Goal: Task Accomplishment & Management: Manage account settings

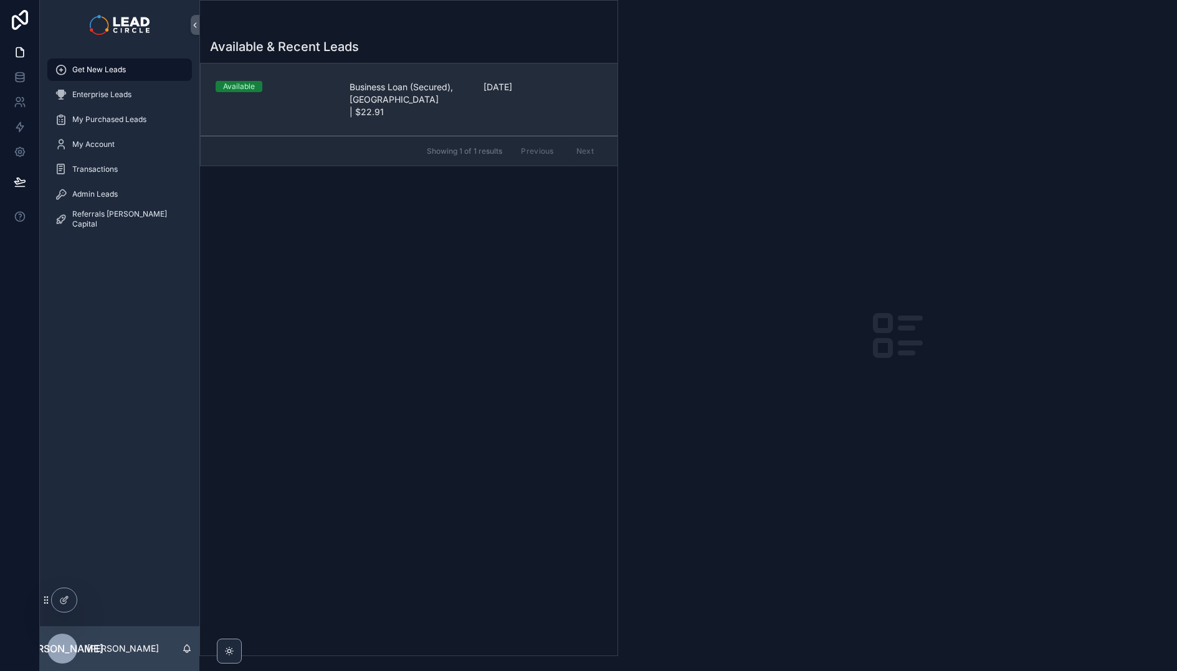
click at [359, 114] on link "Available Business Loan (Secured), [GEOGRAPHIC_DATA] | $22.91 [DATE]" at bounding box center [409, 100] width 417 height 72
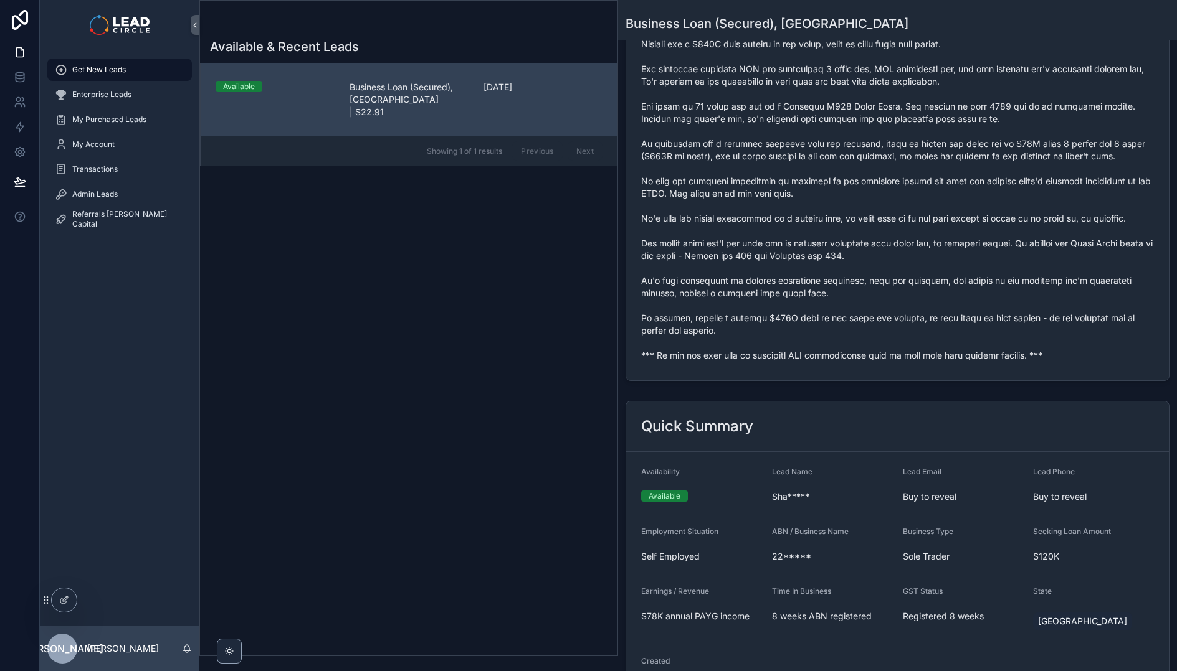
scroll to position [346, 0]
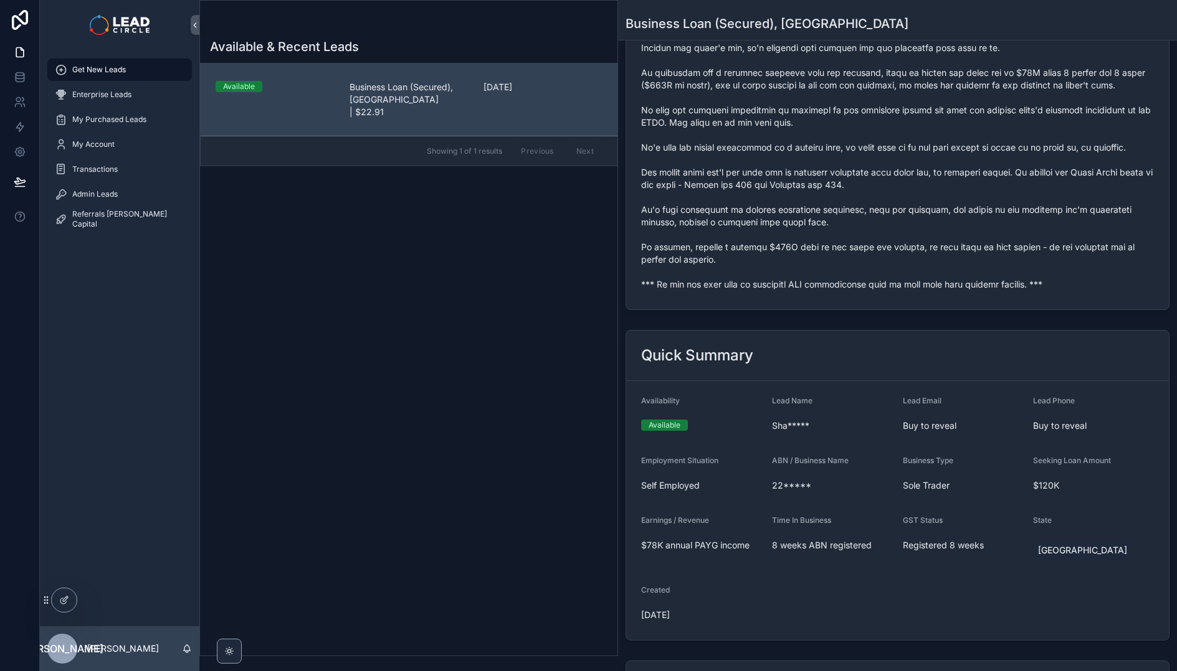
click at [782, 293] on div "scrollable content" at bounding box center [897, 116] width 513 height 356
copy span "*** If you buy this lead an automatic SMS introduction will be sent with your c…"
click at [803, 291] on div "scrollable content" at bounding box center [897, 116] width 513 height 356
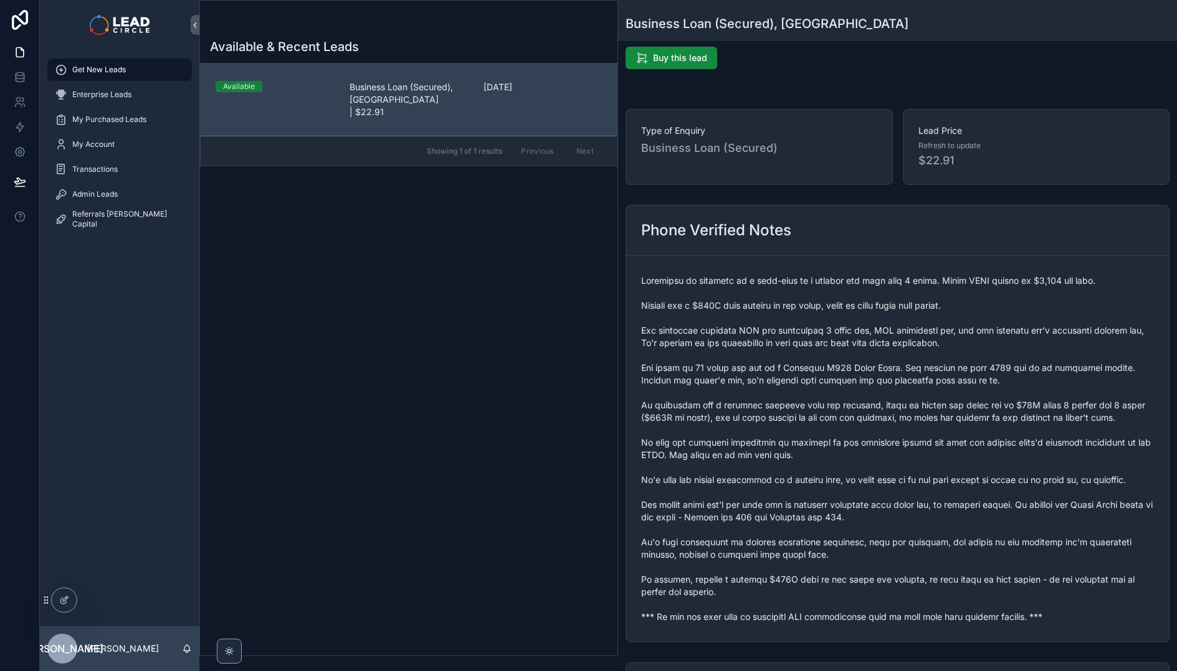
scroll to position [0, 0]
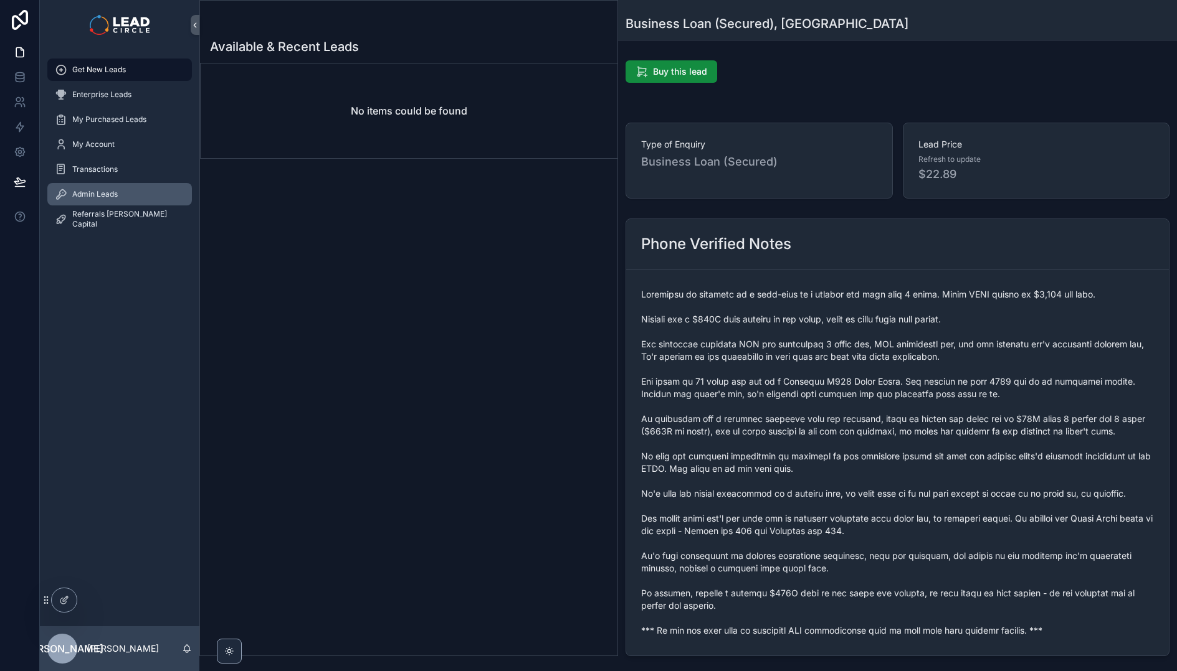
click at [105, 189] on span "Admin Leads" at bounding box center [94, 194] width 45 height 10
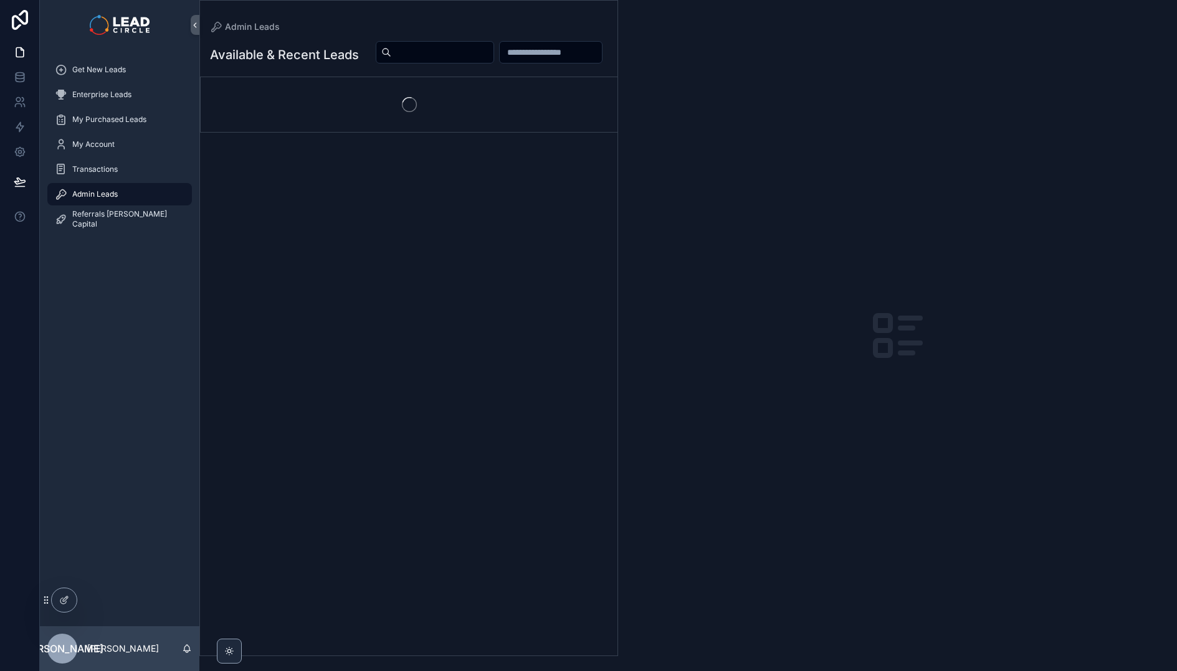
click at [540, 36] on div "Available & Recent Leads" at bounding box center [408, 344] width 417 height 623
click at [493, 50] on input "scrollable content" at bounding box center [442, 52] width 102 height 17
paste input "**********"
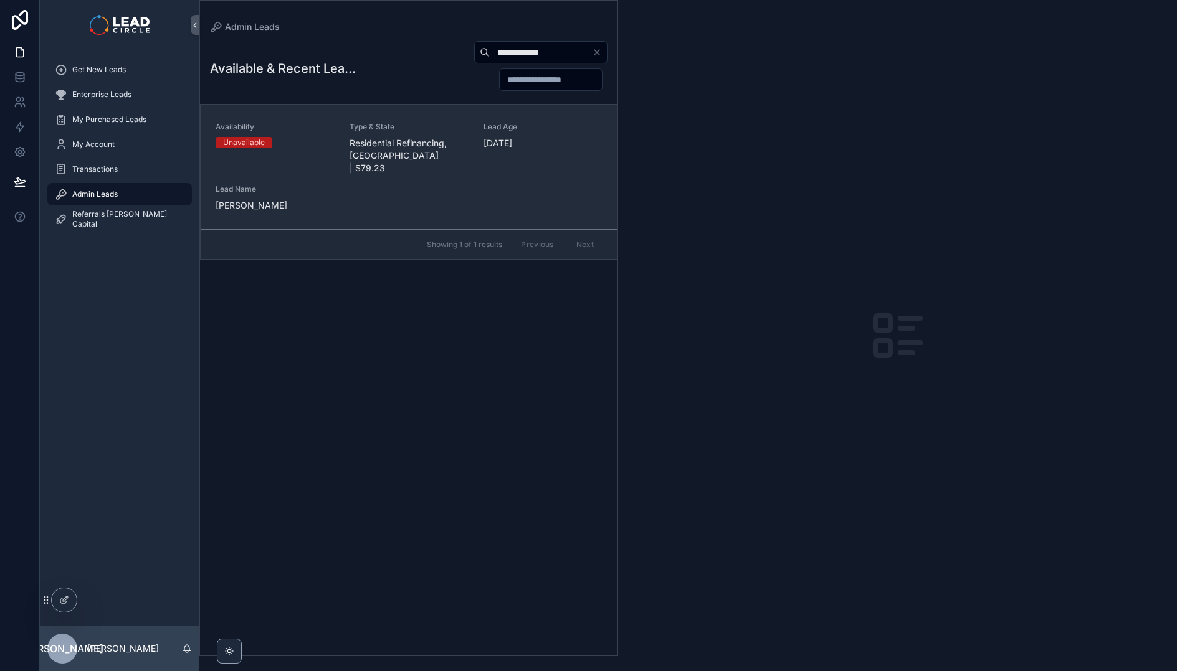
type input "**********"
click at [417, 139] on span "Residential Refinancing, [GEOGRAPHIC_DATA] | $79.23" at bounding box center [408, 155] width 119 height 37
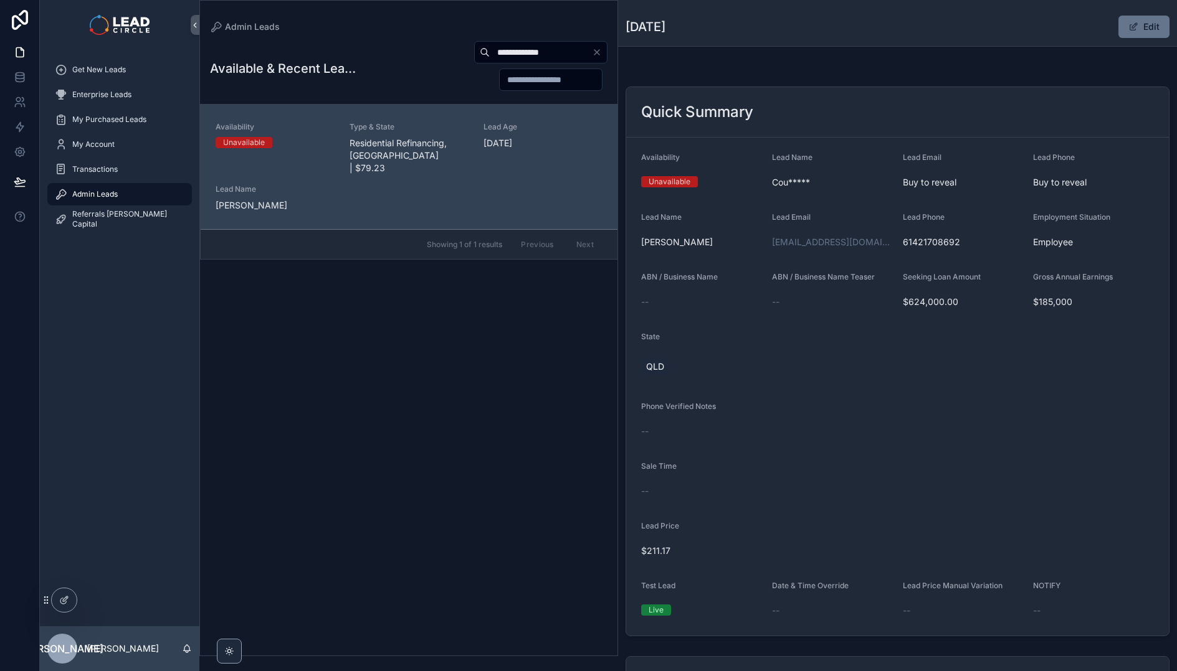
scroll to position [407, 0]
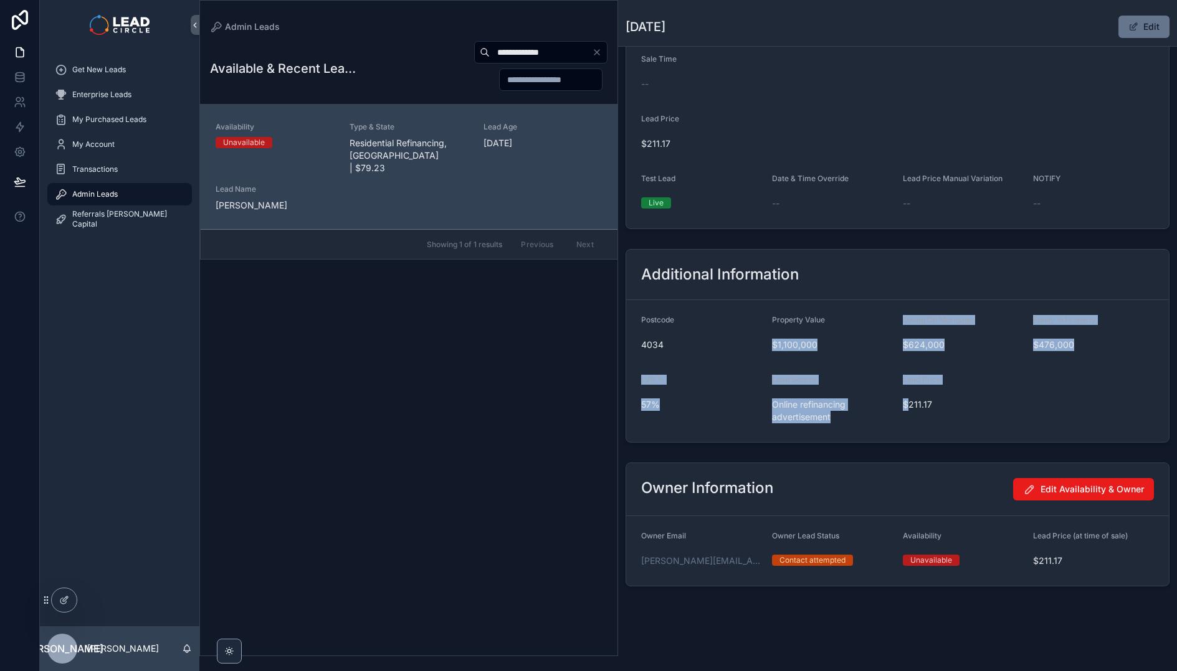
drag, startPoint x: 849, startPoint y: 346, endPoint x: 939, endPoint y: 431, distance: 123.8
click at [938, 431] on form "Postcode 4034 Property Value $1,100,000 Owing On Mortgage $624,000 Equity In Pr…" at bounding box center [897, 371] width 542 height 142
click at [949, 427] on form "Postcode 4034 Property Value $1,100,000 Owing On Mortgage $624,000 Equity In Pr…" at bounding box center [897, 371] width 542 height 142
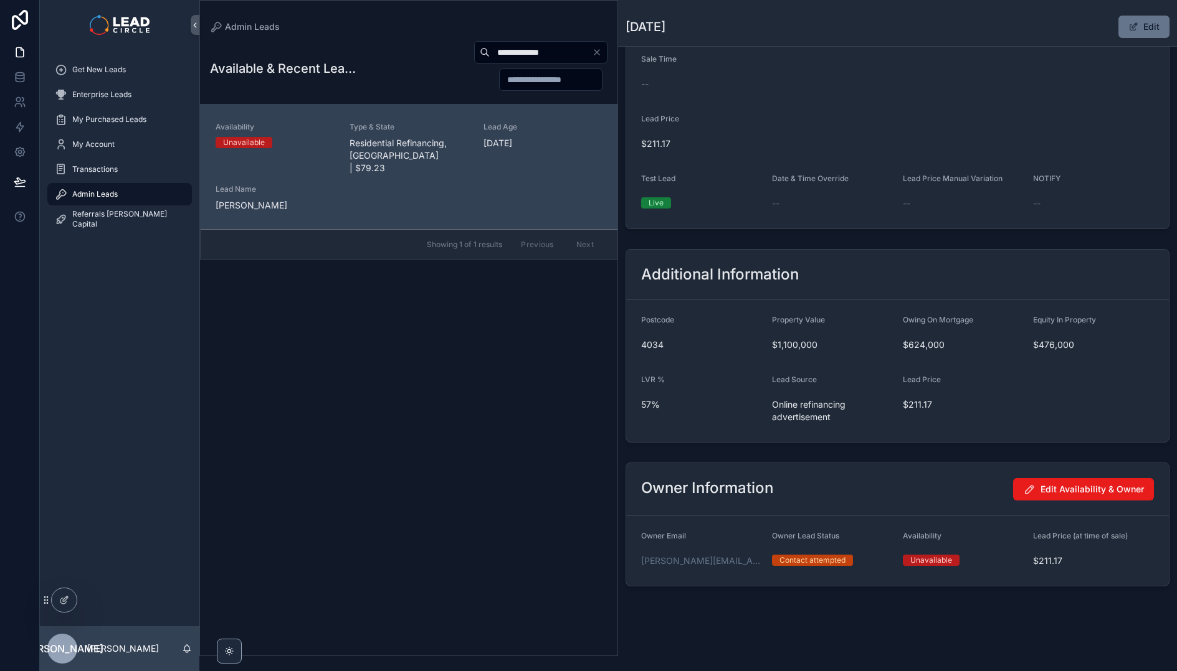
click at [133, 197] on div "Admin Leads" at bounding box center [120, 194] width 130 height 20
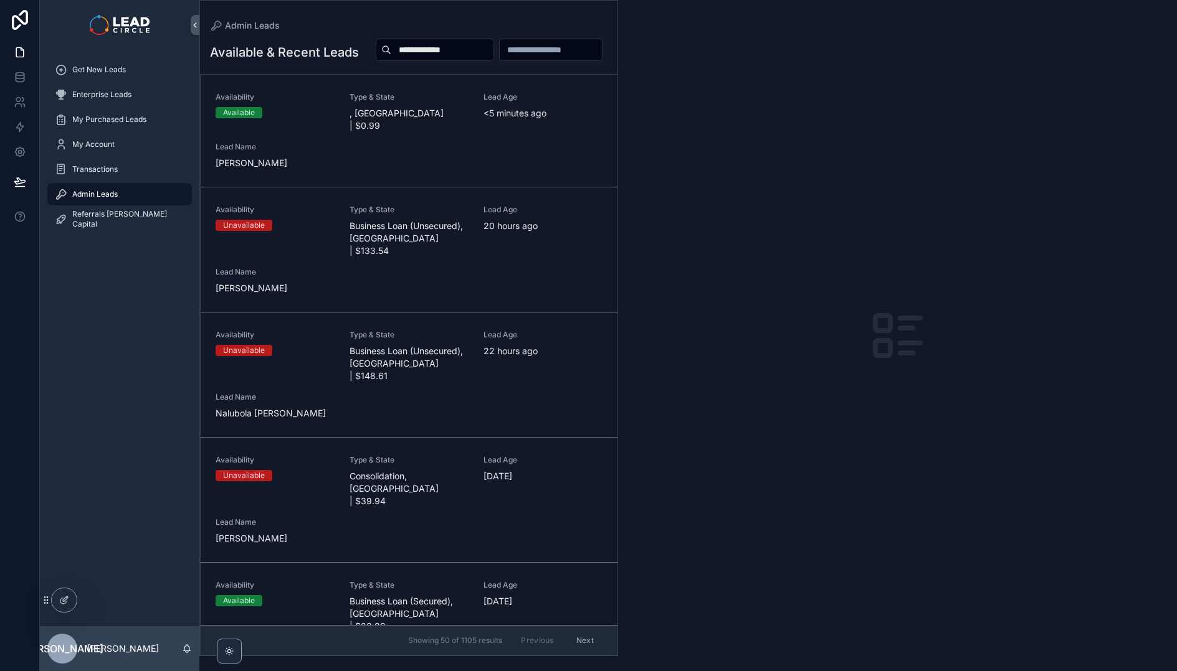
click at [493, 54] on input "**********" at bounding box center [442, 49] width 102 height 17
click at [493, 52] on input "**********" at bounding box center [442, 49] width 102 height 17
click at [468, 45] on div "scrollable content" at bounding box center [487, 50] width 242 height 24
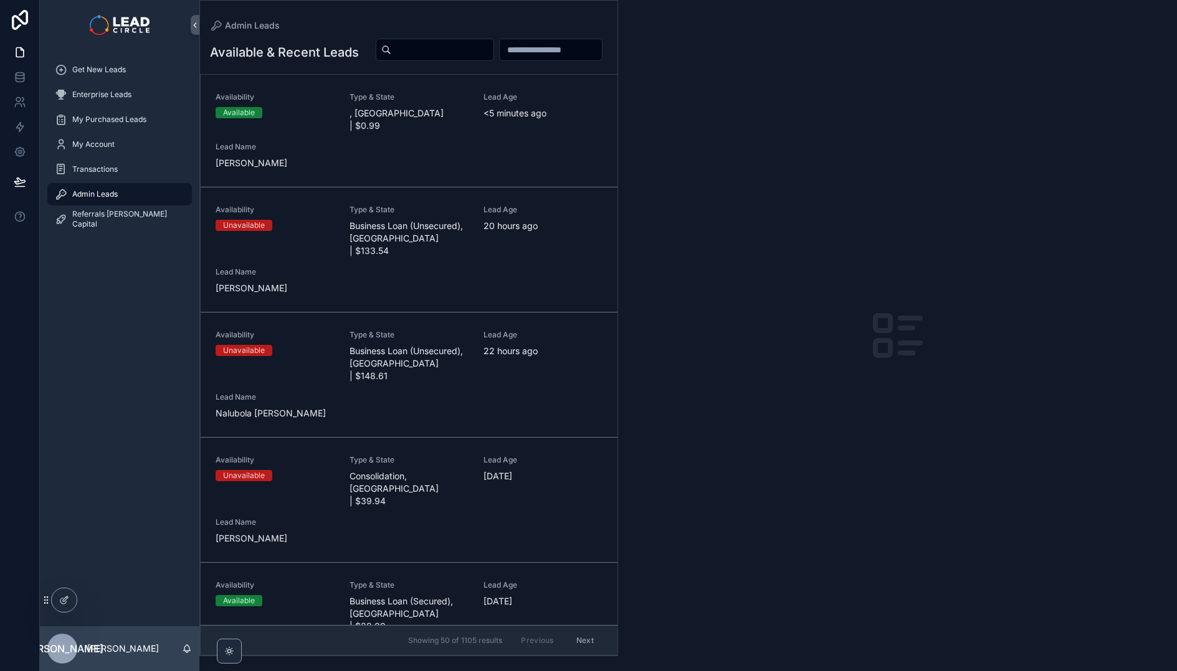
click at [421, 102] on span "Type & State" at bounding box center [408, 97] width 119 height 10
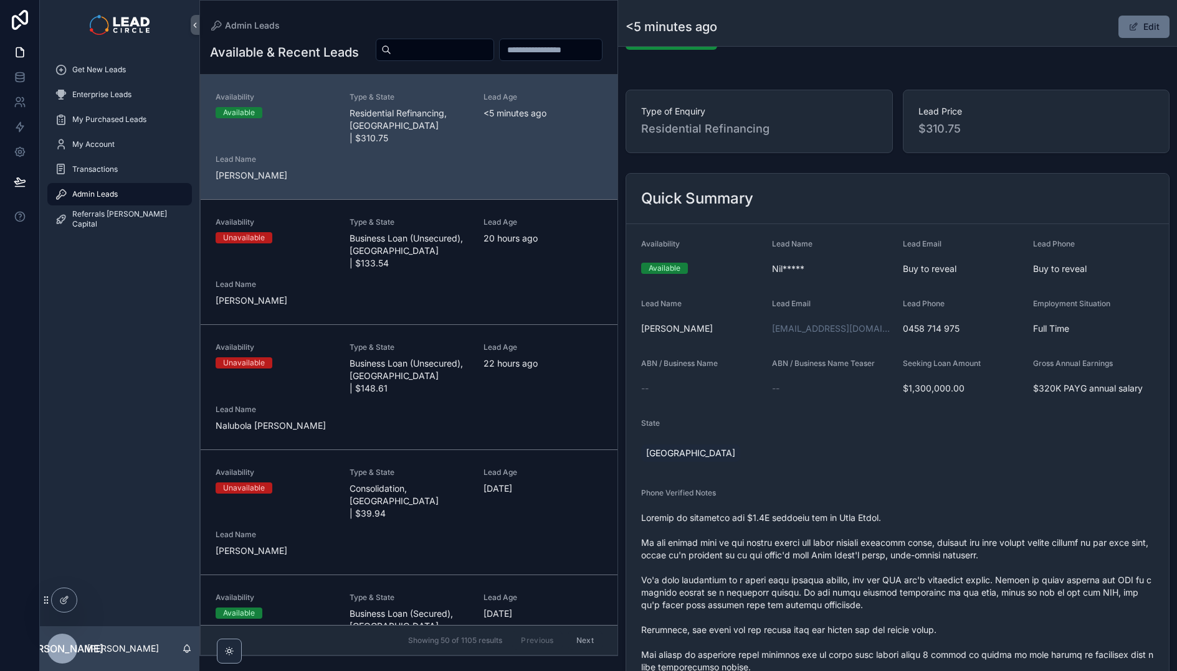
scroll to position [140, 0]
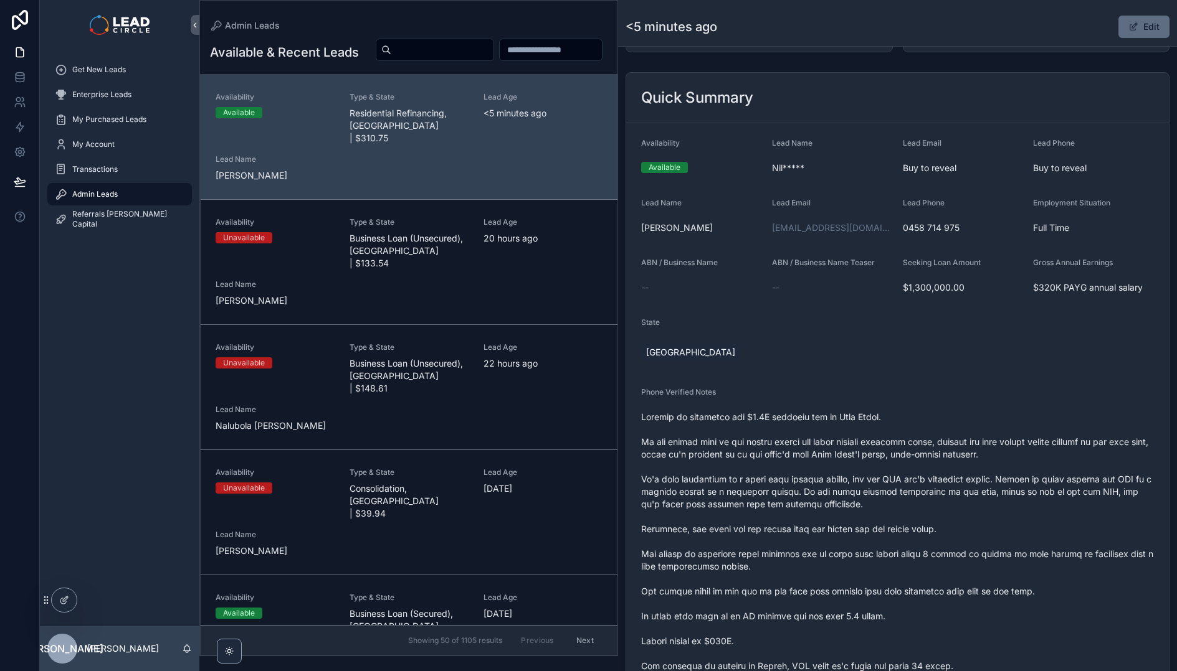
click at [1142, 29] on button "Edit" at bounding box center [1143, 27] width 51 height 22
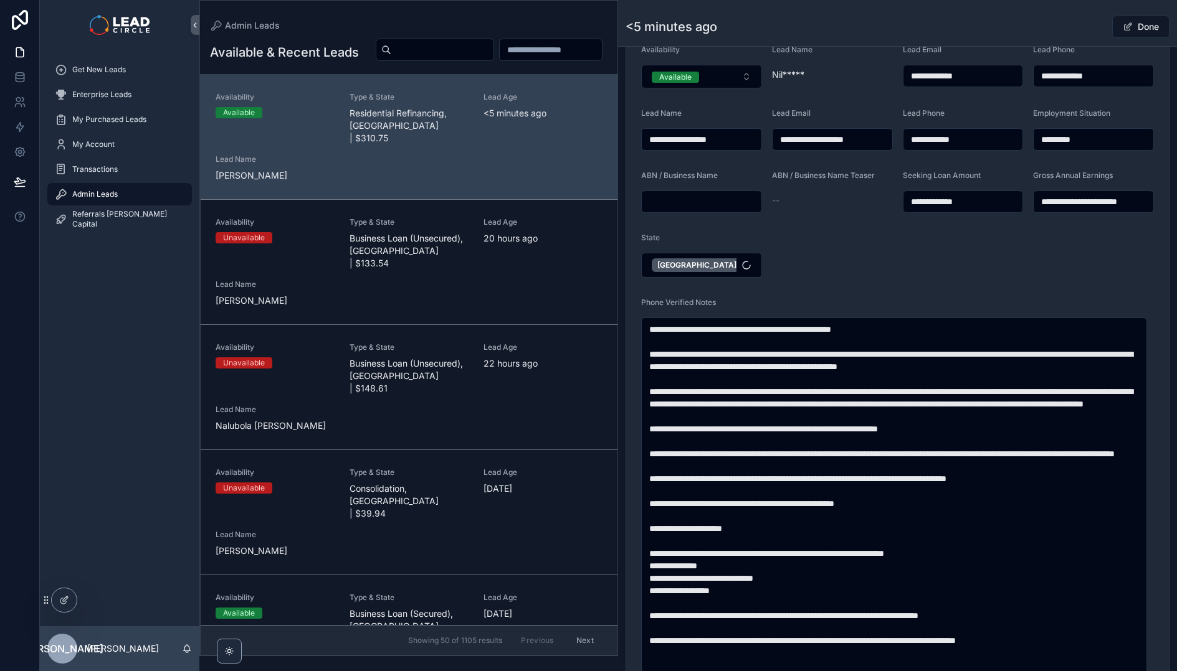
scroll to position [563, 0]
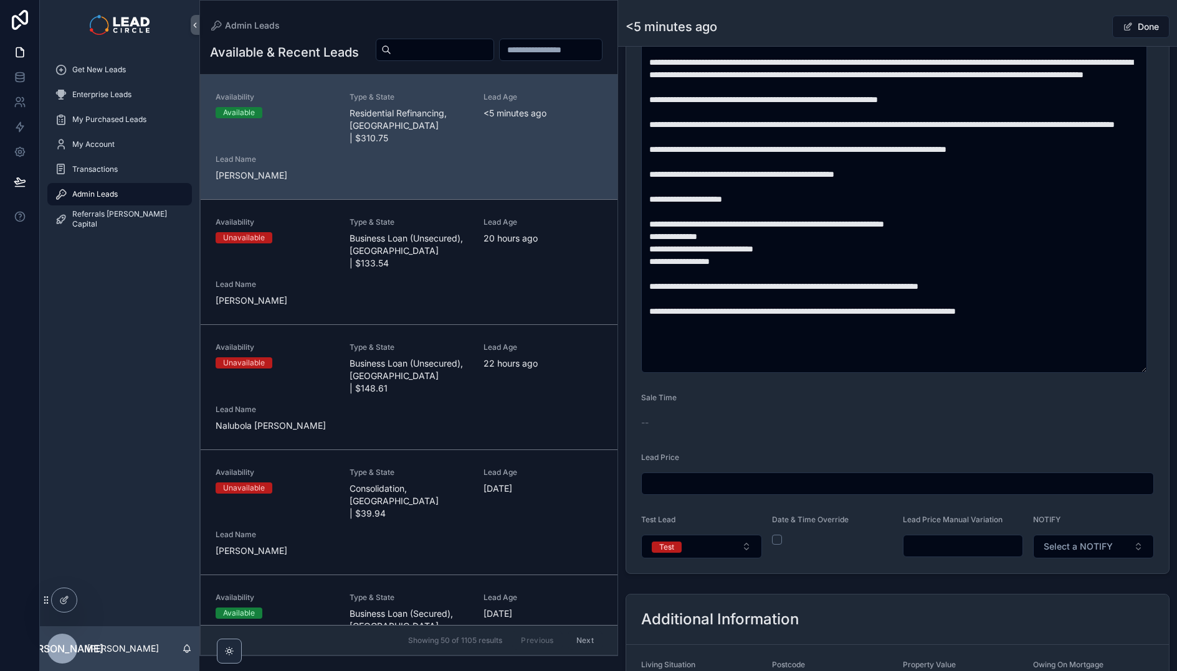
click at [992, 542] on input "scrollable content" at bounding box center [963, 545] width 120 height 17
click at [954, 416] on form "**********" at bounding box center [897, 136] width 542 height 873
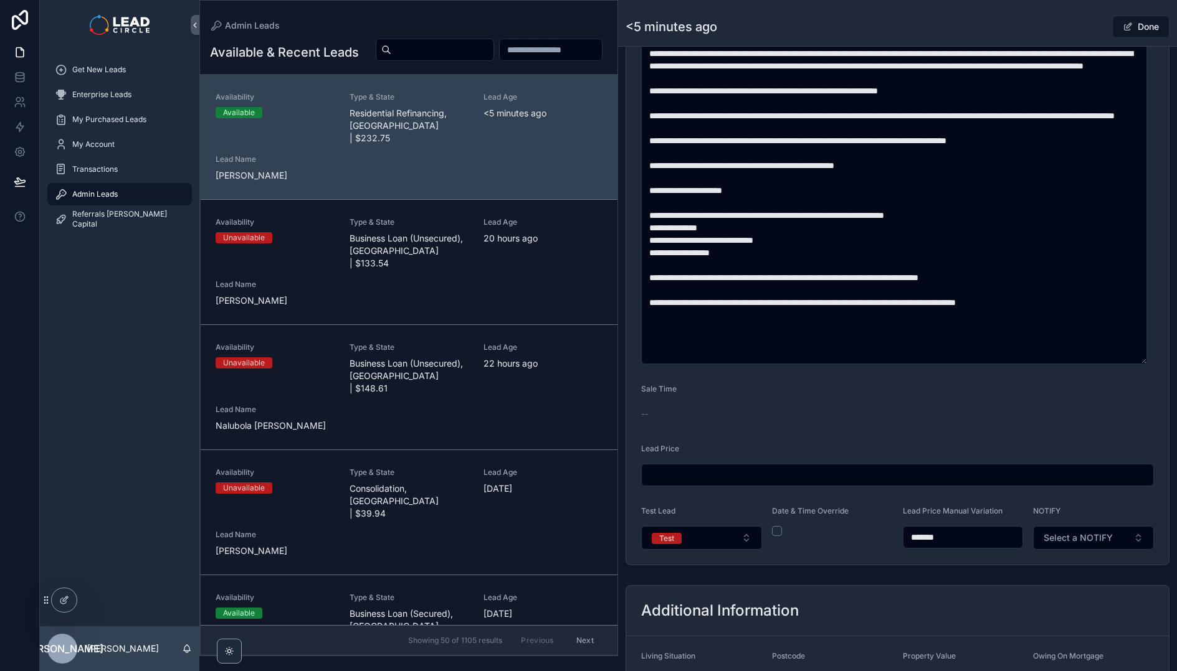
scroll to position [667, 0]
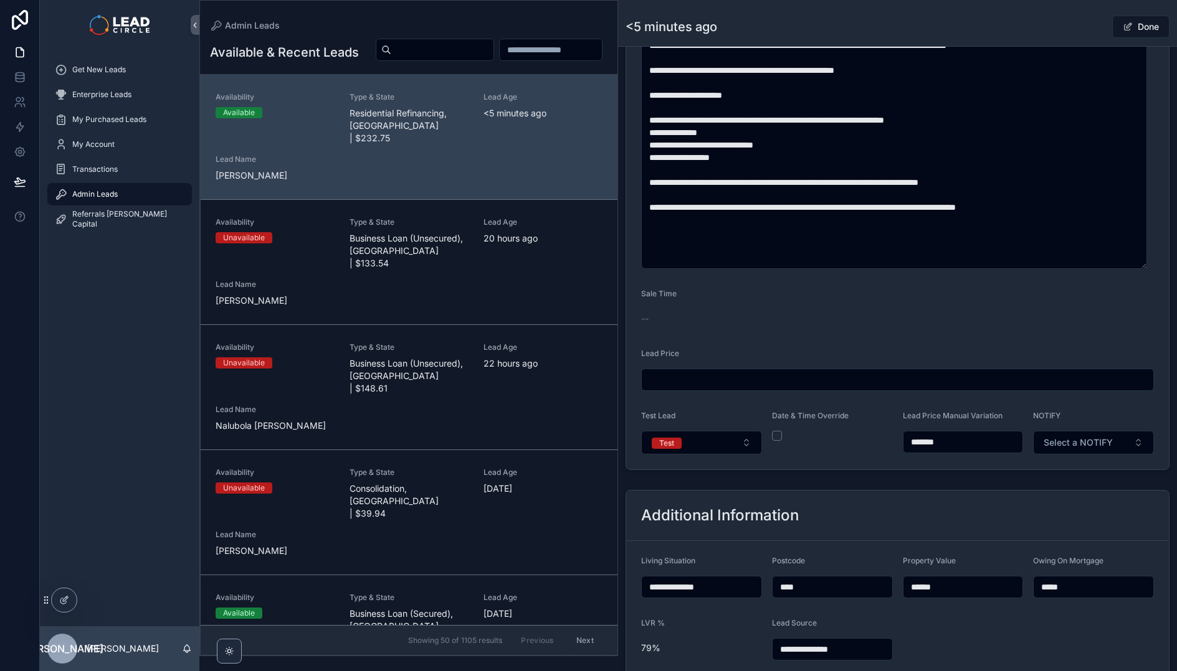
click at [922, 444] on input "*******" at bounding box center [963, 441] width 120 height 17
click at [939, 468] on form "**********" at bounding box center [897, 32] width 542 height 873
click at [939, 442] on input "******" at bounding box center [963, 441] width 120 height 17
click at [941, 471] on div "**********" at bounding box center [897, 7] width 559 height 935
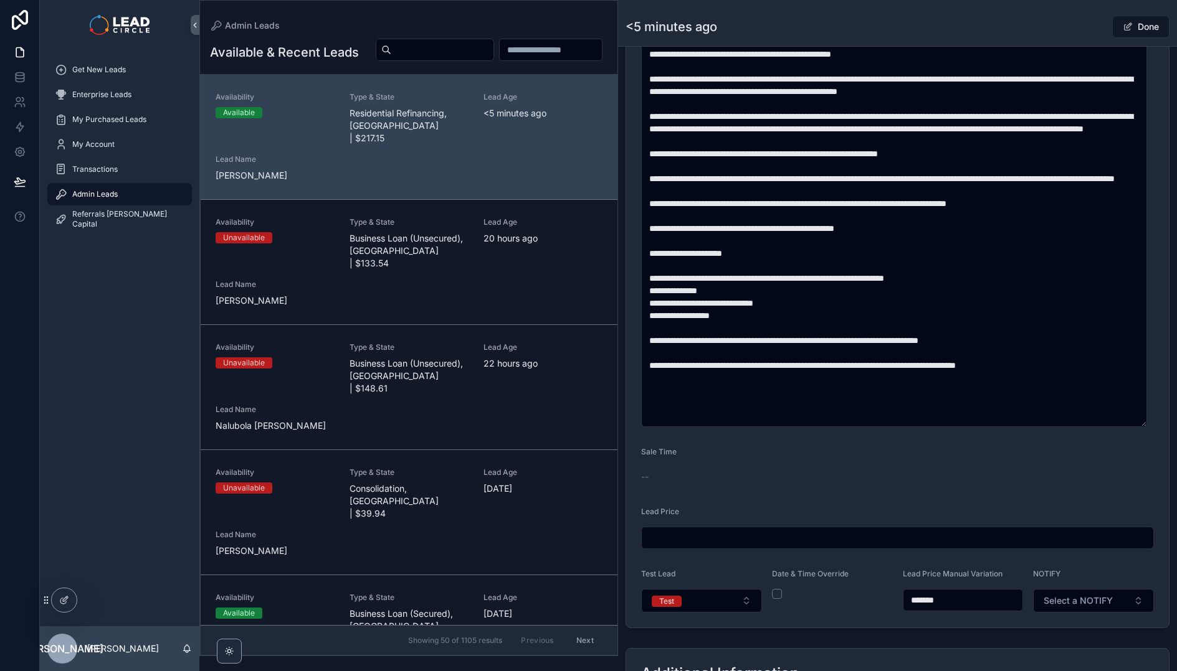
scroll to position [545, 0]
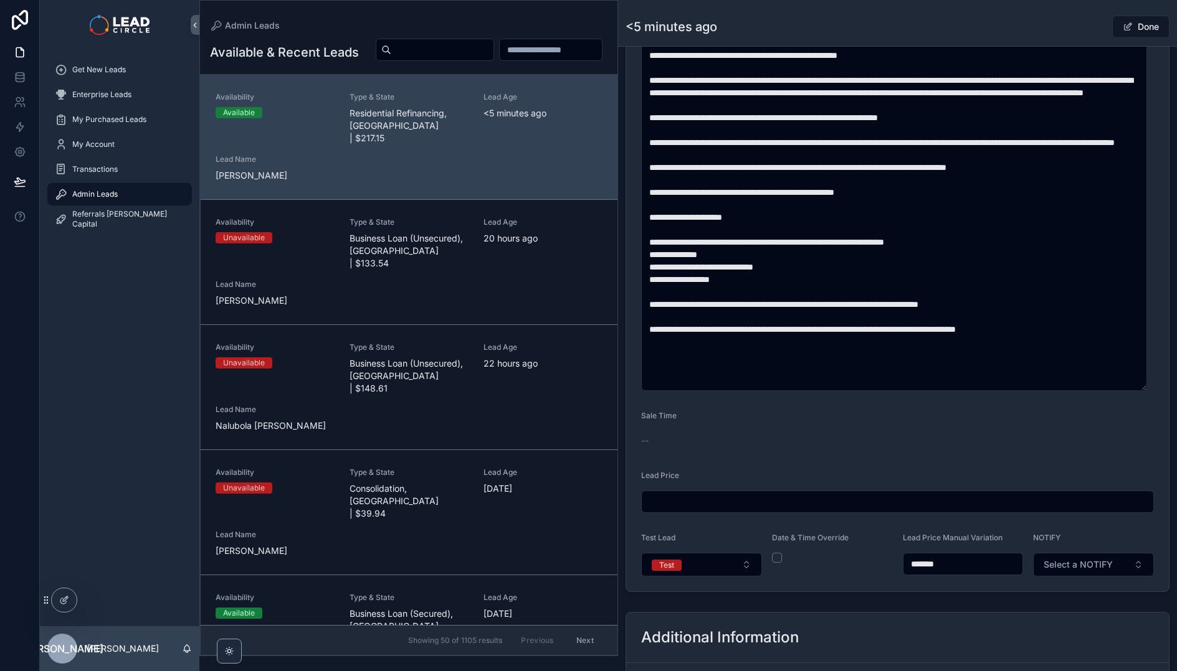
click at [925, 566] on input "*******" at bounding box center [963, 564] width 120 height 17
type input "*******"
click at [987, 427] on form "**********" at bounding box center [897, 154] width 542 height 873
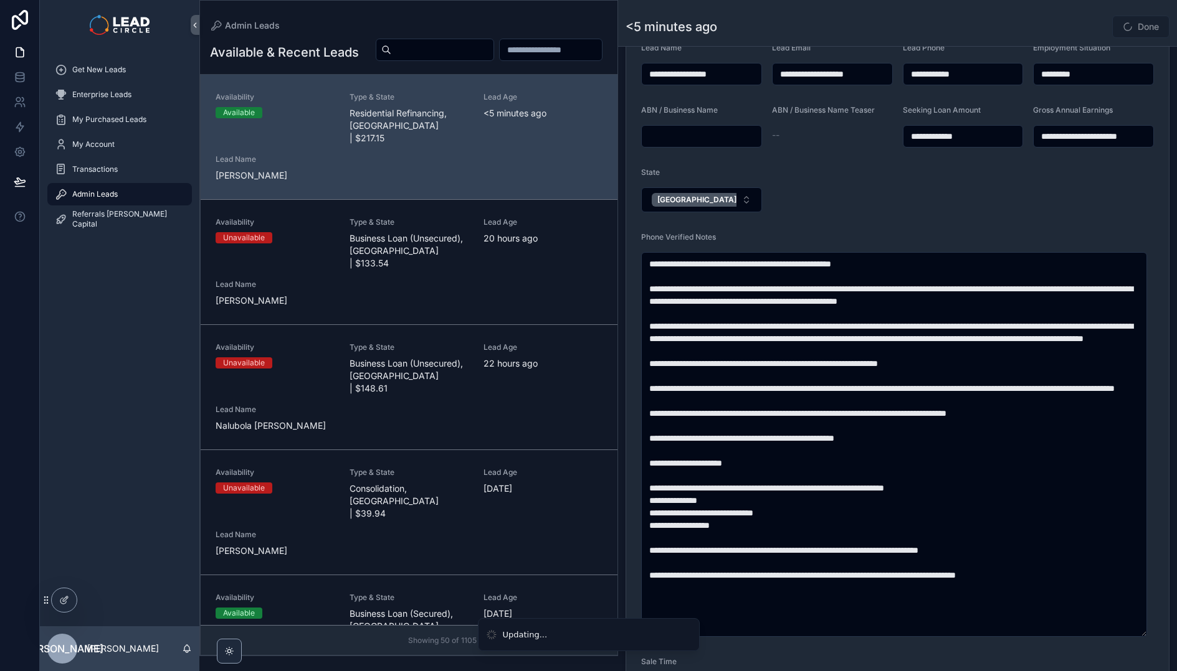
scroll to position [323, 0]
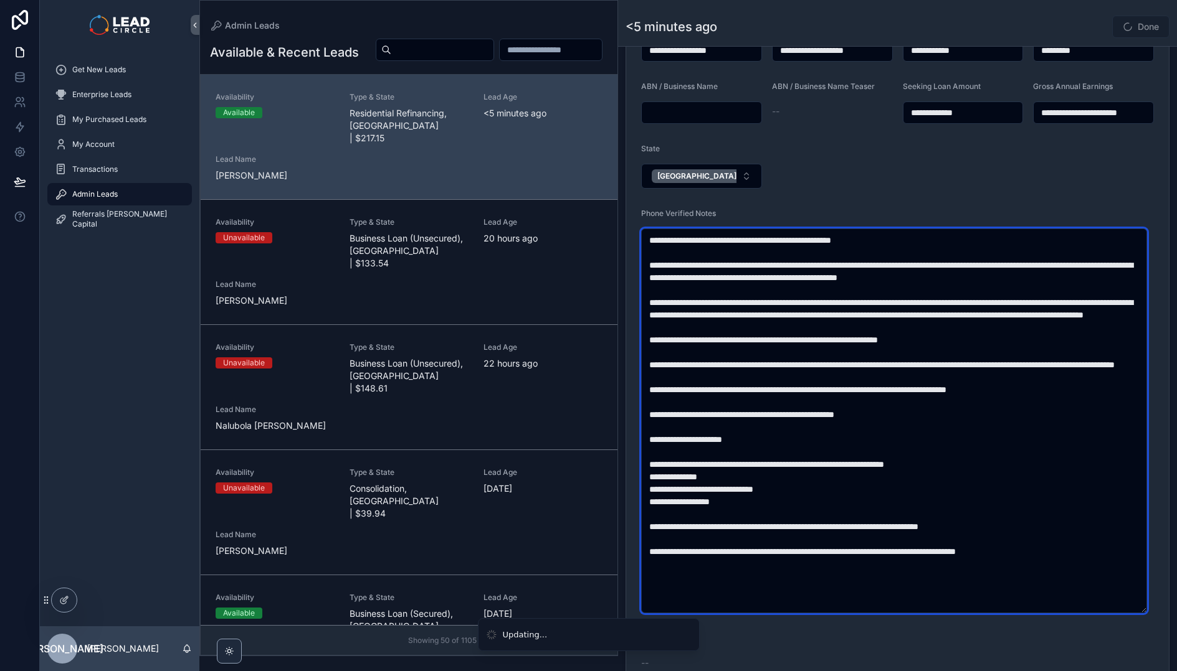
drag, startPoint x: 853, startPoint y: 377, endPoint x: 888, endPoint y: 445, distance: 76.6
click at [888, 445] on textarea "scrollable content" at bounding box center [894, 421] width 506 height 385
click at [869, 319] on textarea "scrollable content" at bounding box center [894, 421] width 506 height 385
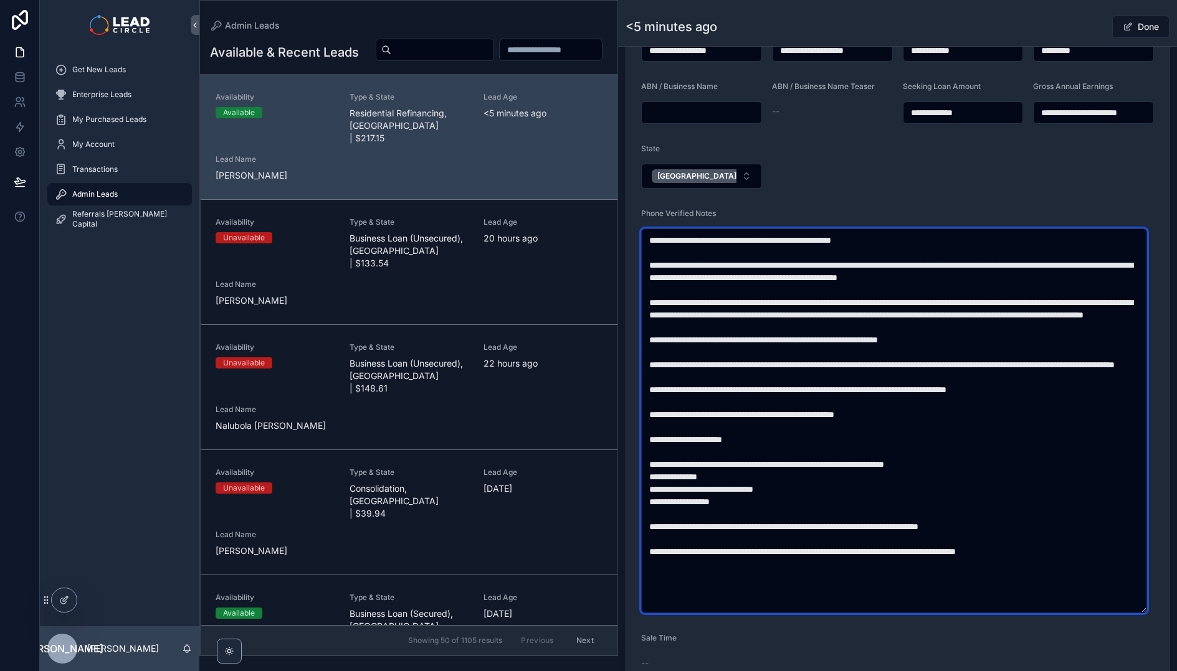
drag, startPoint x: 900, startPoint y: 328, endPoint x: 884, endPoint y: 300, distance: 32.9
click at [886, 302] on textarea "scrollable content" at bounding box center [894, 421] width 506 height 385
click at [884, 300] on textarea "scrollable content" at bounding box center [894, 421] width 506 height 385
drag, startPoint x: 884, startPoint y: 300, endPoint x: 897, endPoint y: 324, distance: 27.6
click at [897, 324] on textarea "scrollable content" at bounding box center [894, 421] width 506 height 385
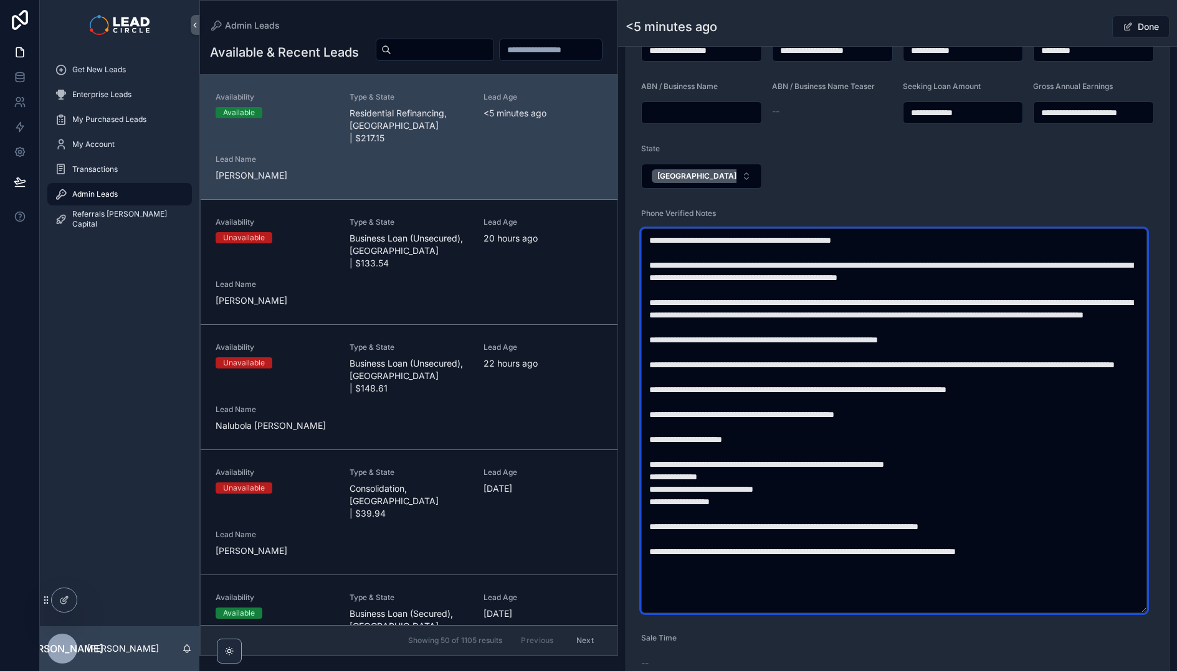
click at [897, 324] on textarea "scrollable content" at bounding box center [894, 421] width 506 height 385
drag, startPoint x: 765, startPoint y: 351, endPoint x: 982, endPoint y: 352, distance: 217.4
click at [962, 352] on textarea "scrollable content" at bounding box center [894, 421] width 506 height 385
click at [982, 352] on textarea "scrollable content" at bounding box center [894, 421] width 506 height 385
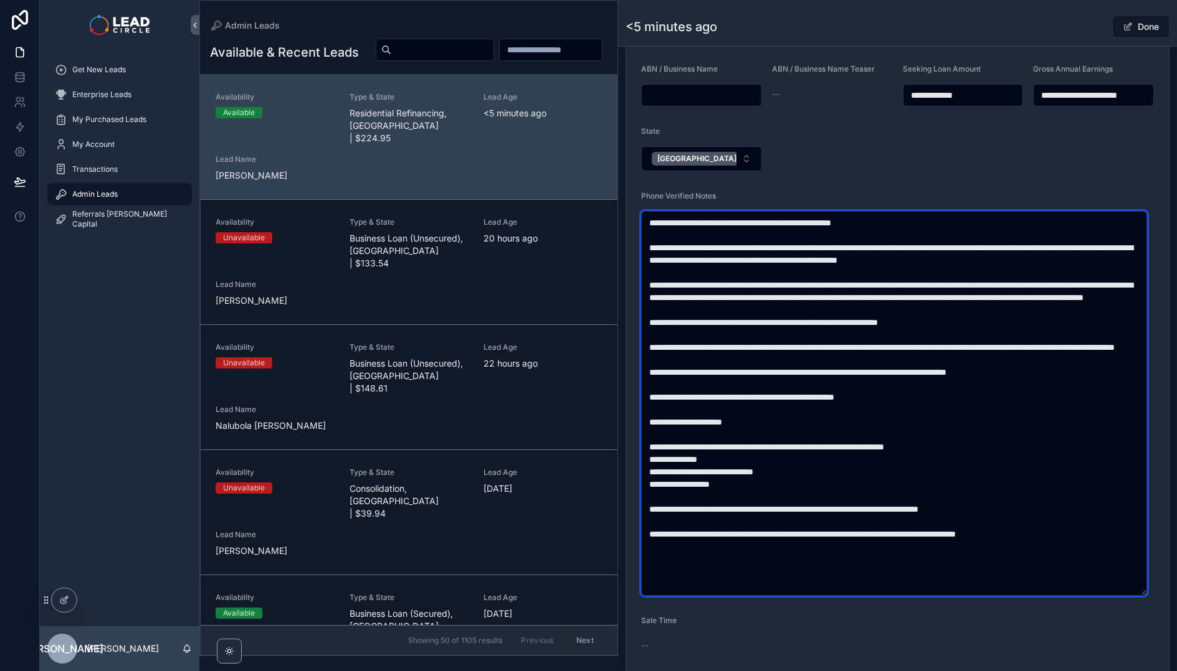
scroll to position [348, 0]
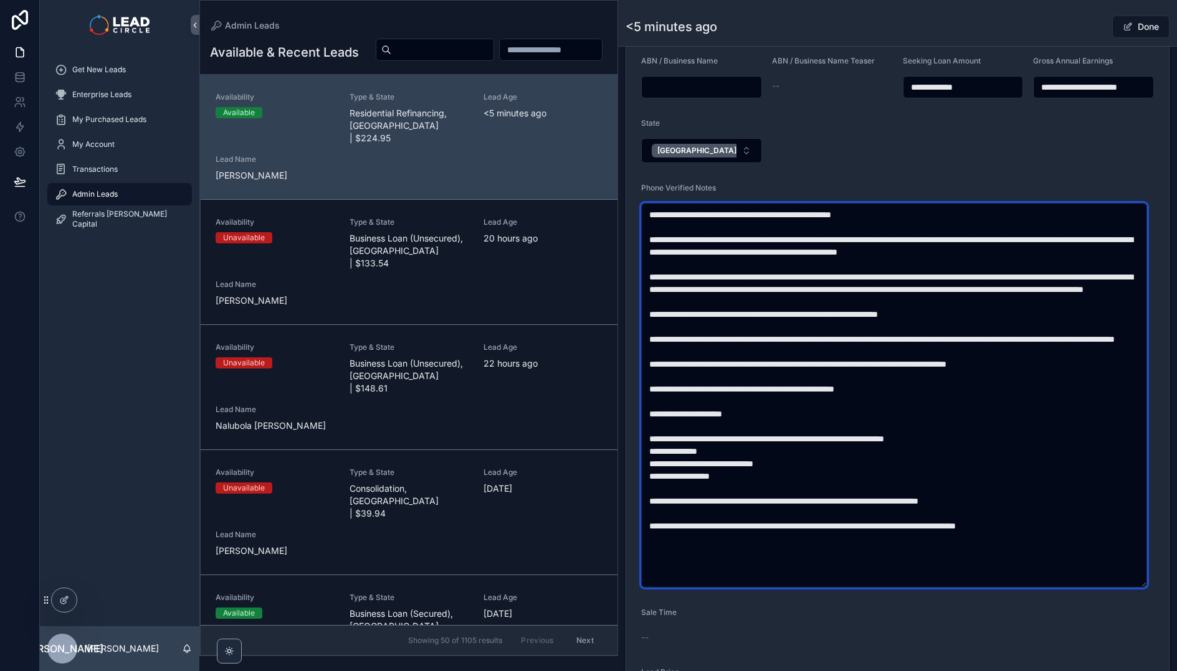
drag, startPoint x: 869, startPoint y: 323, endPoint x: 911, endPoint y: 435, distance: 119.6
click at [910, 435] on textarea "scrollable content" at bounding box center [894, 395] width 506 height 385
click at [911, 435] on textarea "scrollable content" at bounding box center [894, 395] width 506 height 385
drag, startPoint x: 926, startPoint y: 447, endPoint x: 862, endPoint y: 369, distance: 101.0
click at [862, 369] on textarea "scrollable content" at bounding box center [894, 395] width 506 height 385
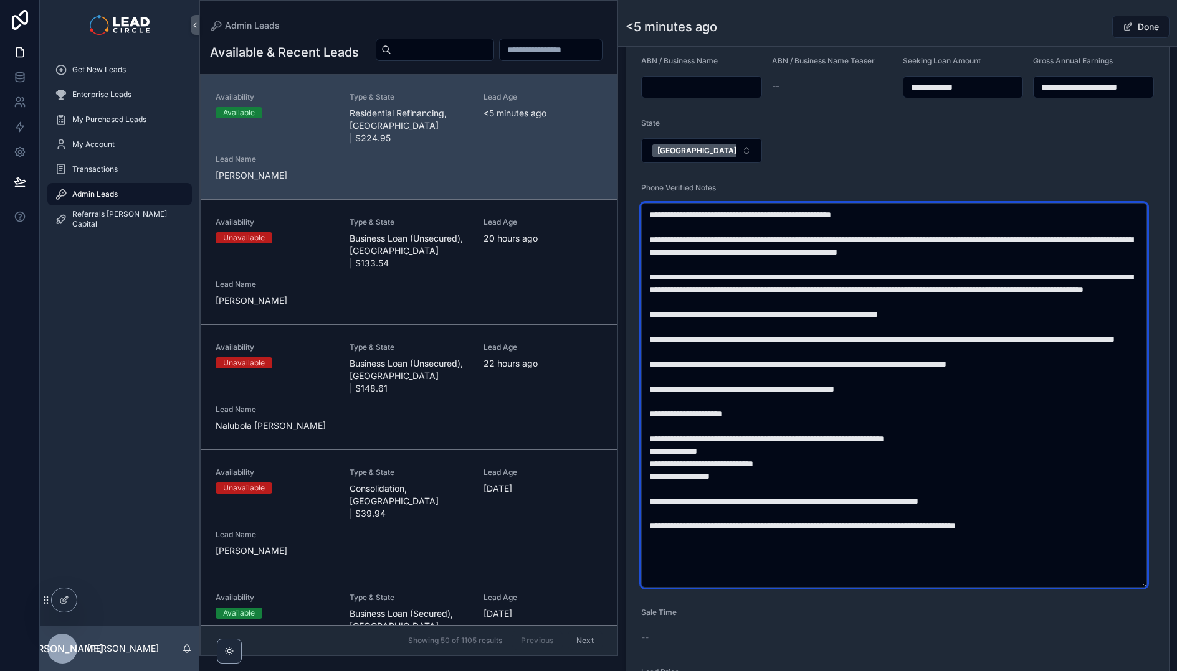
click at [862, 369] on textarea "scrollable content" at bounding box center [894, 395] width 506 height 385
drag, startPoint x: 895, startPoint y: 395, endPoint x: 967, endPoint y: 461, distance: 97.9
click at [967, 461] on textarea "scrollable content" at bounding box center [894, 395] width 506 height 385
drag, startPoint x: 1026, startPoint y: 492, endPoint x: 928, endPoint y: 400, distance: 134.4
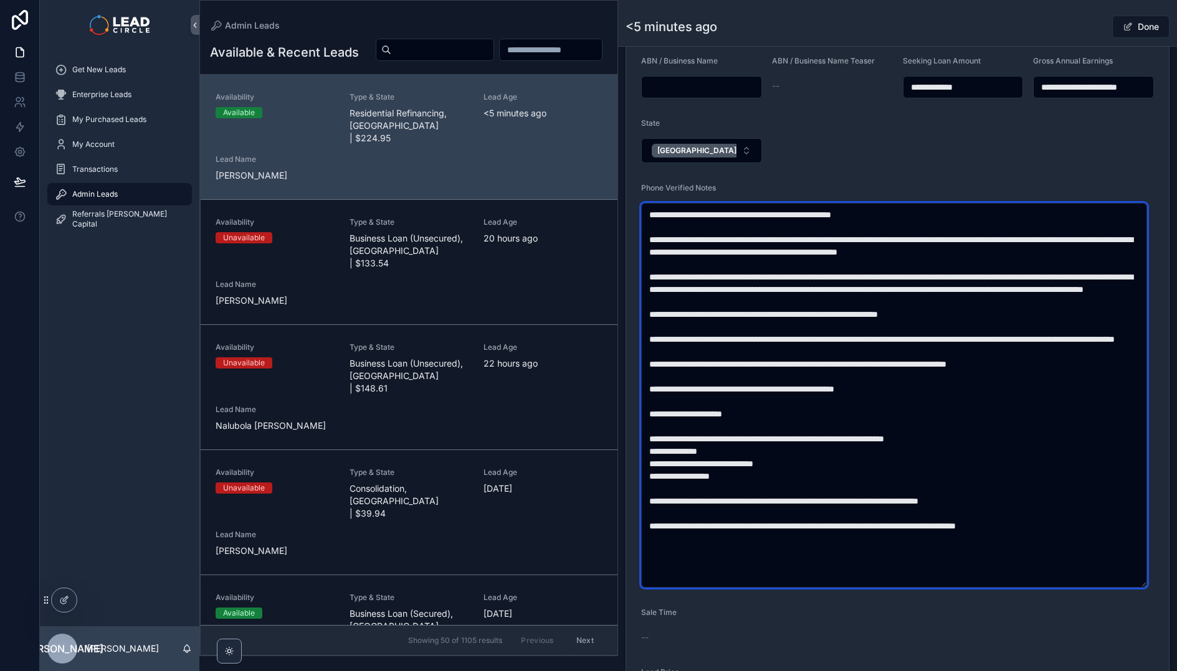
click at [939, 414] on textarea "scrollable content" at bounding box center [894, 395] width 506 height 385
click at [928, 400] on textarea "scrollable content" at bounding box center [894, 395] width 506 height 385
drag, startPoint x: 920, startPoint y: 379, endPoint x: 995, endPoint y: 483, distance: 127.9
click at [992, 481] on textarea "scrollable content" at bounding box center [894, 395] width 506 height 385
click at [995, 483] on textarea "scrollable content" at bounding box center [894, 395] width 506 height 385
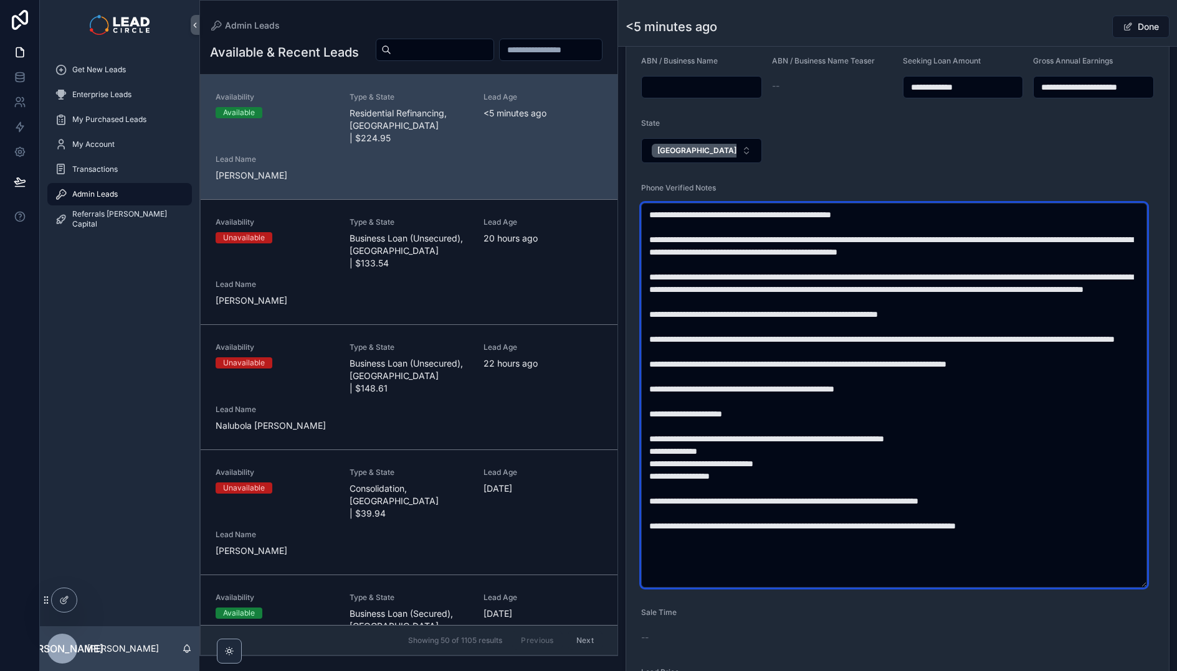
drag, startPoint x: 652, startPoint y: 437, endPoint x: 841, endPoint y: 452, distance: 189.3
click at [840, 452] on textarea "scrollable content" at bounding box center [894, 395] width 506 height 385
click at [841, 452] on textarea "scrollable content" at bounding box center [894, 395] width 506 height 385
click at [878, 511] on textarea "scrollable content" at bounding box center [894, 395] width 506 height 385
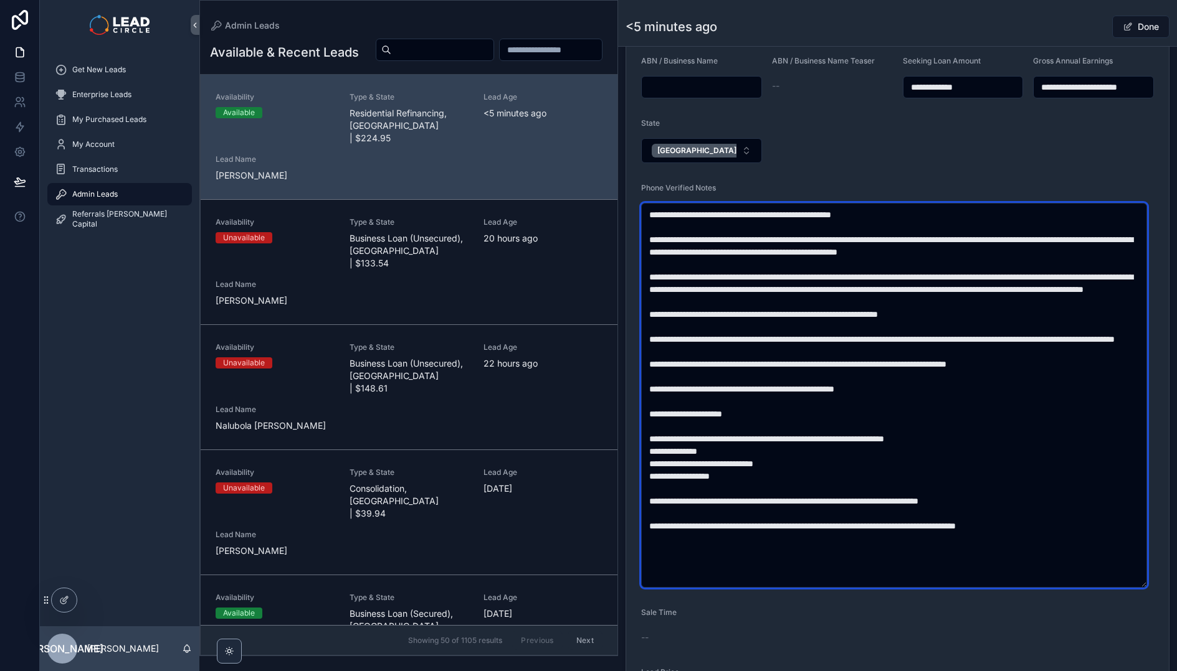
drag, startPoint x: 885, startPoint y: 507, endPoint x: 810, endPoint y: 460, distance: 88.7
click at [810, 461] on textarea "scrollable content" at bounding box center [894, 395] width 506 height 385
click at [810, 460] on textarea "scrollable content" at bounding box center [894, 395] width 506 height 385
drag, startPoint x: 875, startPoint y: 486, endPoint x: 905, endPoint y: 506, distance: 35.6
click at [905, 506] on textarea "scrollable content" at bounding box center [894, 395] width 506 height 385
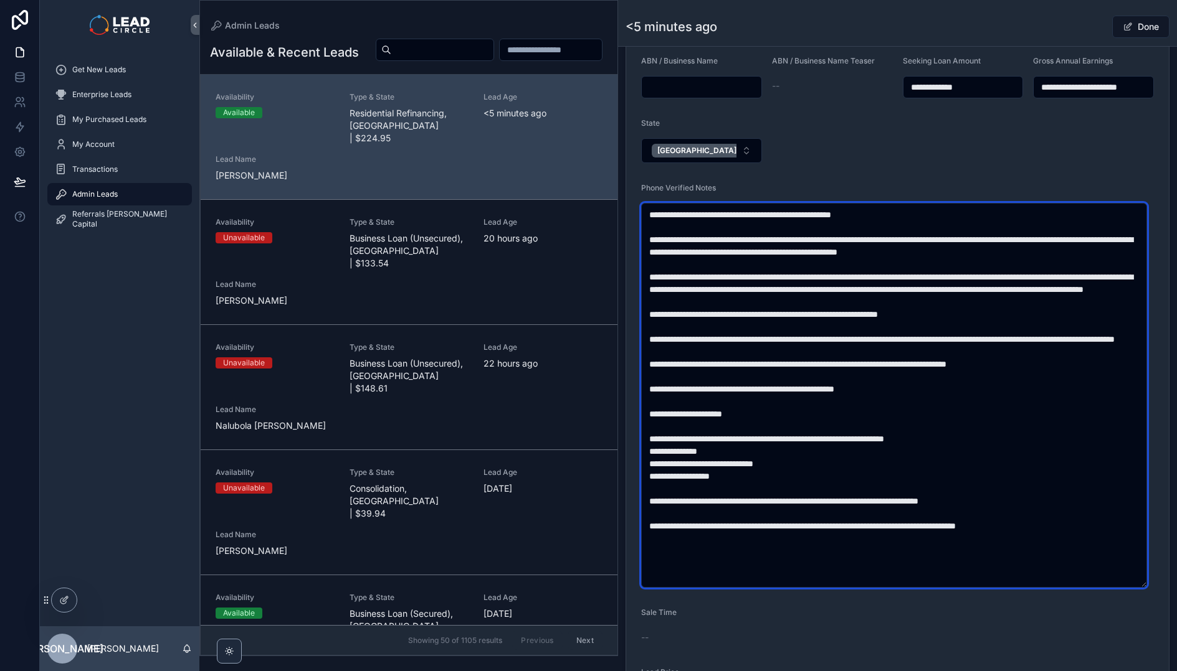
click at [905, 506] on textarea "scrollable content" at bounding box center [894, 395] width 506 height 385
drag, startPoint x: 901, startPoint y: 499, endPoint x: 796, endPoint y: 454, distance: 113.8
click at [803, 457] on textarea "scrollable content" at bounding box center [894, 395] width 506 height 385
click at [796, 454] on textarea "scrollable content" at bounding box center [894, 395] width 506 height 385
drag, startPoint x: 897, startPoint y: 526, endPoint x: 980, endPoint y: 524, distance: 83.5
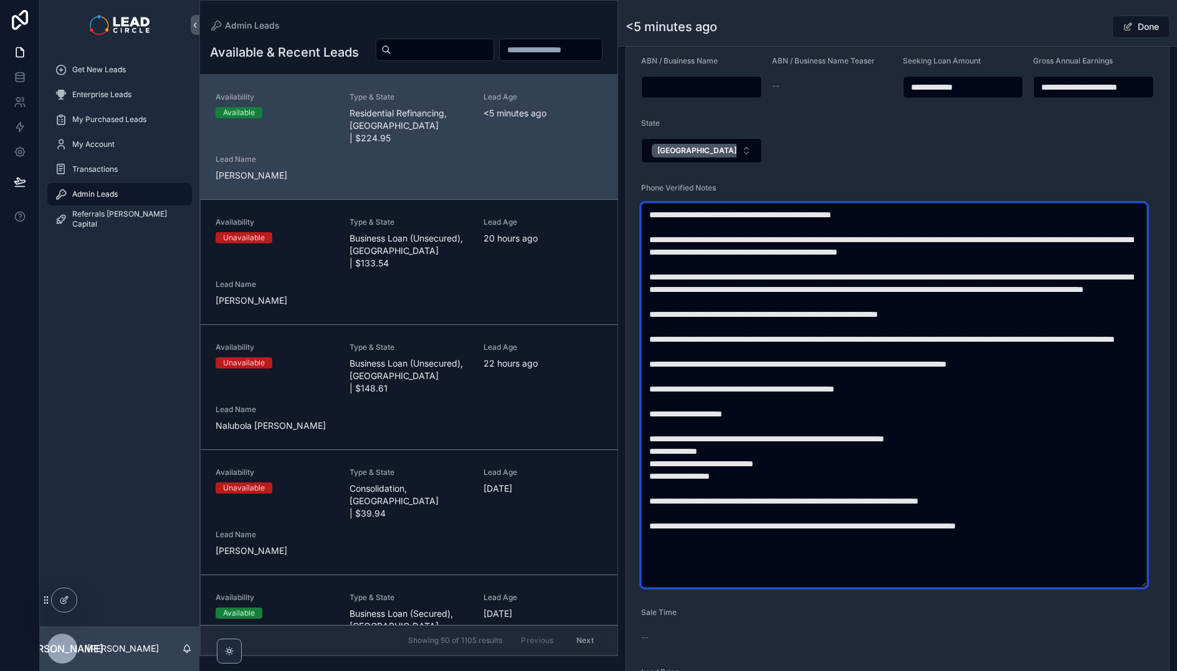
click at [980, 524] on textarea "scrollable content" at bounding box center [894, 395] width 506 height 385
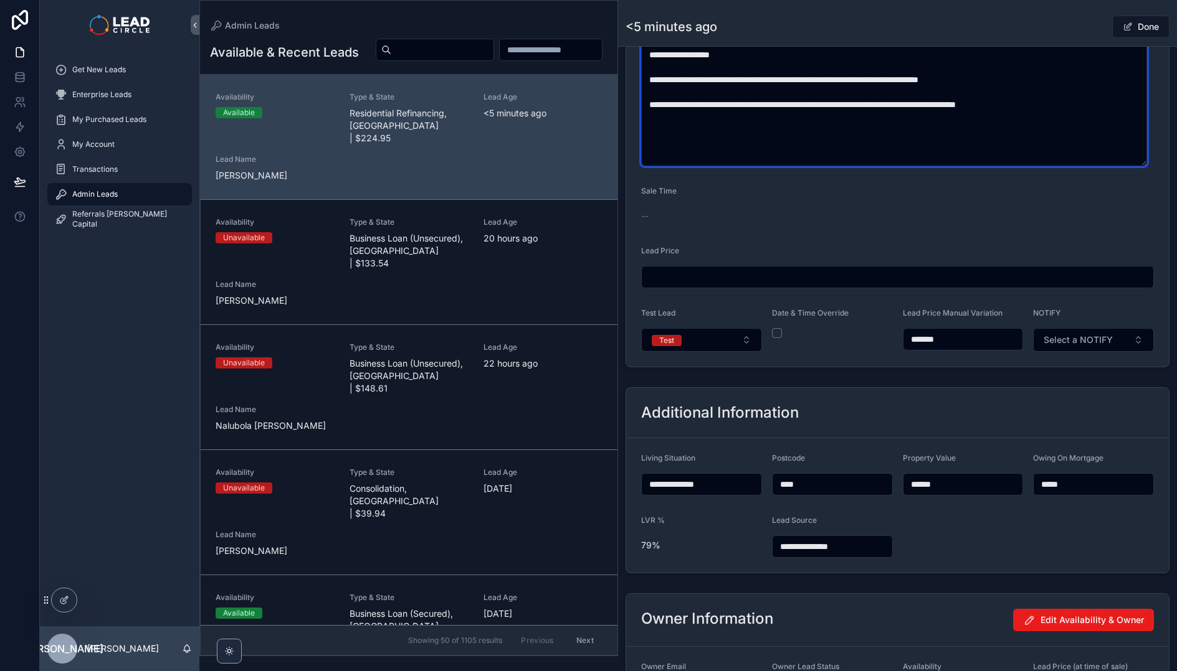
scroll to position [947, 0]
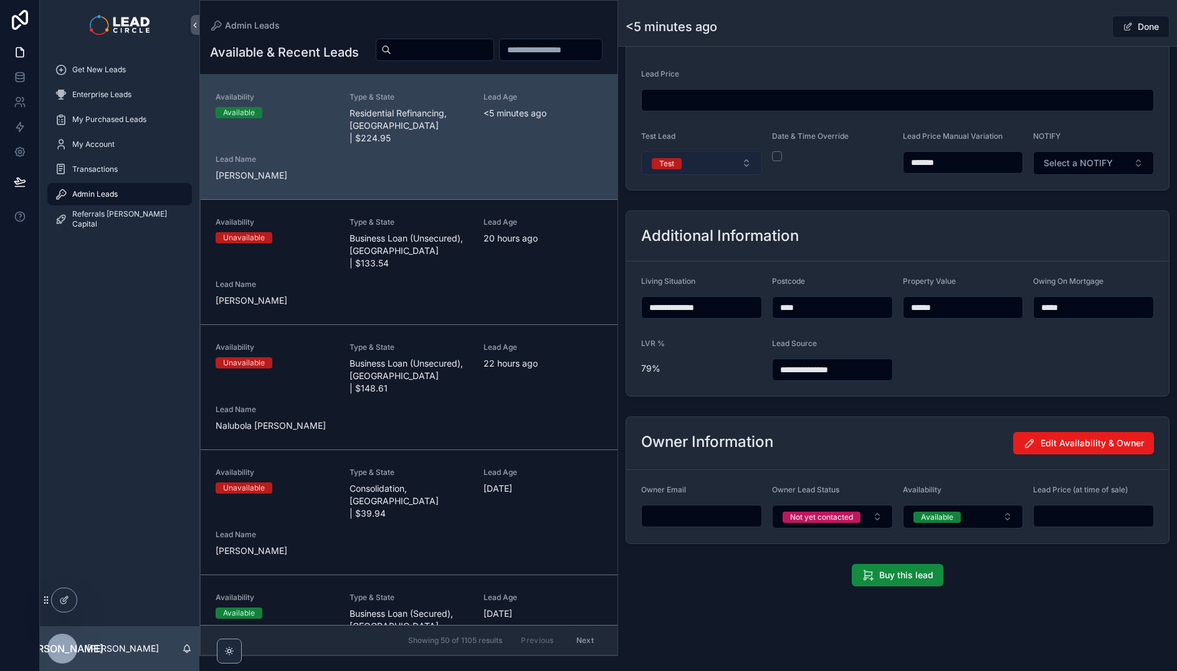
click at [743, 162] on button "Test" at bounding box center [701, 163] width 121 height 24
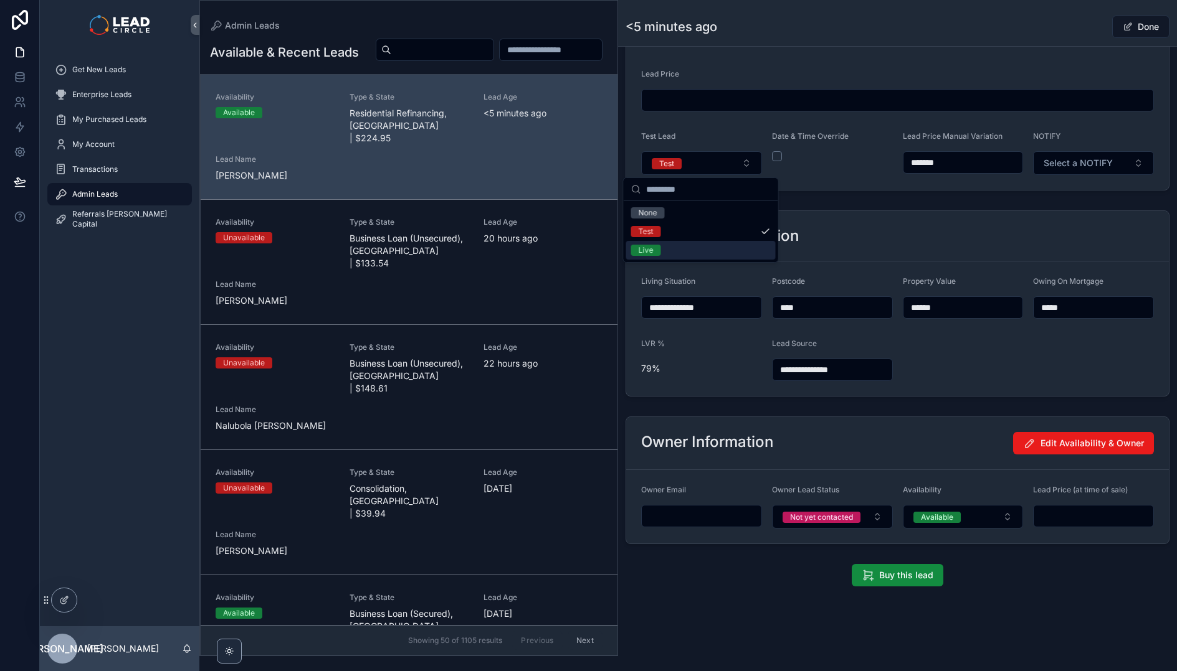
click at [683, 251] on div "Live" at bounding box center [700, 250] width 149 height 19
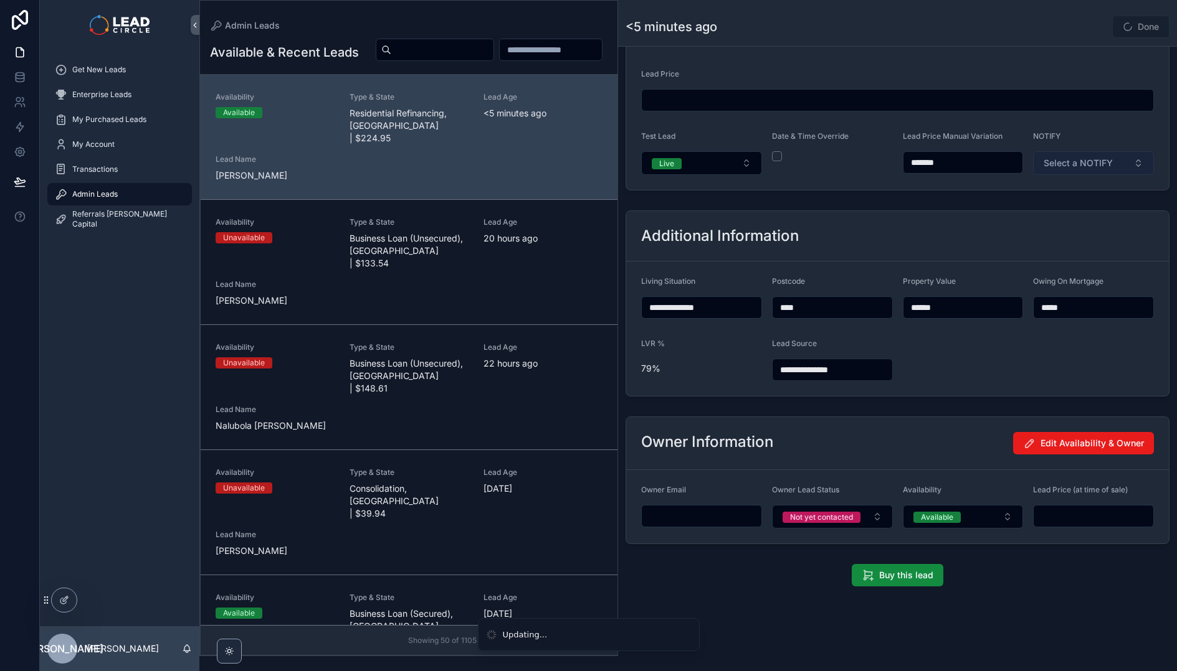
click at [1070, 167] on span "Select a NOTIFY" at bounding box center [1077, 163] width 69 height 12
click at [1048, 215] on span "Notify" at bounding box center [1036, 212] width 36 height 11
click at [1098, 39] on div "Admin Leads <5 minutes ago Done" at bounding box center [897, 23] width 544 height 46
click at [1127, 19] on button "Done" at bounding box center [1140, 27] width 57 height 22
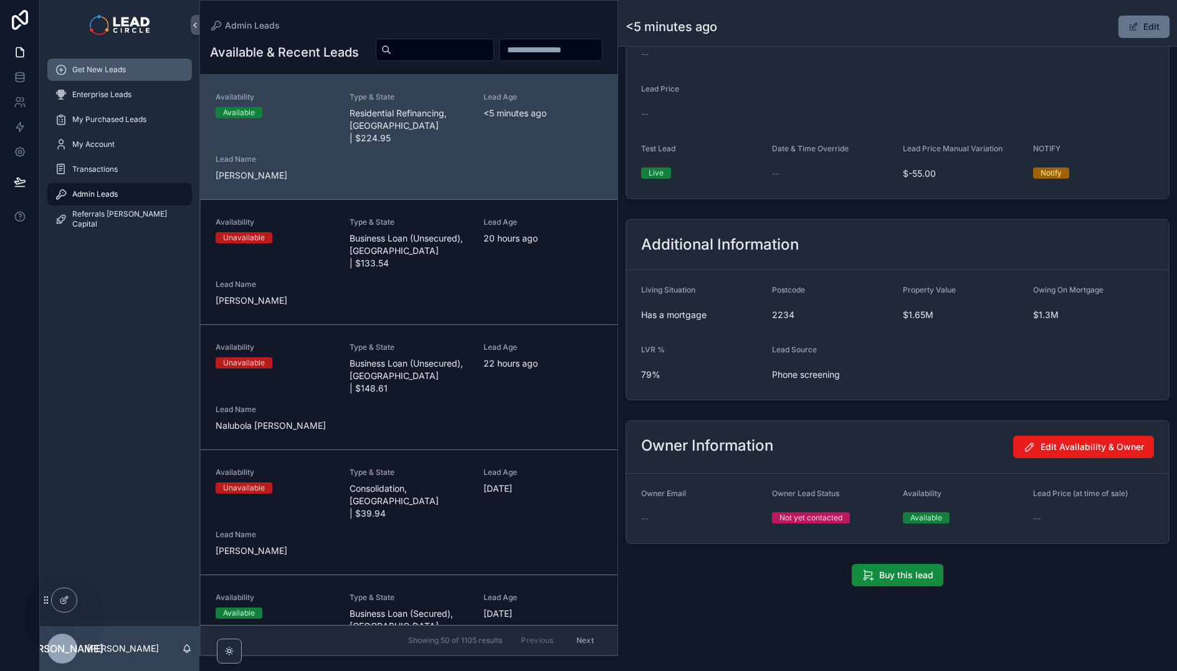
click at [140, 69] on div "Get New Leads" at bounding box center [120, 70] width 130 height 20
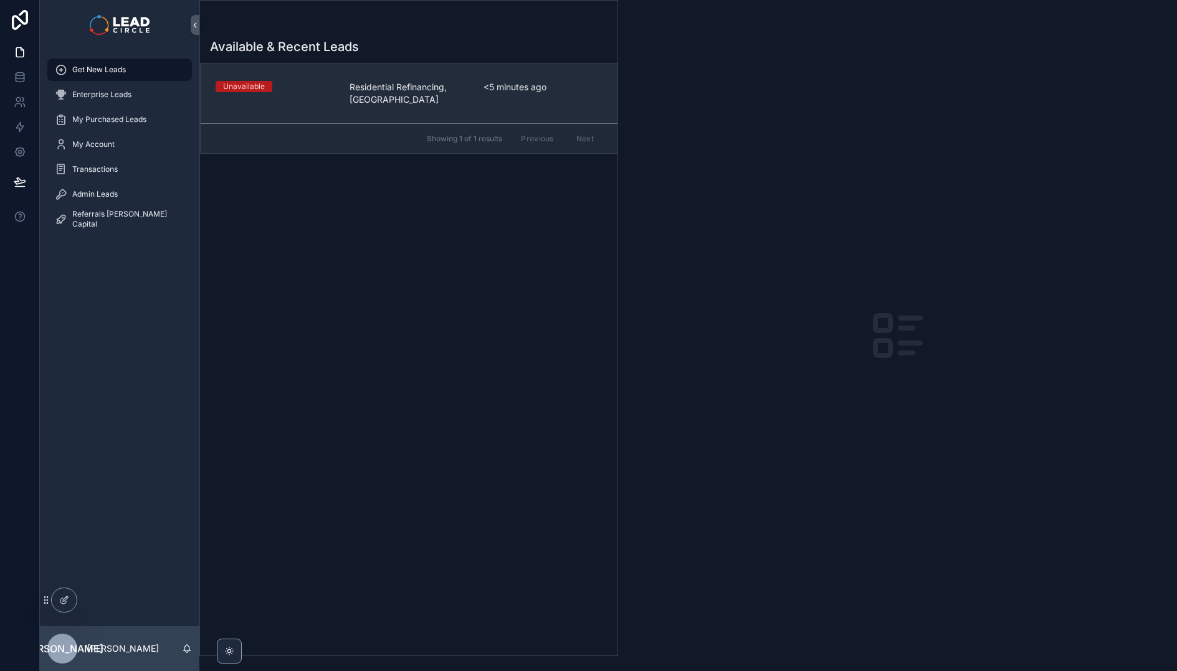
click at [432, 96] on span "Residential Refinancing, [GEOGRAPHIC_DATA]" at bounding box center [408, 93] width 119 height 25
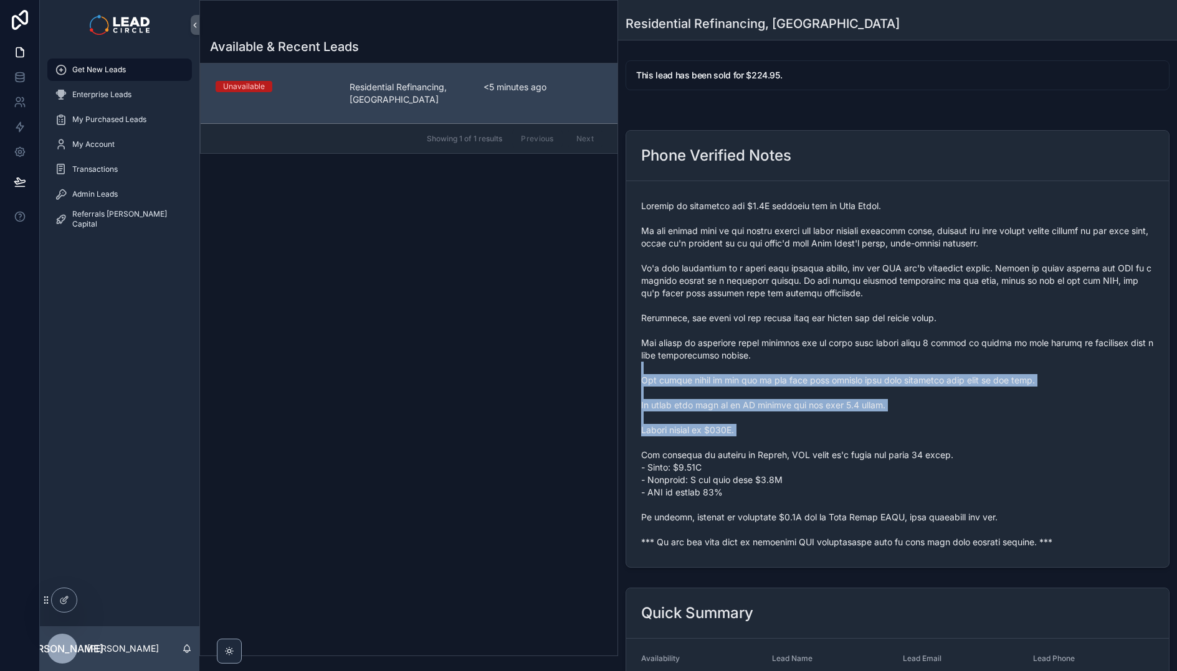
drag, startPoint x: 826, startPoint y: 457, endPoint x: 841, endPoint y: 468, distance: 18.7
click at [840, 468] on span "scrollable content" at bounding box center [897, 374] width 513 height 349
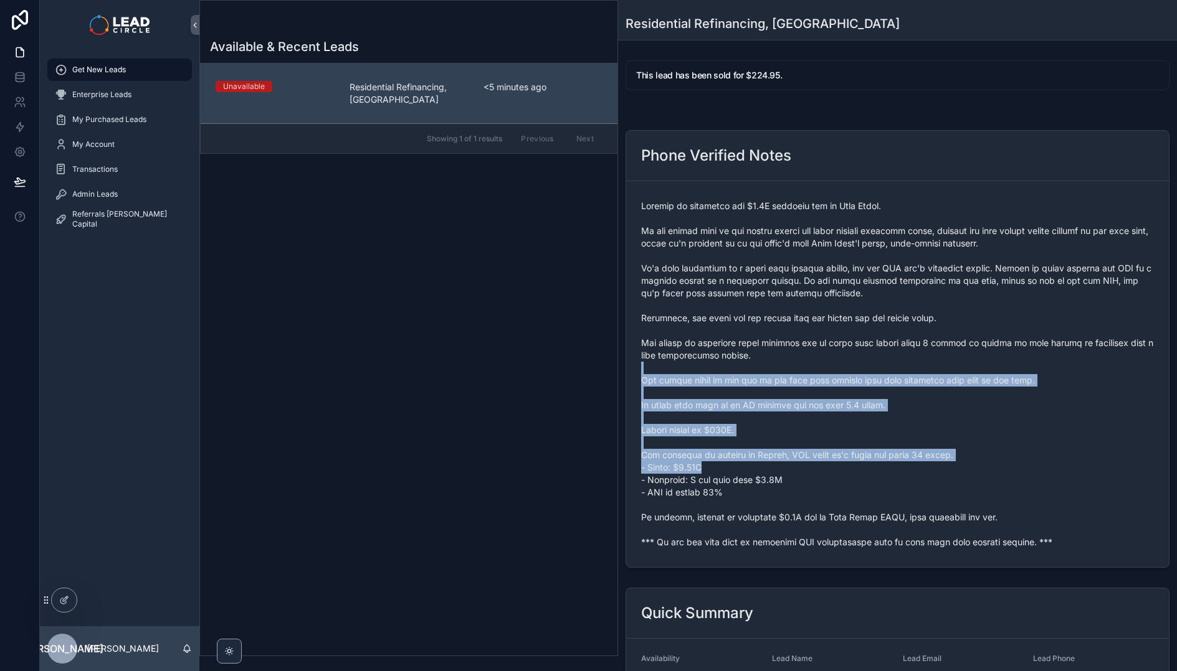
click at [841, 468] on span "scrollable content" at bounding box center [897, 374] width 513 height 349
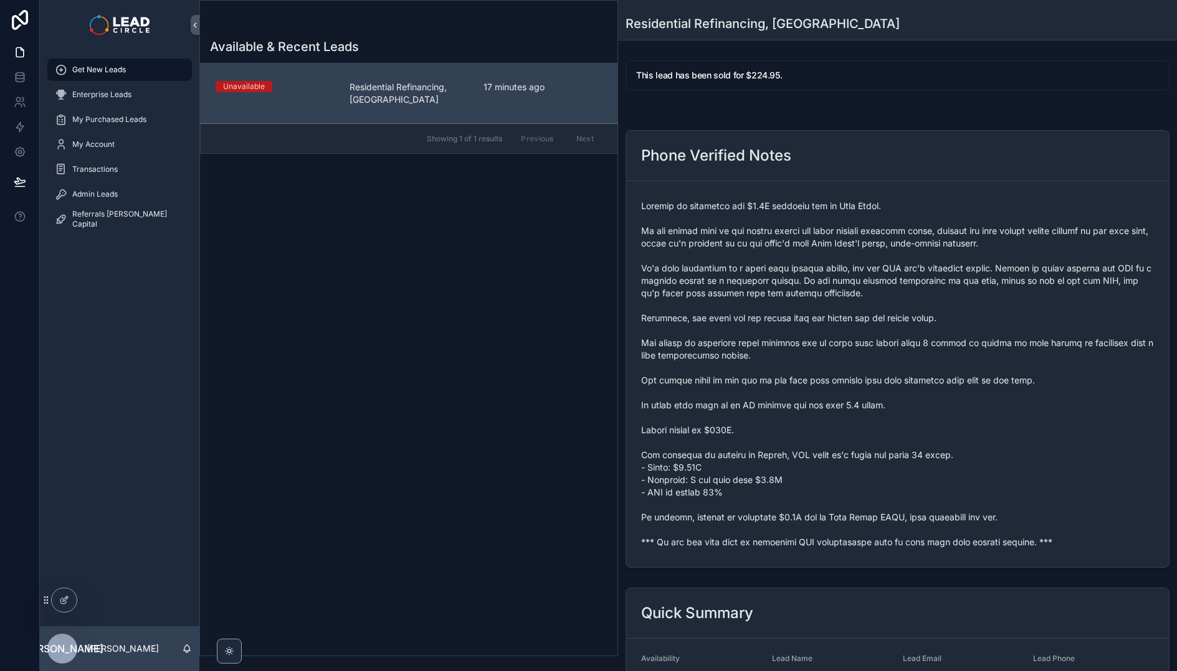
click at [721, 537] on span "scrollable content" at bounding box center [897, 374] width 513 height 349
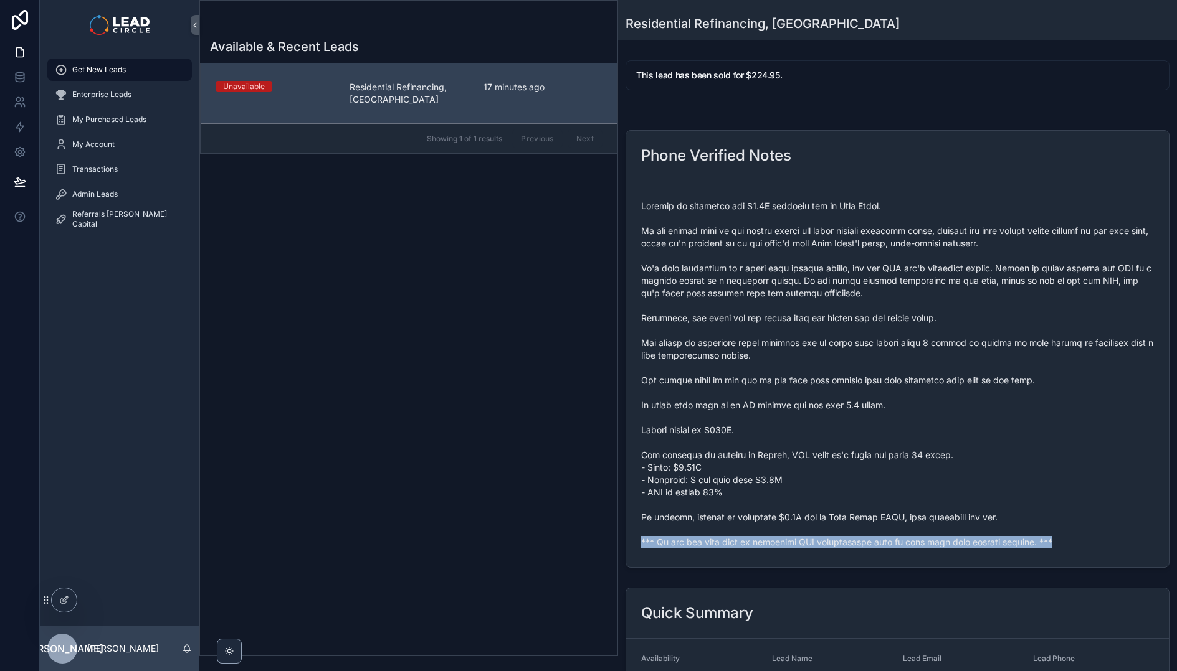
click at [721, 537] on span "scrollable content" at bounding box center [897, 374] width 513 height 349
copy span "*** If you buy this lead an automatic SMS introduction will be sent with your c…"
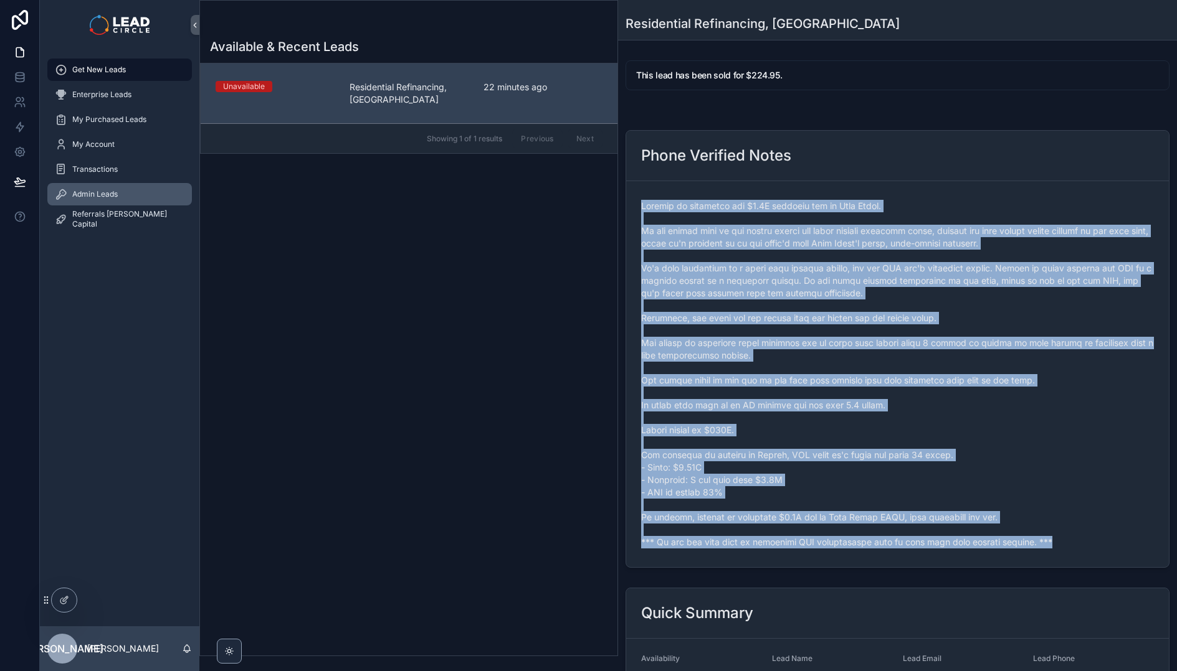
click at [147, 195] on div "Admin Leads" at bounding box center [120, 194] width 130 height 20
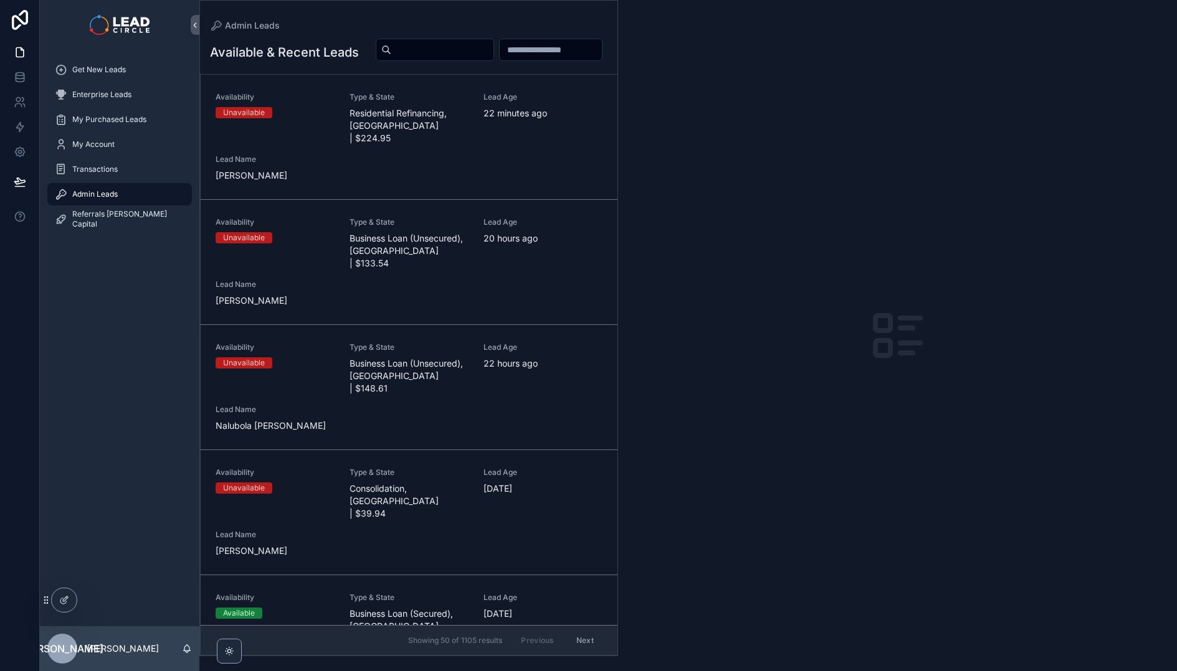
click at [493, 47] on input "scrollable content" at bounding box center [442, 49] width 102 height 17
paste input "**********"
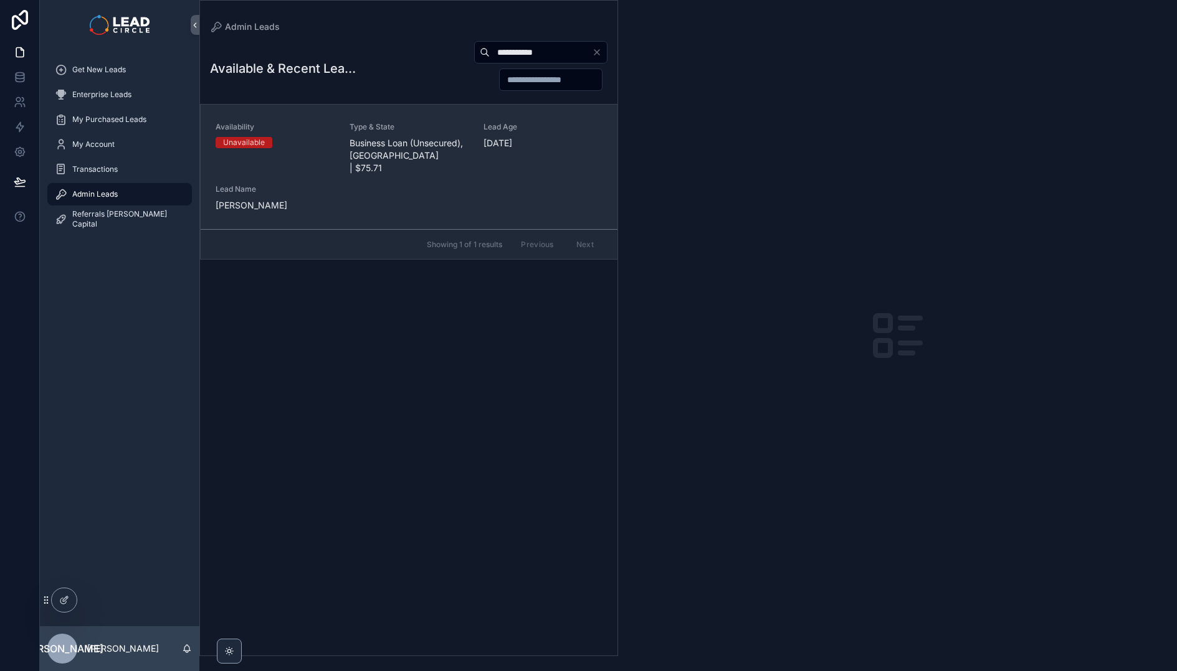
click at [384, 174] on div "Availability Unavailable Type & State Business Loan (Unsecured), [GEOGRAPHIC_DA…" at bounding box center [408, 167] width 387 height 90
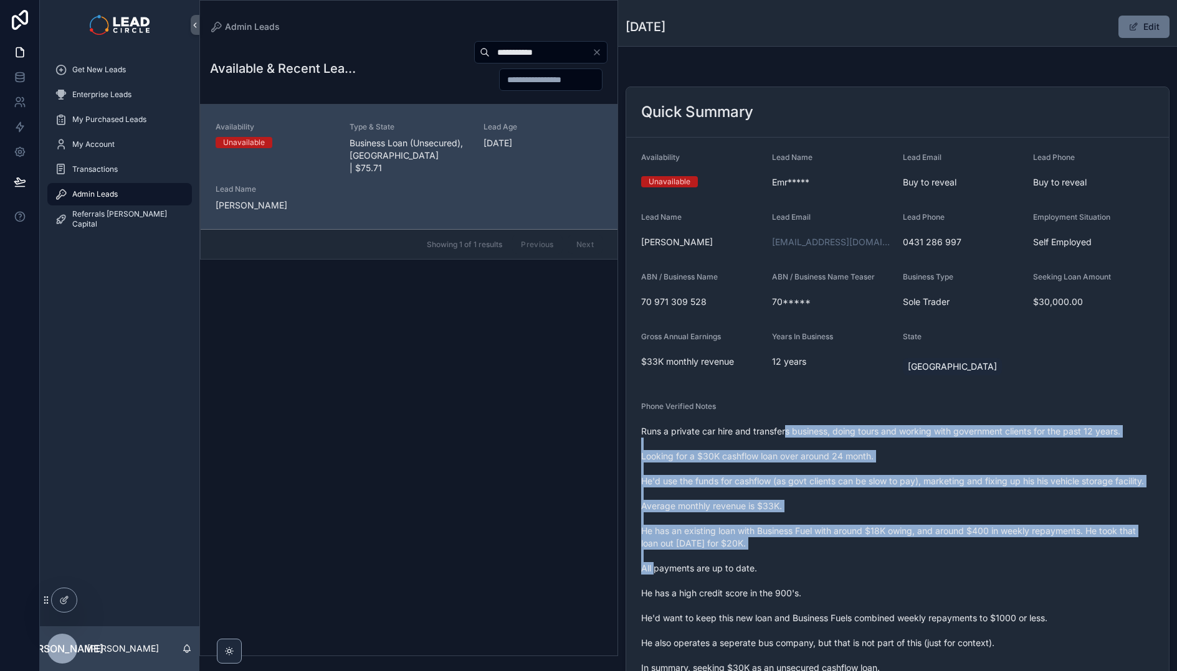
click at [846, 561] on span "Runs a private car hire and transfers business, doing tours and working with go…" at bounding box center [897, 562] width 513 height 274
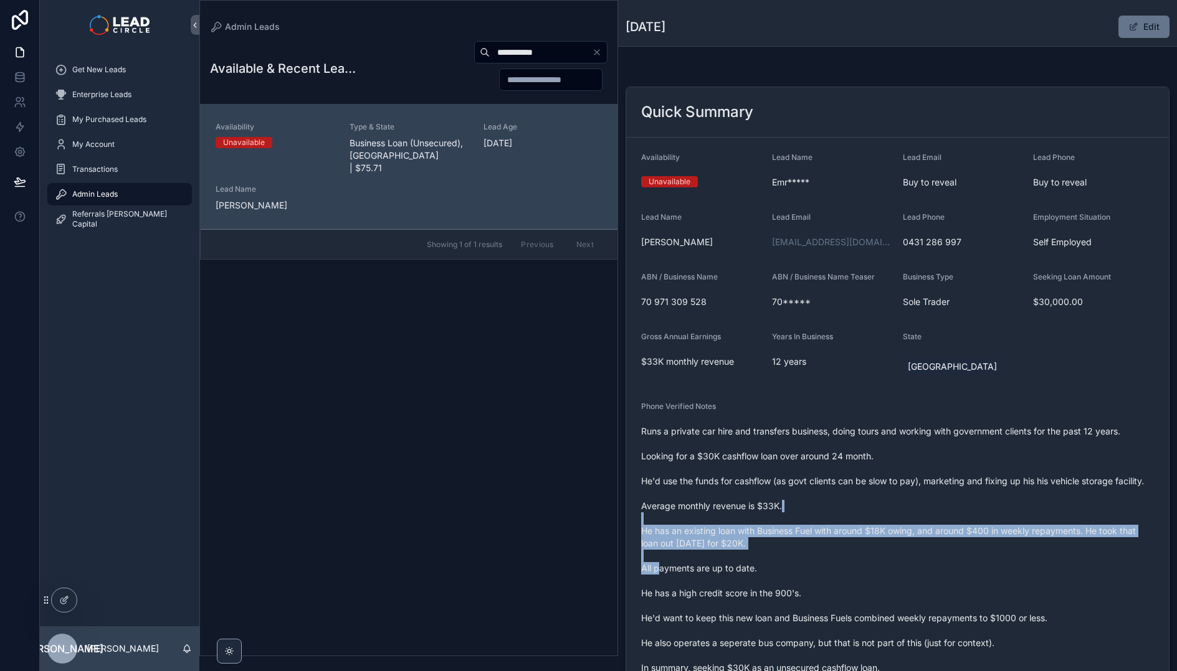
drag, startPoint x: 873, startPoint y: 561, endPoint x: 829, endPoint y: 467, distance: 103.7
click at [830, 470] on span "Runs a private car hire and transfers business, doing tours and working with go…" at bounding box center [897, 562] width 513 height 274
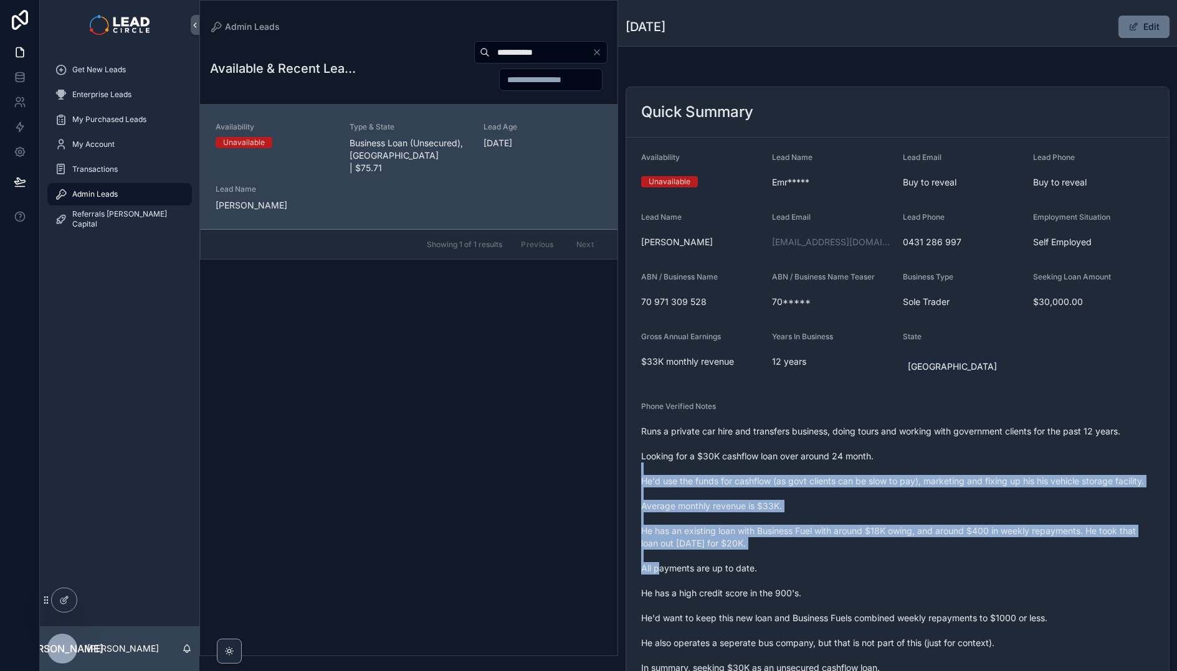
click at [829, 467] on span "Runs a private car hire and transfers business, doing tours and working with go…" at bounding box center [897, 562] width 513 height 274
drag, startPoint x: 837, startPoint y: 440, endPoint x: 868, endPoint y: 564, distance: 127.6
click at [868, 564] on span "Runs a private car hire and transfers business, doing tours and working with go…" at bounding box center [897, 562] width 513 height 274
drag, startPoint x: 864, startPoint y: 529, endPoint x: 828, endPoint y: 450, distance: 87.5
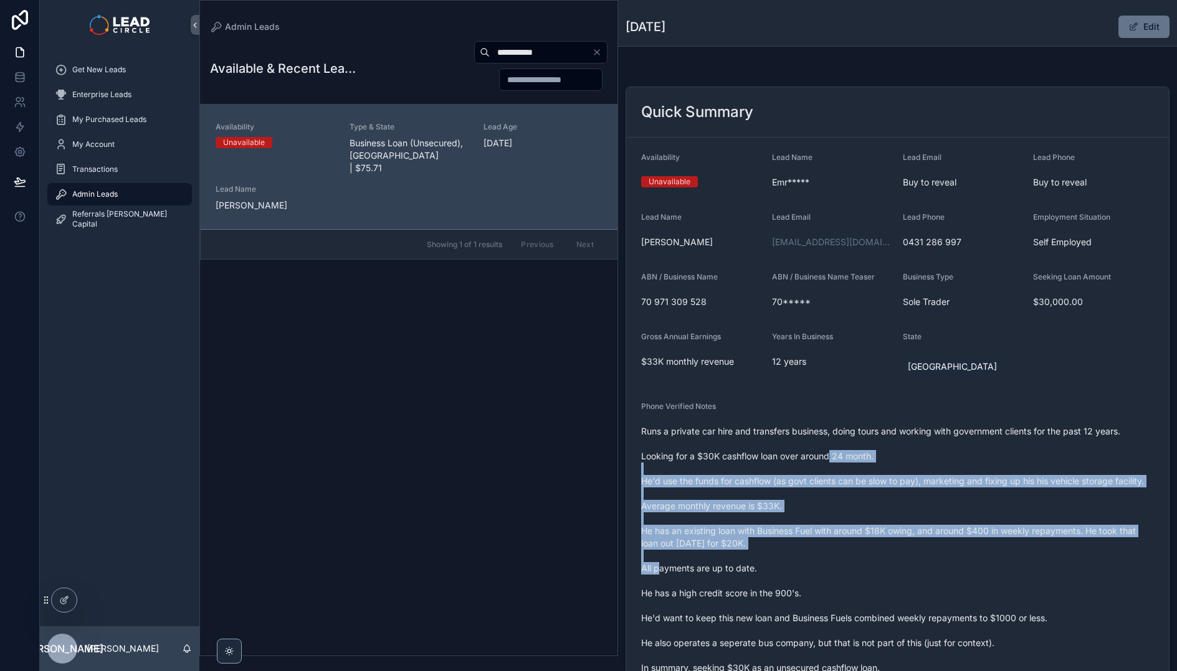
click at [828, 450] on span "Runs a private car hire and transfers business, doing tours and working with go…" at bounding box center [897, 562] width 513 height 274
click at [828, 449] on span "Runs a private car hire and transfers business, doing tours and working with go…" at bounding box center [897, 562] width 513 height 274
drag, startPoint x: 833, startPoint y: 460, endPoint x: 870, endPoint y: 561, distance: 108.2
click at [870, 561] on span "Runs a private car hire and transfers business, doing tours and working with go…" at bounding box center [897, 562] width 513 height 274
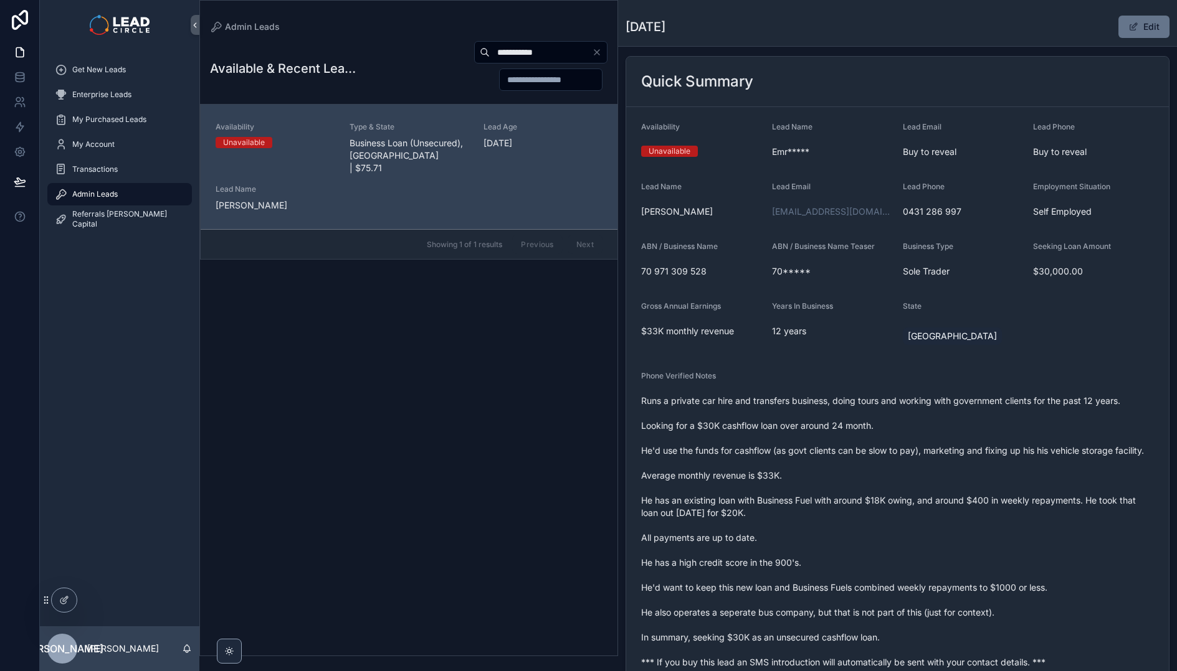
scroll to position [31, 0]
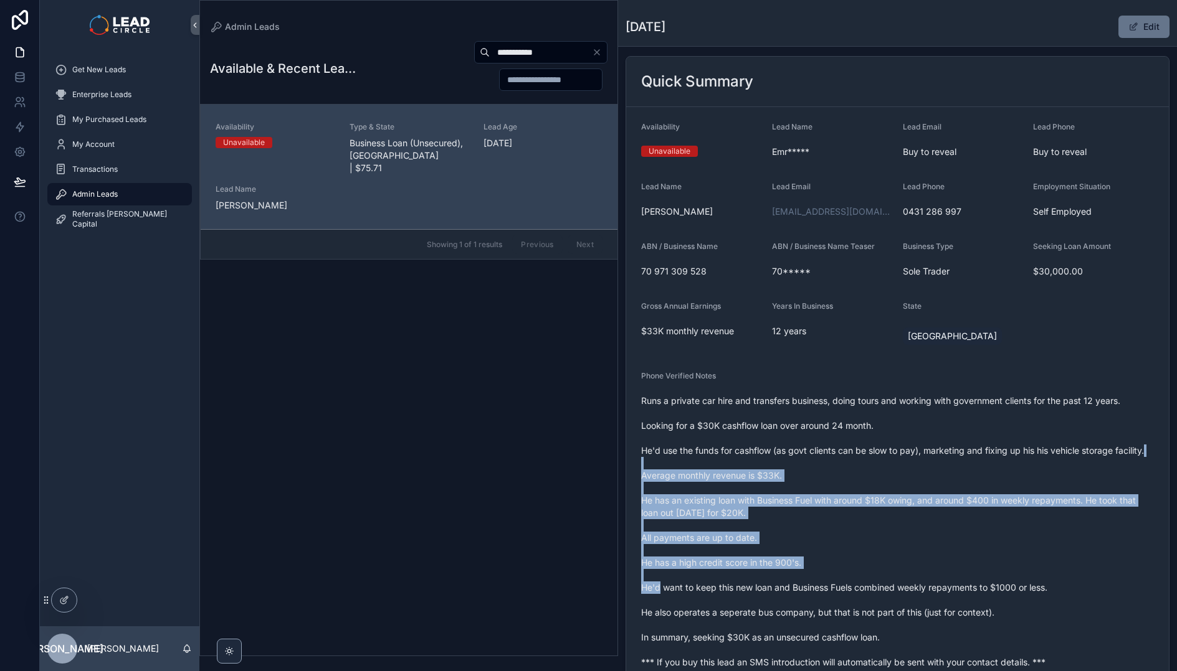
drag, startPoint x: 775, startPoint y: 472, endPoint x: 766, endPoint y: 459, distance: 16.1
click at [766, 459] on span "Runs a private car hire and transfers business, doing tours and working with go…" at bounding box center [897, 532] width 513 height 274
drag, startPoint x: 831, startPoint y: 529, endPoint x: 876, endPoint y: 571, distance: 61.7
click at [876, 571] on span "Runs a private car hire and transfers business, doing tours and working with go…" at bounding box center [897, 532] width 513 height 274
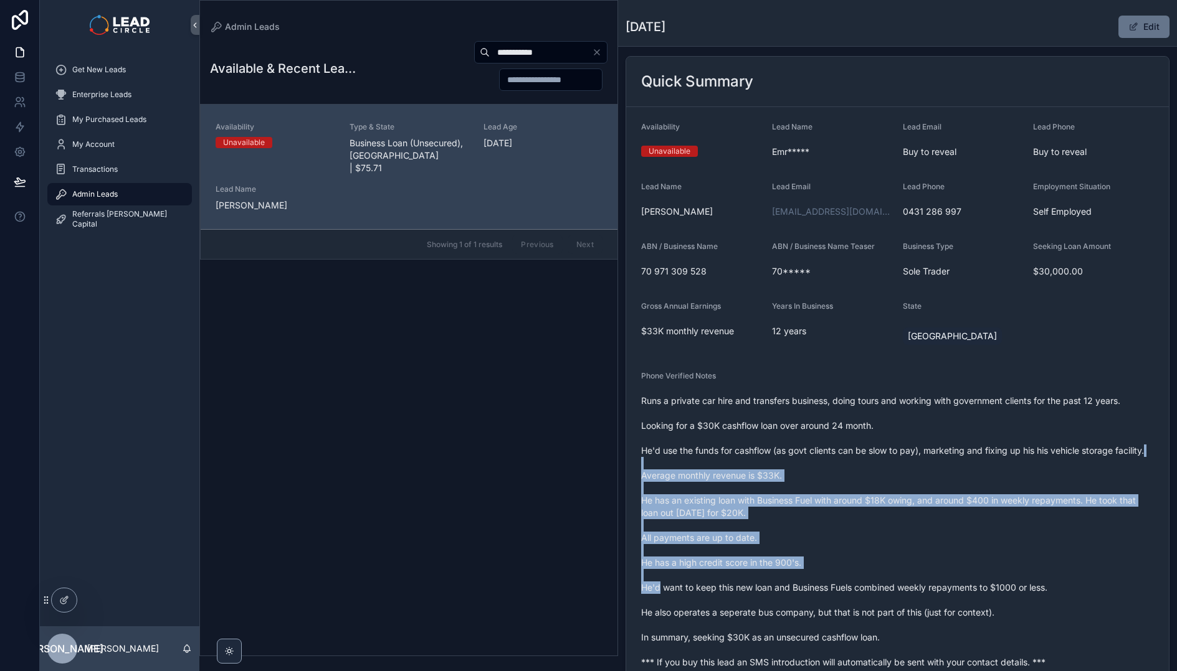
click at [876, 571] on span "Runs a private car hire and transfers business, doing tours and working with go…" at bounding box center [897, 532] width 513 height 274
drag, startPoint x: 985, startPoint y: 513, endPoint x: 1011, endPoint y: 572, distance: 64.1
click at [1011, 572] on span "Runs a private car hire and transfers business, doing tours and working with go…" at bounding box center [897, 532] width 513 height 274
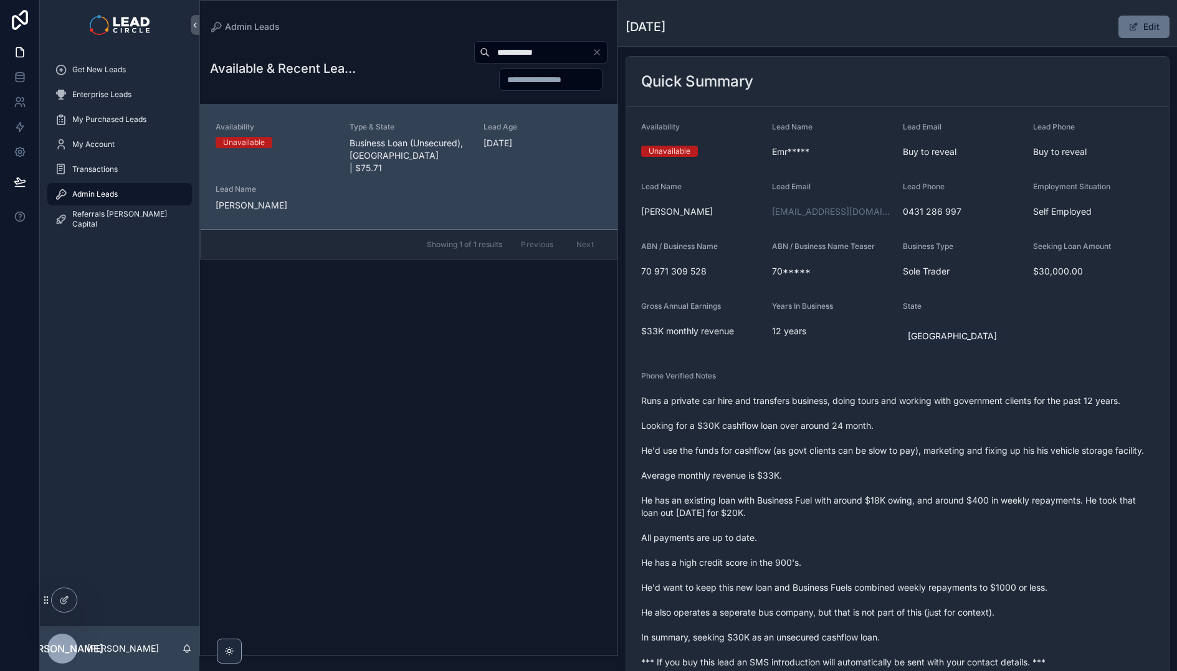
click at [524, 42] on div "**********" at bounding box center [540, 52] width 133 height 22
click at [526, 48] on input "**********" at bounding box center [541, 52] width 102 height 17
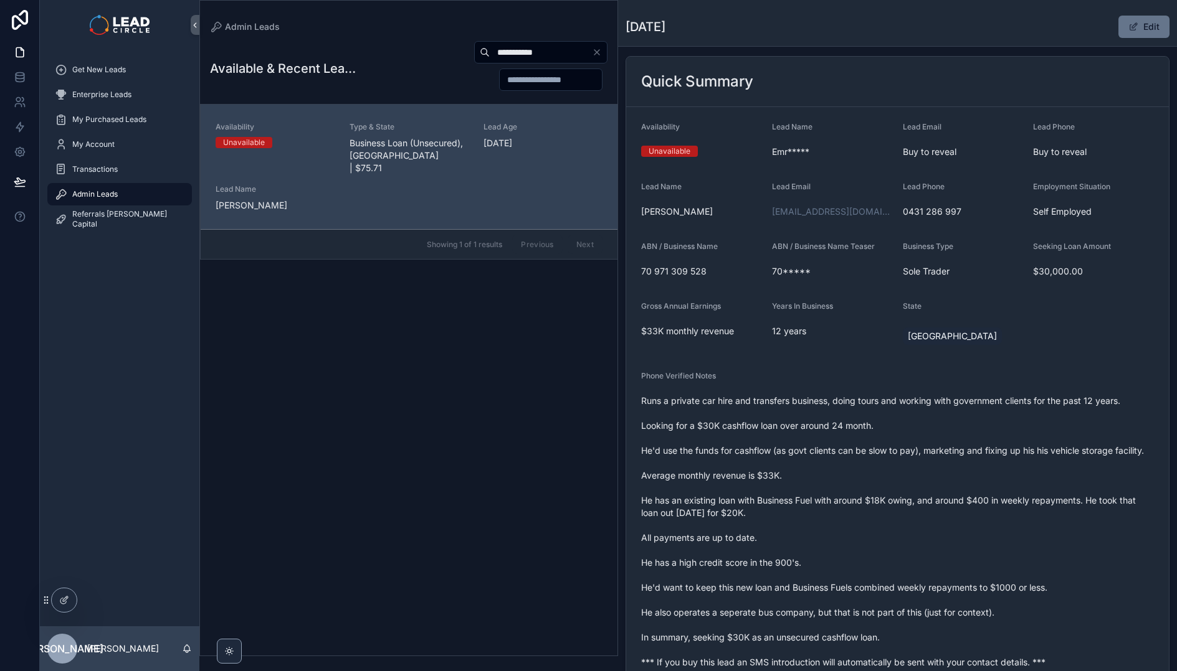
paste input "scrollable content"
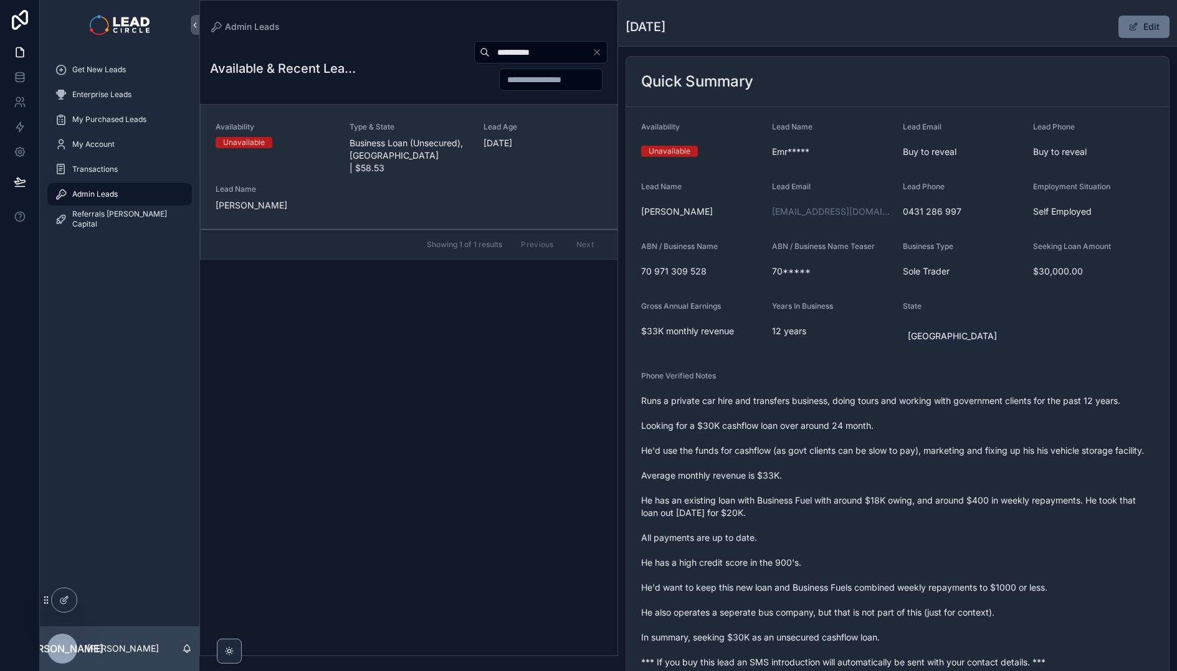
click at [475, 169] on div "Availability Unavailable Type & State Business Loan (Unsecured), [GEOGRAPHIC_DA…" at bounding box center [408, 167] width 387 height 90
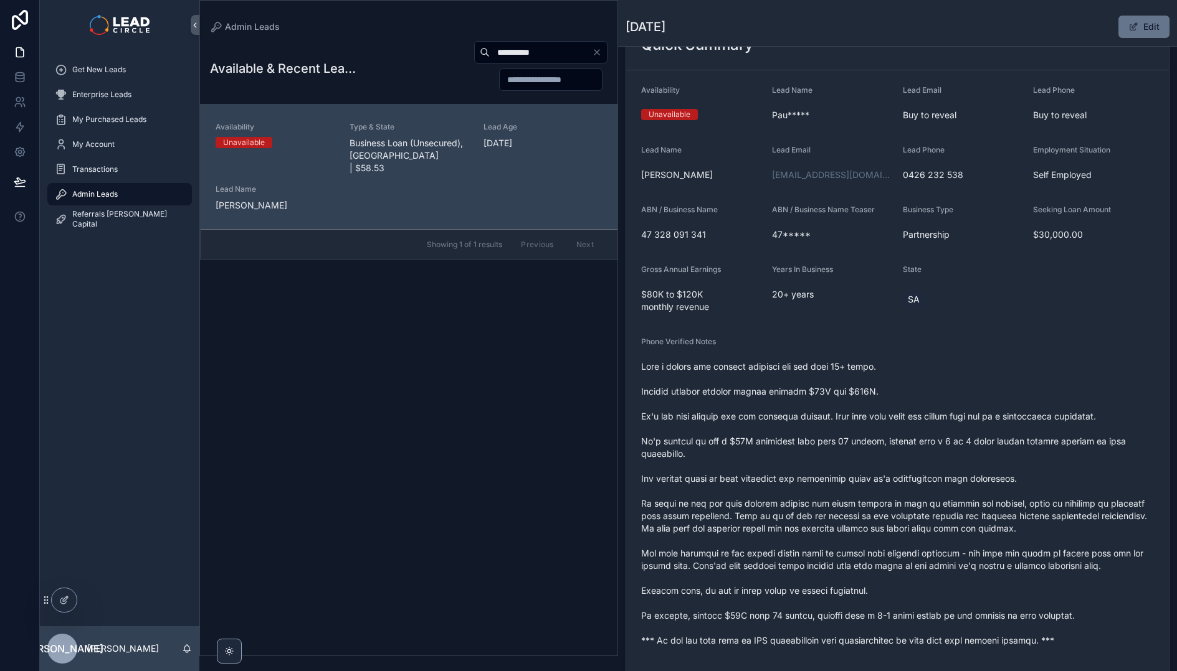
scroll to position [244, 0]
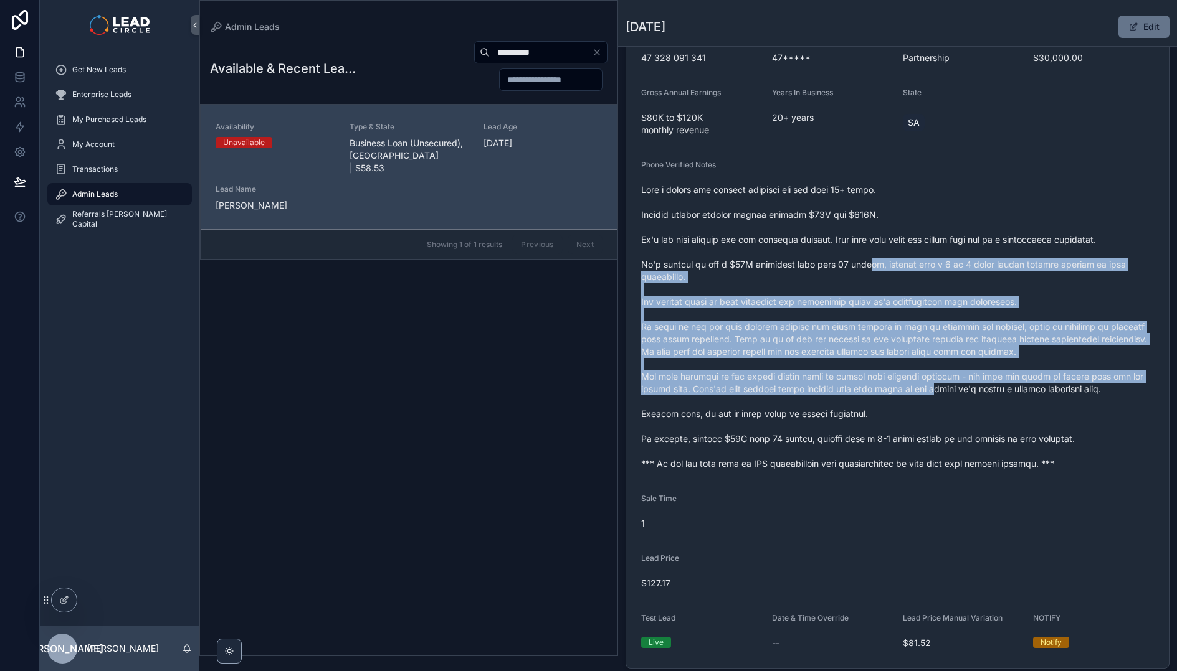
drag, startPoint x: 896, startPoint y: 297, endPoint x: 955, endPoint y: 428, distance: 144.1
click at [955, 428] on span "scrollable content" at bounding box center [897, 327] width 513 height 286
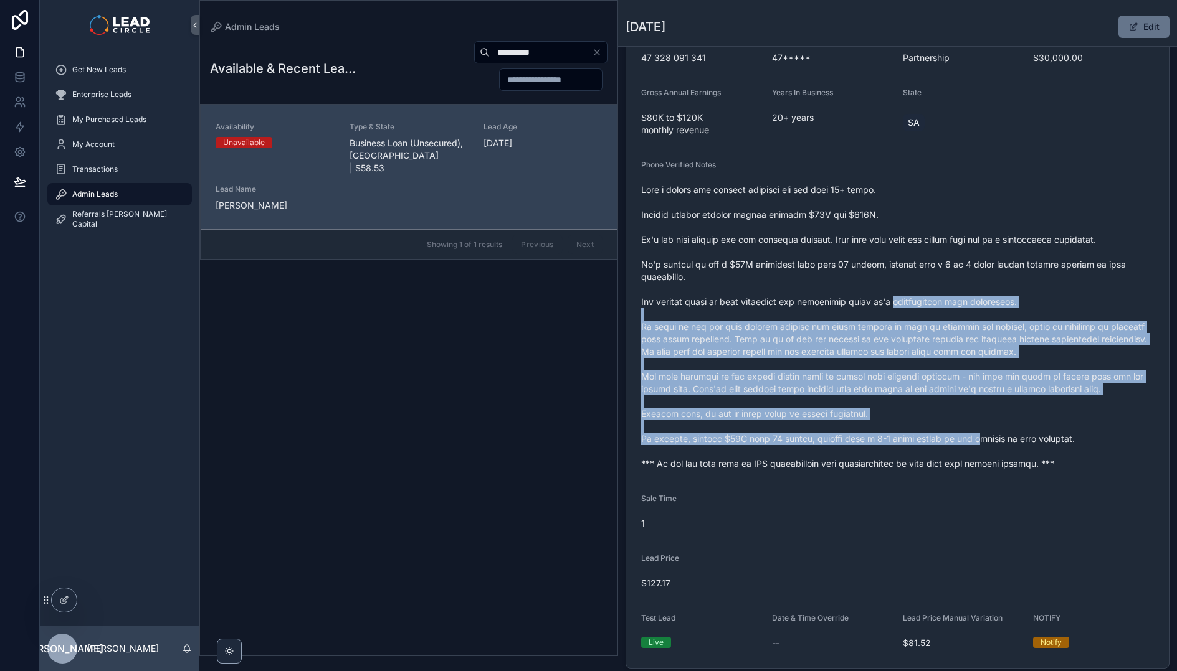
drag, startPoint x: 972, startPoint y: 410, endPoint x: 908, endPoint y: 290, distance: 136.3
click at [909, 291] on span "scrollable content" at bounding box center [897, 327] width 513 height 286
click at [908, 290] on span "scrollable content" at bounding box center [897, 327] width 513 height 286
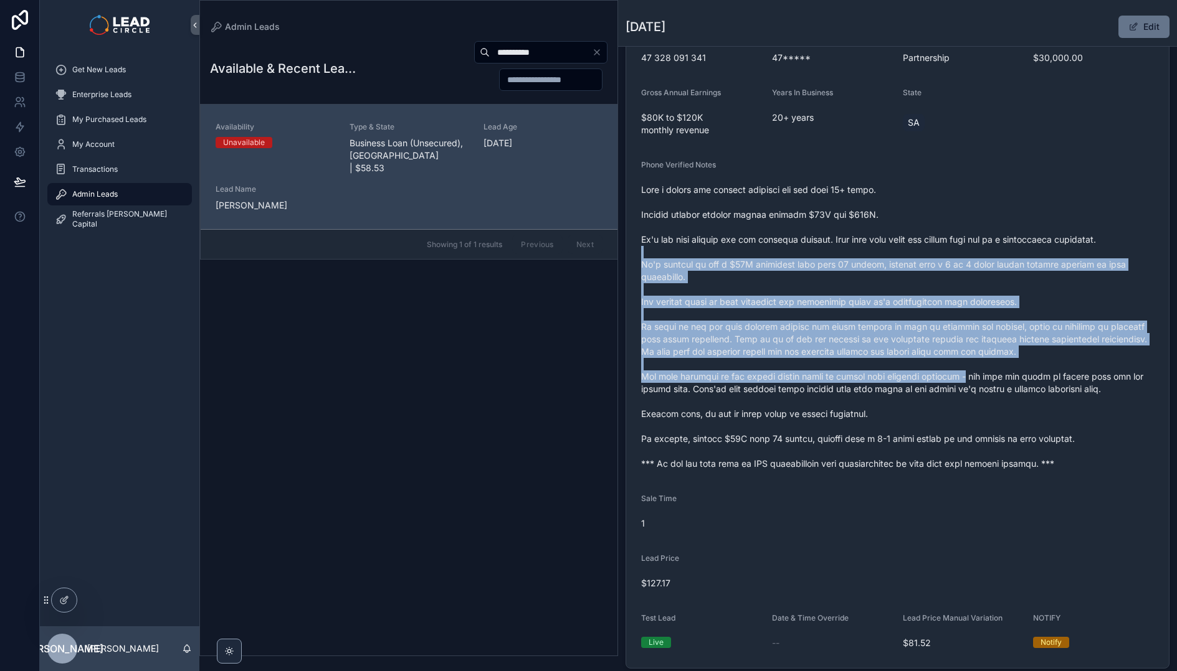
drag, startPoint x: 912, startPoint y: 252, endPoint x: 984, endPoint y: 406, distance: 170.3
click at [984, 406] on span "scrollable content" at bounding box center [897, 327] width 513 height 286
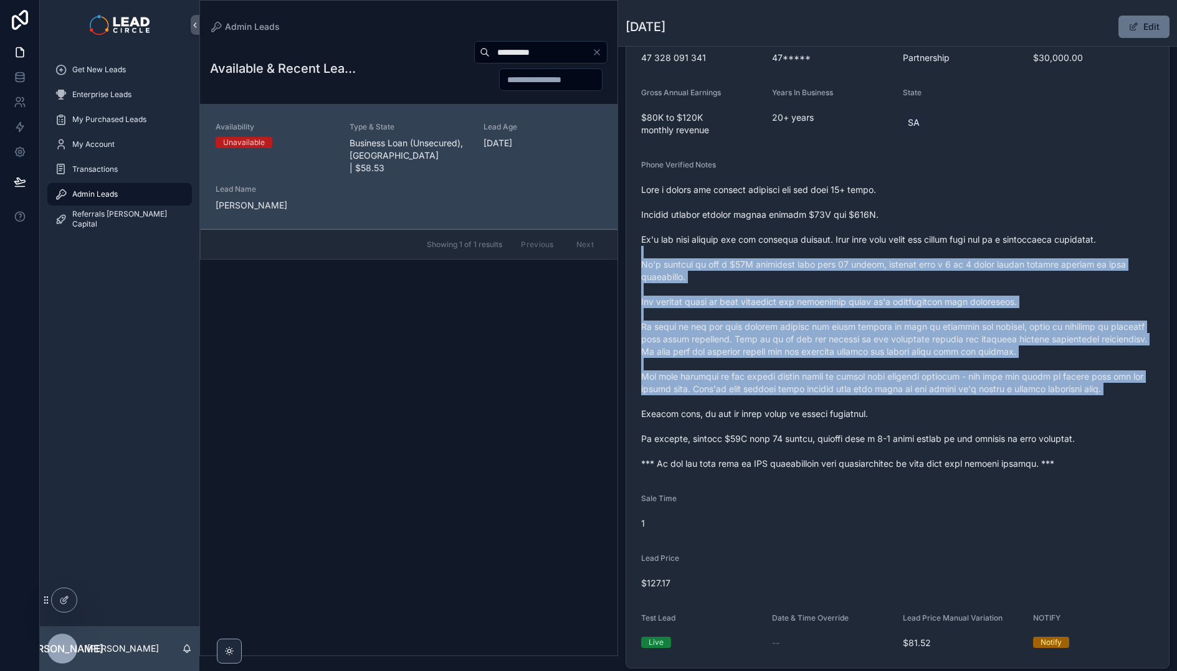
click at [984, 406] on span "scrollable content" at bounding box center [897, 327] width 513 height 286
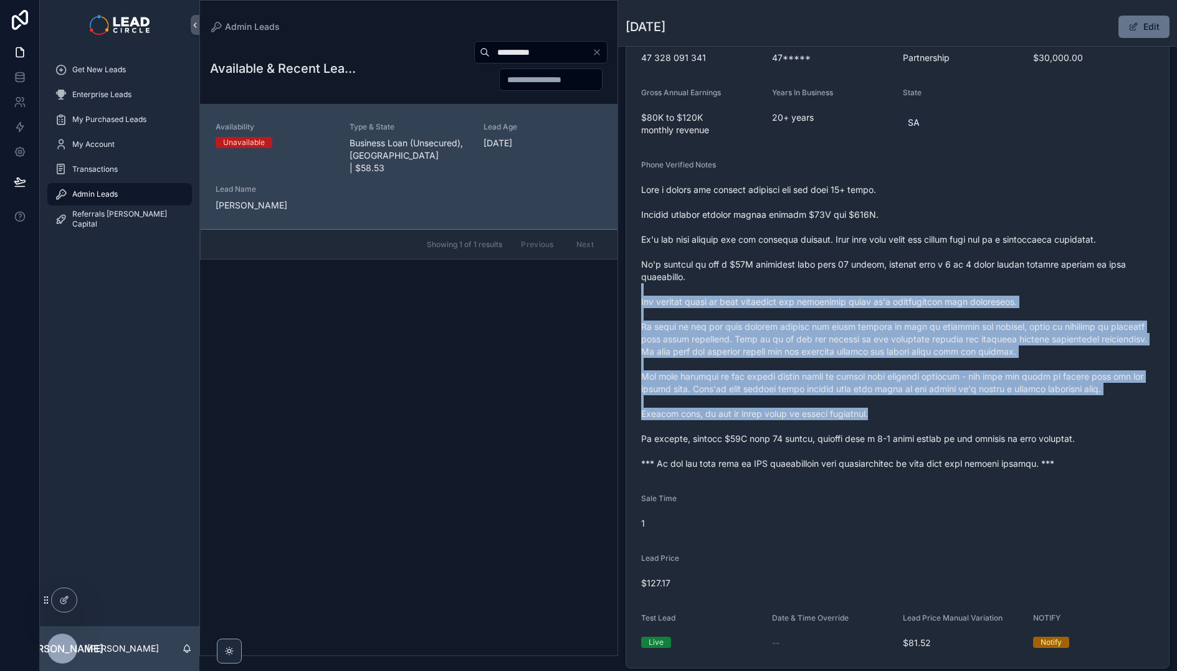
drag, startPoint x: 978, startPoint y: 383, endPoint x: 916, endPoint y: 286, distance: 114.9
click at [916, 286] on span "scrollable content" at bounding box center [897, 327] width 513 height 286
drag, startPoint x: 914, startPoint y: 270, endPoint x: 990, endPoint y: 422, distance: 169.3
click at [990, 422] on span "scrollable content" at bounding box center [897, 327] width 513 height 286
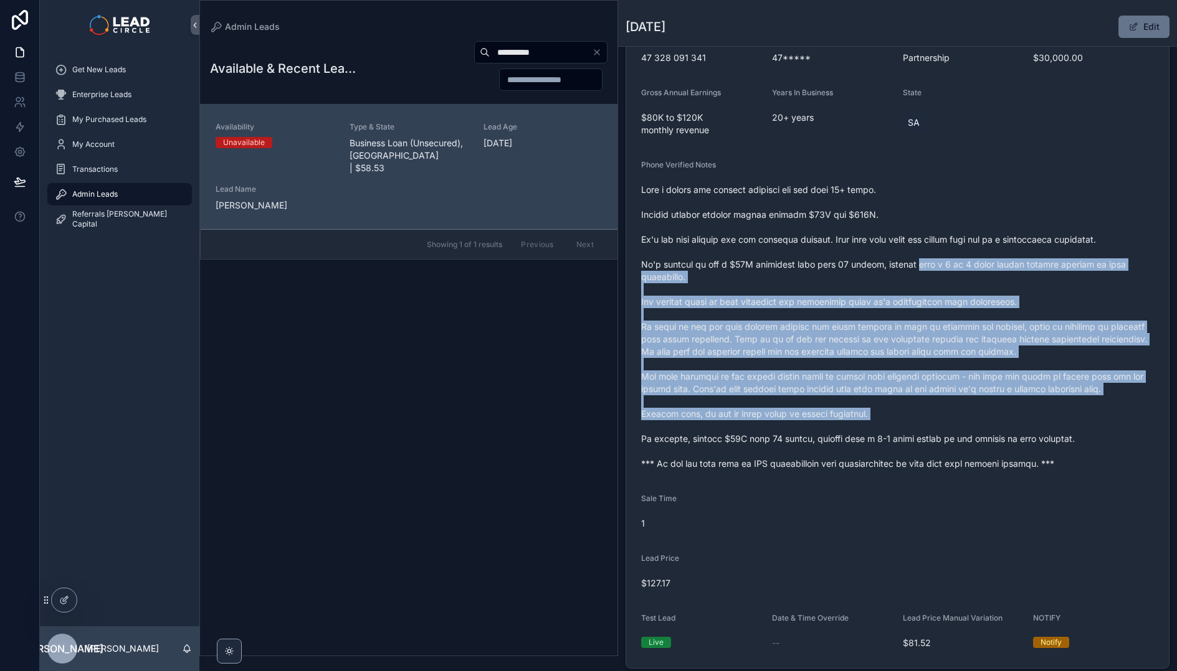
click at [990, 422] on span "scrollable content" at bounding box center [897, 327] width 513 height 286
click at [912, 279] on span "scrollable content" at bounding box center [897, 327] width 513 height 286
drag, startPoint x: 911, startPoint y: 262, endPoint x: 996, endPoint y: 432, distance: 190.2
click at [996, 432] on span "scrollable content" at bounding box center [897, 327] width 513 height 286
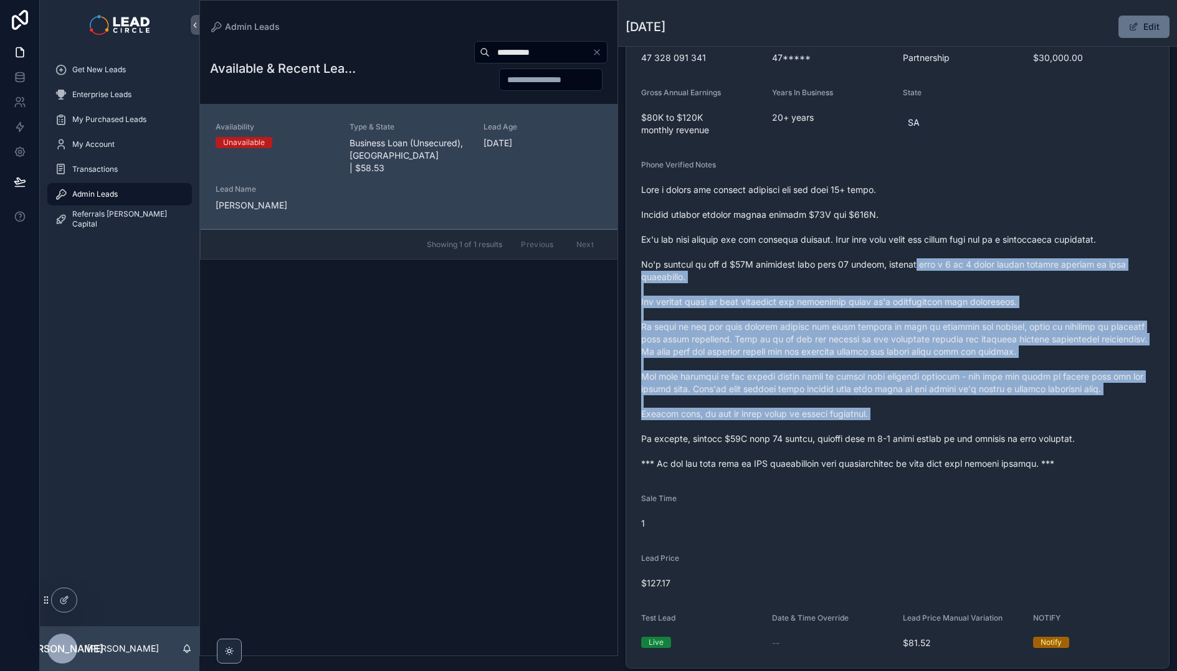
click at [996, 432] on span "scrollable content" at bounding box center [897, 327] width 513 height 286
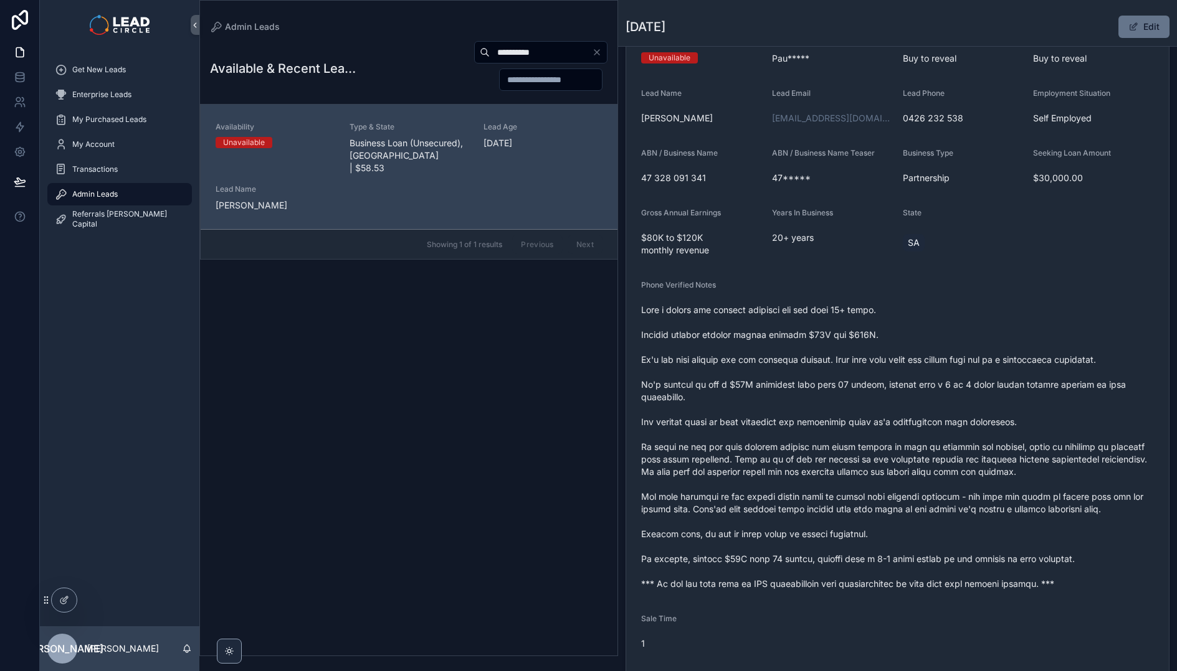
scroll to position [123, 0]
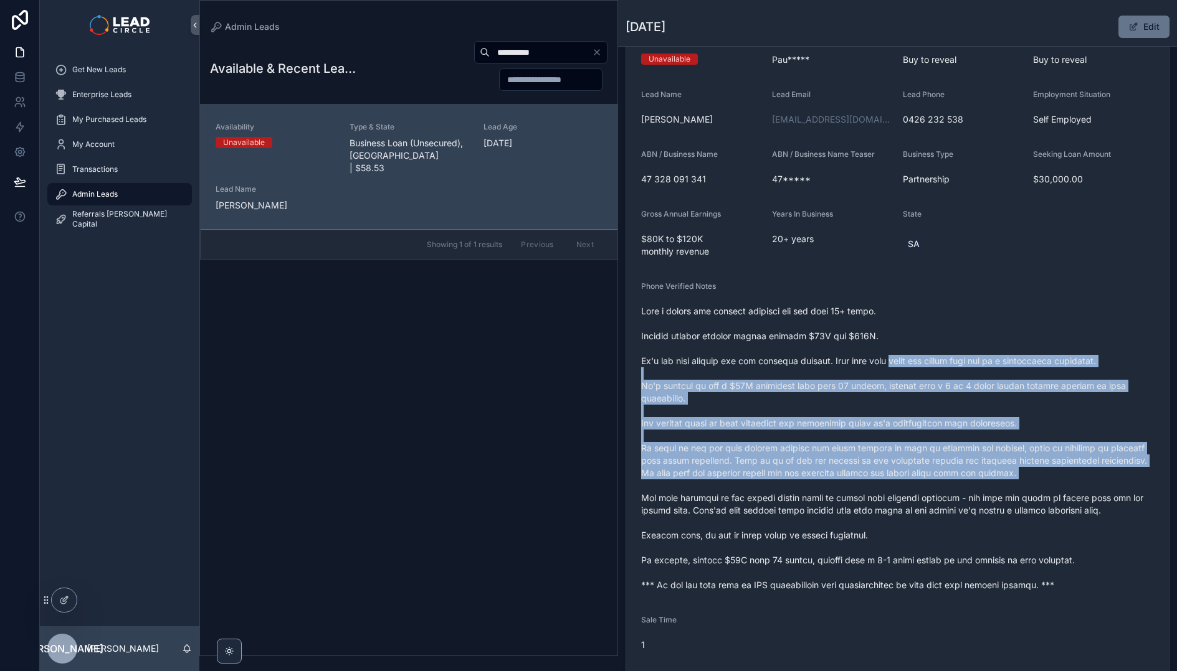
drag, startPoint x: 901, startPoint y: 377, endPoint x: 947, endPoint y: 500, distance: 131.6
click at [947, 500] on span "scrollable content" at bounding box center [897, 448] width 513 height 286
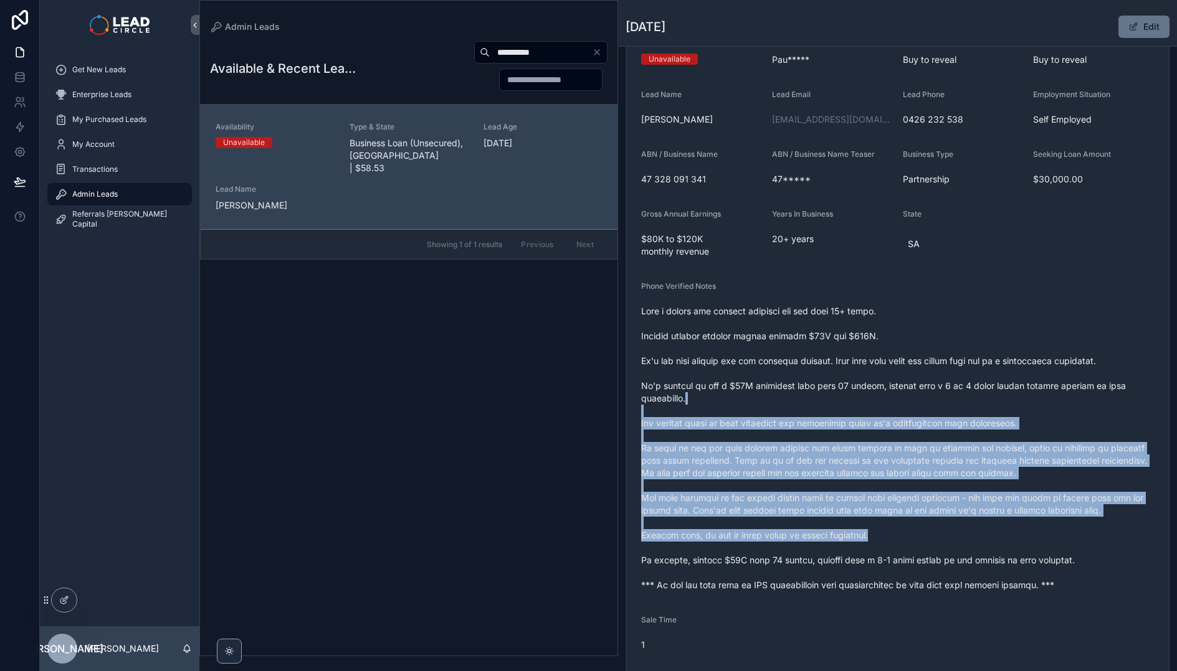
drag, startPoint x: 1006, startPoint y: 537, endPoint x: 862, endPoint y: 373, distance: 218.5
click at [862, 373] on span "scrollable content" at bounding box center [897, 448] width 513 height 286
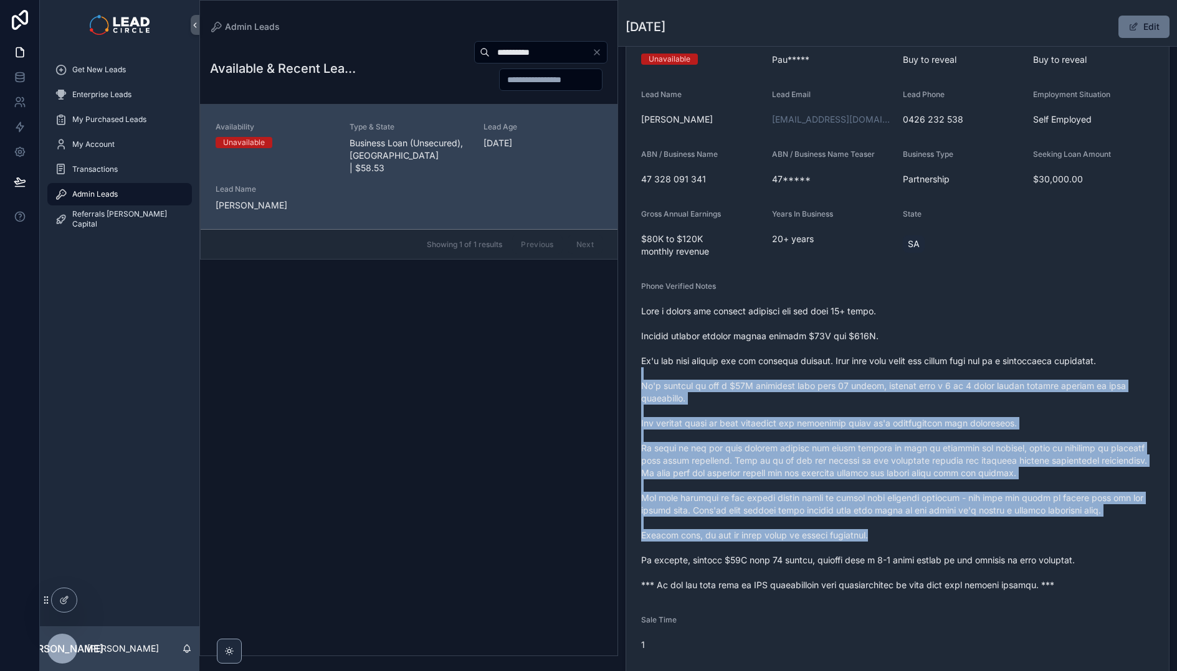
click at [862, 373] on span "scrollable content" at bounding box center [897, 448] width 513 height 286
drag, startPoint x: 928, startPoint y: 441, endPoint x: 1008, endPoint y: 539, distance: 126.2
click at [1008, 539] on span "scrollable content" at bounding box center [897, 448] width 513 height 286
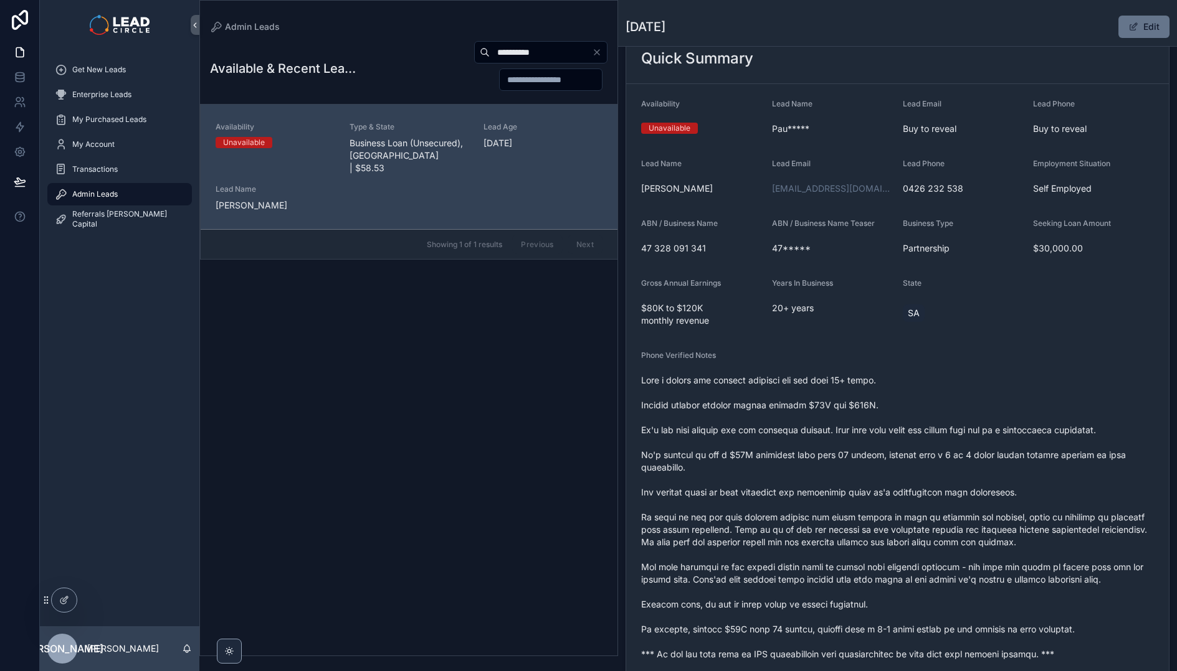
scroll to position [20, 0]
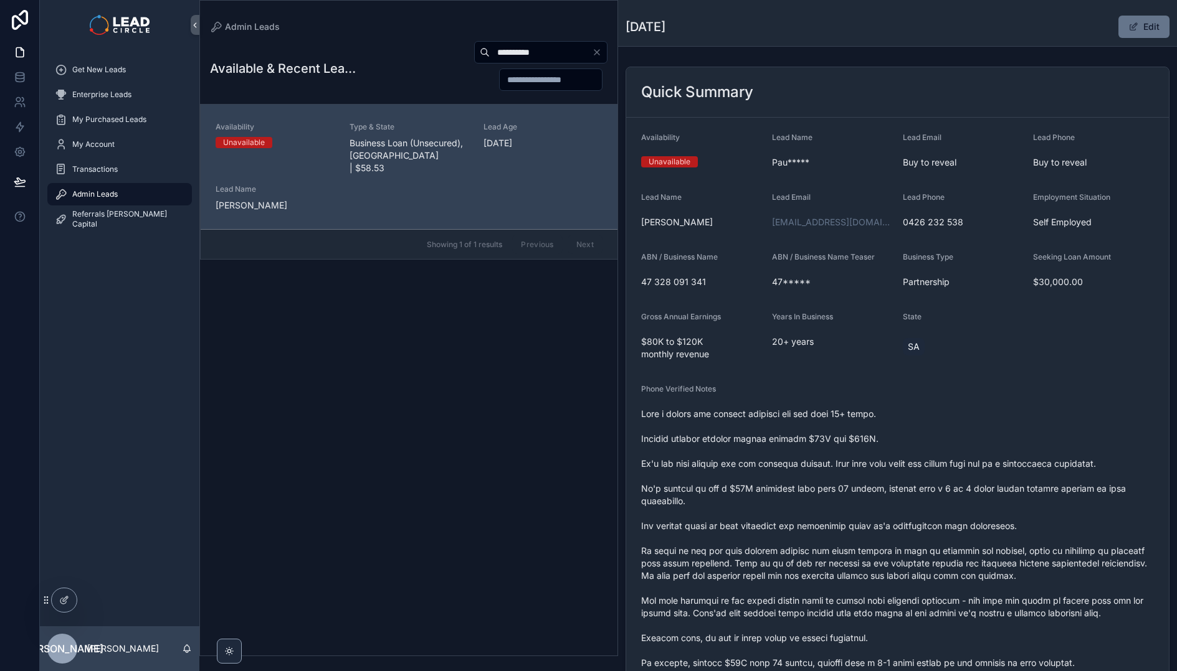
click at [550, 51] on input "**********" at bounding box center [541, 52] width 102 height 17
paste input "*"
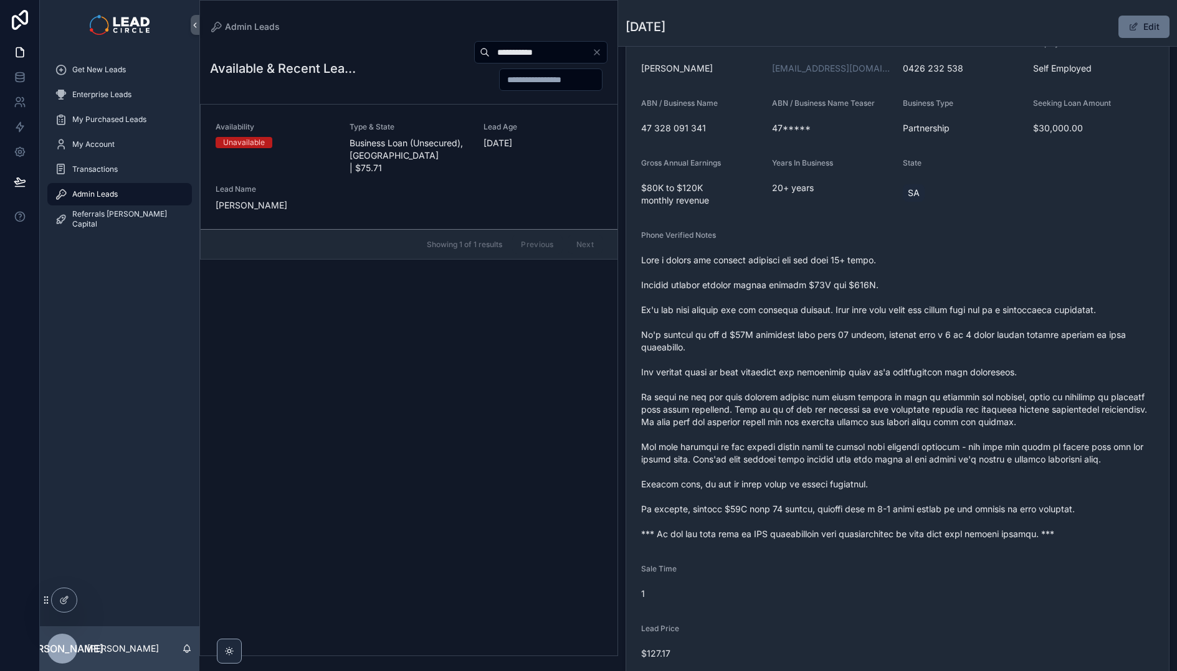
scroll to position [285, 0]
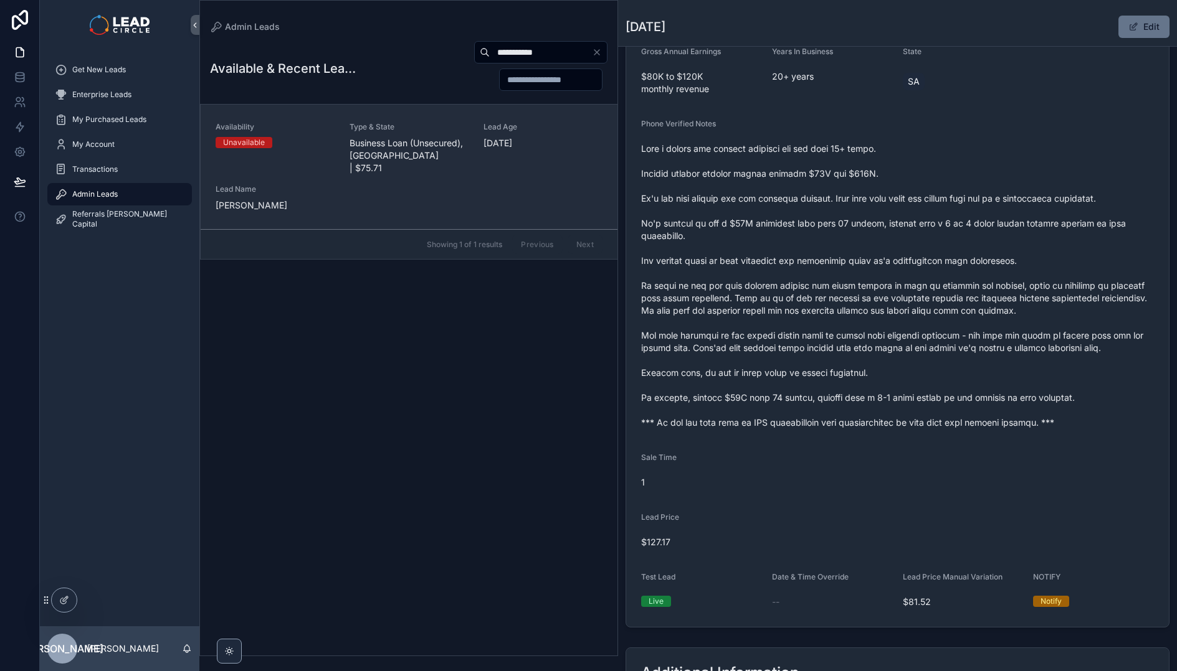
click at [443, 171] on div "Availability Unavailable Type & State Business Loan (Unsecured), [GEOGRAPHIC_DA…" at bounding box center [408, 167] width 387 height 90
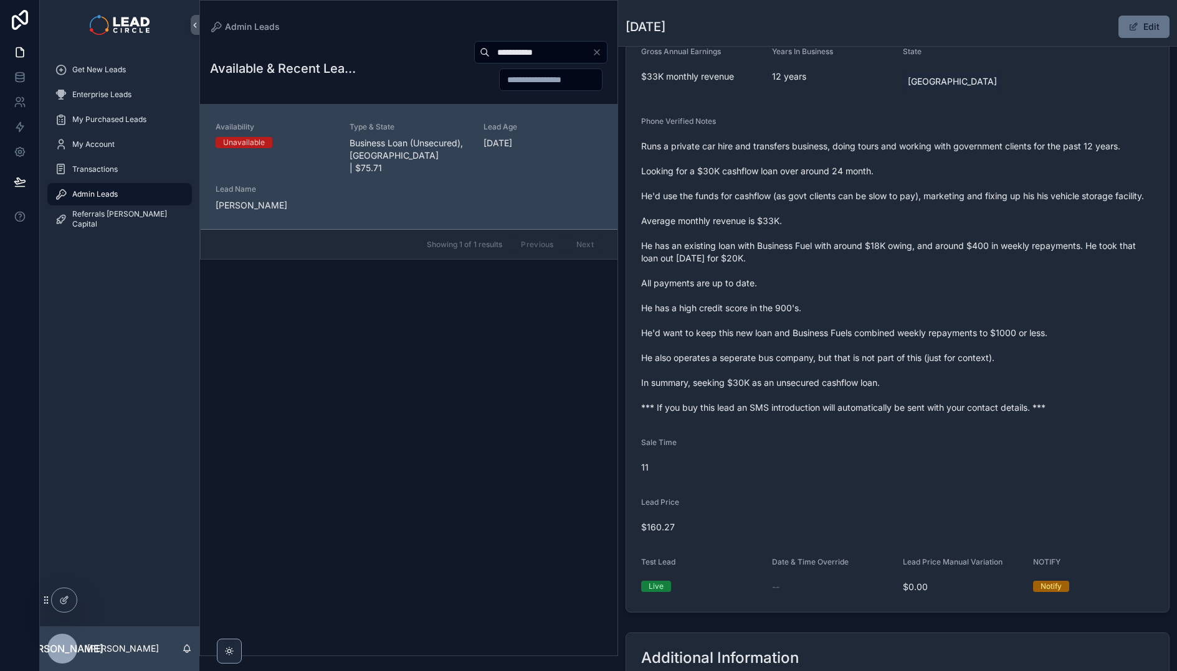
drag, startPoint x: 924, startPoint y: 435, endPoint x: 949, endPoint y: 468, distance: 40.9
click at [949, 468] on form "Availability Unavailable Lead Name Emr***** Lead Email Buy to reveal Lead Phone…" at bounding box center [897, 232] width 542 height 760
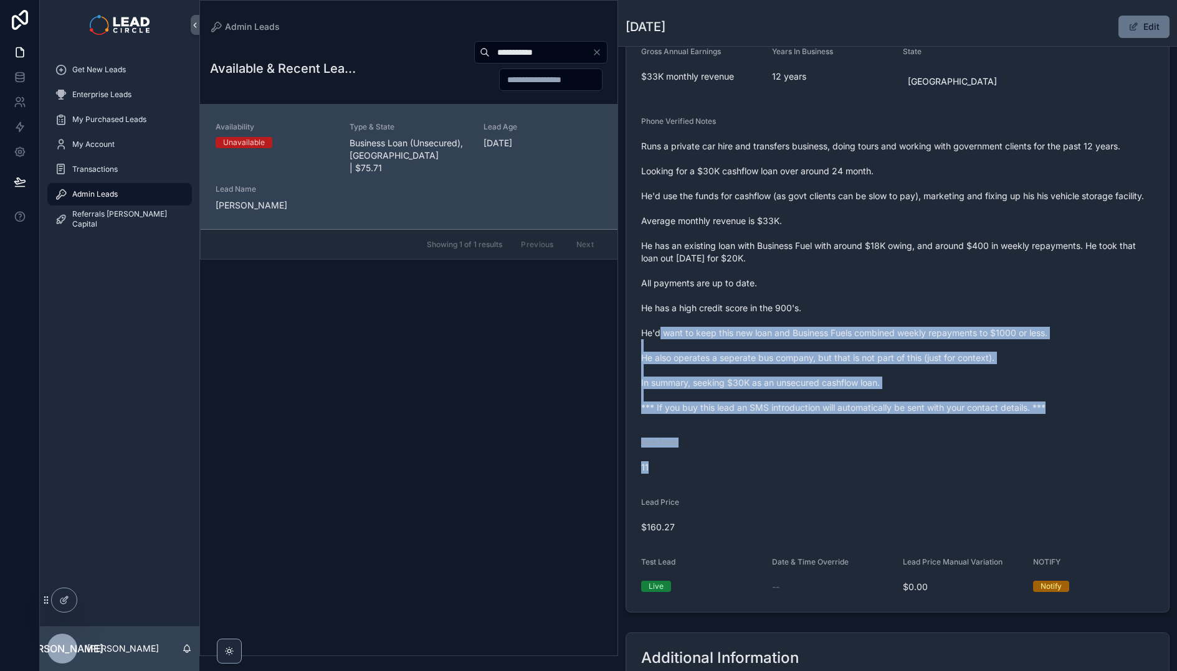
drag, startPoint x: 962, startPoint y: 486, endPoint x: 805, endPoint y: 317, distance: 230.9
click at [805, 317] on form "Availability Unavailable Lead Name Emr***** Lead Email Buy to reveal Lead Phone…" at bounding box center [897, 232] width 542 height 760
click at [805, 317] on span "Runs a private car hire and transfers business, doing tours and working with go…" at bounding box center [897, 277] width 513 height 274
drag, startPoint x: 805, startPoint y: 317, endPoint x: 959, endPoint y: 490, distance: 232.0
click at [959, 490] on form "Availability Unavailable Lead Name Emr***** Lead Email Buy to reveal Lead Phone…" at bounding box center [897, 232] width 542 height 760
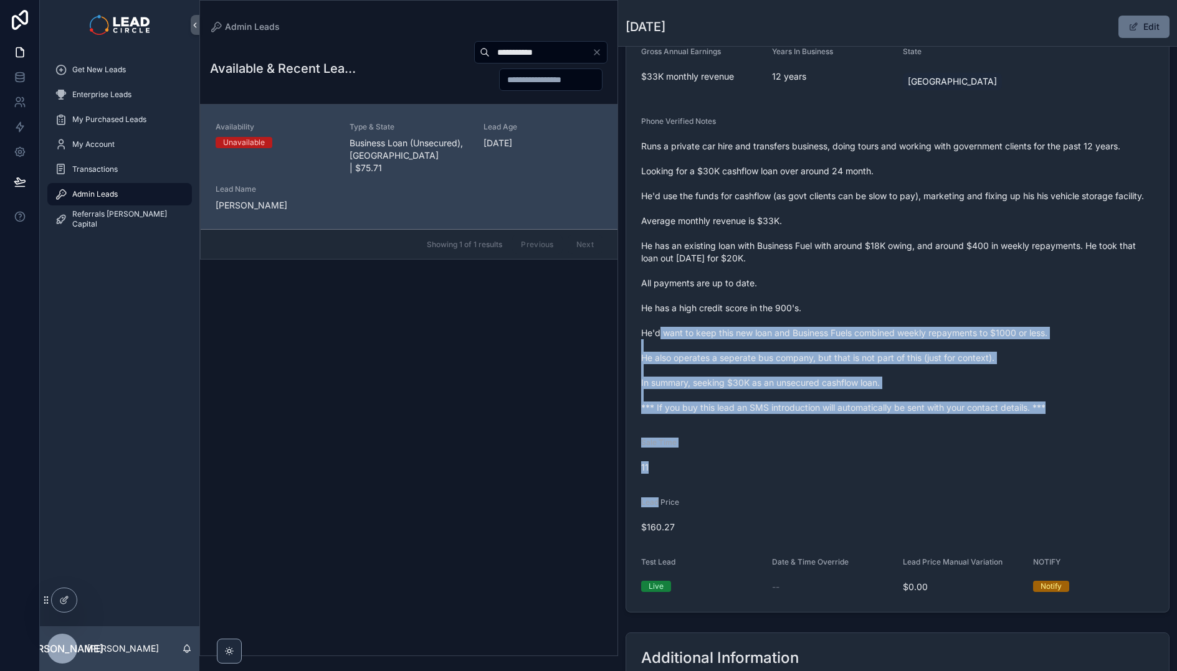
click at [1166, 493] on div "Quick Summary Availability Unavailable Lead Name Emr***** Lead Email Buy to rev…" at bounding box center [897, 206] width 559 height 821
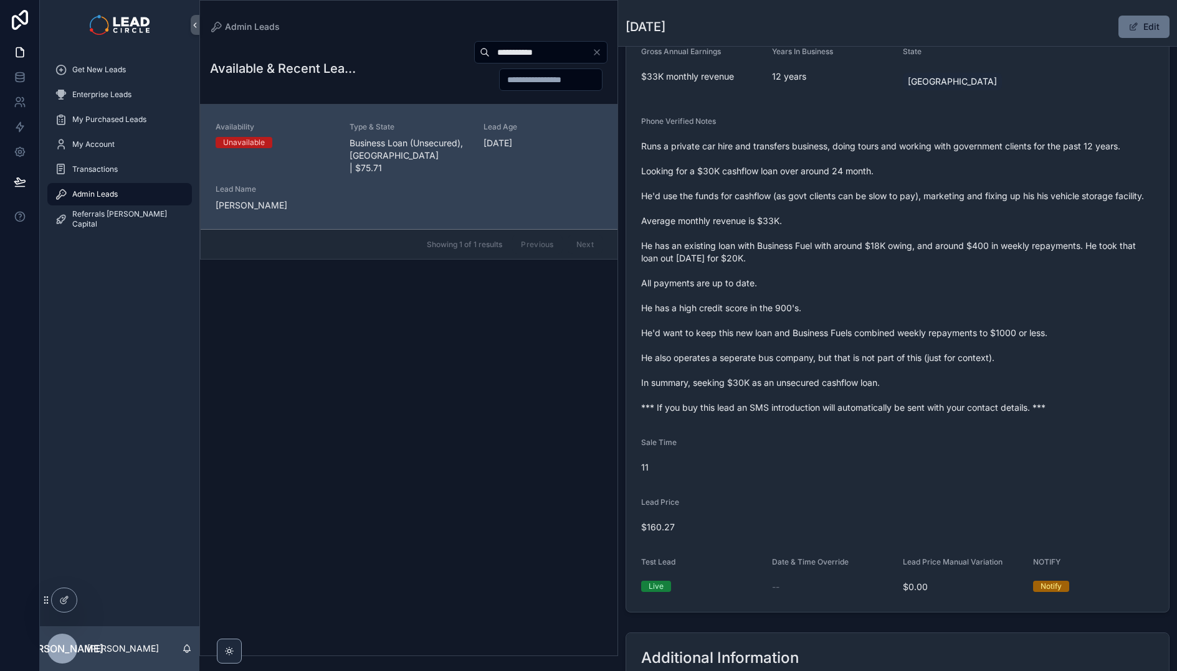
click at [495, 53] on input "**********" at bounding box center [541, 52] width 102 height 17
paste input "***"
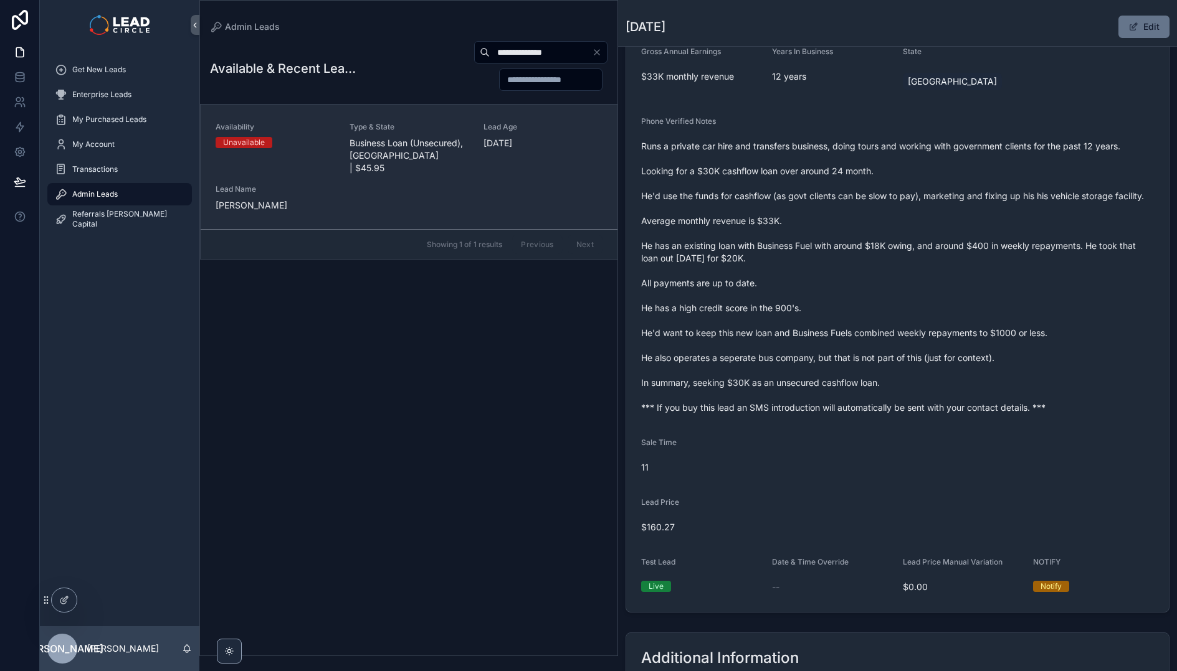
type input "**********"
click at [501, 146] on span "[DATE]" at bounding box center [542, 143] width 119 height 12
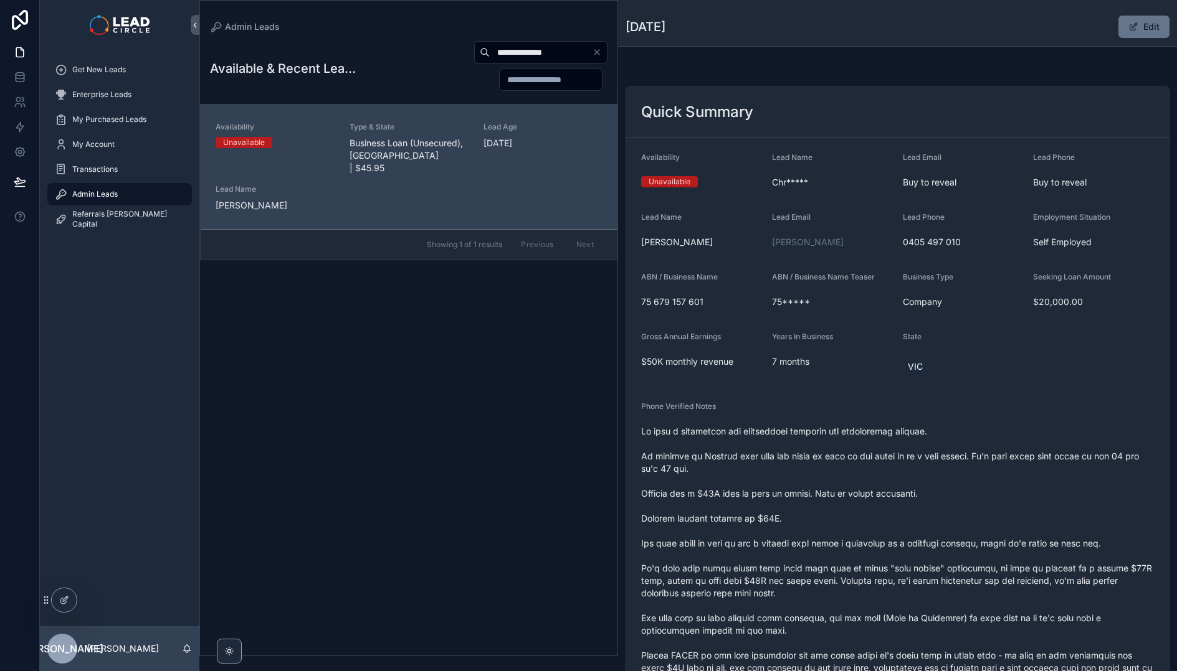
scroll to position [100, 0]
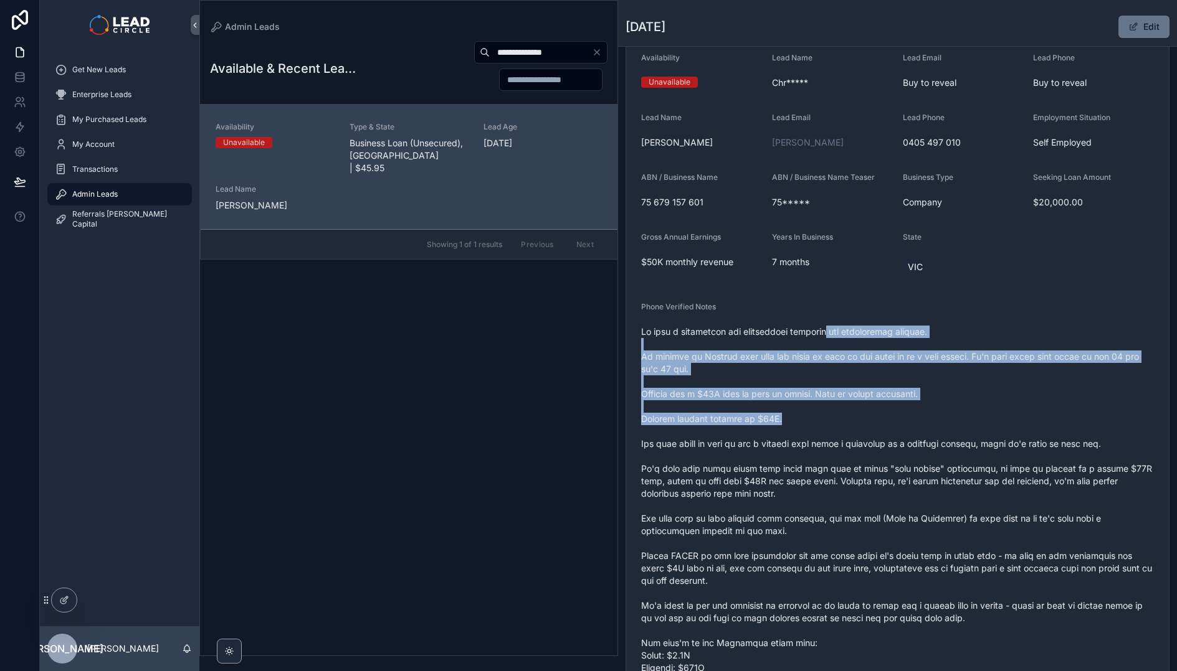
drag, startPoint x: 835, startPoint y: 336, endPoint x: 858, endPoint y: 430, distance: 97.4
click at [858, 430] on span "scrollable content" at bounding box center [897, 538] width 513 height 424
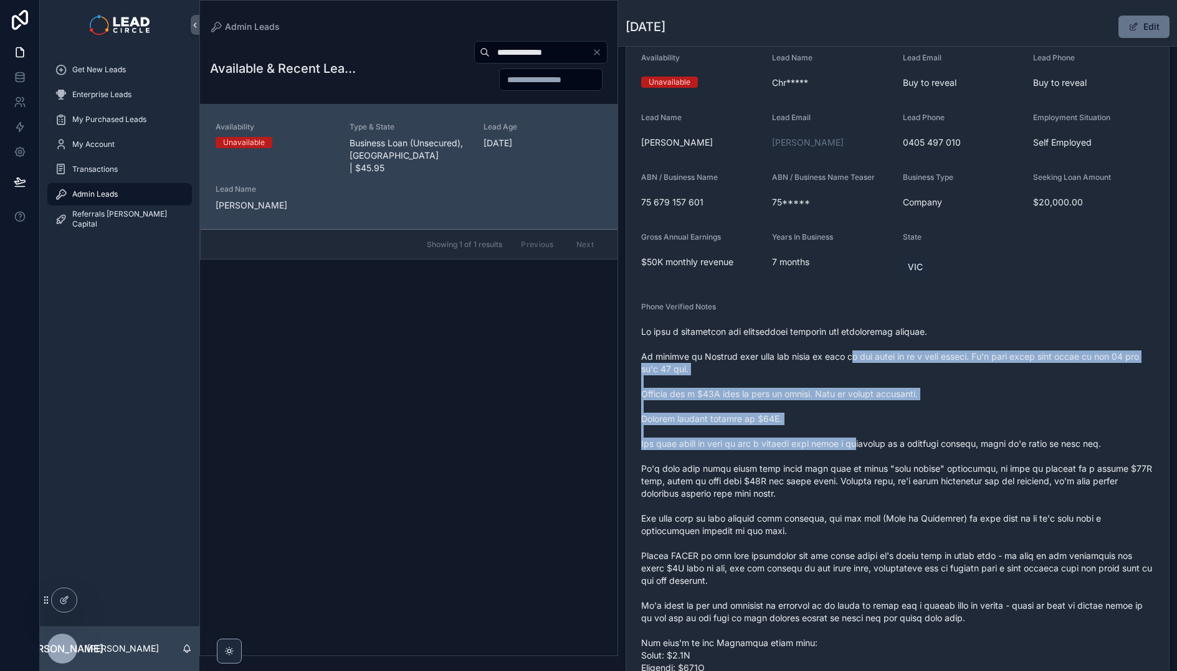
drag, startPoint x: 863, startPoint y: 436, endPoint x: 833, endPoint y: 347, distance: 93.9
click at [833, 347] on span "scrollable content" at bounding box center [897, 538] width 513 height 424
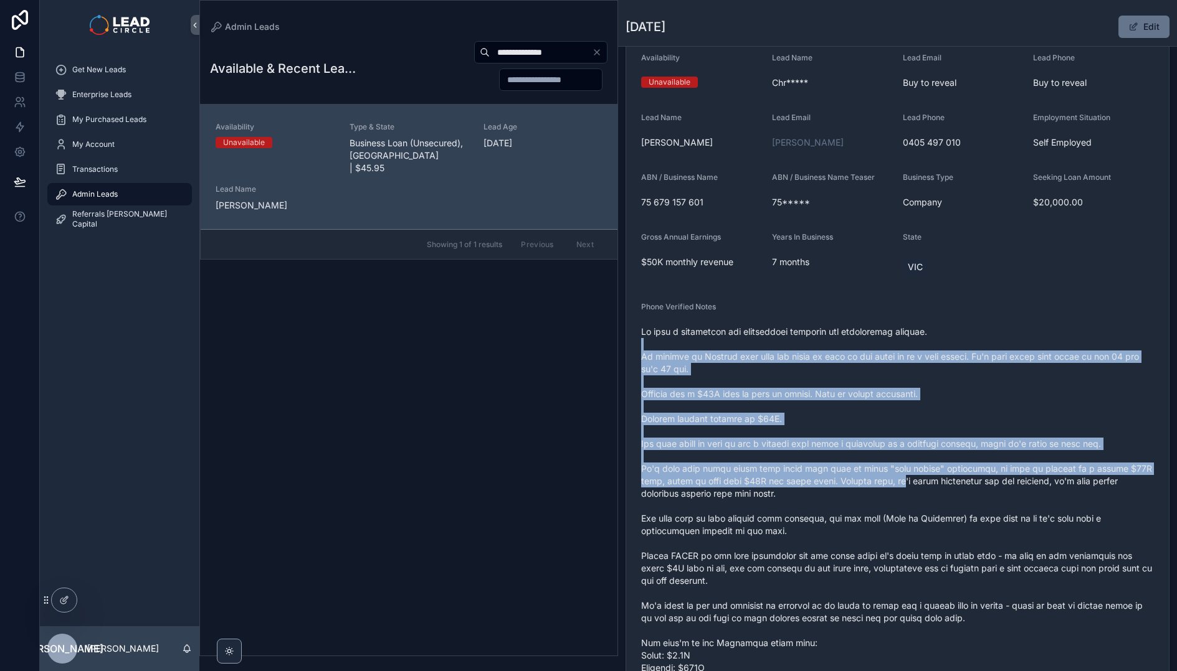
drag, startPoint x: 833, startPoint y: 338, endPoint x: 899, endPoint y: 481, distance: 158.0
click at [899, 483] on span "scrollable content" at bounding box center [897, 538] width 513 height 424
click at [899, 481] on span "scrollable content" at bounding box center [897, 538] width 513 height 424
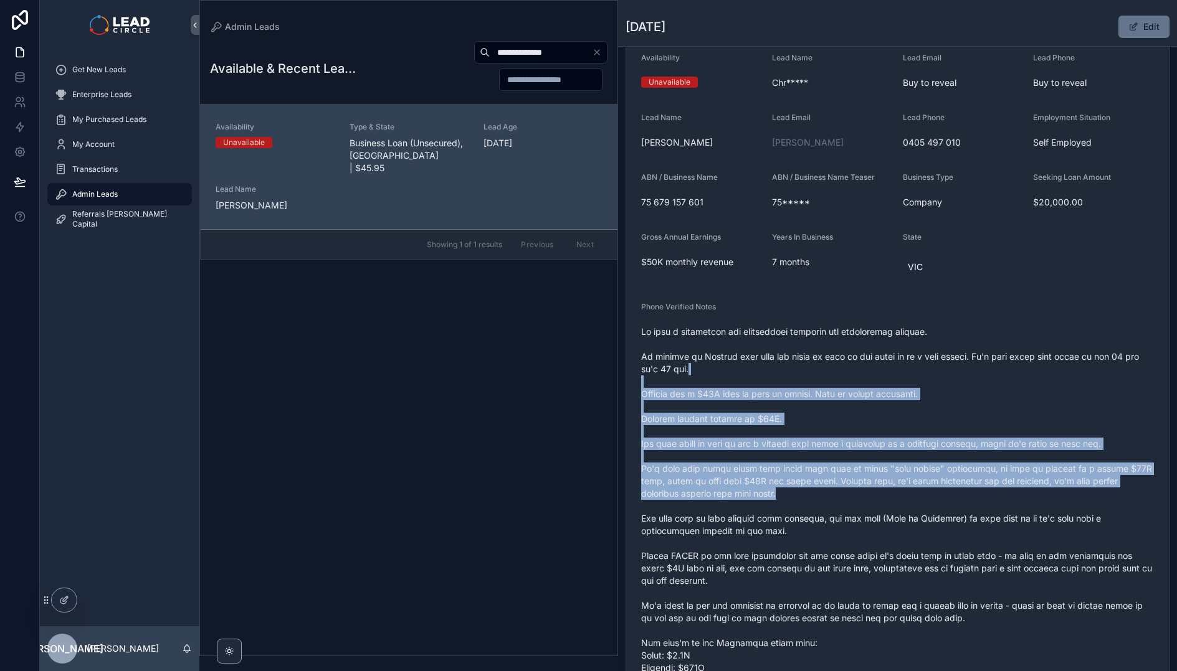
drag, startPoint x: 909, startPoint y: 485, endPoint x: 852, endPoint y: 356, distance: 140.8
click at [852, 356] on span "scrollable content" at bounding box center [897, 538] width 513 height 424
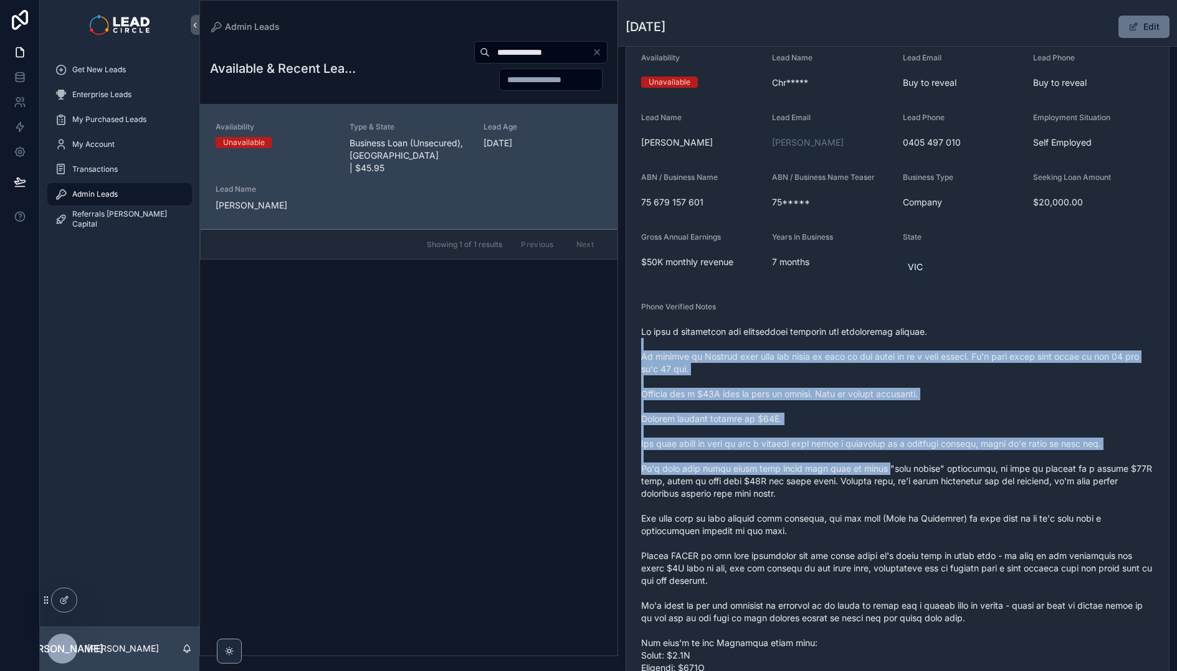
drag, startPoint x: 854, startPoint y: 354, endPoint x: 881, endPoint y: 475, distance: 124.4
click at [881, 475] on span "scrollable content" at bounding box center [897, 538] width 513 height 424
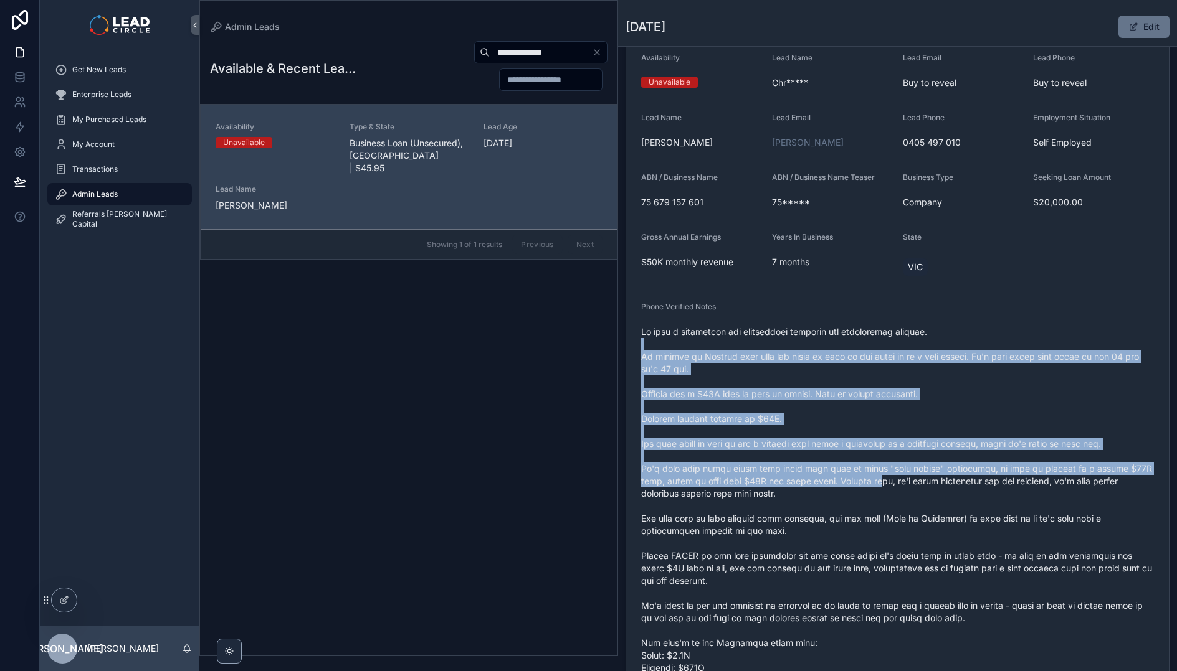
click at [881, 475] on span "scrollable content" at bounding box center [897, 538] width 513 height 424
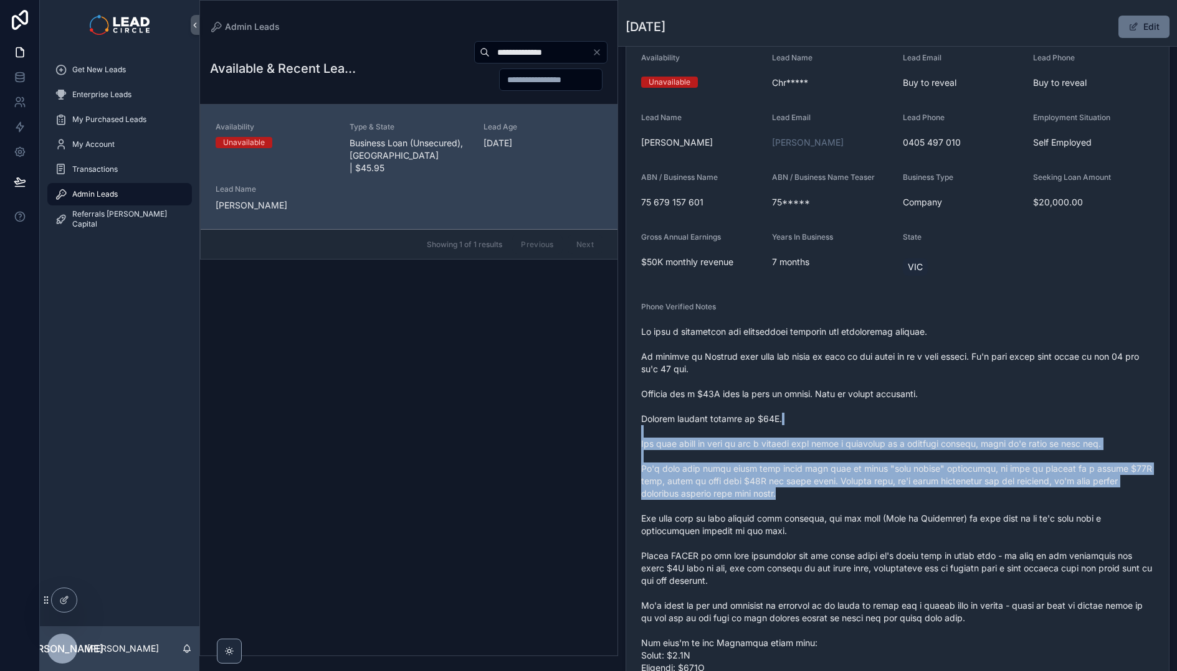
drag, startPoint x: 888, startPoint y: 496, endPoint x: 844, endPoint y: 387, distance: 117.0
click at [844, 388] on span "scrollable content" at bounding box center [897, 538] width 513 height 424
click at [850, 389] on span "scrollable content" at bounding box center [897, 538] width 513 height 424
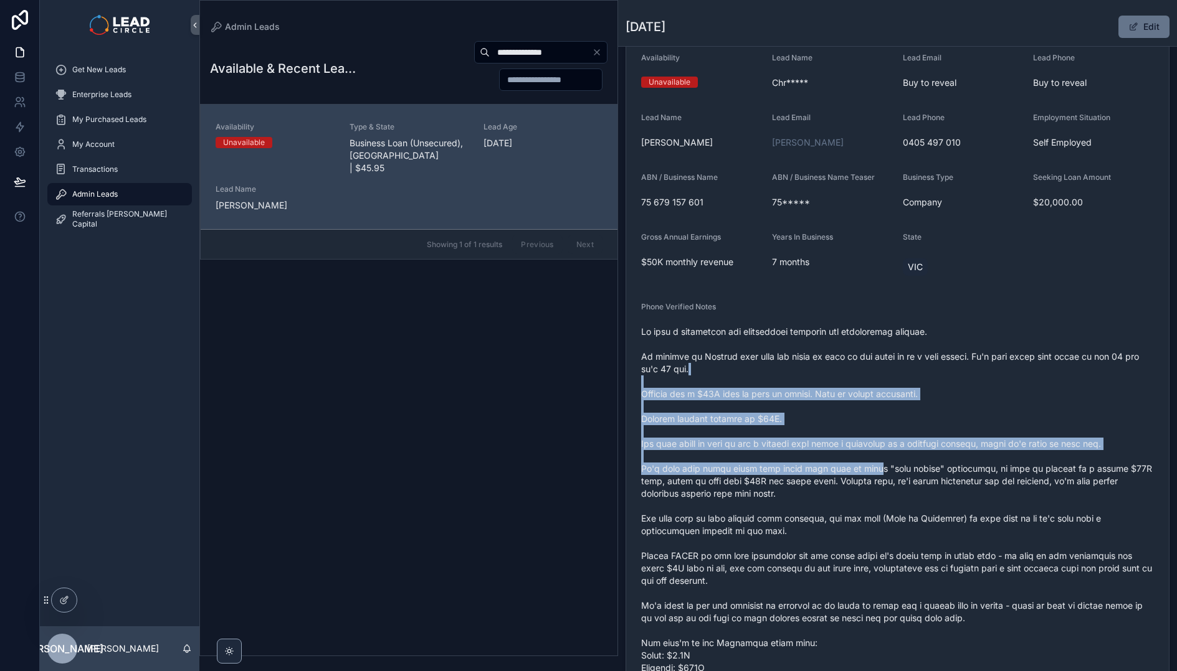
drag, startPoint x: 851, startPoint y: 366, endPoint x: 873, endPoint y: 478, distance: 113.6
click at [873, 478] on span "scrollable content" at bounding box center [897, 538] width 513 height 424
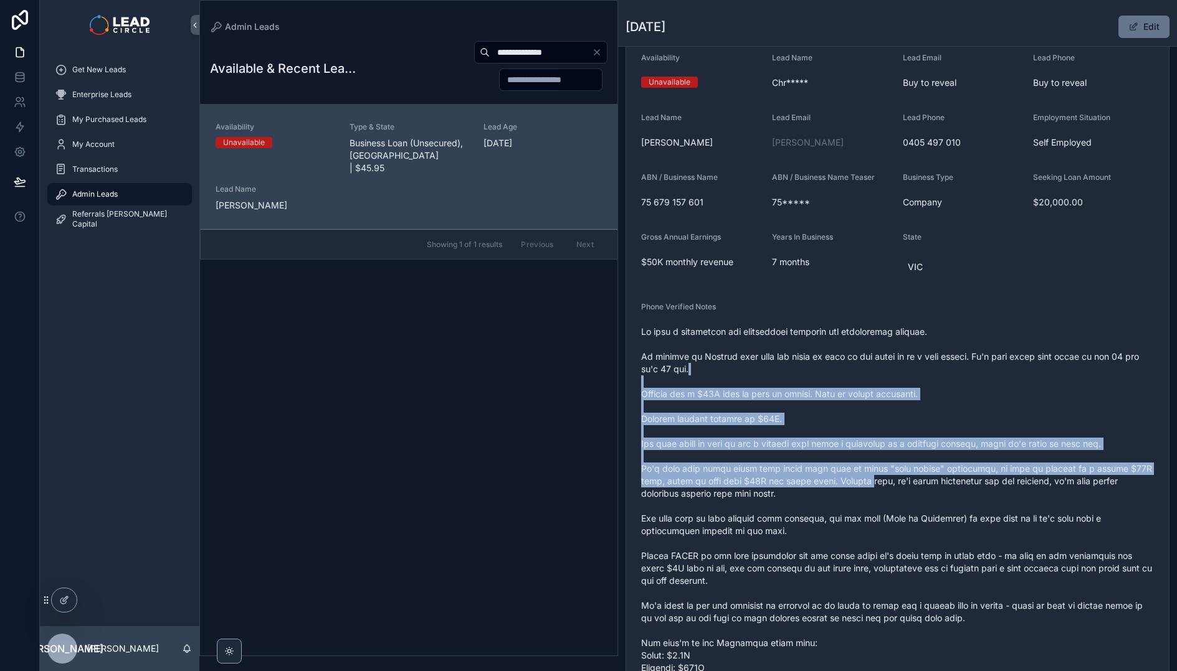
click at [873, 478] on span "scrollable content" at bounding box center [897, 538] width 513 height 424
drag, startPoint x: 874, startPoint y: 486, endPoint x: 821, endPoint y: 399, distance: 102.9
click at [821, 399] on span "scrollable content" at bounding box center [897, 538] width 513 height 424
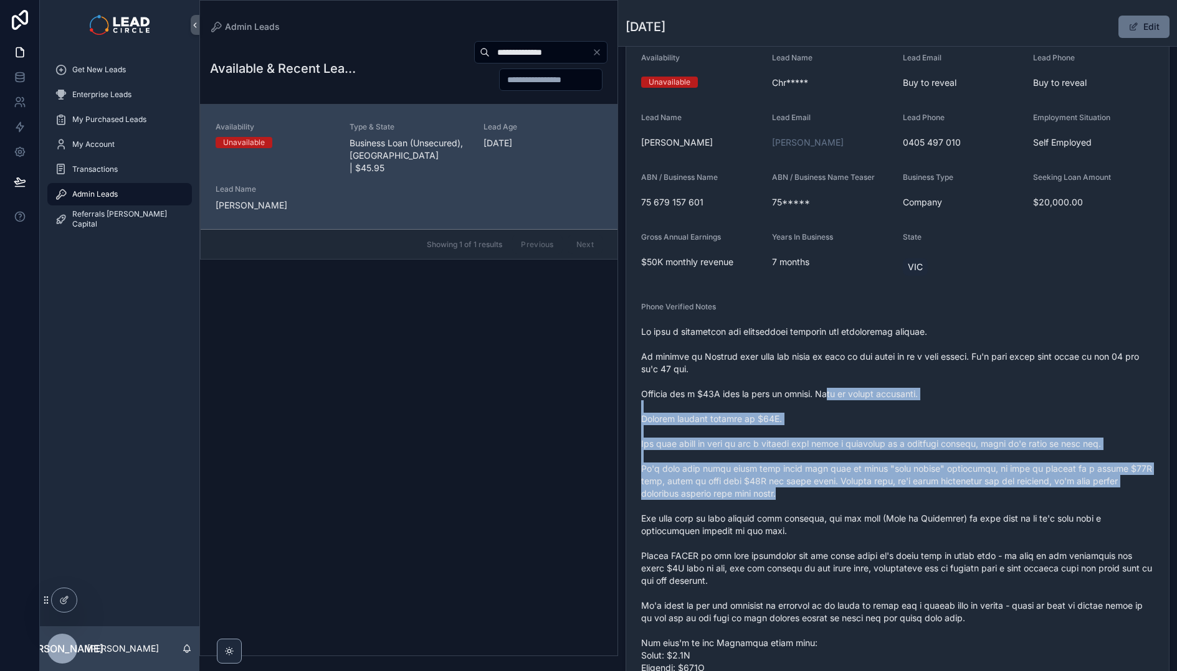
drag, startPoint x: 815, startPoint y: 388, endPoint x: 844, endPoint y: 495, distance: 110.9
click at [844, 495] on span "scrollable content" at bounding box center [897, 538] width 513 height 424
drag, startPoint x: 850, startPoint y: 504, endPoint x: 813, endPoint y: 425, distance: 88.0
click at [813, 425] on span "scrollable content" at bounding box center [897, 538] width 513 height 424
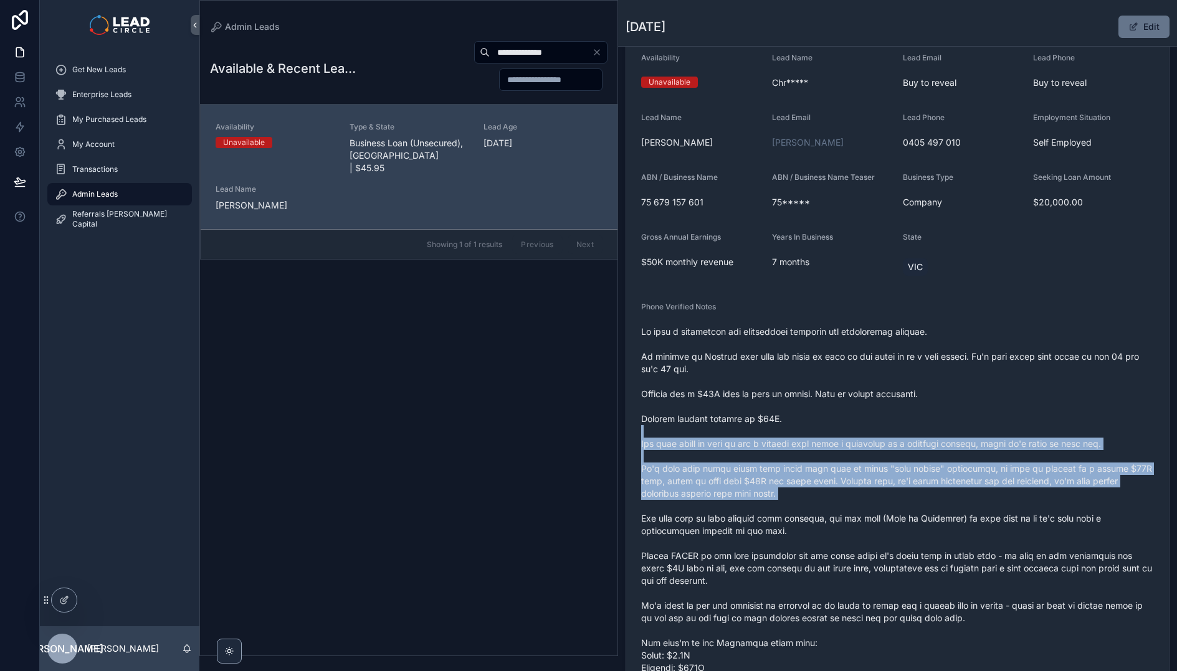
click at [813, 425] on span "scrollable content" at bounding box center [897, 538] width 513 height 424
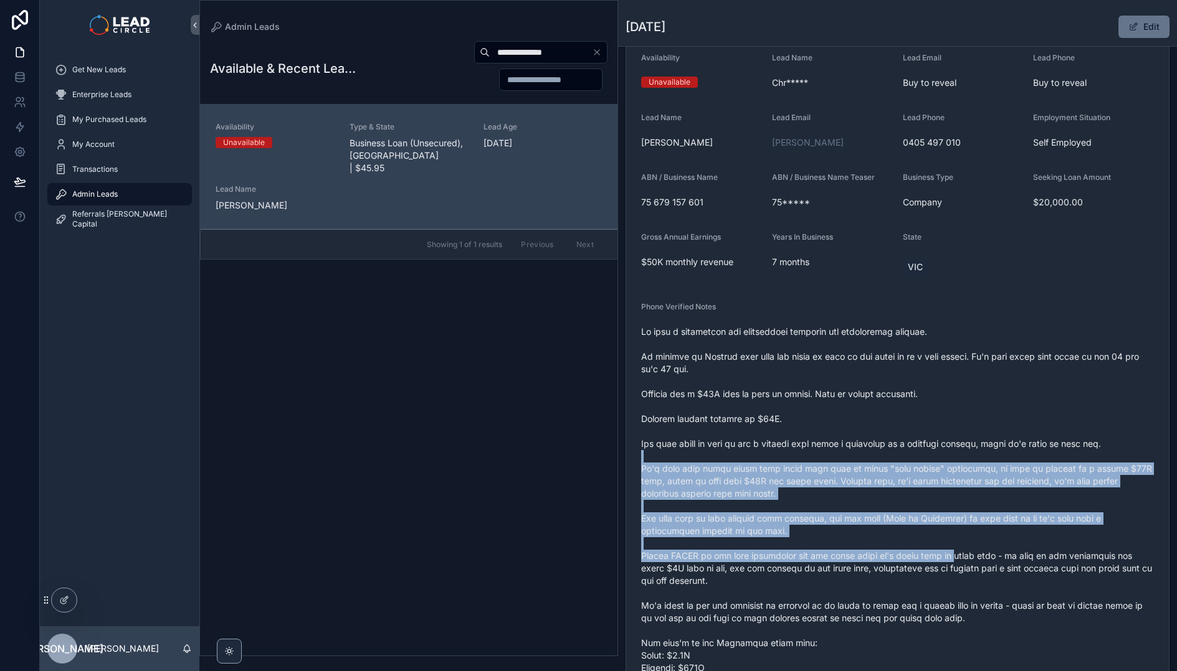
drag, startPoint x: 974, startPoint y: 547, endPoint x: 978, endPoint y: 559, distance: 12.0
click at [978, 559] on span "scrollable content" at bounding box center [897, 538] width 513 height 424
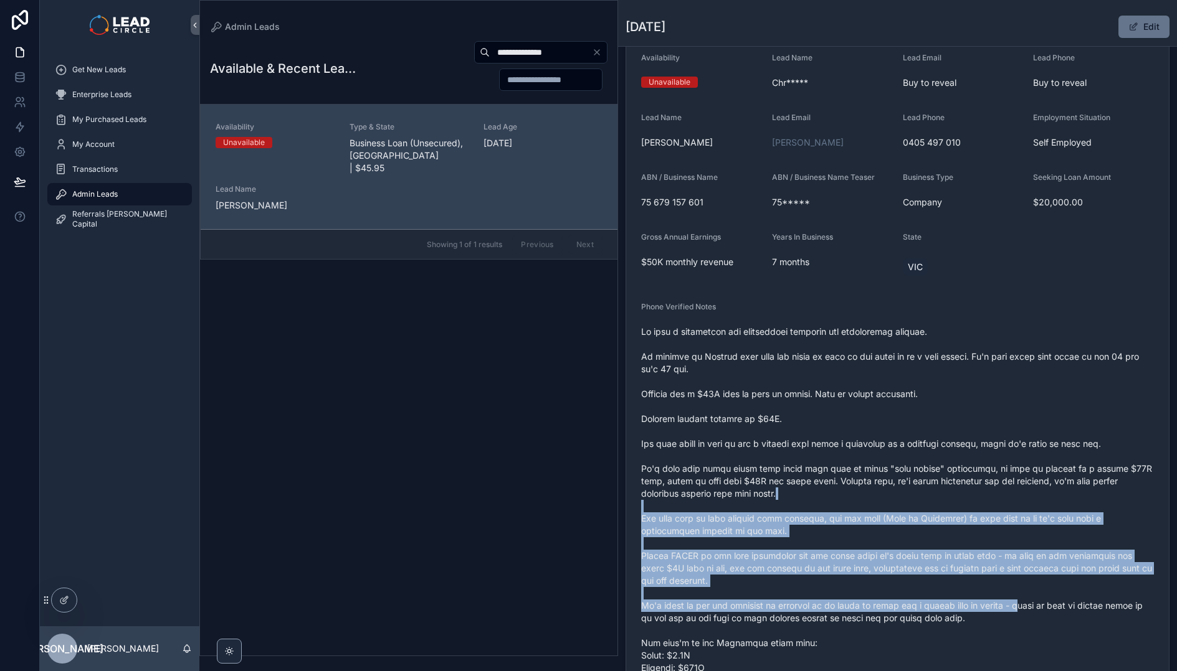
drag, startPoint x: 969, startPoint y: 544, endPoint x: 909, endPoint y: 480, distance: 87.7
click at [919, 490] on span "scrollable content" at bounding box center [897, 538] width 513 height 424
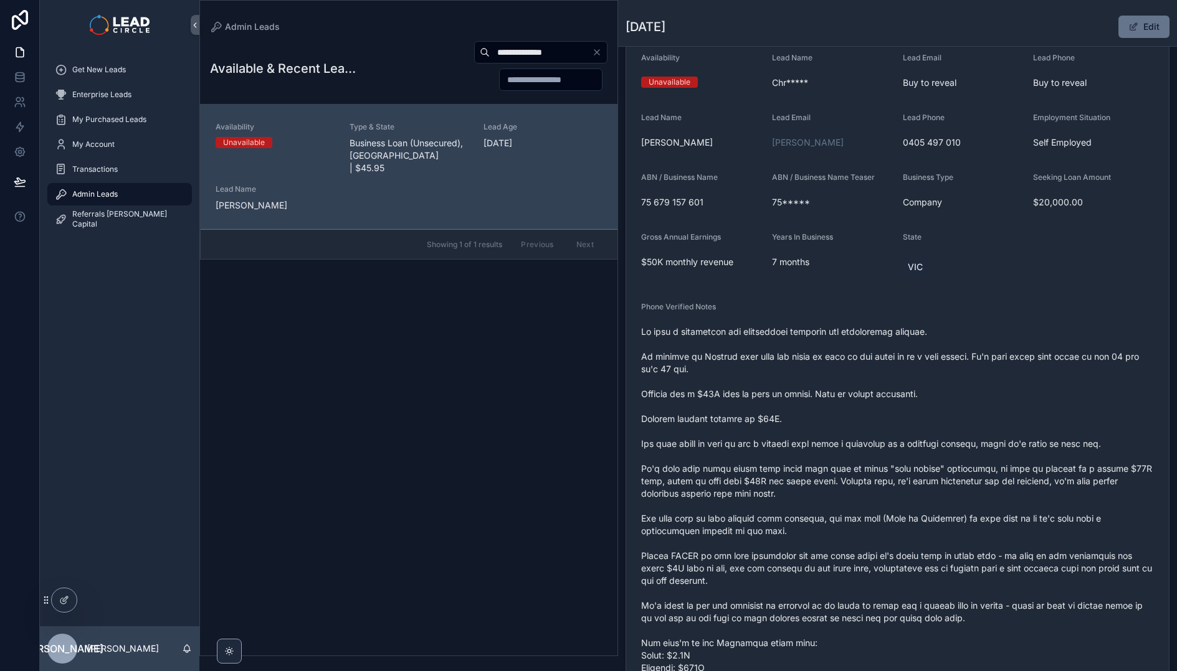
click at [906, 476] on span "scrollable content" at bounding box center [897, 538] width 513 height 424
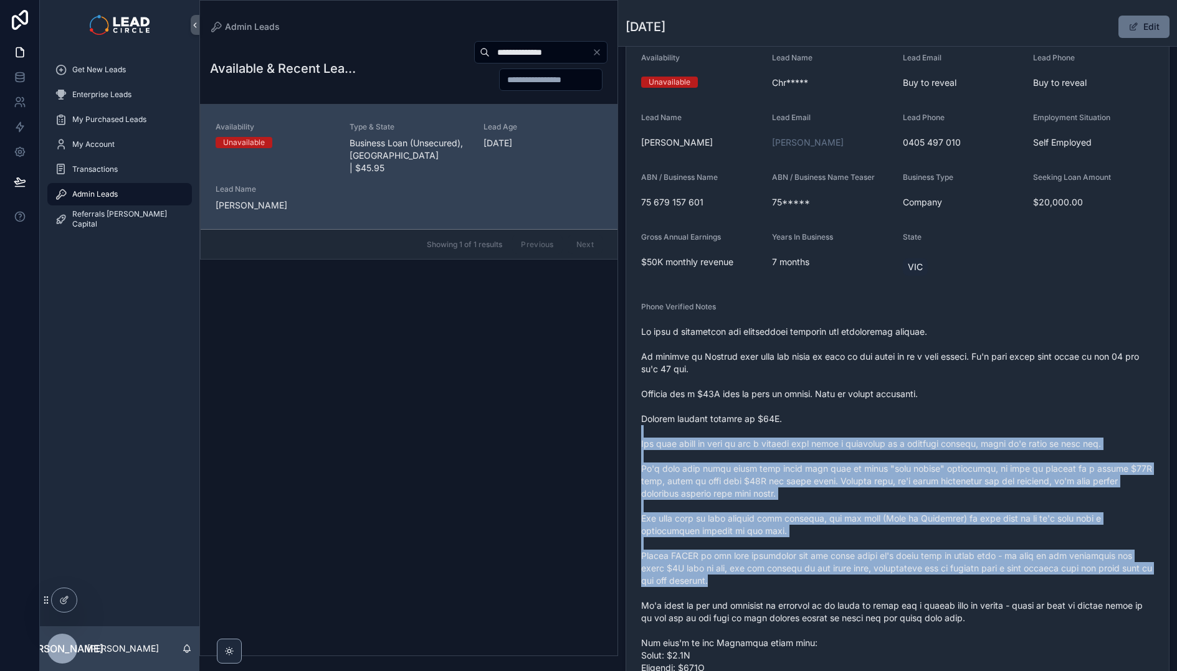
drag, startPoint x: 964, startPoint y: 544, endPoint x: 995, endPoint y: 591, distance: 56.3
click at [995, 592] on span "scrollable content" at bounding box center [897, 538] width 513 height 424
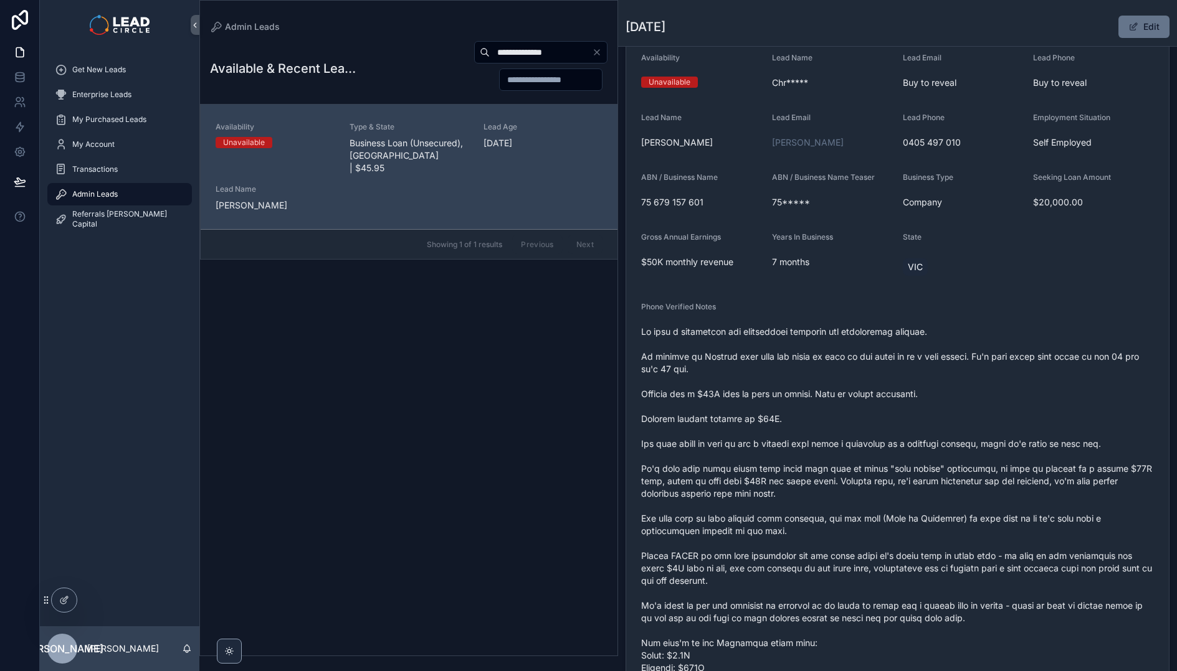
click at [995, 591] on span "scrollable content" at bounding box center [897, 538] width 513 height 424
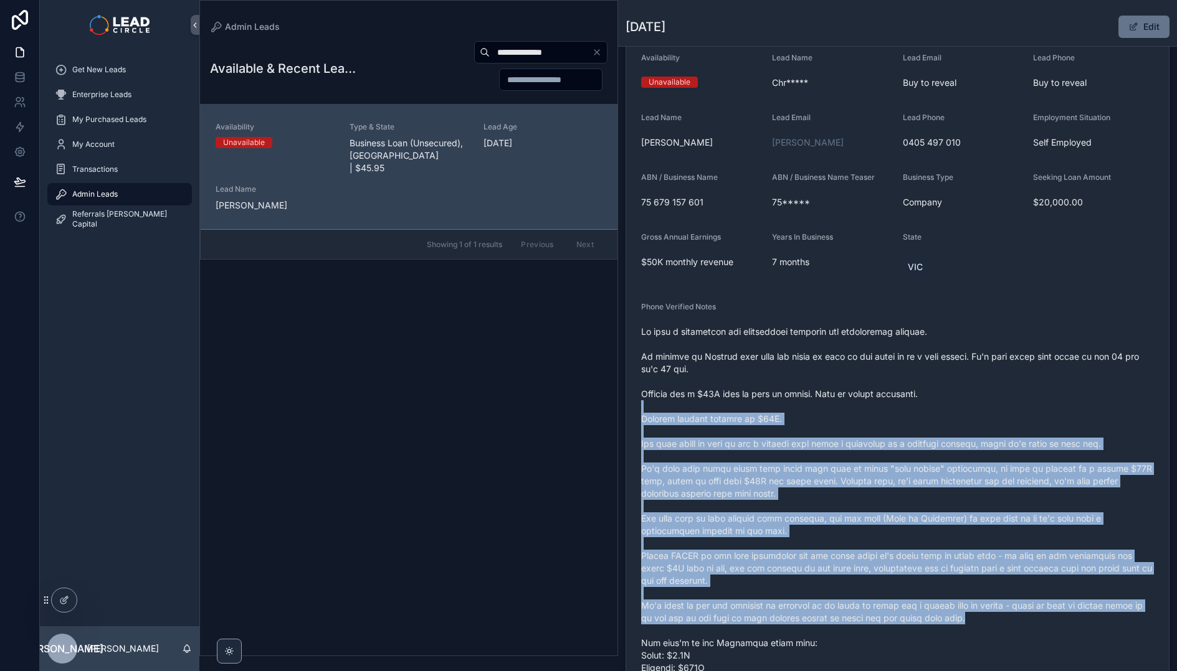
drag, startPoint x: 1061, startPoint y: 623, endPoint x: 879, endPoint y: 411, distance: 279.6
click at [879, 411] on span "scrollable content" at bounding box center [897, 538] width 513 height 424
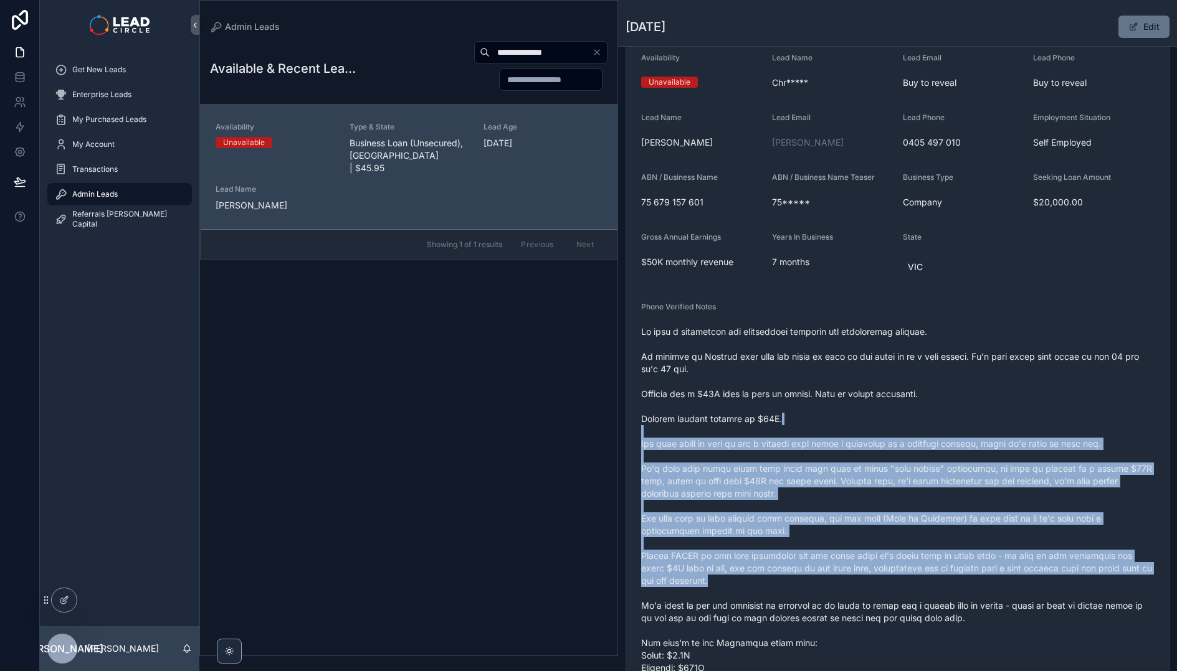
drag, startPoint x: 1015, startPoint y: 580, endPoint x: 1021, endPoint y: 585, distance: 8.4
click at [1019, 585] on span "scrollable content" at bounding box center [897, 538] width 513 height 424
drag, startPoint x: 1021, startPoint y: 585, endPoint x: 1025, endPoint y: 594, distance: 9.2
click at [1021, 587] on span "scrollable content" at bounding box center [897, 538] width 513 height 424
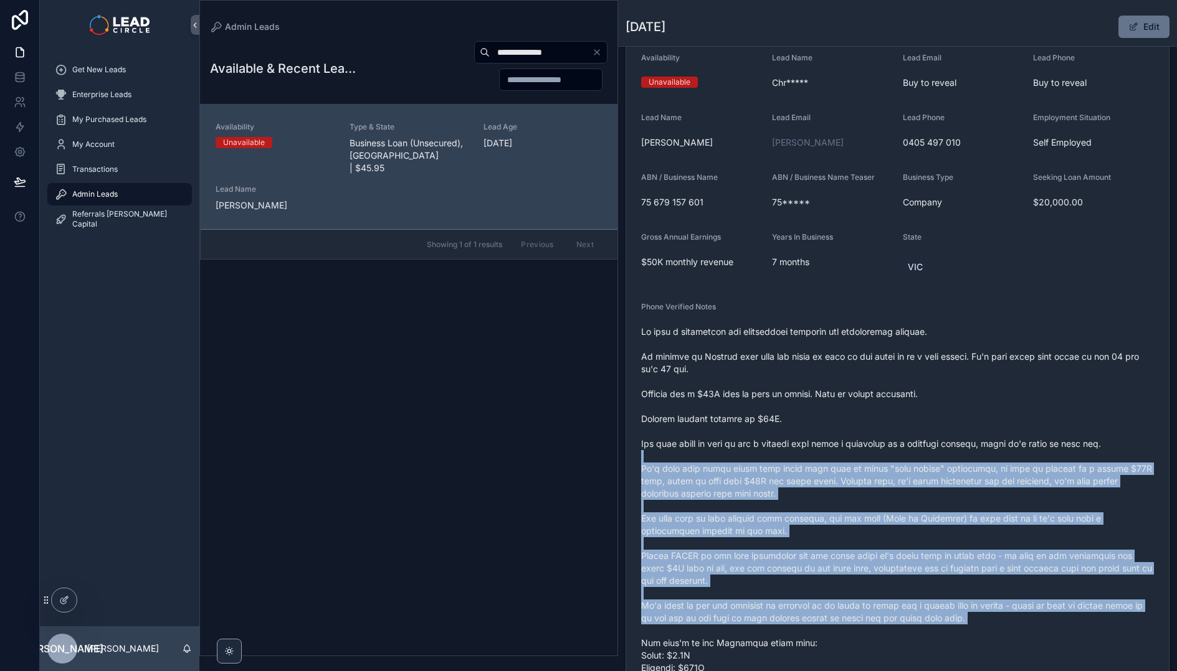
drag, startPoint x: 1053, startPoint y: 632, endPoint x: 872, endPoint y: 415, distance: 282.1
click at [872, 415] on span "scrollable content" at bounding box center [897, 538] width 513 height 424
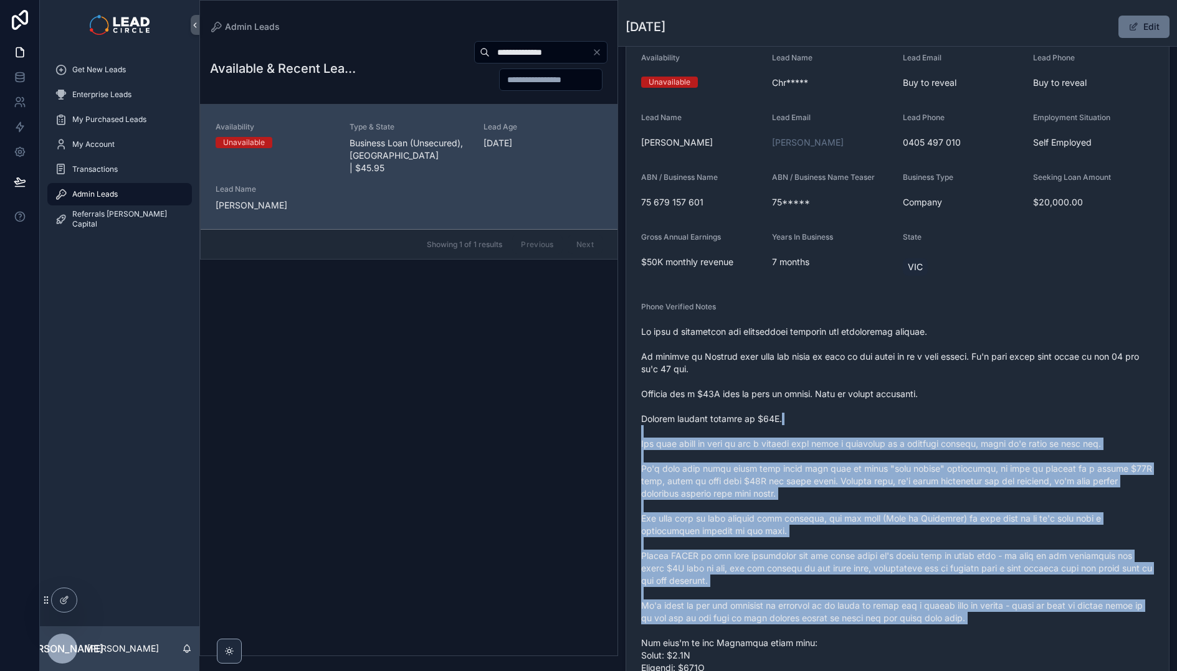
click at [872, 415] on span "scrollable content" at bounding box center [897, 538] width 513 height 424
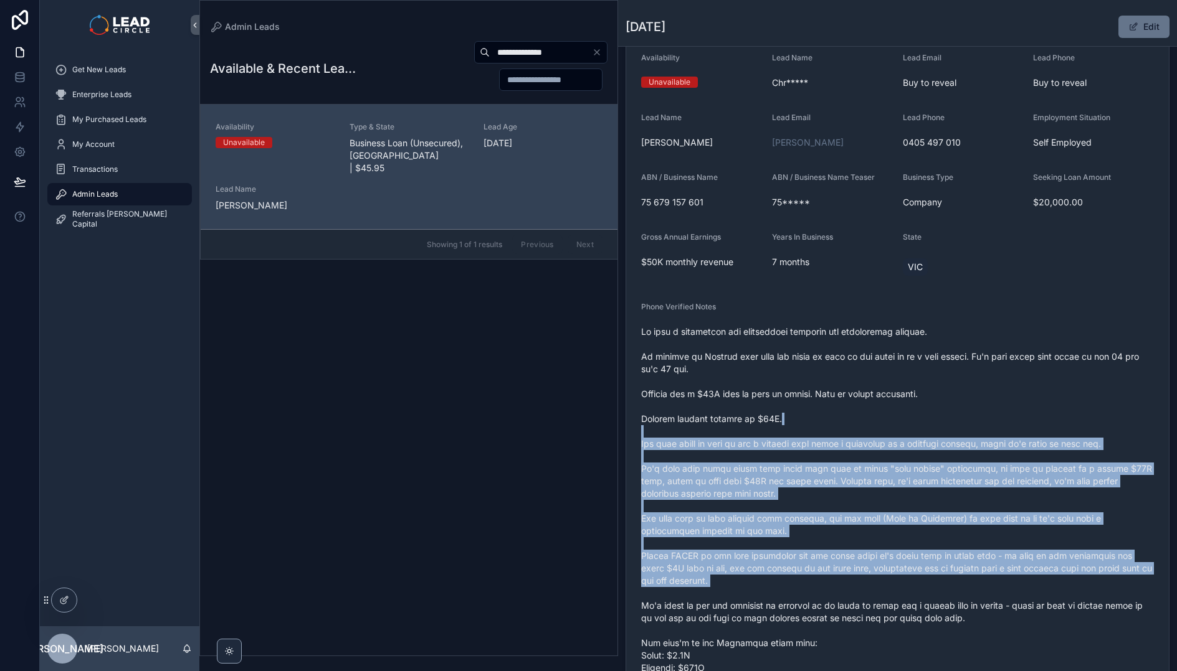
click at [1016, 597] on span "scrollable content" at bounding box center [897, 538] width 513 height 424
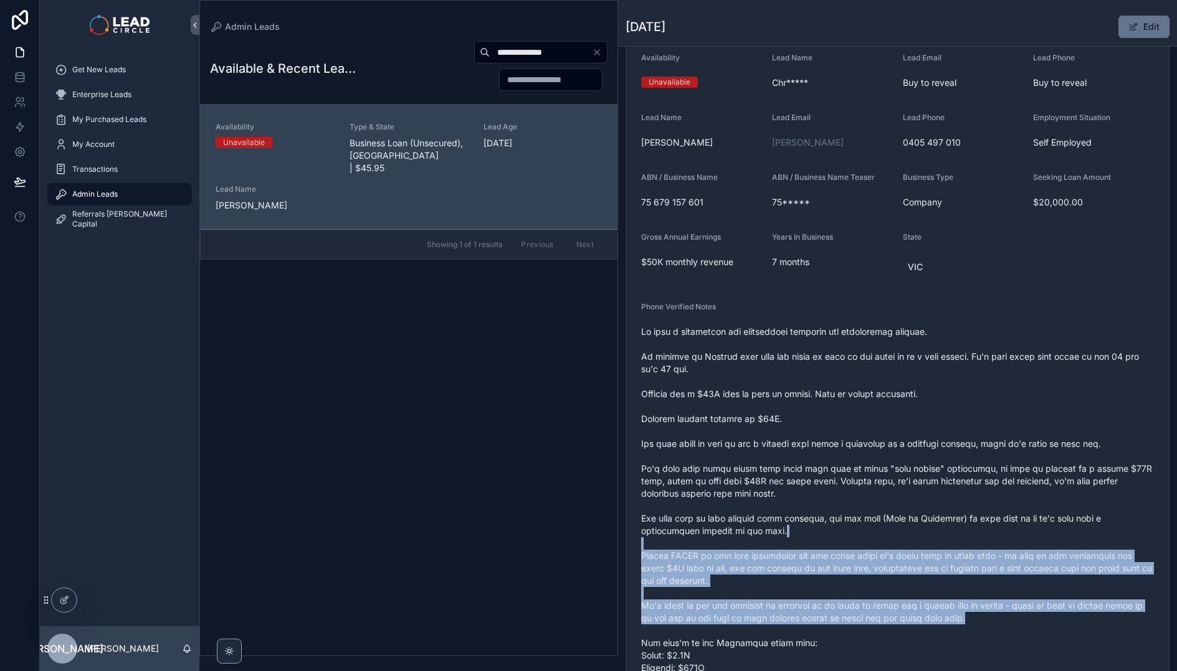
drag, startPoint x: 1040, startPoint y: 620, endPoint x: 921, endPoint y: 485, distance: 179.6
click at [923, 488] on span "scrollable content" at bounding box center [897, 538] width 513 height 424
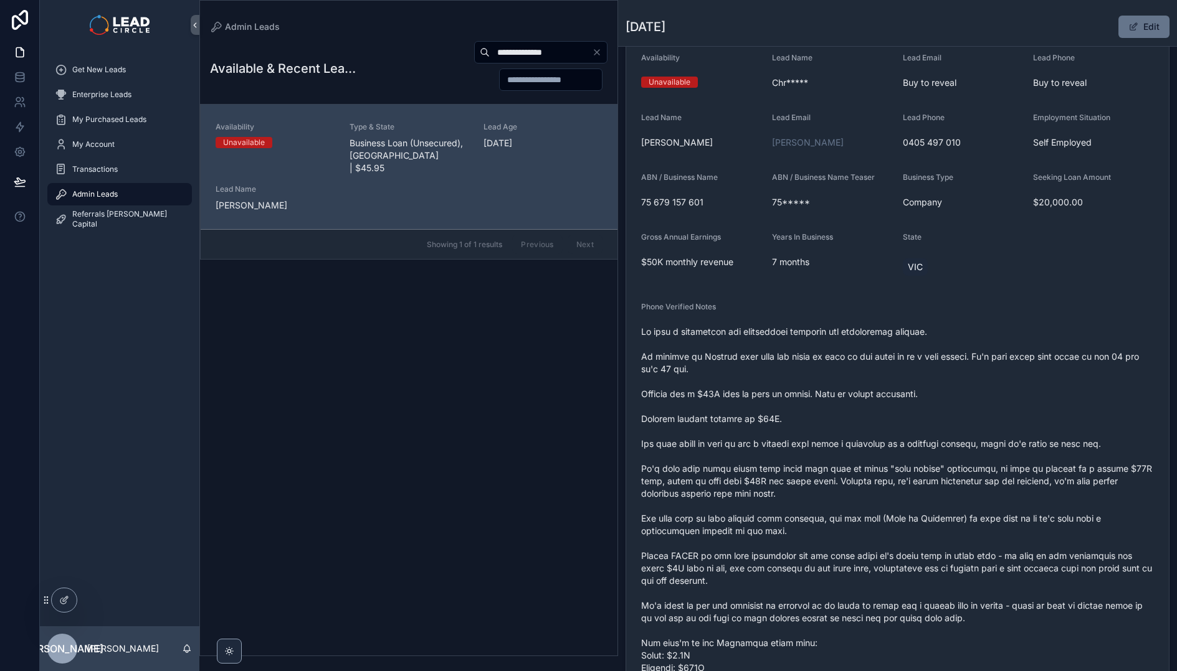
click at [921, 485] on span "scrollable content" at bounding box center [897, 538] width 513 height 424
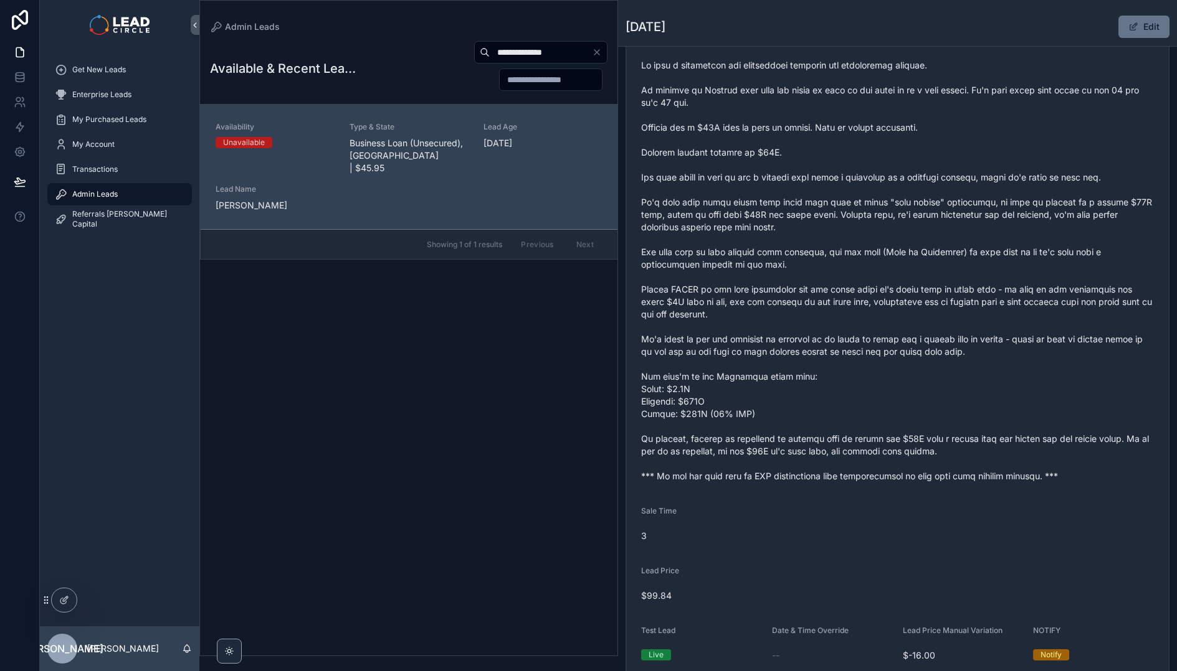
scroll to position [359, 0]
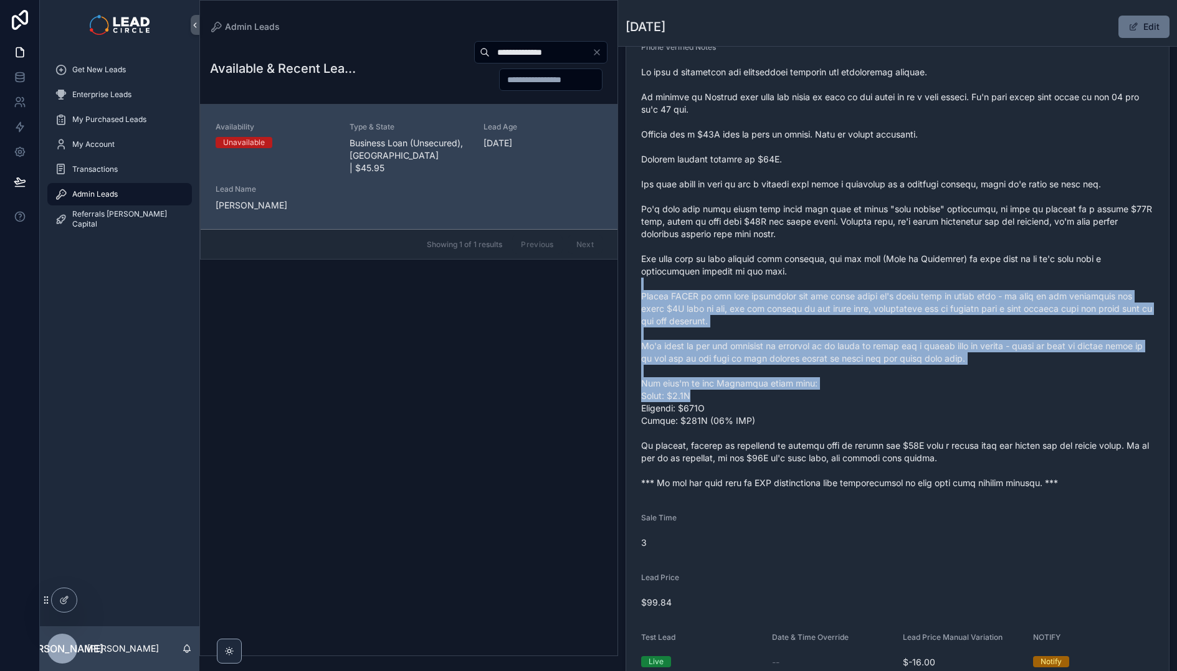
drag, startPoint x: 797, startPoint y: 283, endPoint x: 870, endPoint y: 402, distance: 139.3
click at [870, 402] on span "scrollable content" at bounding box center [897, 278] width 513 height 424
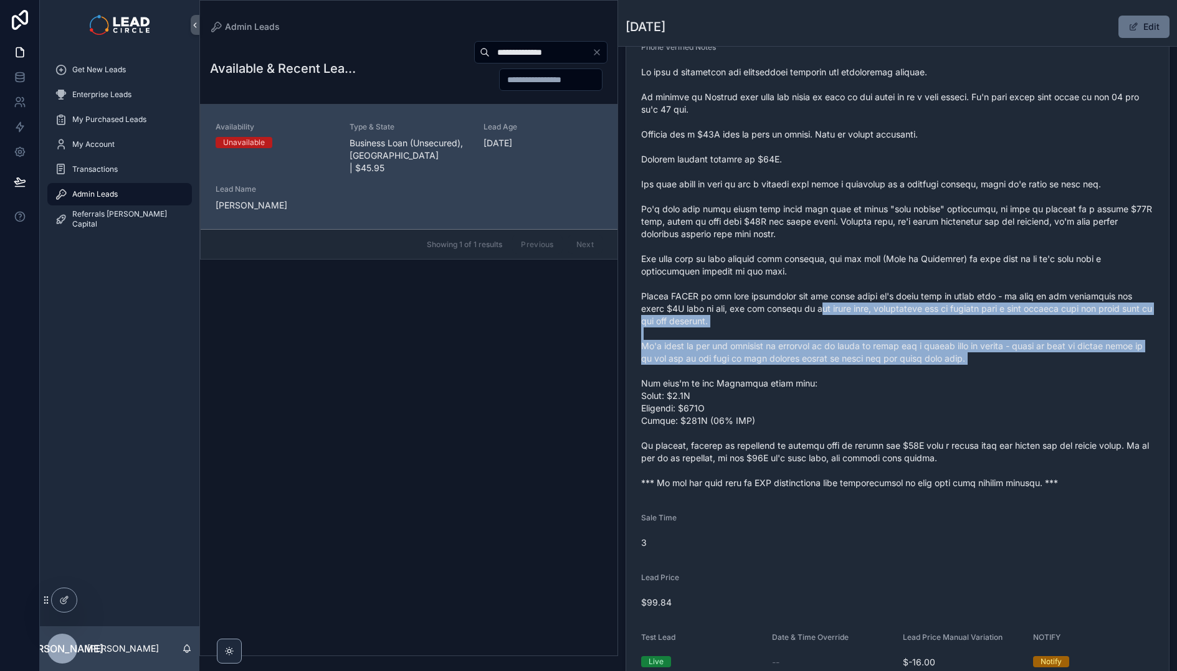
drag, startPoint x: 838, startPoint y: 305, endPoint x: 884, endPoint y: 389, distance: 96.4
click at [883, 388] on span "scrollable content" at bounding box center [897, 278] width 513 height 424
click at [884, 389] on span "scrollable content" at bounding box center [897, 278] width 513 height 424
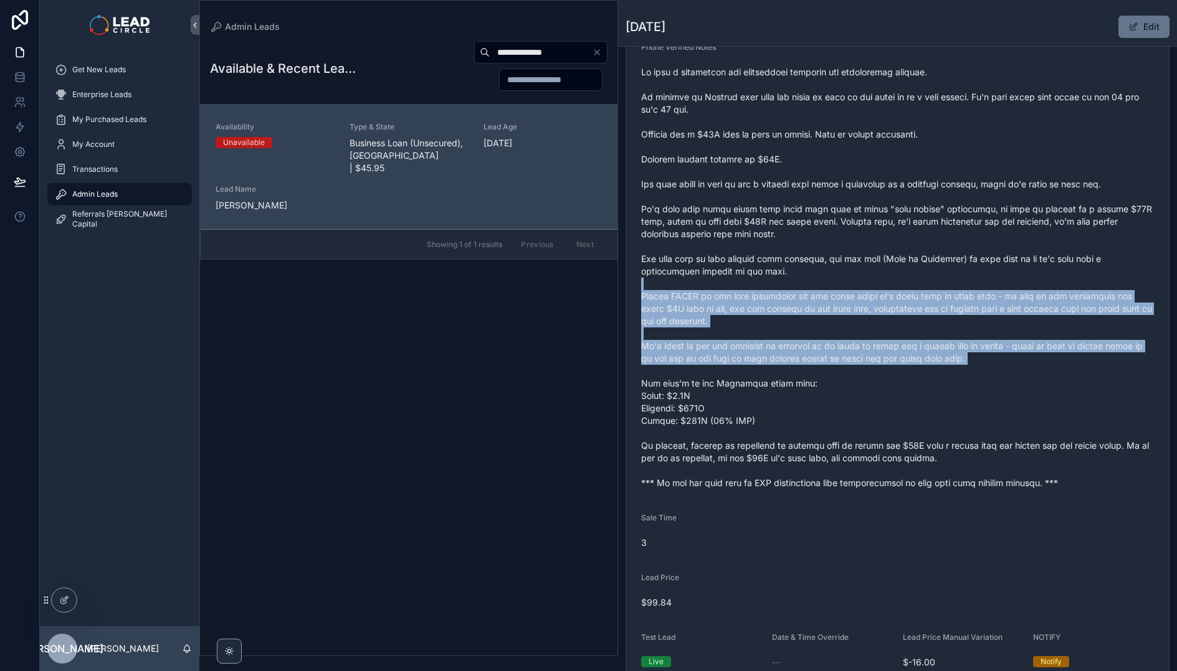
drag, startPoint x: 864, startPoint y: 282, endPoint x: 907, endPoint y: 386, distance: 113.4
click at [907, 386] on span "scrollable content" at bounding box center [897, 278] width 513 height 424
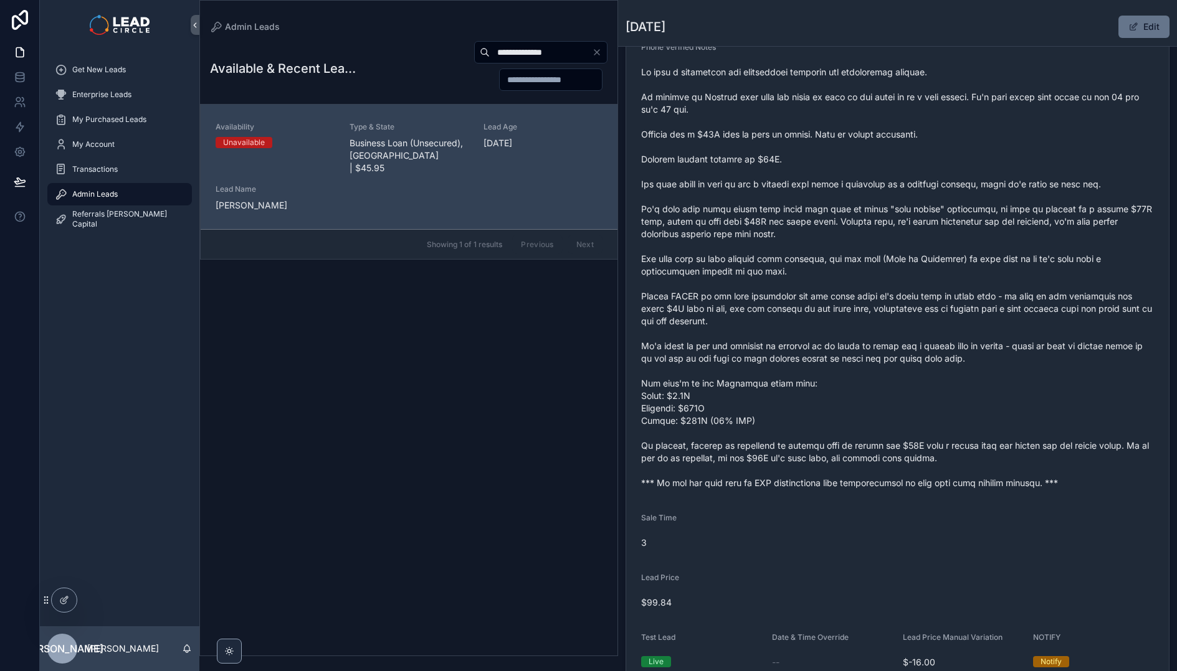
click at [907, 386] on span "scrollable content" at bounding box center [897, 278] width 513 height 424
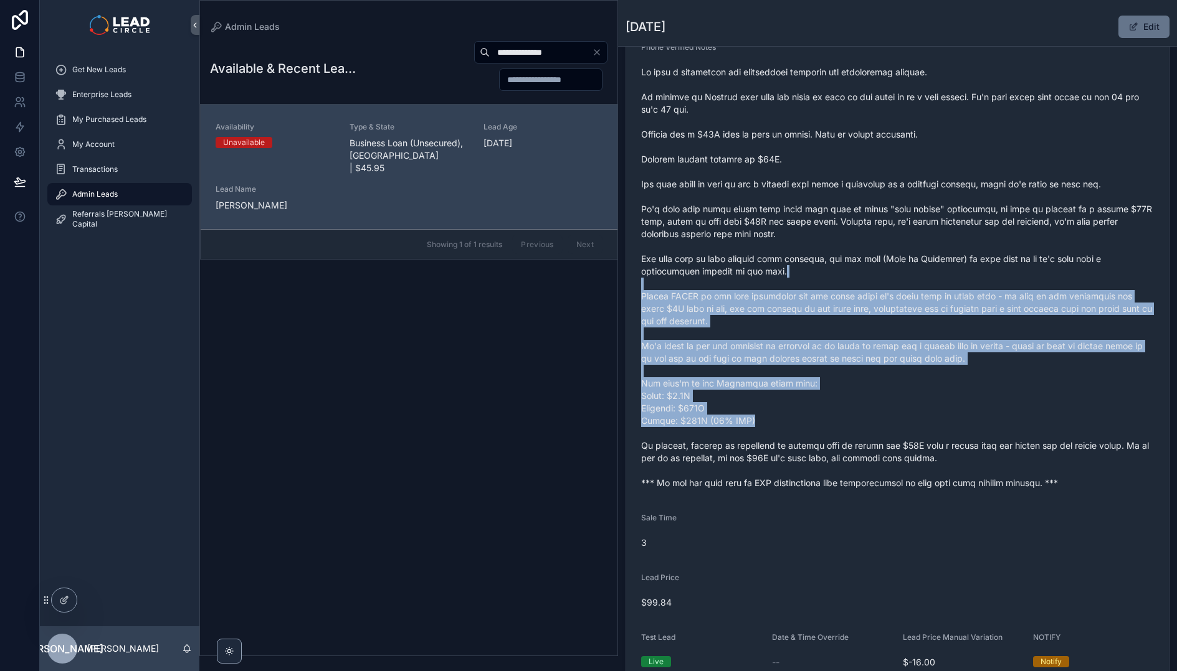
drag, startPoint x: 952, startPoint y: 405, endPoint x: 912, endPoint y: 269, distance: 141.5
click at [912, 269] on span "scrollable content" at bounding box center [897, 278] width 513 height 424
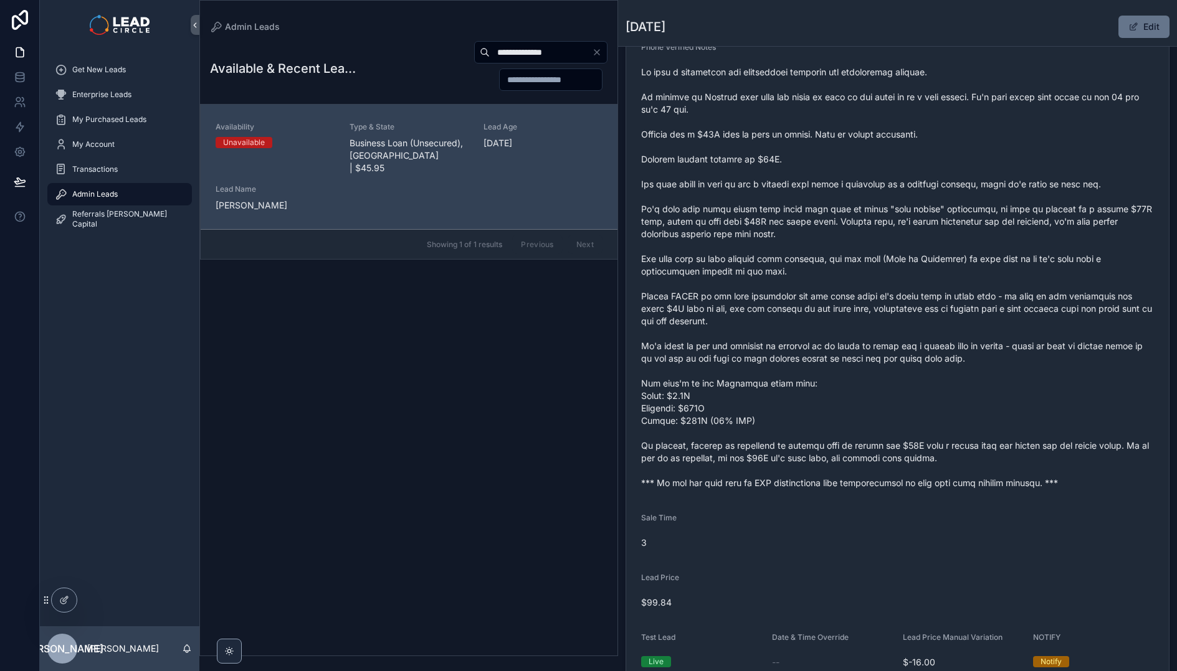
click at [397, 291] on div "**********" at bounding box center [408, 344] width 417 height 623
click at [600, 53] on icon "Clear" at bounding box center [597, 52] width 10 height 10
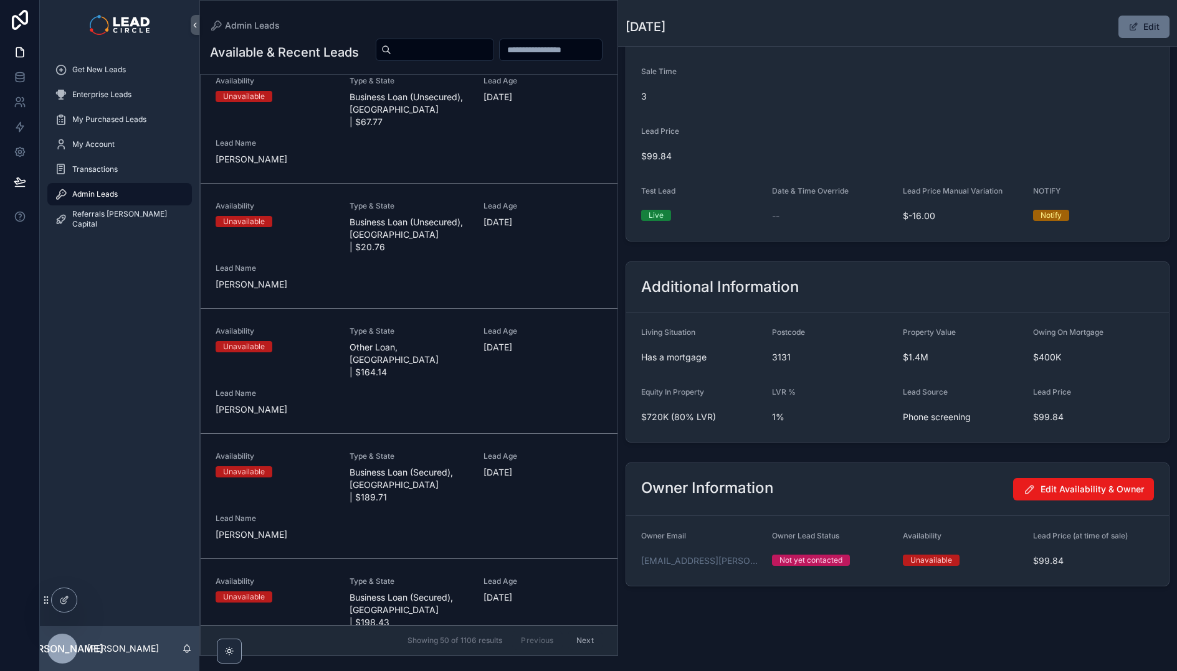
scroll to position [1005, 0]
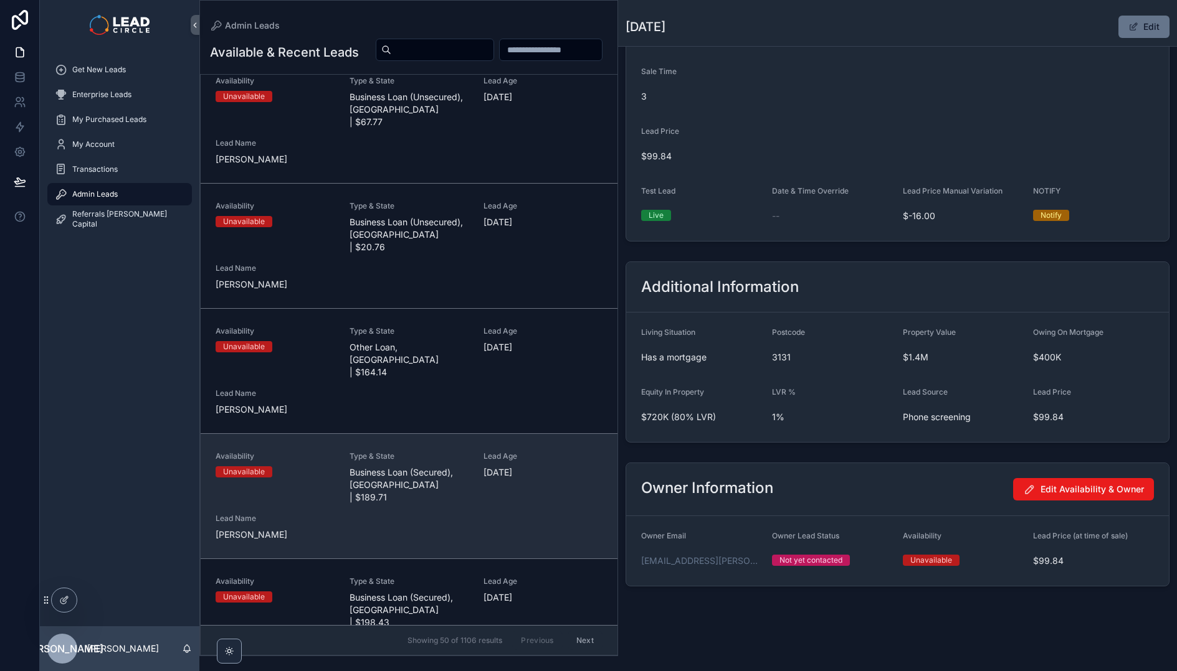
click at [514, 452] on div "Availability Unavailable Type & State Business Loan (Secured), [GEOGRAPHIC_DATA…" at bounding box center [408, 497] width 387 height 90
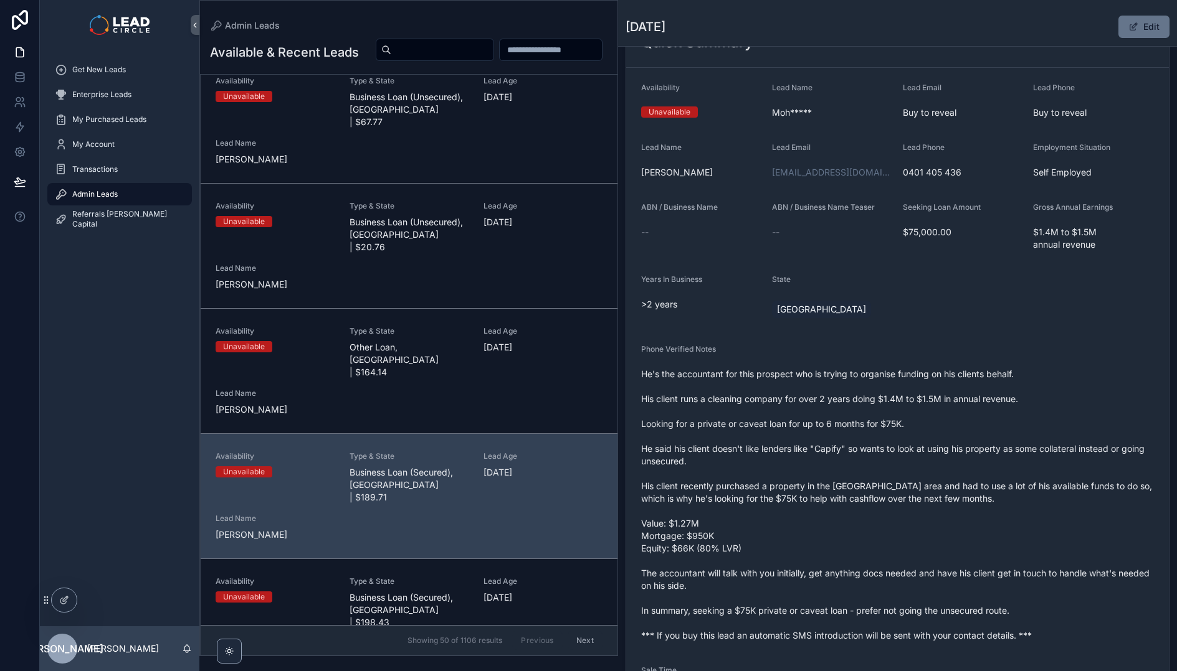
scroll to position [74, 0]
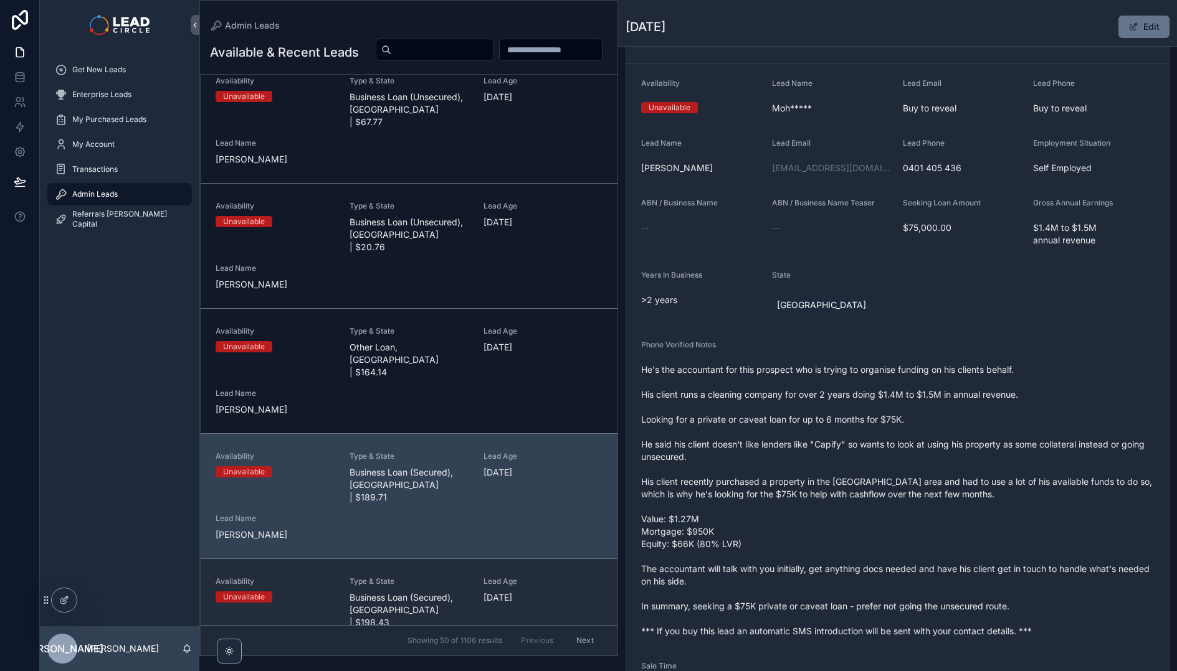
click at [459, 592] on span "Business Loan (Secured), [GEOGRAPHIC_DATA] | $198.43" at bounding box center [408, 610] width 119 height 37
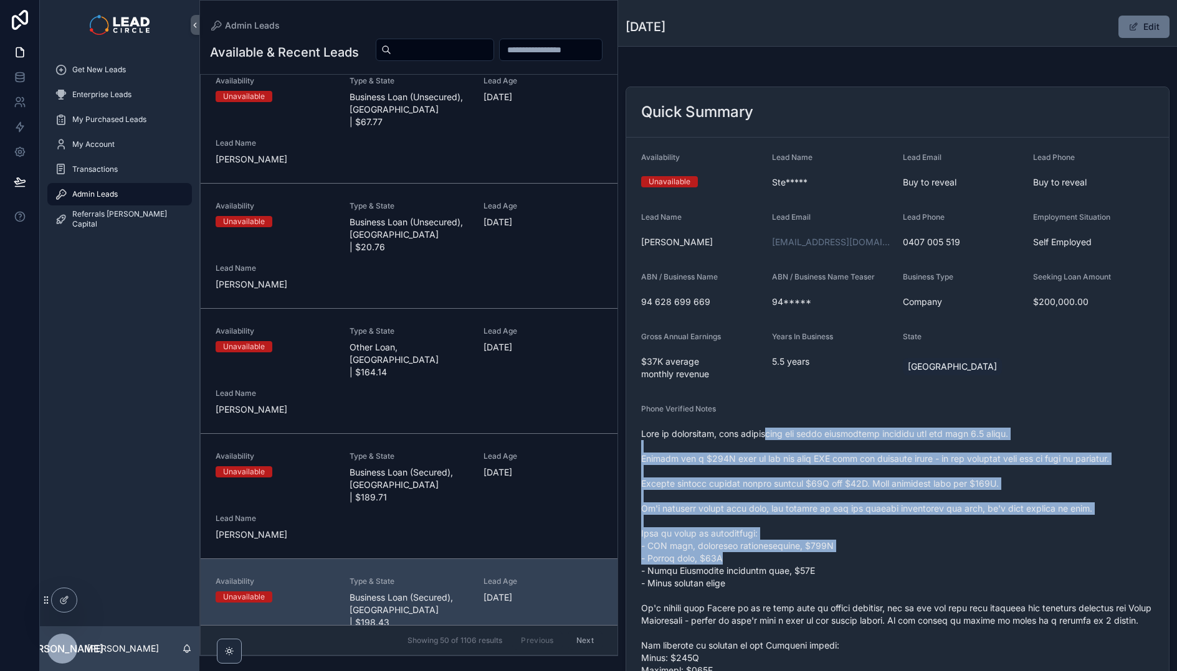
drag, startPoint x: 855, startPoint y: 545, endPoint x: 871, endPoint y: 570, distance: 29.9
click at [870, 570] on span "scrollable content" at bounding box center [897, 596] width 513 height 336
click at [871, 570] on span "scrollable content" at bounding box center [897, 596] width 513 height 336
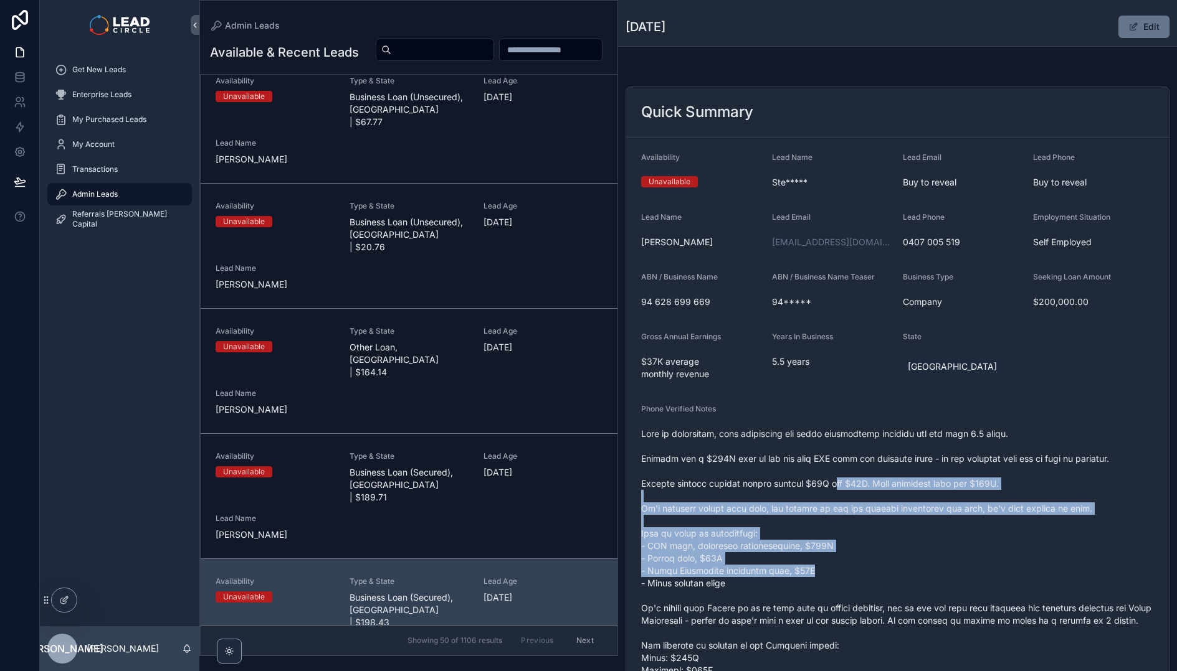
drag, startPoint x: 873, startPoint y: 574, endPoint x: 849, endPoint y: 484, distance: 93.4
click at [849, 484] on span "scrollable content" at bounding box center [897, 596] width 513 height 336
click at [849, 482] on span "scrollable content" at bounding box center [897, 596] width 513 height 336
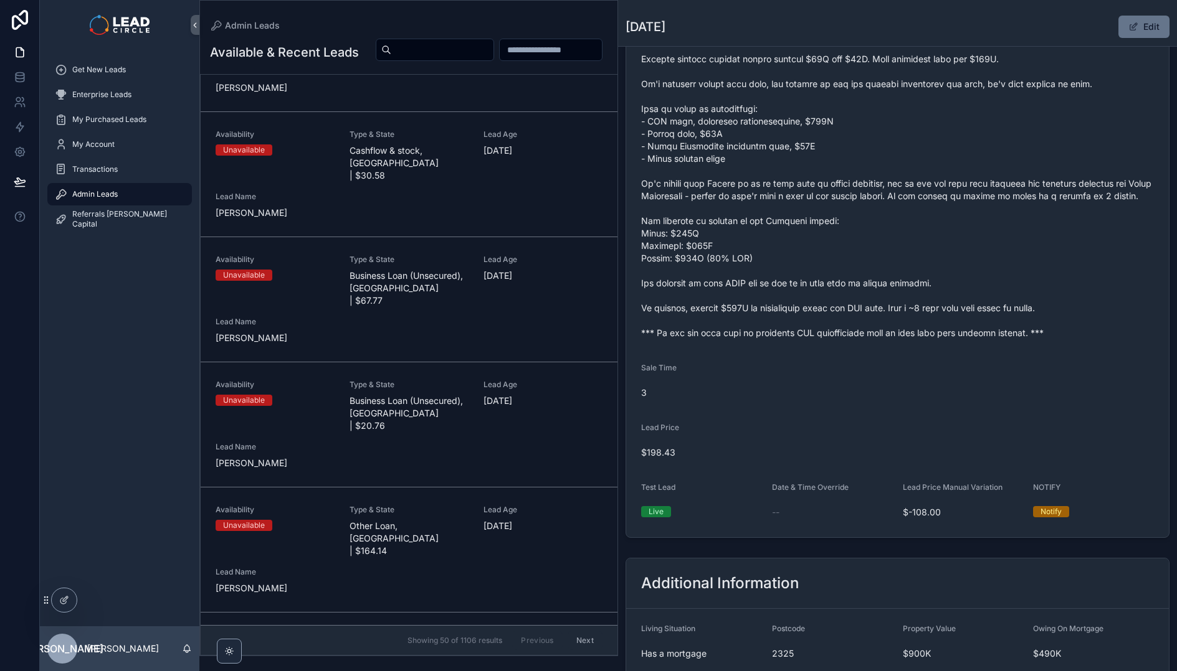
scroll to position [802, 0]
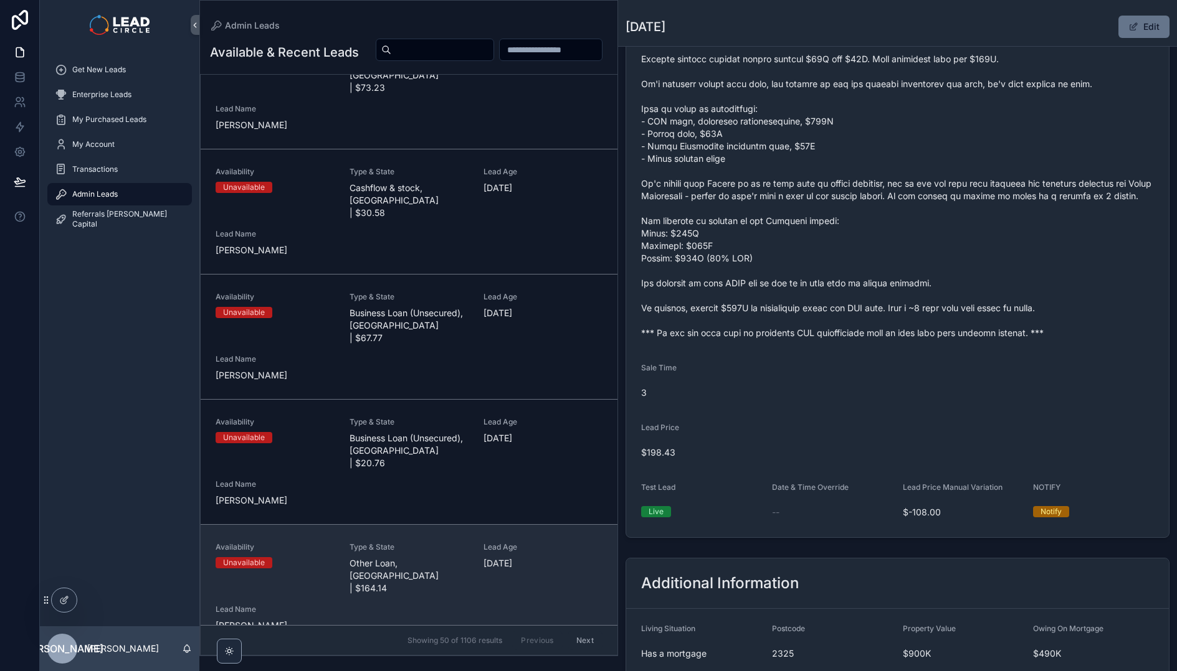
click at [475, 542] on div "Availability Unavailable Type & State Other Loan, [GEOGRAPHIC_DATA] | $164.14 L…" at bounding box center [408, 587] width 387 height 90
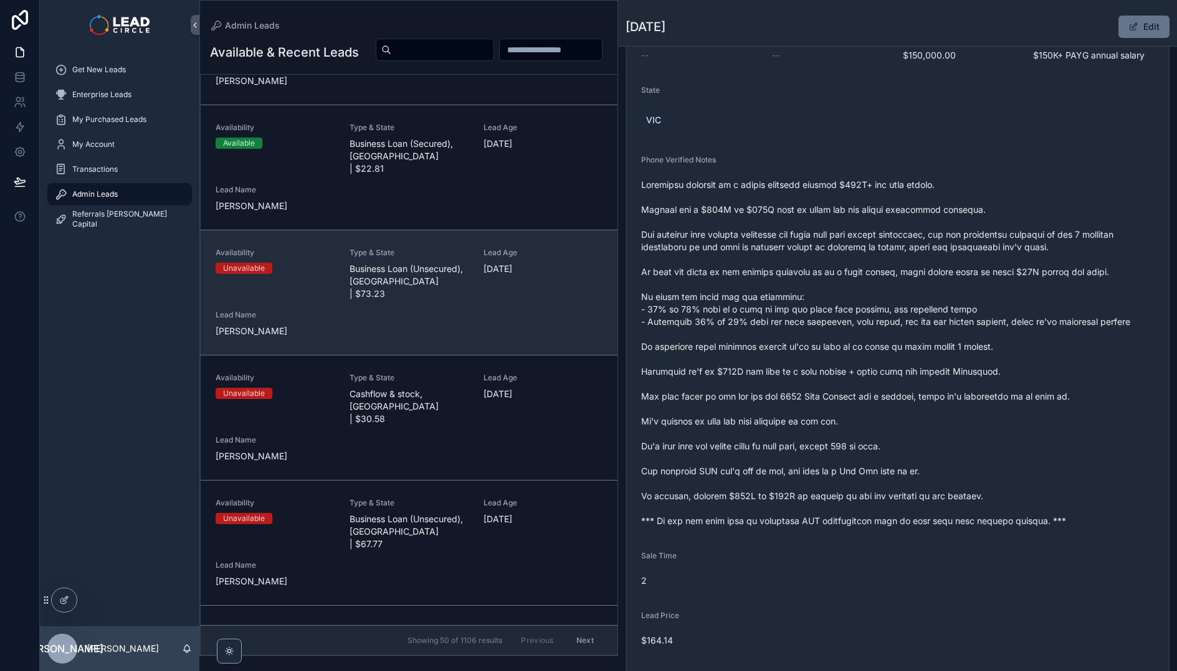
scroll to position [595, 0]
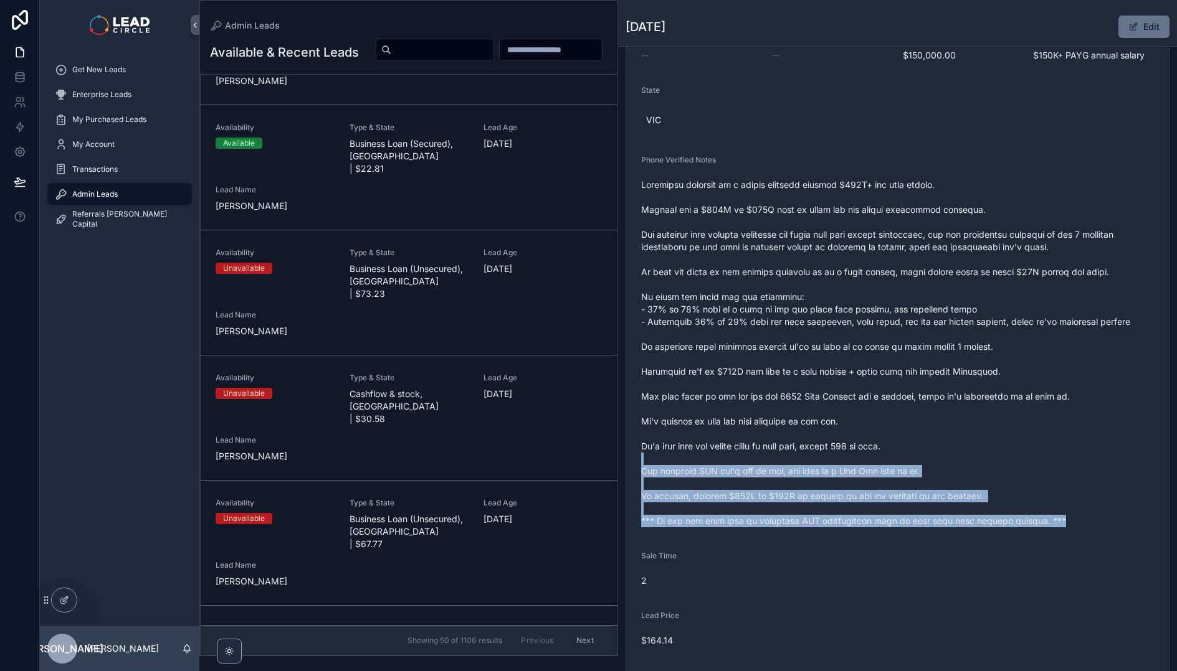
drag, startPoint x: 820, startPoint y: 506, endPoint x: 835, endPoint y: 531, distance: 28.7
click at [835, 531] on div "scrollable content" at bounding box center [897, 353] width 513 height 356
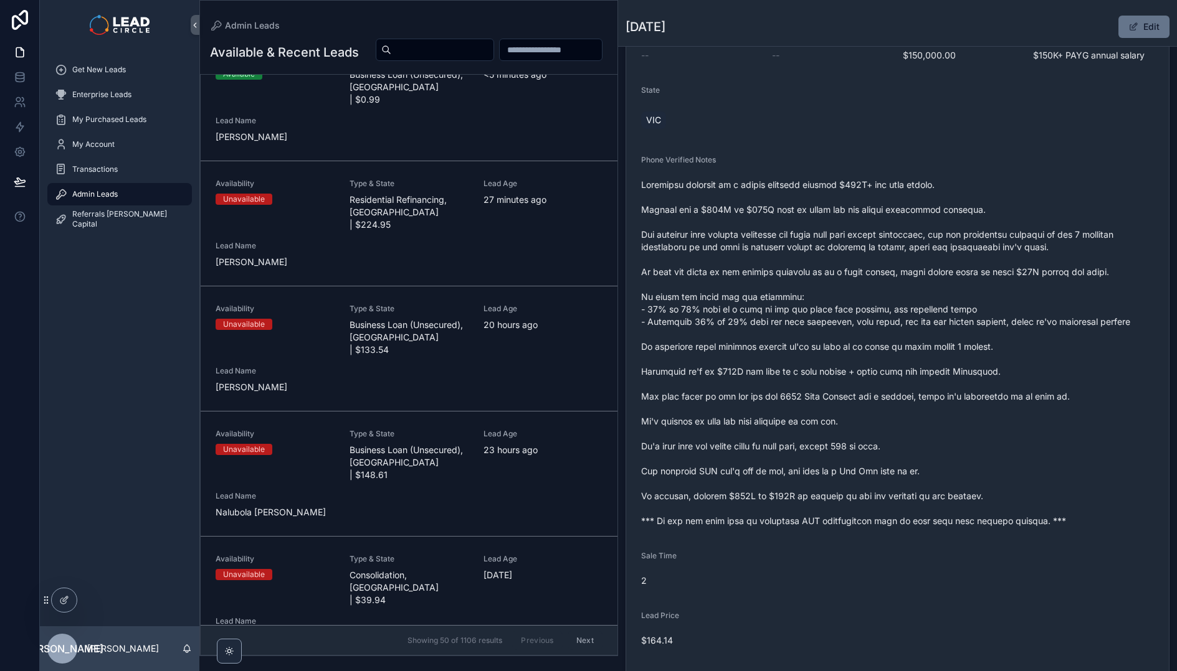
scroll to position [0, 0]
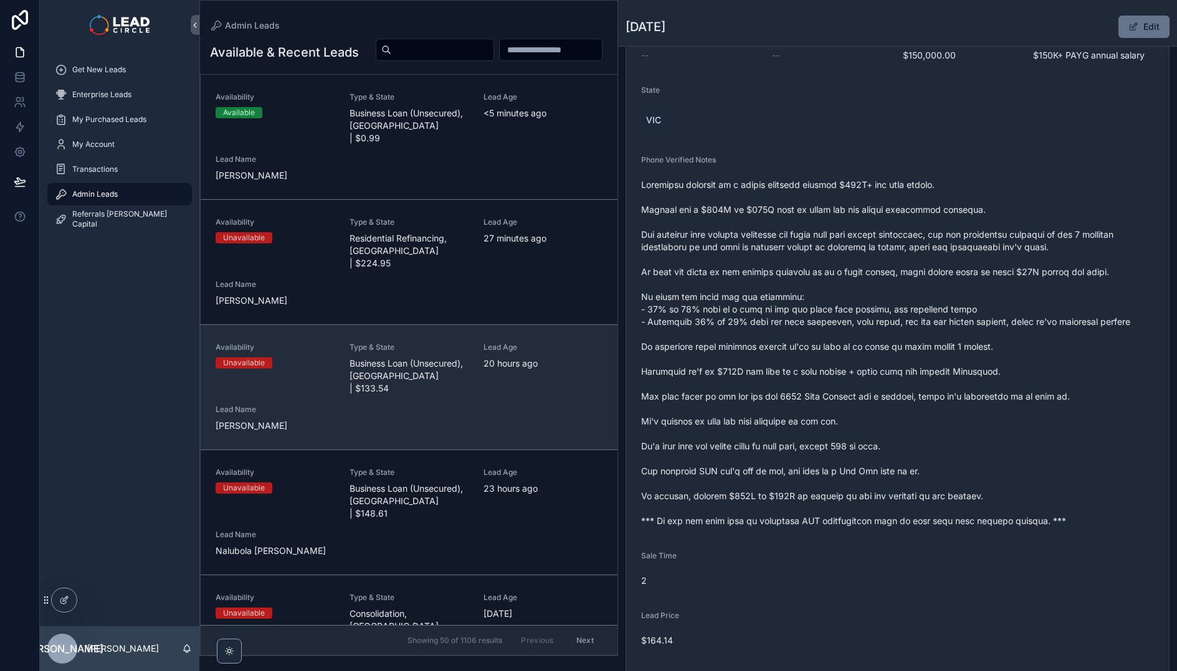
click at [442, 388] on div "Availability Unavailable Type & State Business Loan (Unsecured), [GEOGRAPHIC_DA…" at bounding box center [408, 388] width 387 height 90
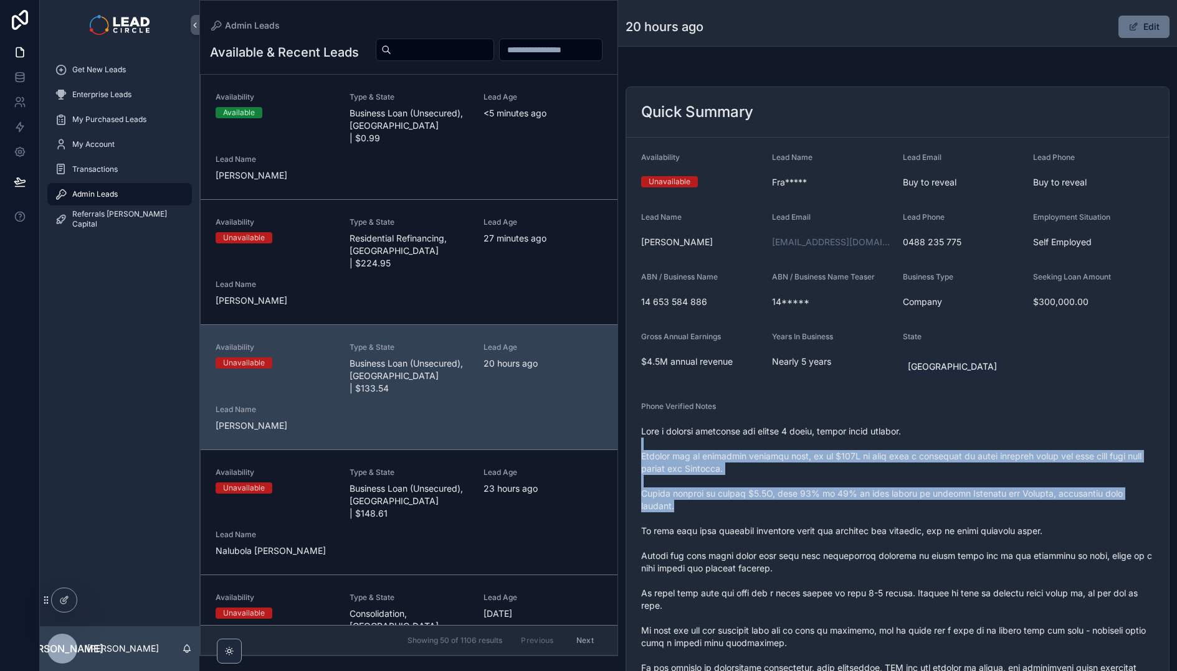
drag, startPoint x: 795, startPoint y: 438, endPoint x: 843, endPoint y: 519, distance: 93.8
click at [839, 516] on span "scrollable content" at bounding box center [897, 624] width 513 height 399
click at [843, 519] on span "scrollable content" at bounding box center [897, 624] width 513 height 399
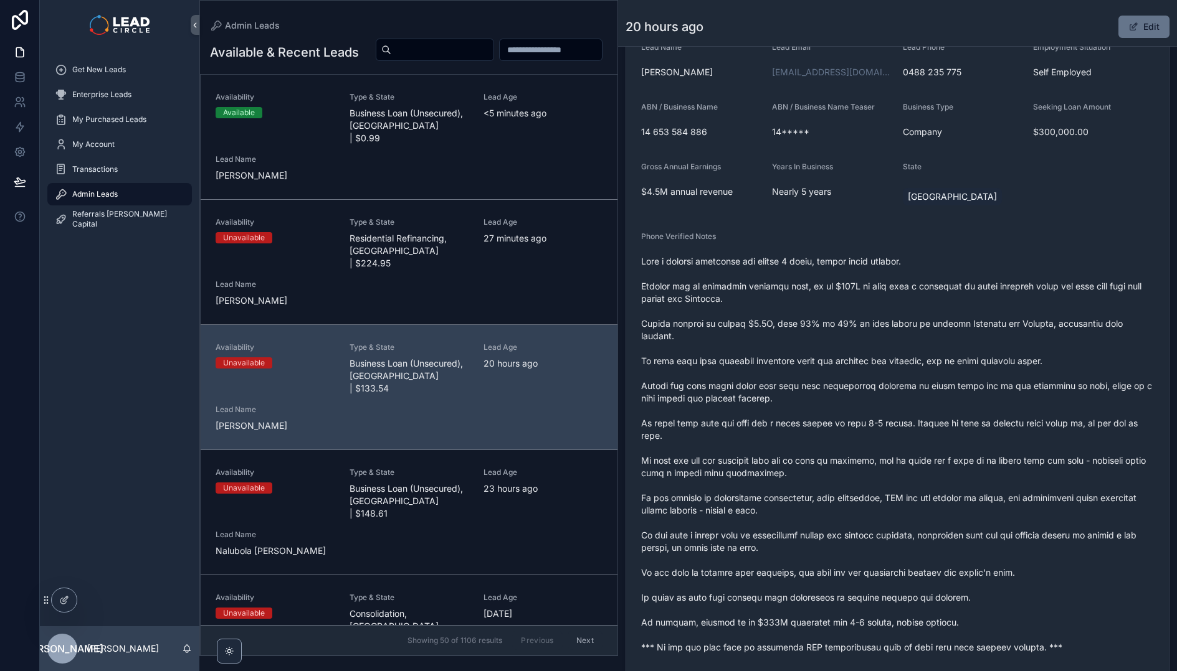
scroll to position [251, 0]
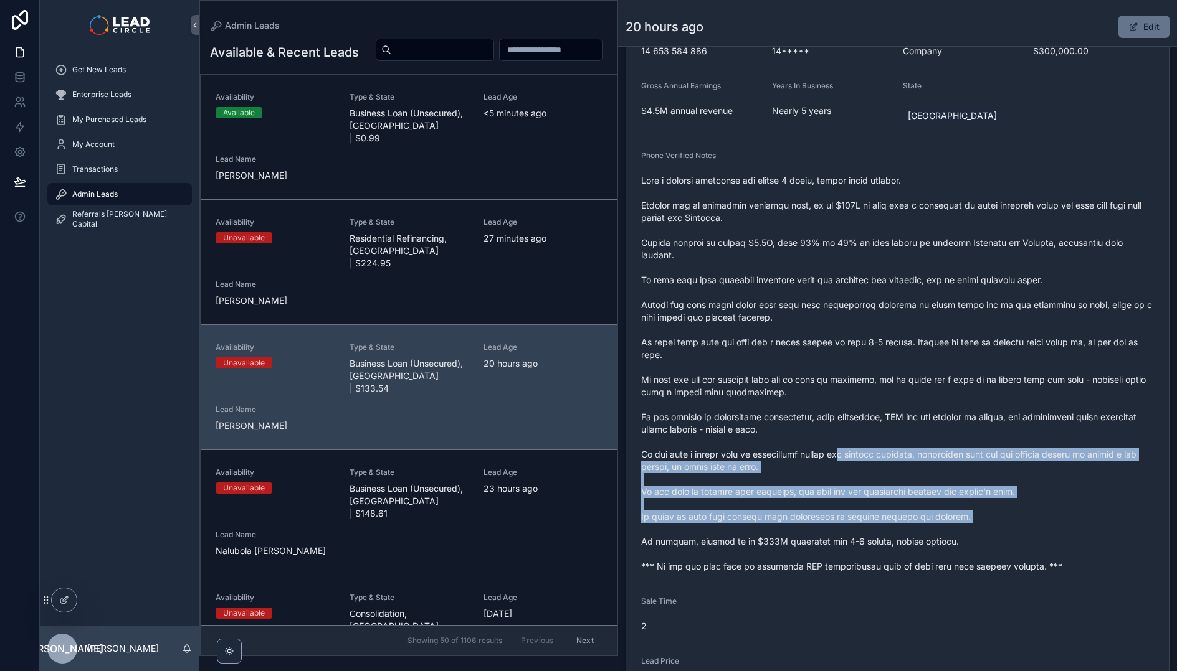
drag, startPoint x: 838, startPoint y: 457, endPoint x: 881, endPoint y: 537, distance: 91.1
click at [879, 536] on span "scrollable content" at bounding box center [897, 373] width 513 height 399
click at [881, 537] on span "scrollable content" at bounding box center [897, 373] width 513 height 399
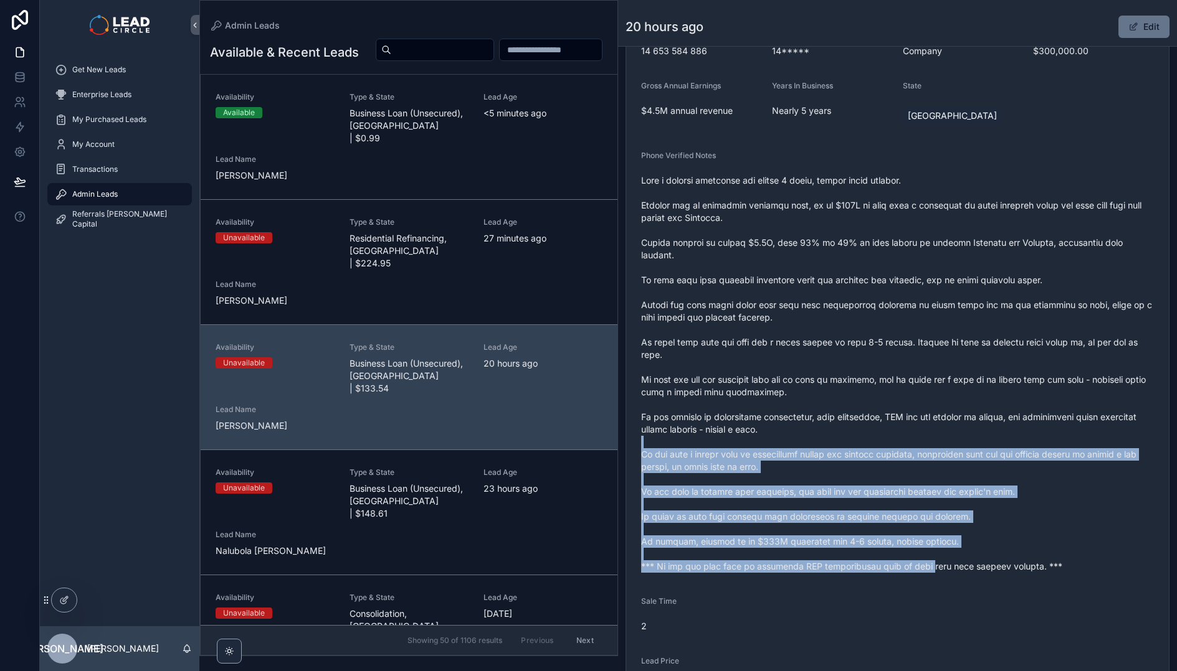
drag, startPoint x: 915, startPoint y: 570, endPoint x: 836, endPoint y: 412, distance: 176.6
click at [838, 417] on span "scrollable content" at bounding box center [897, 373] width 513 height 399
click at [836, 412] on span "scrollable content" at bounding box center [897, 373] width 513 height 399
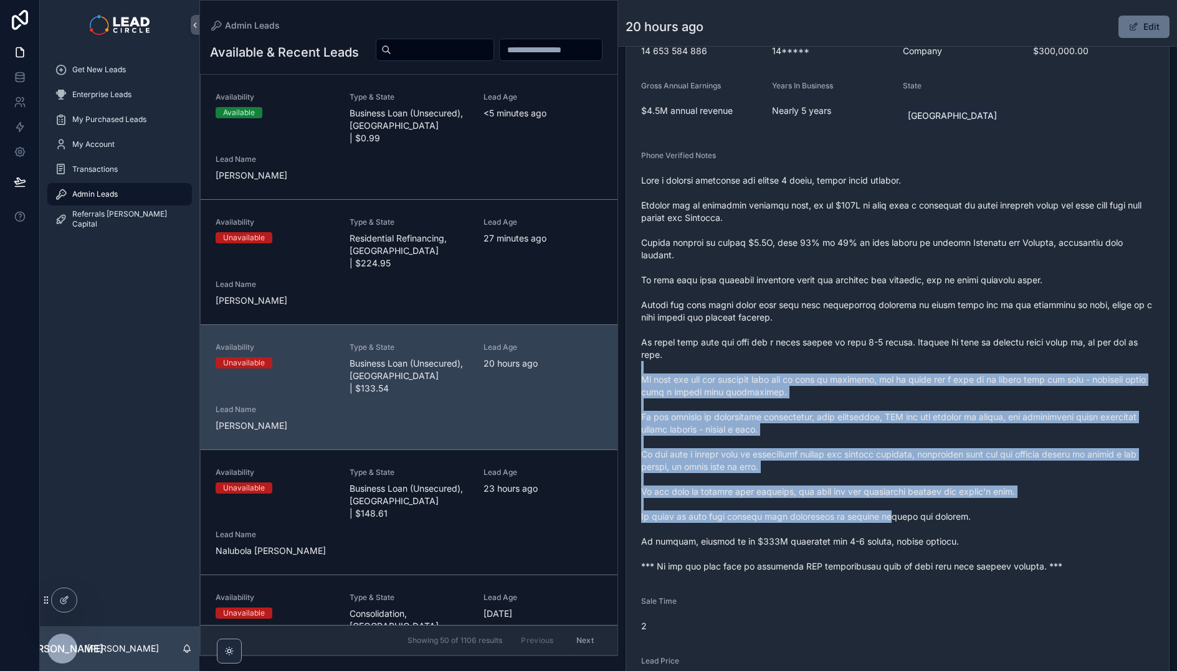
drag, startPoint x: 831, startPoint y: 371, endPoint x: 894, endPoint y: 528, distance: 168.9
click at [894, 528] on span "scrollable content" at bounding box center [897, 373] width 513 height 399
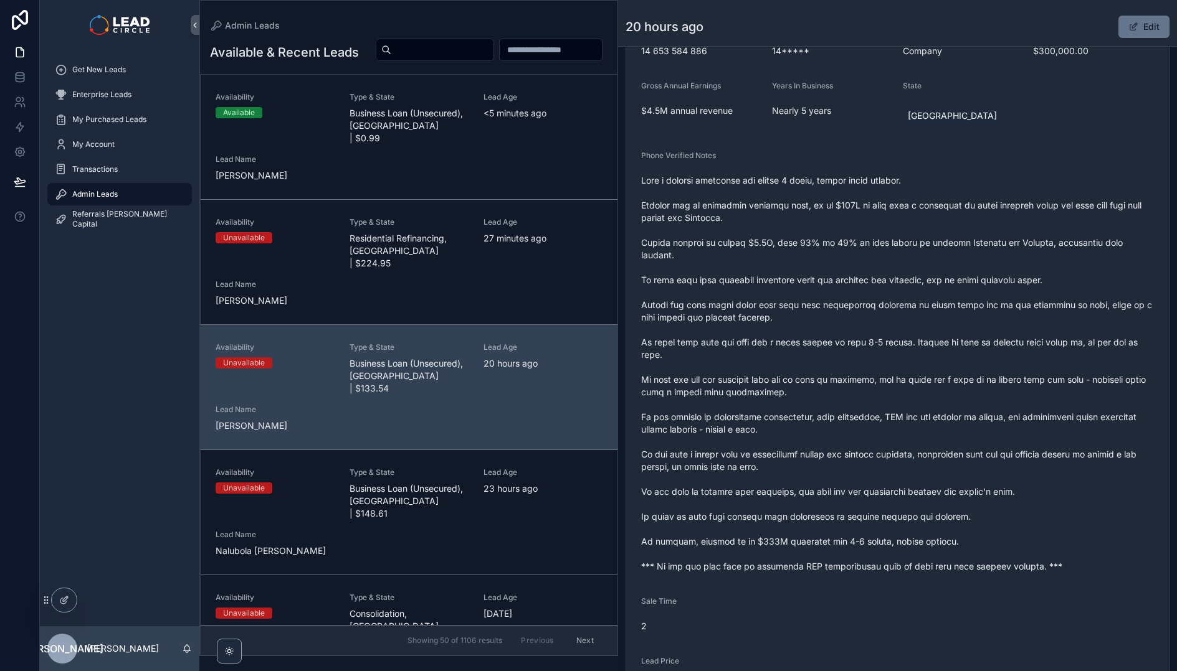
scroll to position [0, 0]
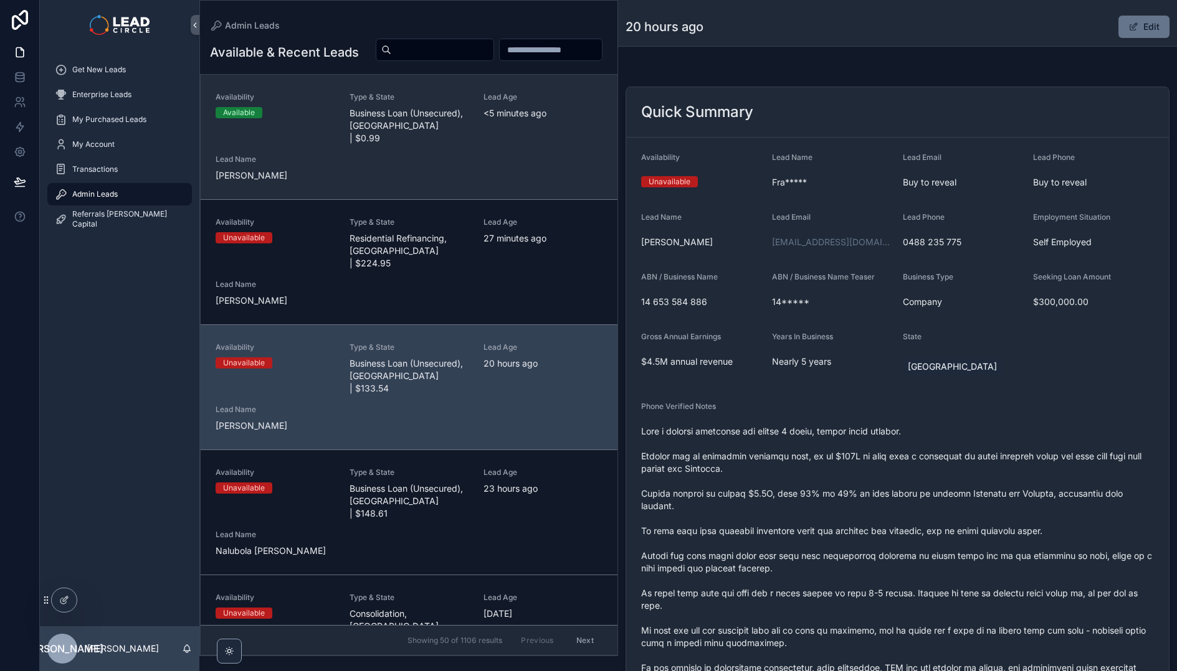
click at [364, 197] on link "Availability Available Type & State Business Loan (Unsecured), [GEOGRAPHIC_DATA…" at bounding box center [409, 137] width 417 height 125
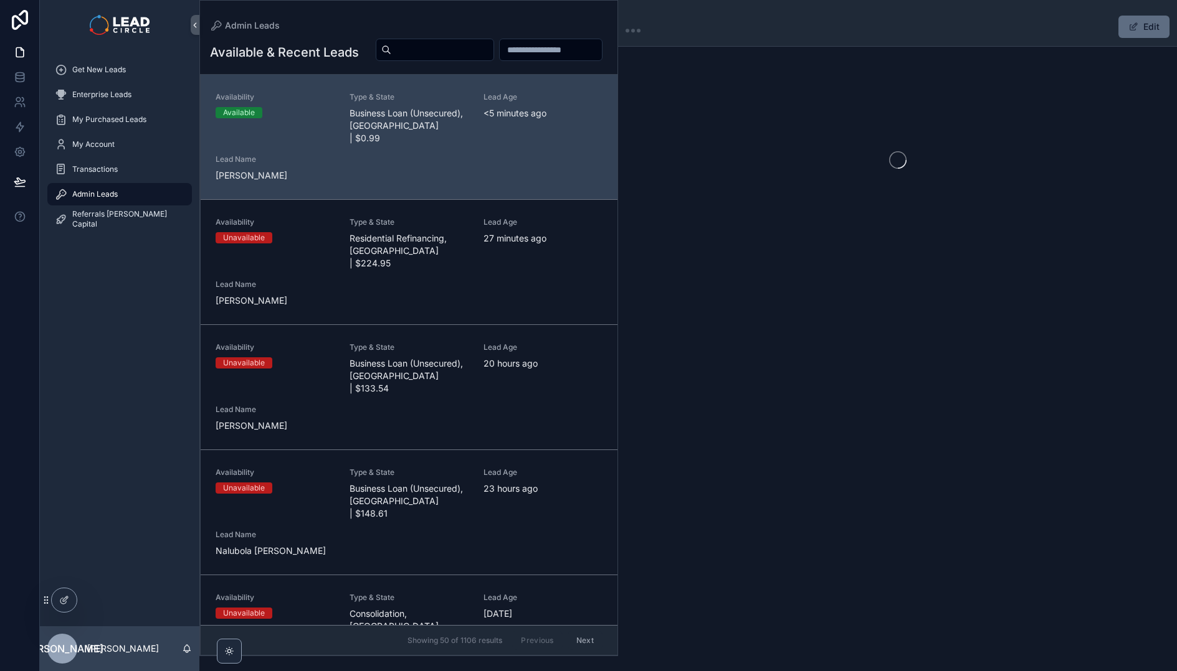
click at [1154, 31] on button "Edit" at bounding box center [1143, 27] width 51 height 22
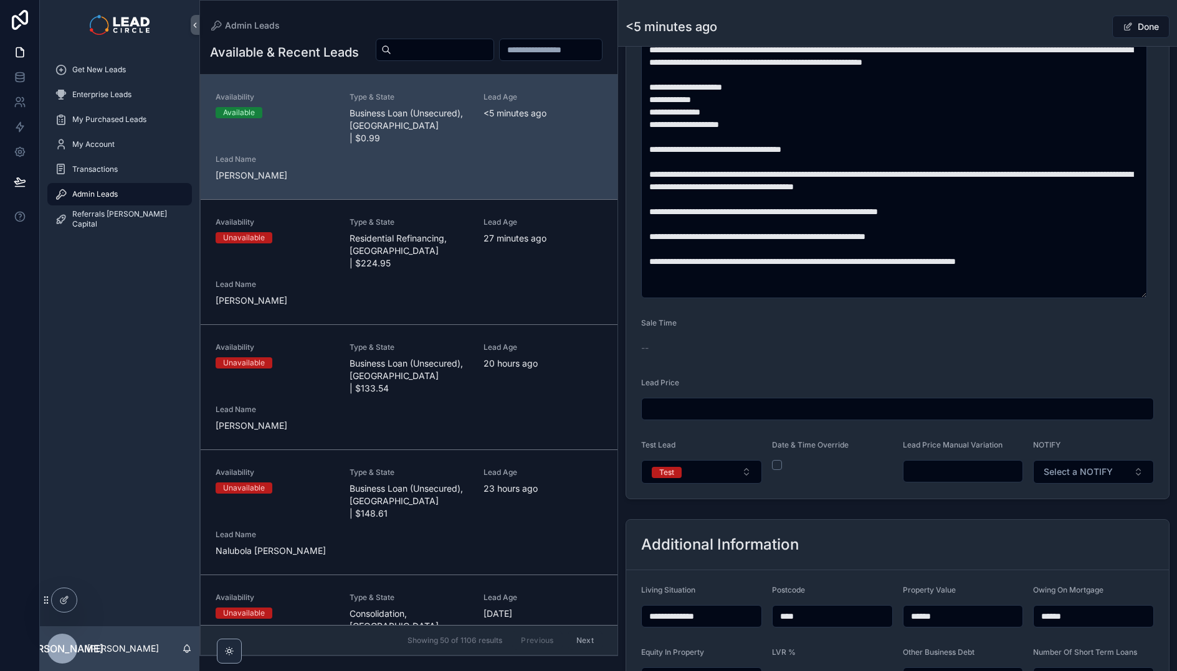
scroll to position [722, 0]
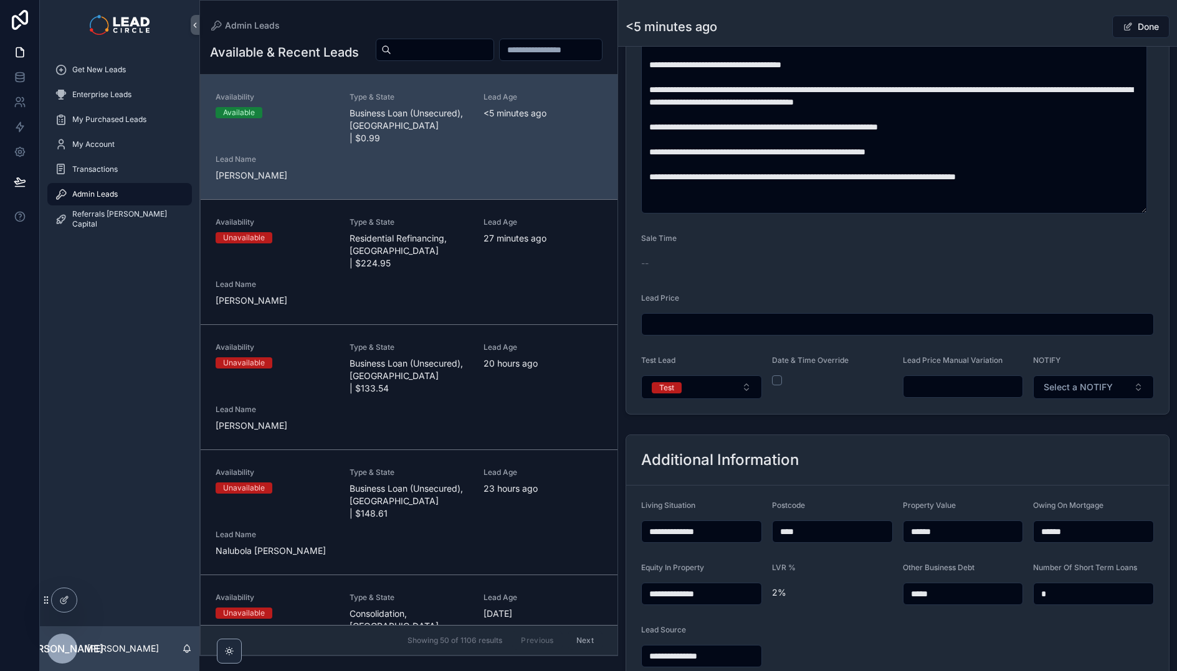
click at [974, 387] on input "scrollable content" at bounding box center [963, 386] width 120 height 17
type input "******"
click at [987, 420] on div "**********" at bounding box center [897, 108] width 559 height 1539
click at [1153, 32] on button "Done" at bounding box center [1140, 27] width 57 height 22
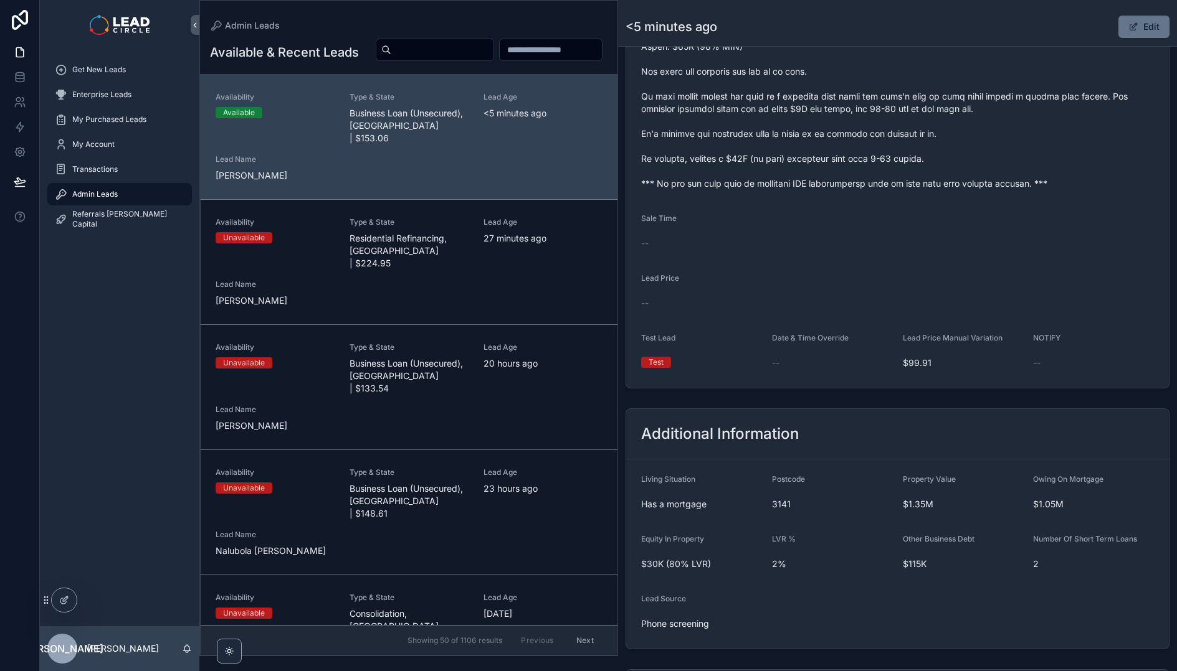
scroll to position [719, 0]
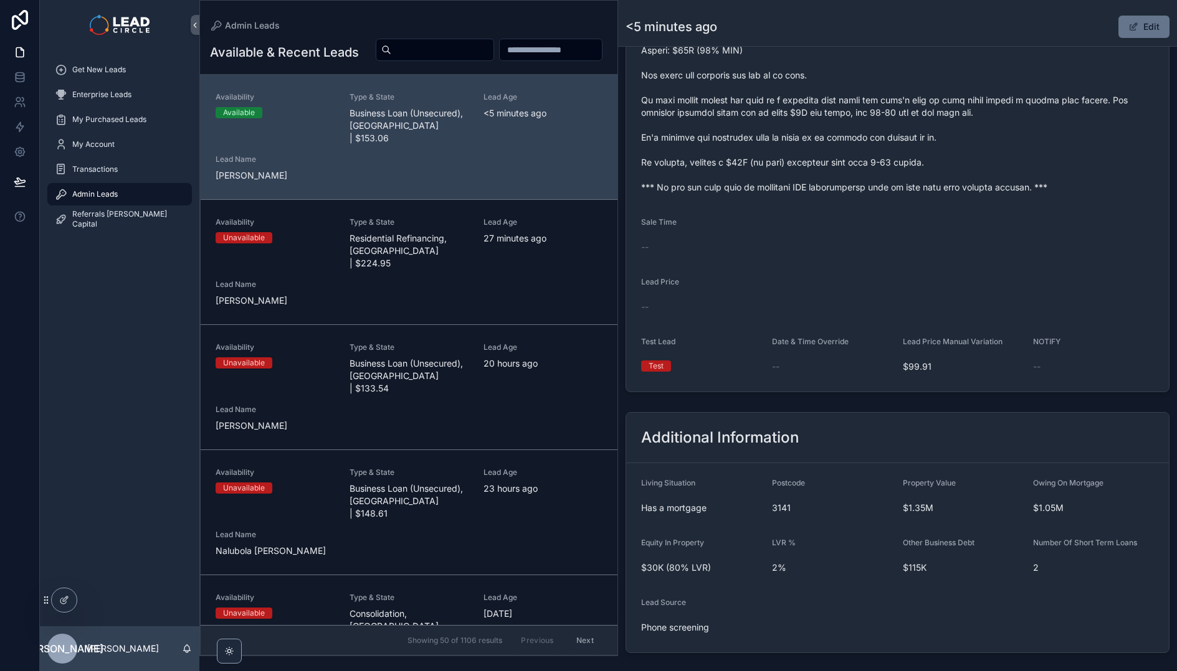
click at [493, 45] on input "scrollable content" at bounding box center [442, 49] width 102 height 17
paste input "**********"
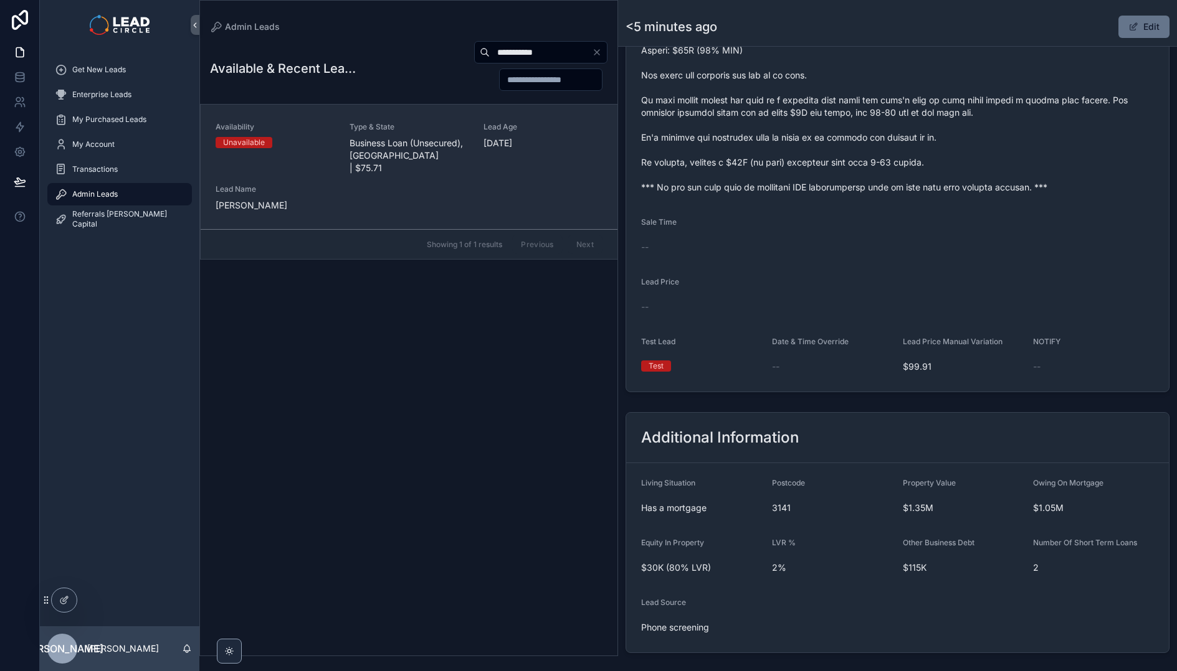
type input "**********"
click at [427, 146] on span "Business Loan (Unsecured), [GEOGRAPHIC_DATA] | $75.71" at bounding box center [408, 155] width 119 height 37
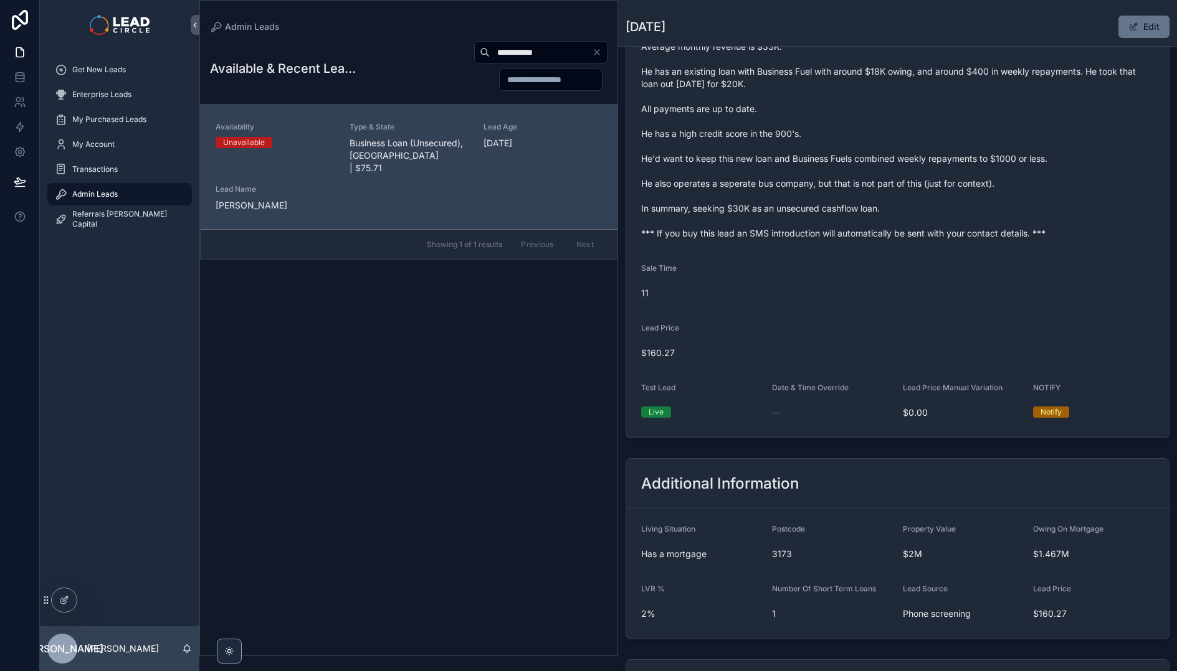
scroll to position [412, 0]
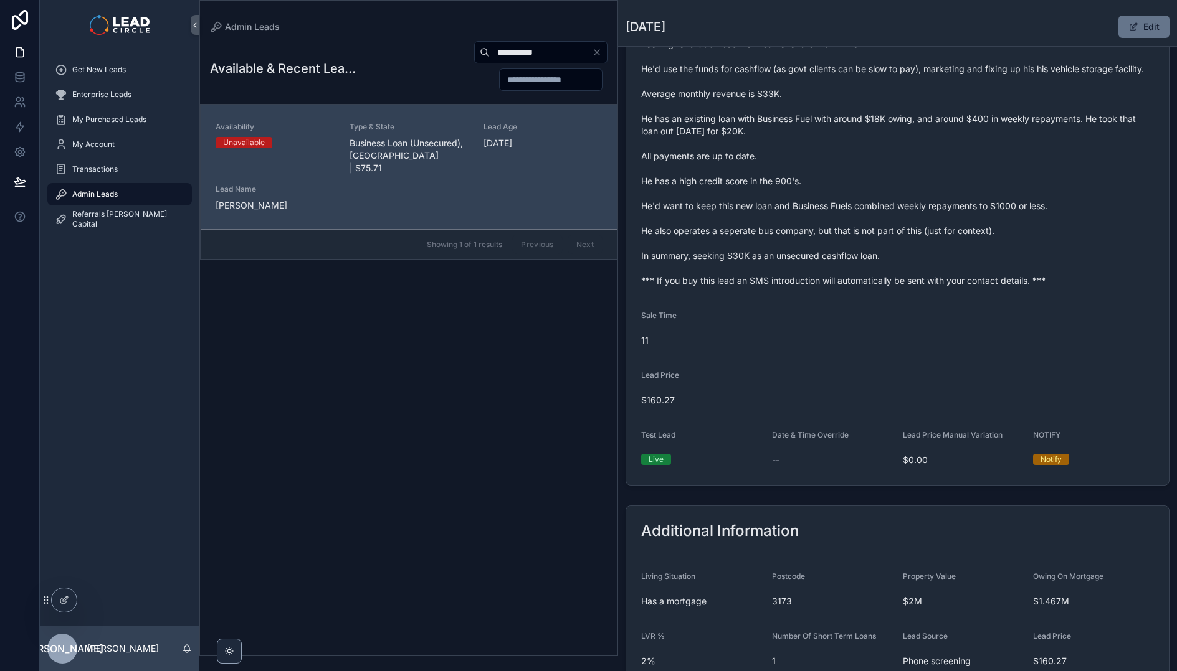
drag, startPoint x: 837, startPoint y: 154, endPoint x: 961, endPoint y: 335, distance: 219.1
click at [961, 335] on form "Availability Unavailable Lead Name Emr***** Lead Email Buy to reveal Lead Phone…" at bounding box center [897, 105] width 542 height 760
drag, startPoint x: 953, startPoint y: 295, endPoint x: 879, endPoint y: 176, distance: 140.7
click at [879, 177] on form "Availability Unavailable Lead Name Emr***** Lead Email Buy to reveal Lead Phone…" at bounding box center [897, 105] width 542 height 760
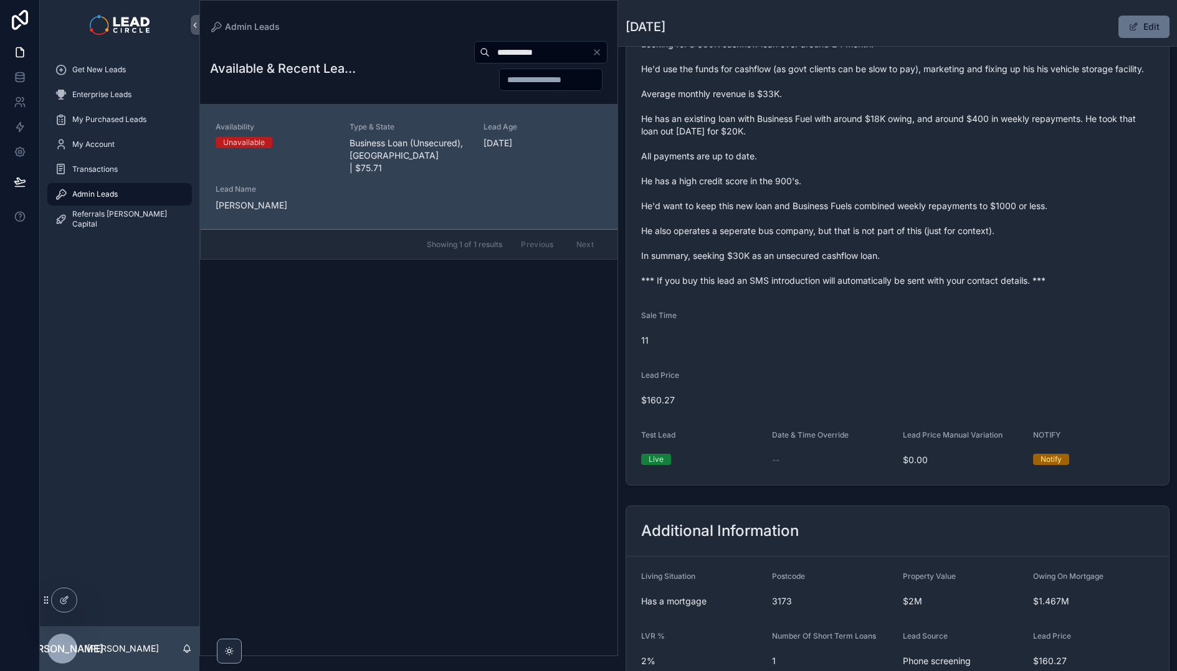
click at [879, 176] on span "Runs a private car hire and transfers business, doing tours and working with go…" at bounding box center [897, 150] width 513 height 274
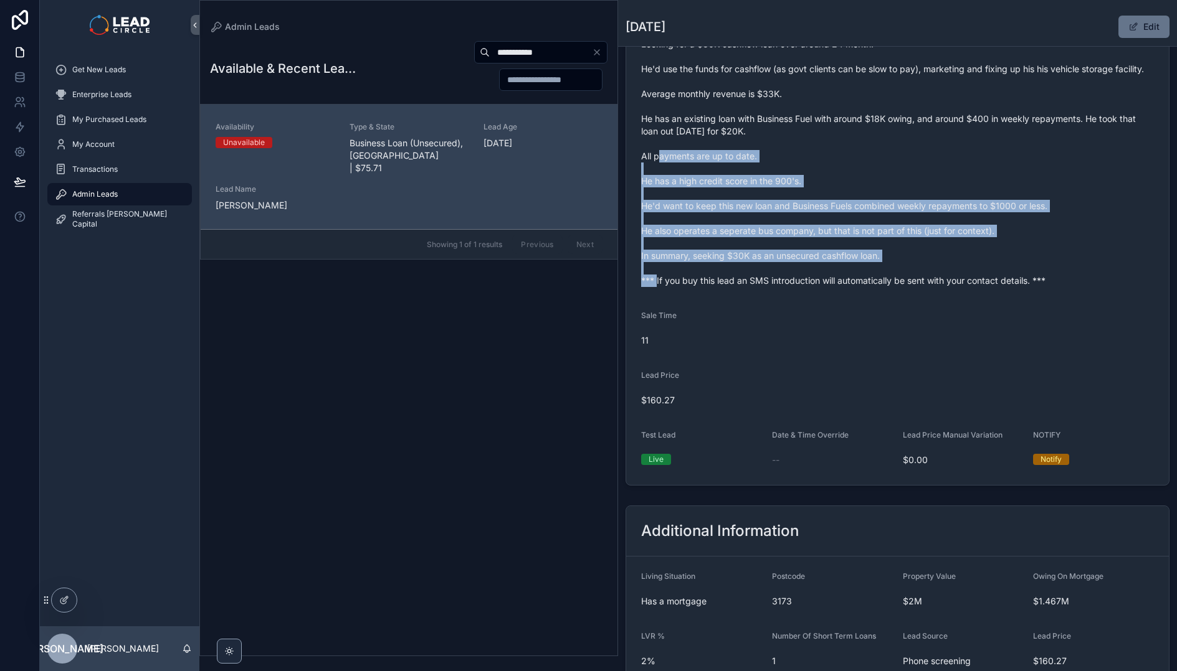
drag, startPoint x: 876, startPoint y: 160, endPoint x: 970, endPoint y: 290, distance: 160.6
click at [968, 287] on span "Runs a private car hire and transfers business, doing tours and working with go…" at bounding box center [897, 150] width 513 height 274
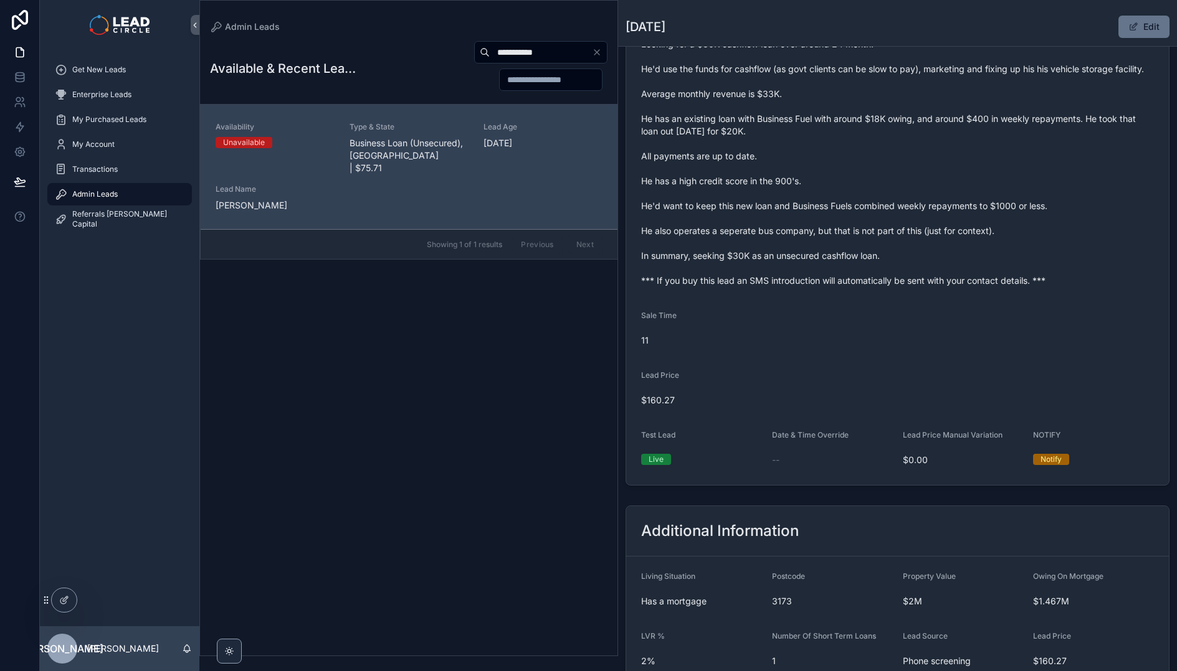
click at [970, 287] on span "Runs a private car hire and transfers business, doing tours and working with go…" at bounding box center [897, 150] width 513 height 274
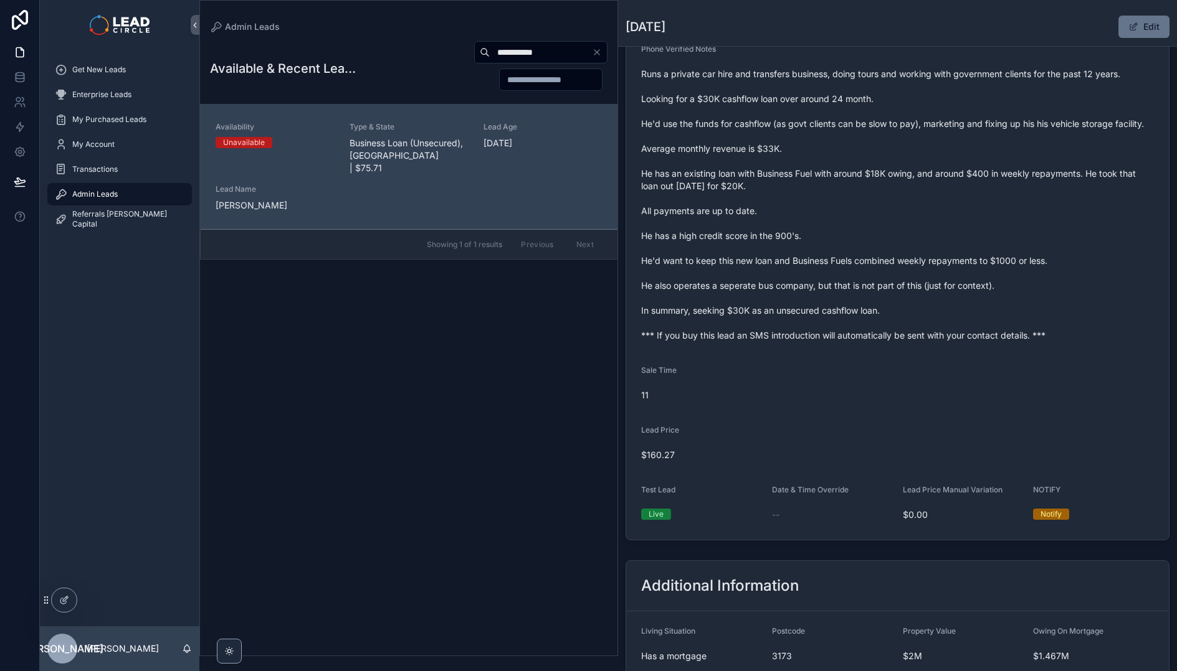
scroll to position [305, 0]
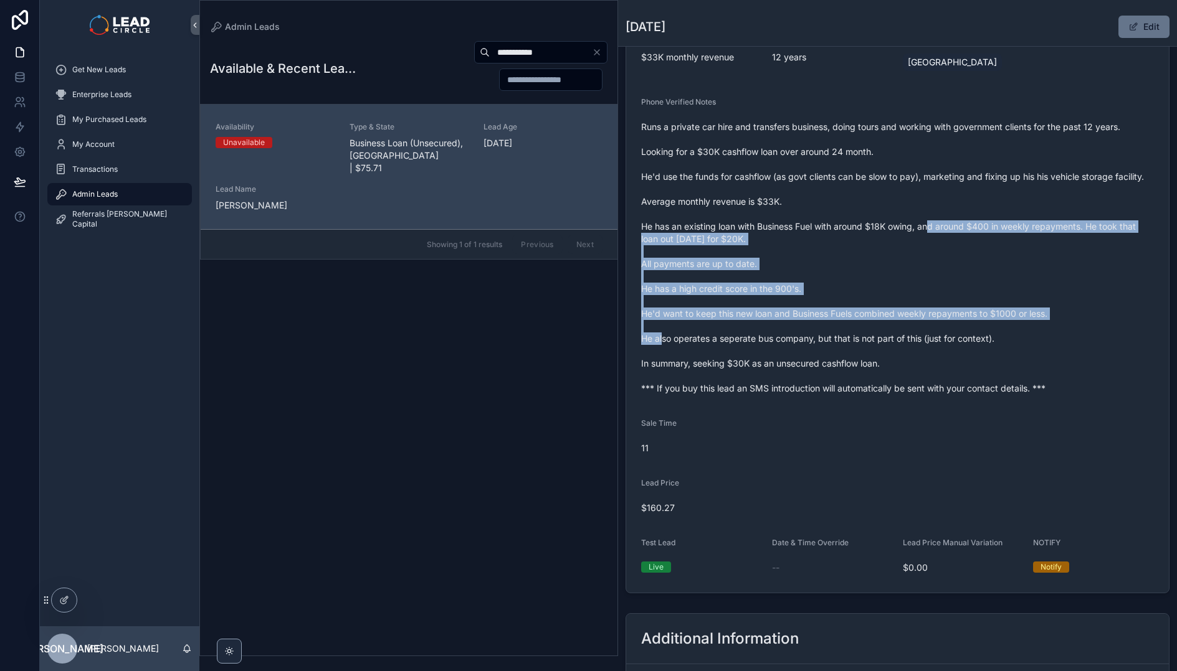
drag, startPoint x: 954, startPoint y: 296, endPoint x: 993, endPoint y: 368, distance: 82.2
click at [993, 368] on span "Runs a private car hire and transfers business, doing tours and working with go…" at bounding box center [897, 258] width 513 height 274
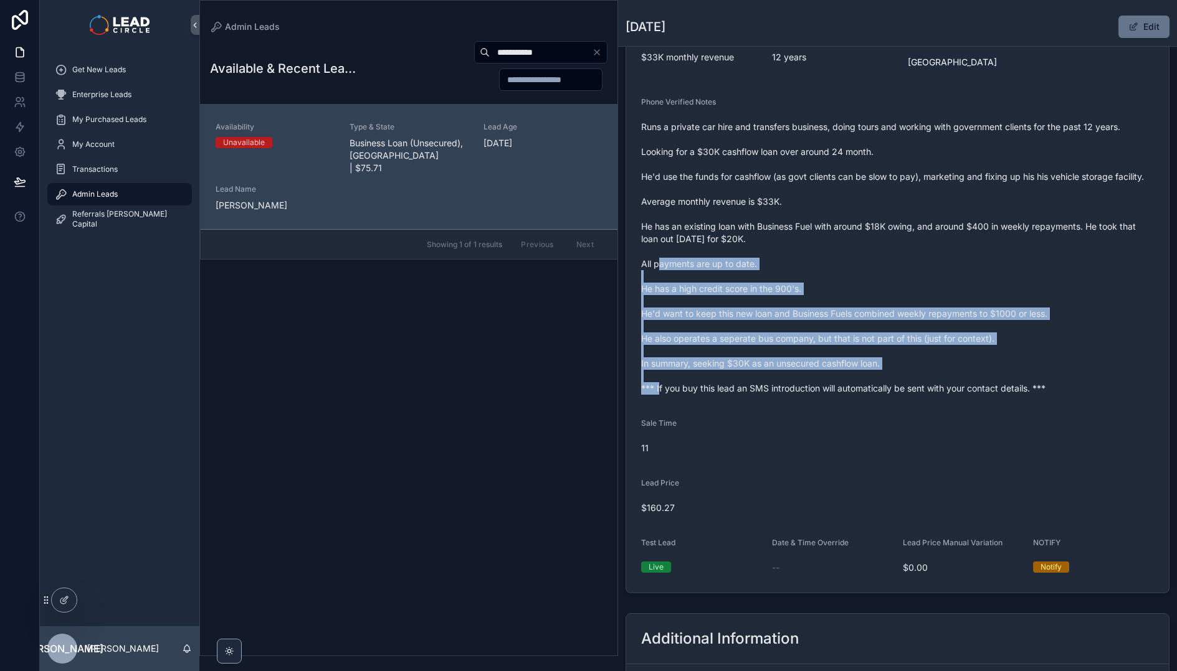
drag, startPoint x: 1048, startPoint y: 392, endPoint x: 936, endPoint y: 240, distance: 188.3
click at [940, 245] on span "Runs a private car hire and transfers business, doing tours and working with go…" at bounding box center [897, 258] width 513 height 274
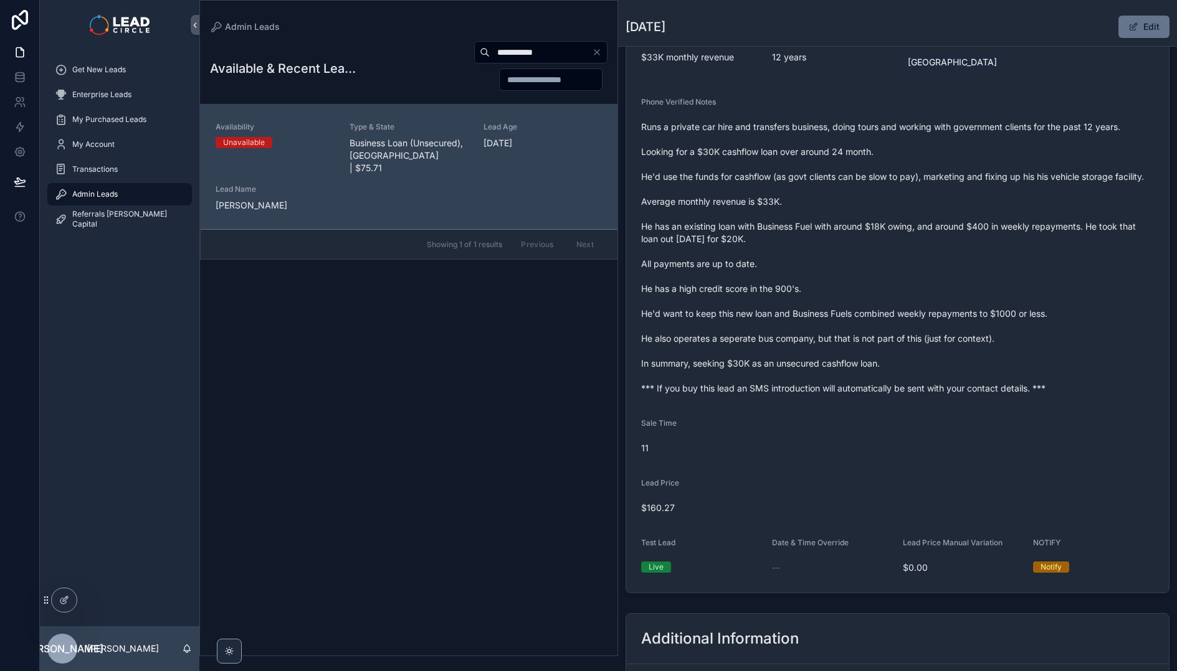
click at [934, 234] on span "Runs a private car hire and transfers business, doing tours and working with go…" at bounding box center [897, 258] width 513 height 274
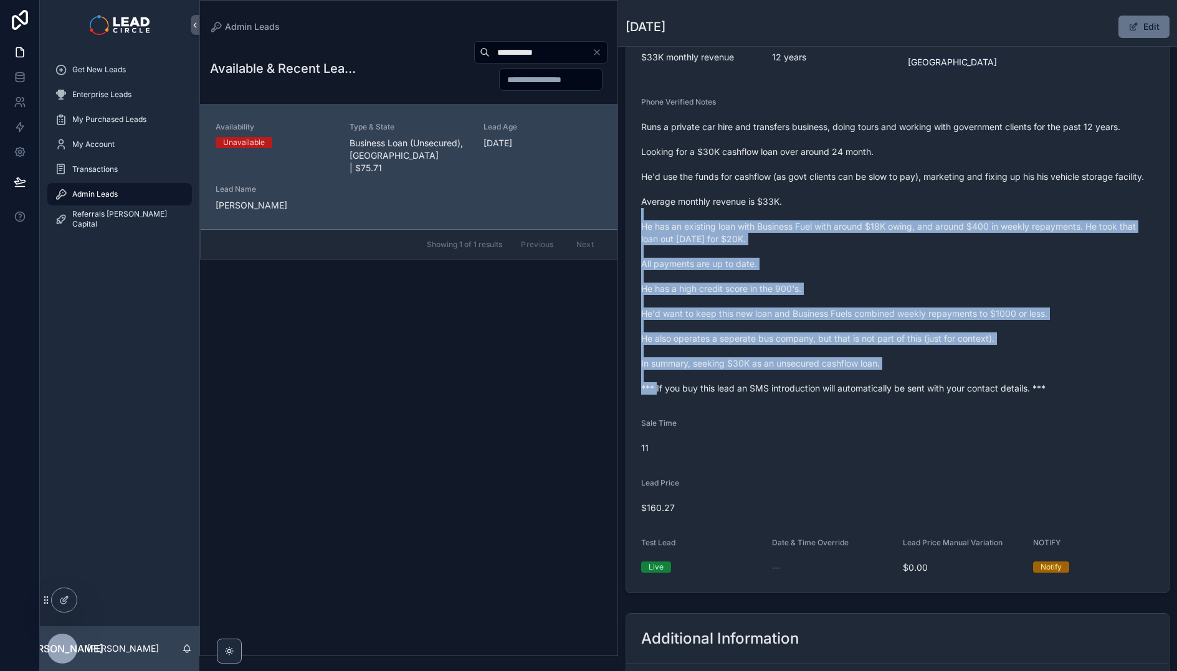
drag, startPoint x: 932, startPoint y: 223, endPoint x: 1003, endPoint y: 375, distance: 167.7
click at [1003, 375] on span "Runs a private car hire and transfers business, doing tours and working with go…" at bounding box center [897, 258] width 513 height 274
drag, startPoint x: 1018, startPoint y: 409, endPoint x: 896, endPoint y: 173, distance: 265.2
click at [896, 173] on div "Runs a private car hire and transfers business, doing tours and working with go…" at bounding box center [897, 258] width 513 height 282
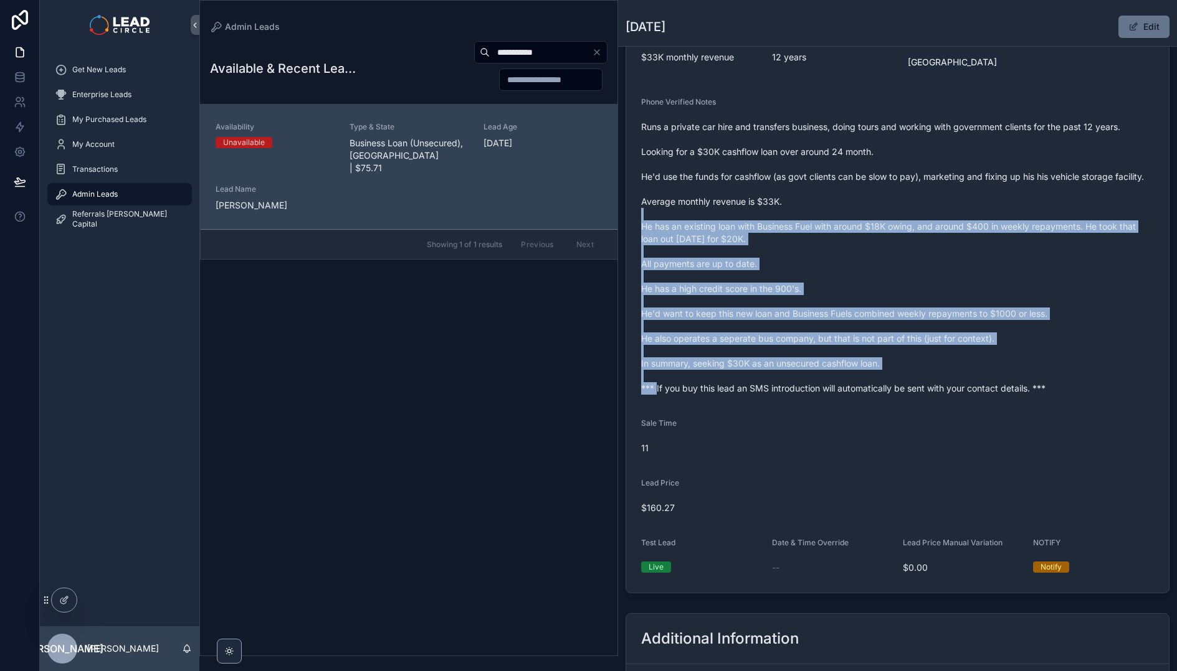
click at [896, 173] on span "Runs a private car hire and transfers business, doing tours and working with go…" at bounding box center [897, 258] width 513 height 274
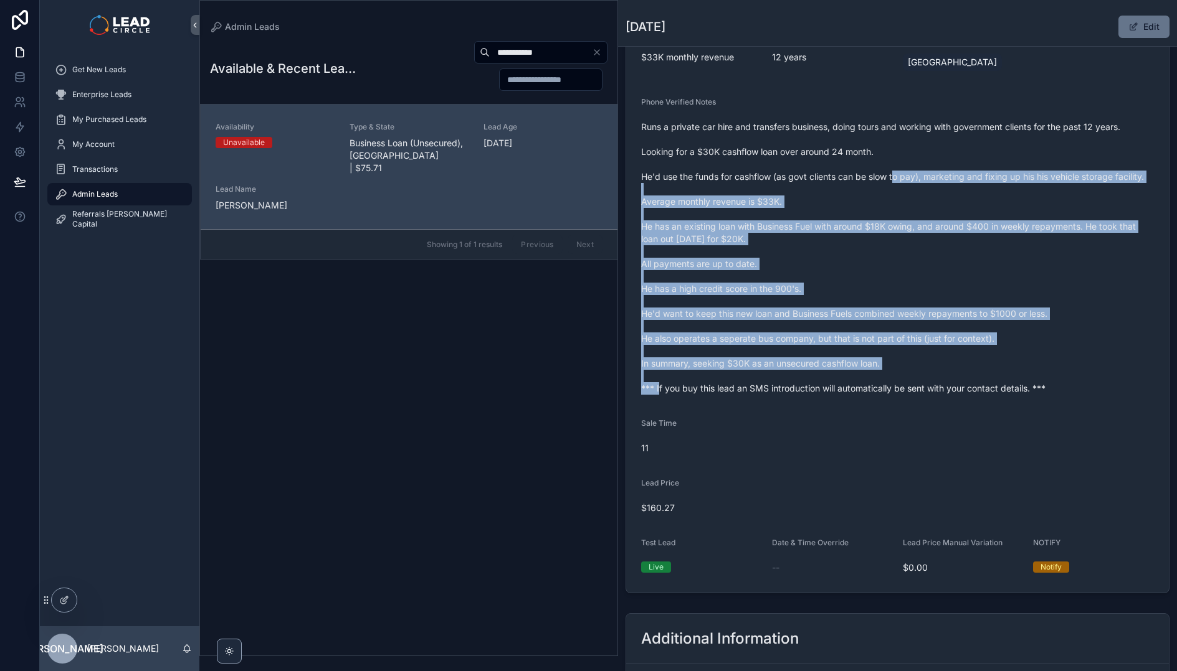
drag, startPoint x: 896, startPoint y: 173, endPoint x: 1006, endPoint y: 393, distance: 245.7
click at [1006, 393] on span "Runs a private car hire and transfers business, doing tours and working with go…" at bounding box center [897, 258] width 513 height 274
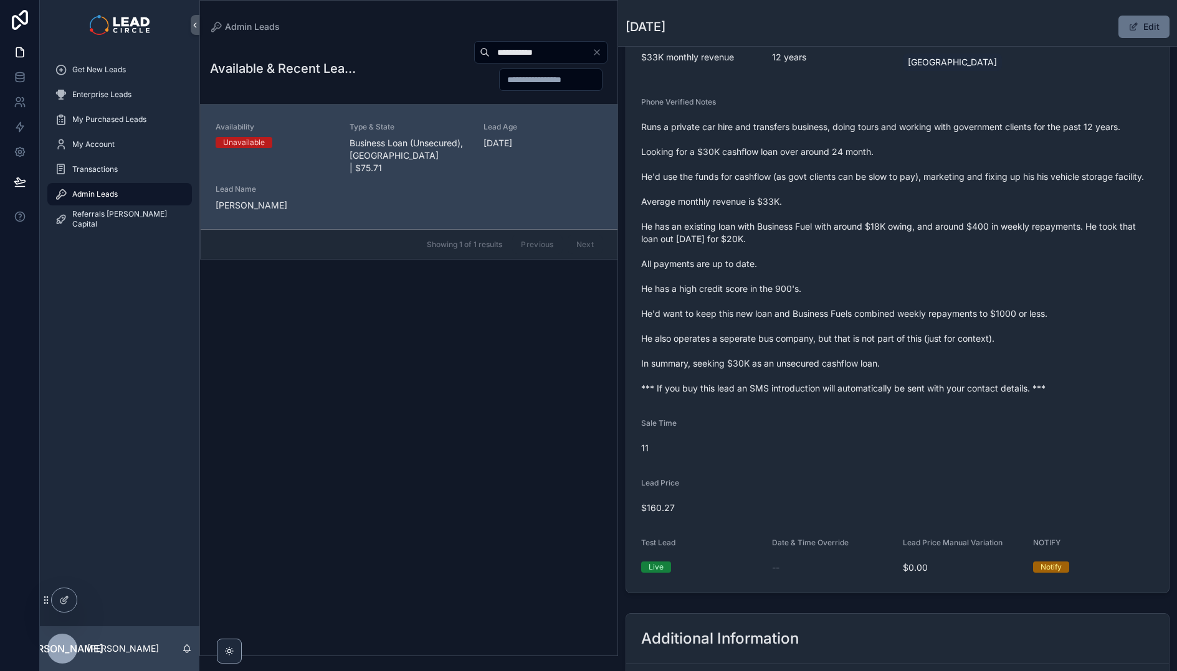
click at [1058, 417] on form "Availability Unavailable Lead Name Emr***** Lead Email Buy to reveal Lead Phone…" at bounding box center [897, 213] width 542 height 760
drag, startPoint x: 1080, startPoint y: 419, endPoint x: 942, endPoint y: 209, distance: 250.5
click at [943, 211] on form "Availability Unavailable Lead Name Emr***** Lead Email Buy to reveal Lead Phone…" at bounding box center [897, 213] width 542 height 760
click at [942, 209] on span "Runs a private car hire and transfers business, doing tours and working with go…" at bounding box center [897, 258] width 513 height 274
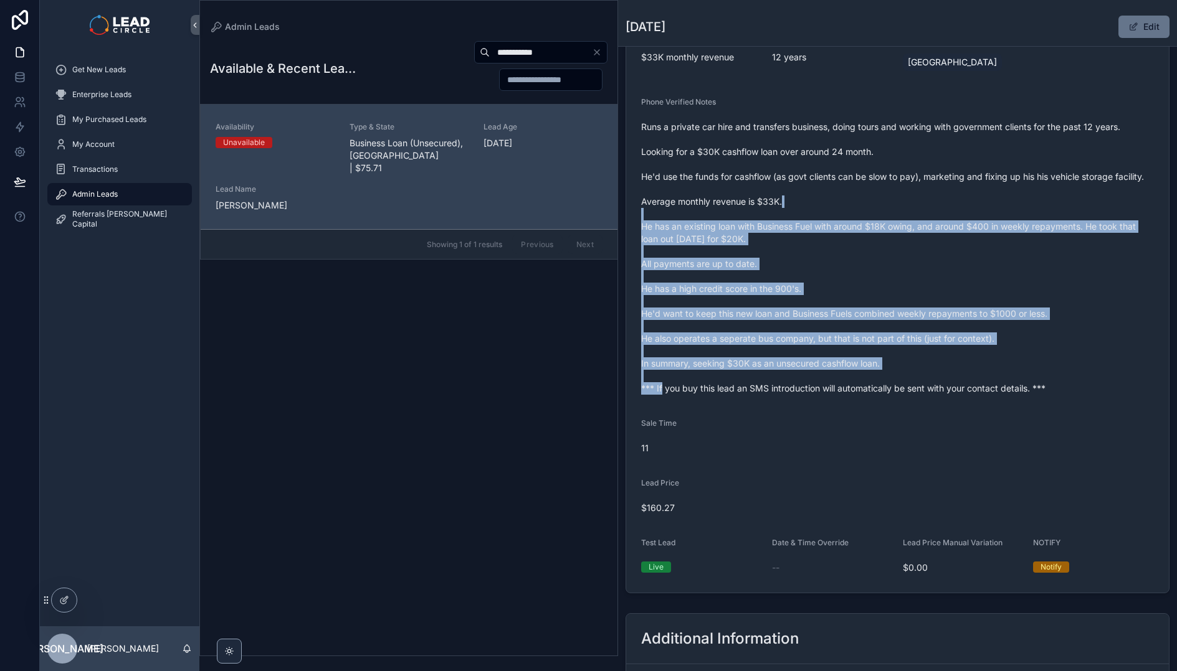
drag, startPoint x: 942, startPoint y: 209, endPoint x: 1082, endPoint y: 409, distance: 244.7
click at [1069, 387] on span "Runs a private car hire and transfers business, doing tours and working with go…" at bounding box center [897, 258] width 513 height 274
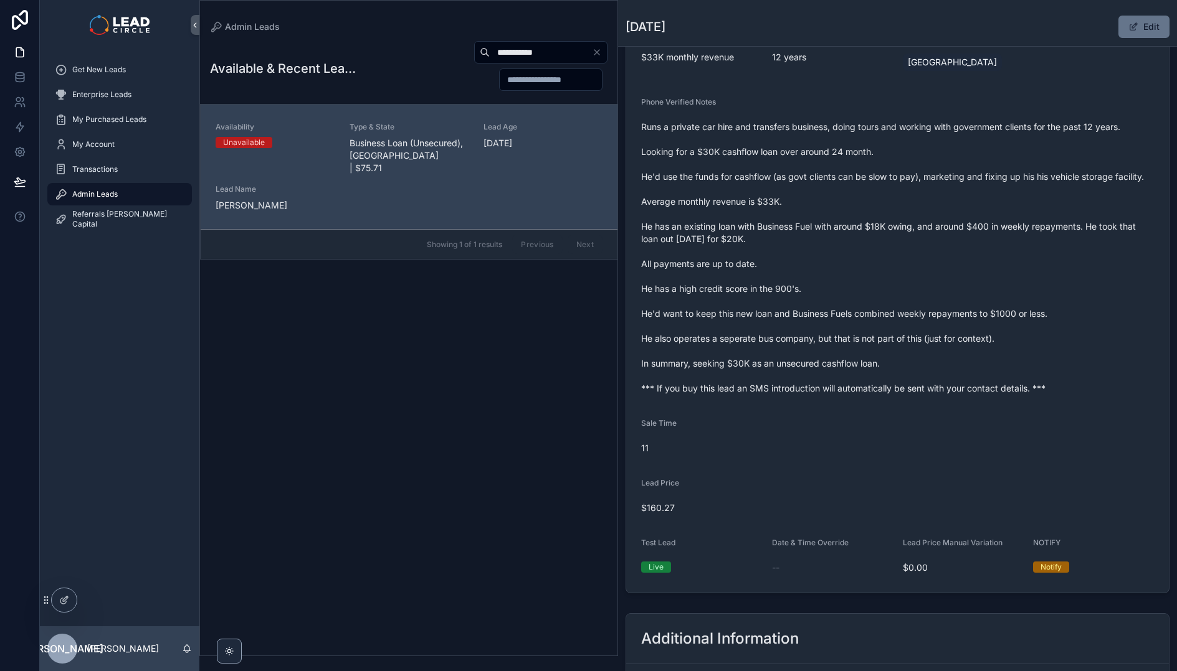
click at [1082, 399] on div "Runs a private car hire and transfers business, doing tours and working with go…" at bounding box center [897, 258] width 513 height 282
drag, startPoint x: 1082, startPoint y: 416, endPoint x: 950, endPoint y: 231, distance: 227.3
click at [950, 234] on form "Availability Unavailable Lead Name Emr***** Lead Email Buy to reveal Lead Phone…" at bounding box center [897, 213] width 542 height 760
click at [950, 231] on span "Runs a private car hire and transfers business, doing tours and working with go…" at bounding box center [897, 258] width 513 height 274
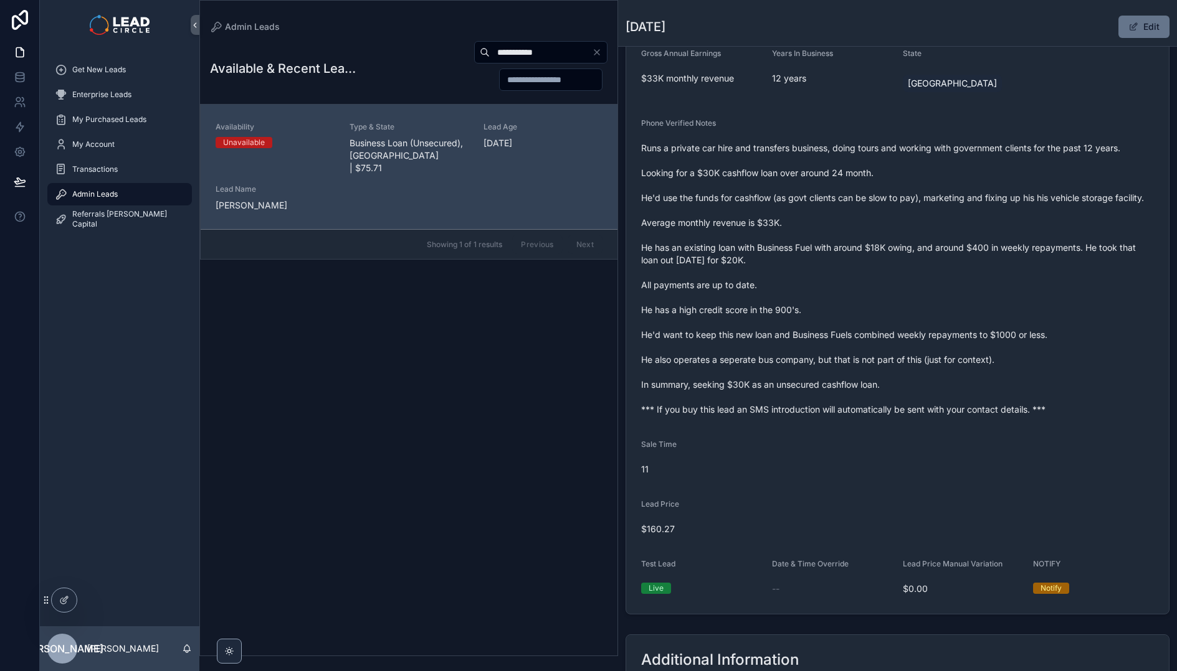
scroll to position [180, 0]
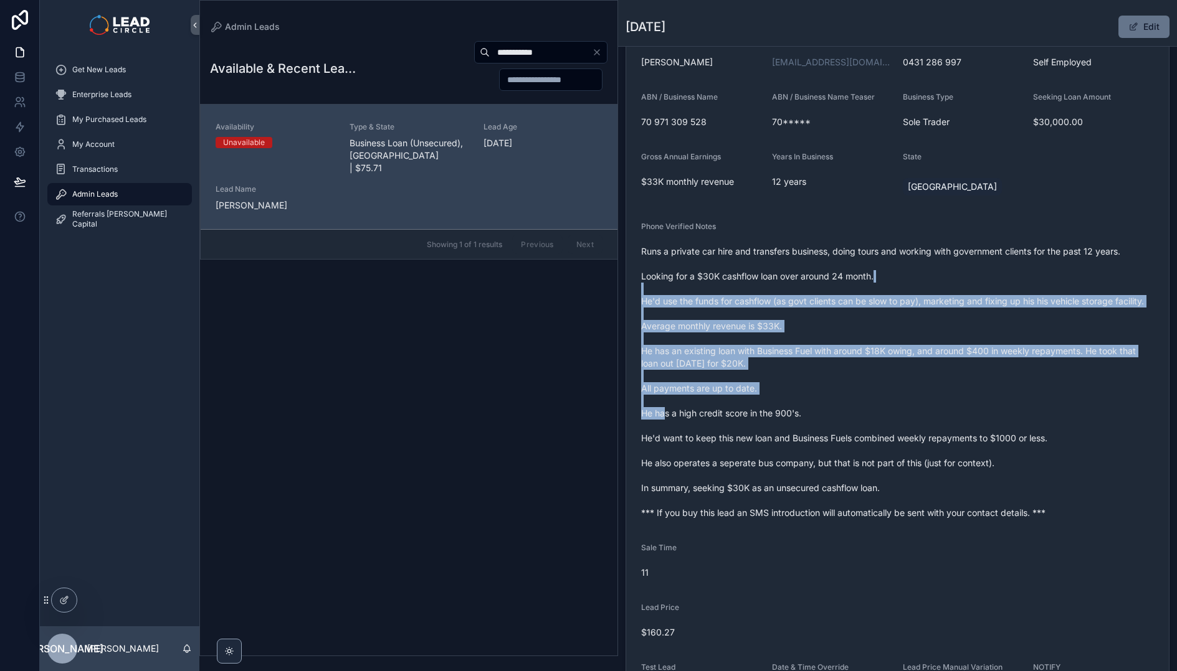
drag, startPoint x: 903, startPoint y: 272, endPoint x: 952, endPoint y: 409, distance: 144.8
click at [952, 409] on span "Runs a private car hire and transfers business, doing tours and working with go…" at bounding box center [897, 382] width 513 height 274
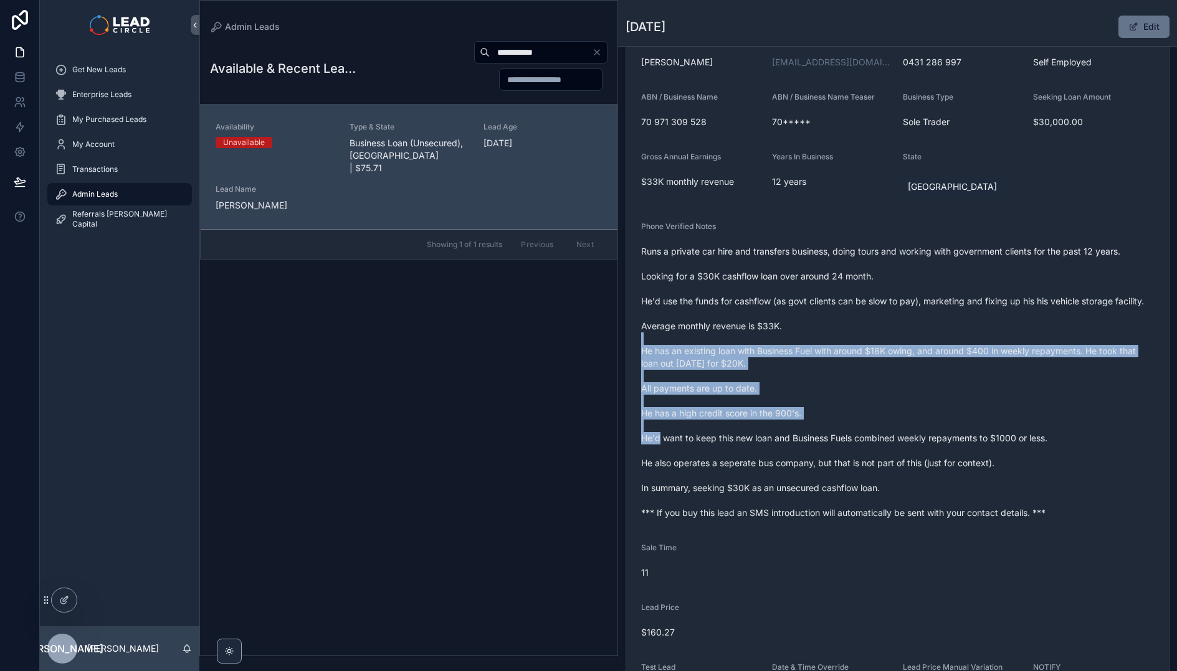
drag, startPoint x: 980, startPoint y: 428, endPoint x: 943, endPoint y: 310, distance: 123.9
click at [943, 310] on span "Runs a private car hire and transfers business, doing tours and working with go…" at bounding box center [897, 382] width 513 height 274
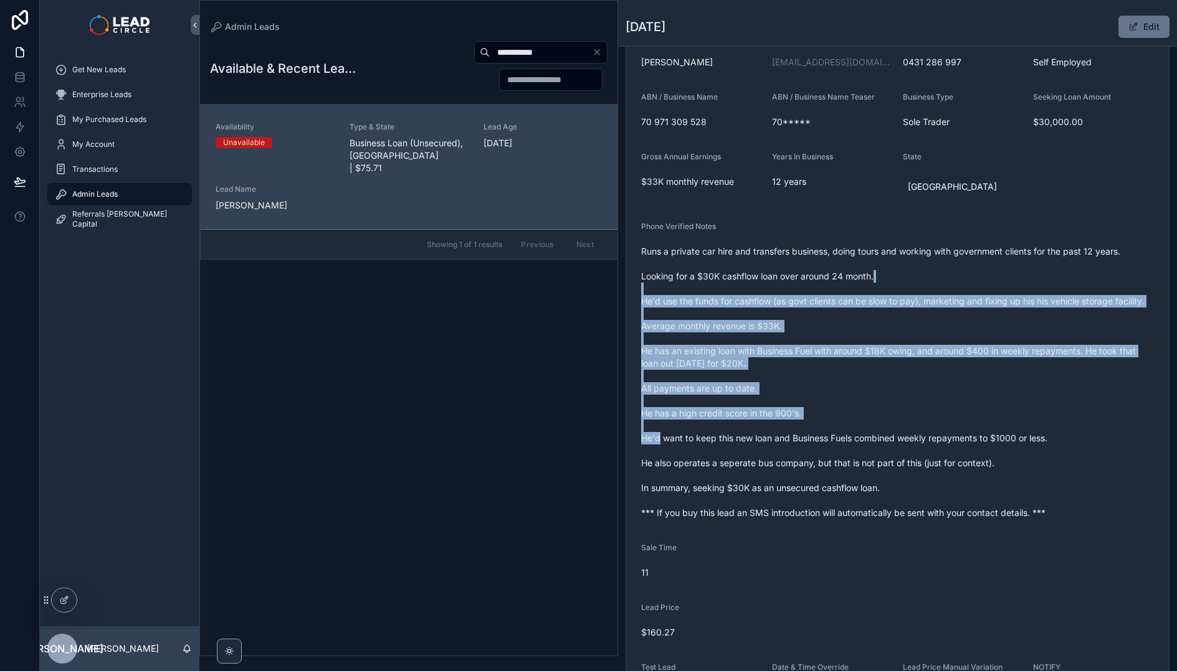
drag, startPoint x: 942, startPoint y: 270, endPoint x: 986, endPoint y: 424, distance: 160.1
click at [986, 424] on span "Runs a private car hire and transfers business, doing tours and working with go…" at bounding box center [897, 382] width 513 height 274
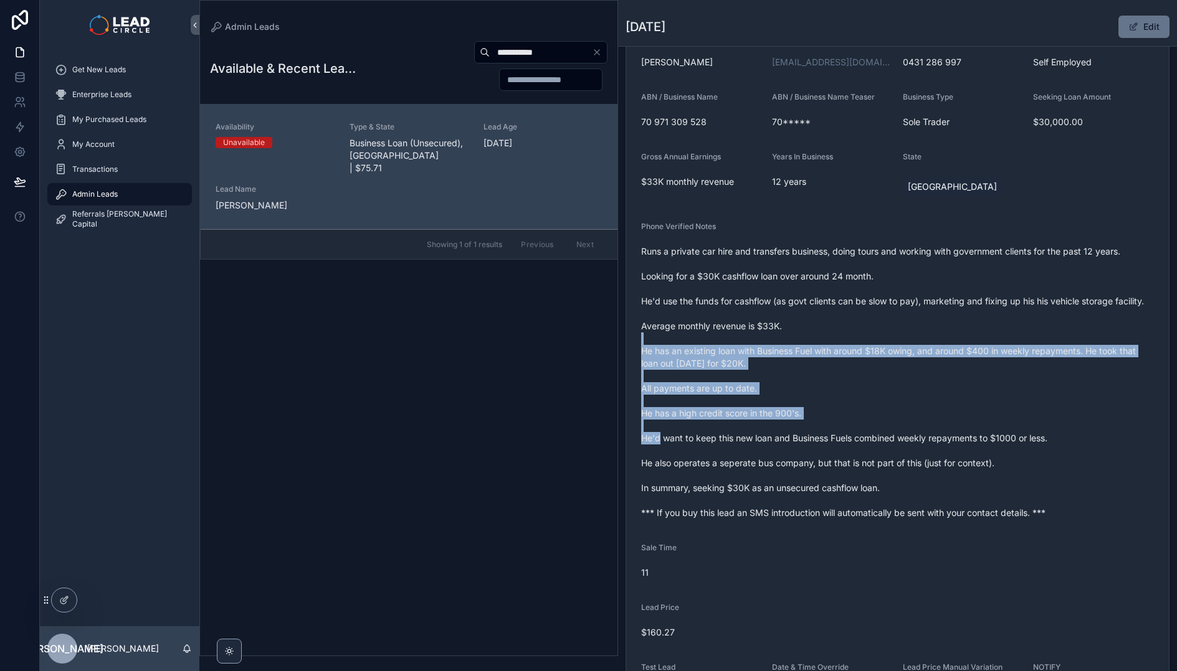
drag, startPoint x: 987, startPoint y: 423, endPoint x: 963, endPoint y: 302, distance: 123.0
click at [964, 305] on span "Runs a private car hire and transfers business, doing tours and working with go…" at bounding box center [897, 382] width 513 height 274
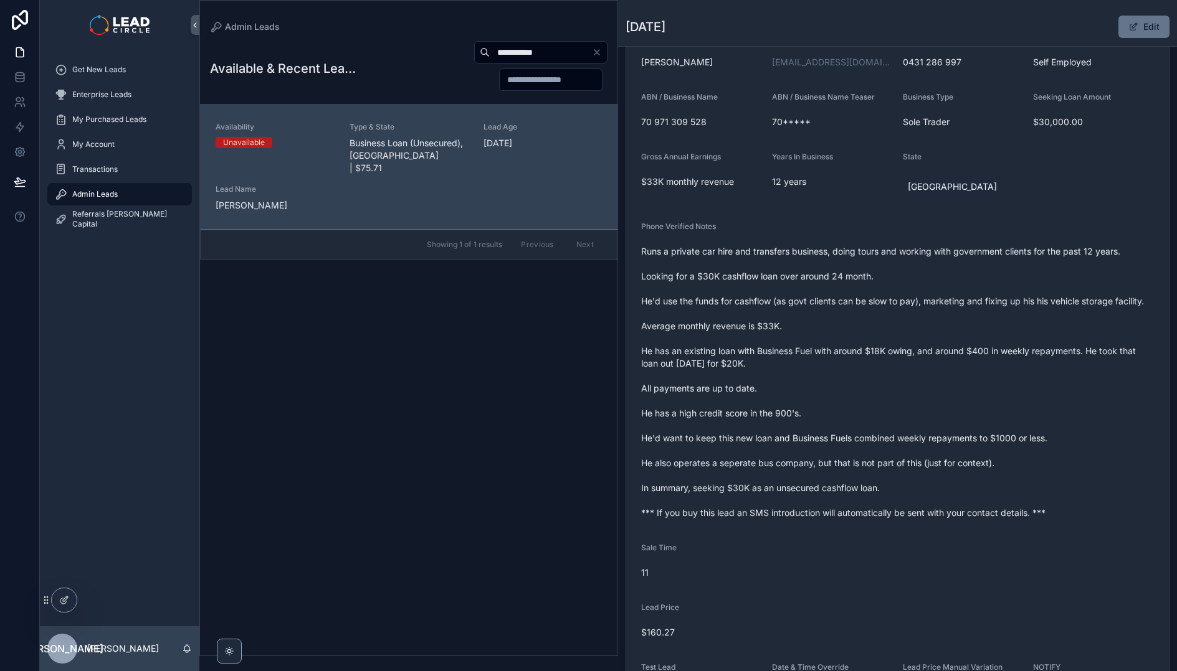
click at [963, 300] on span "Runs a private car hire and transfers business, doing tours and working with go…" at bounding box center [897, 382] width 513 height 274
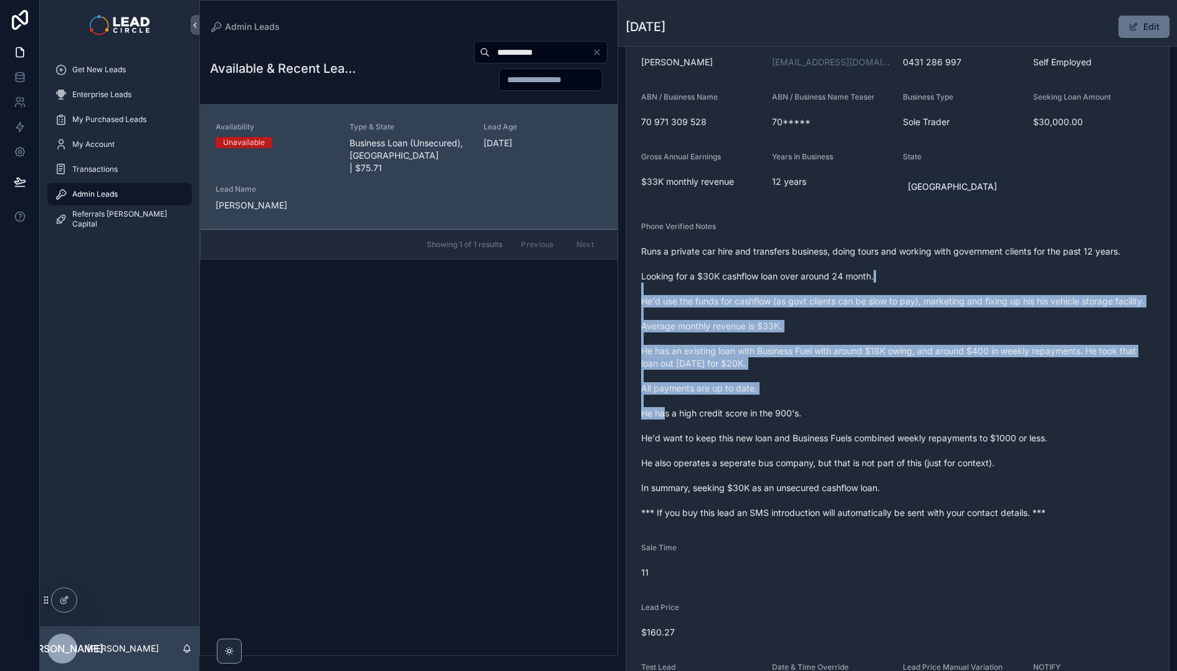
drag, startPoint x: 970, startPoint y: 281, endPoint x: 998, endPoint y: 418, distance: 140.0
click at [998, 418] on span "Runs a private car hire and transfers business, doing tours and working with go…" at bounding box center [897, 382] width 513 height 274
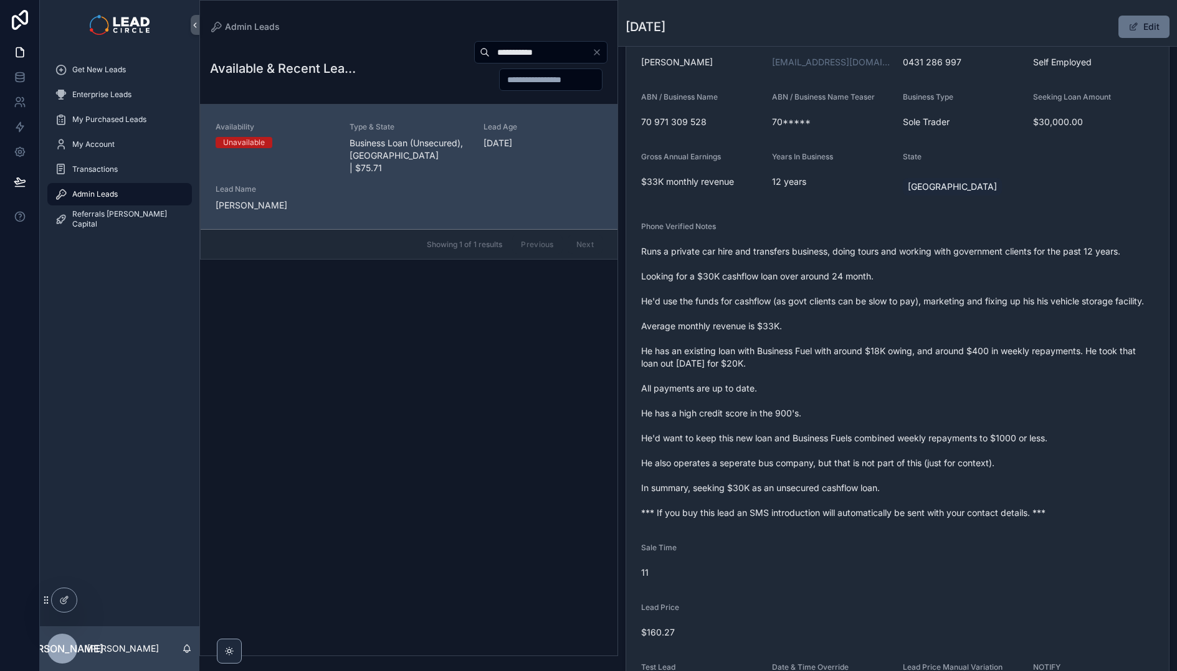
click at [595, 55] on icon "Clear" at bounding box center [597, 52] width 10 height 10
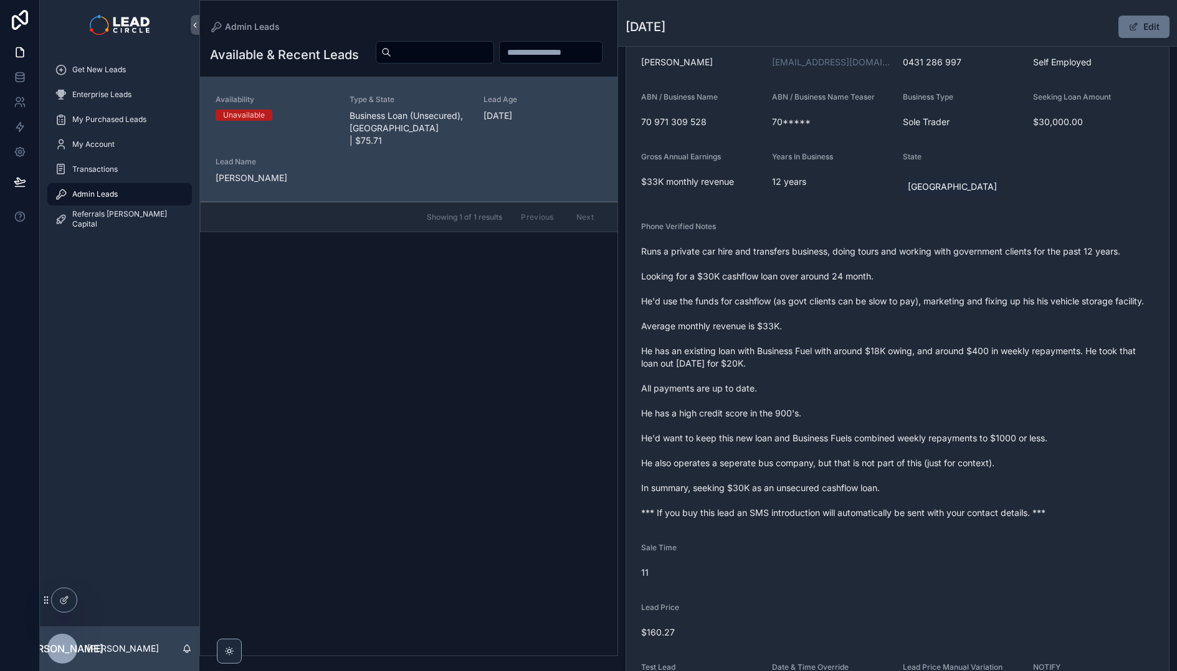
click at [392, 59] on div "scrollable content" at bounding box center [487, 52] width 242 height 24
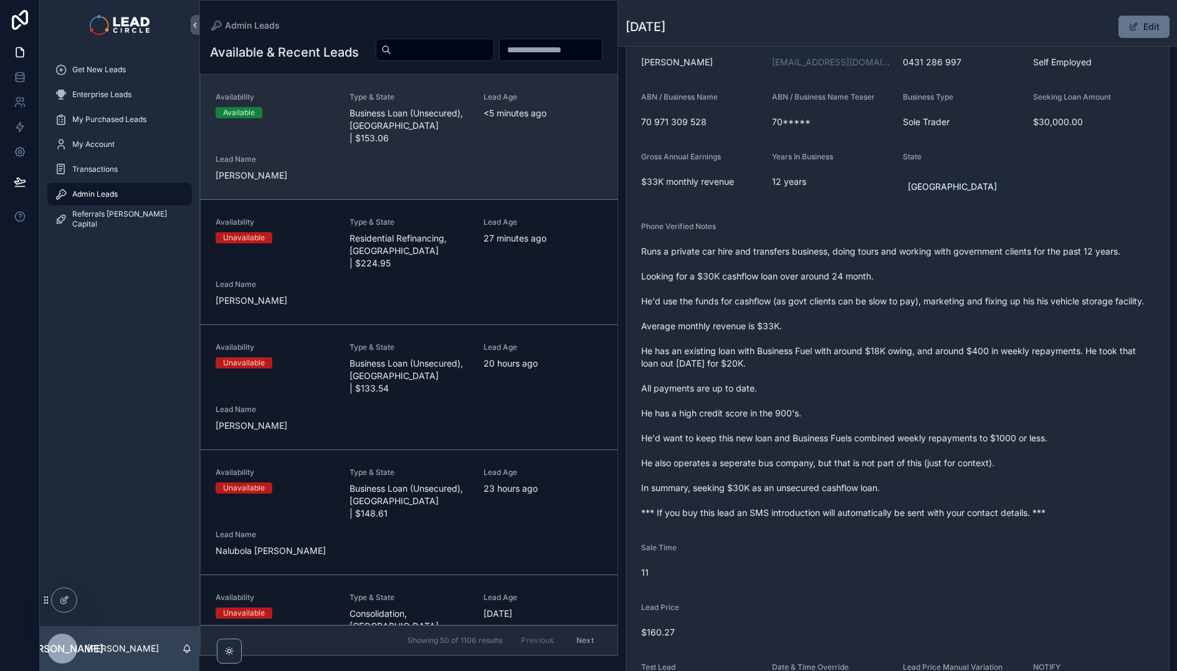
click at [369, 143] on span "Business Loan (Unsecured), [GEOGRAPHIC_DATA] | $153.06" at bounding box center [408, 125] width 119 height 37
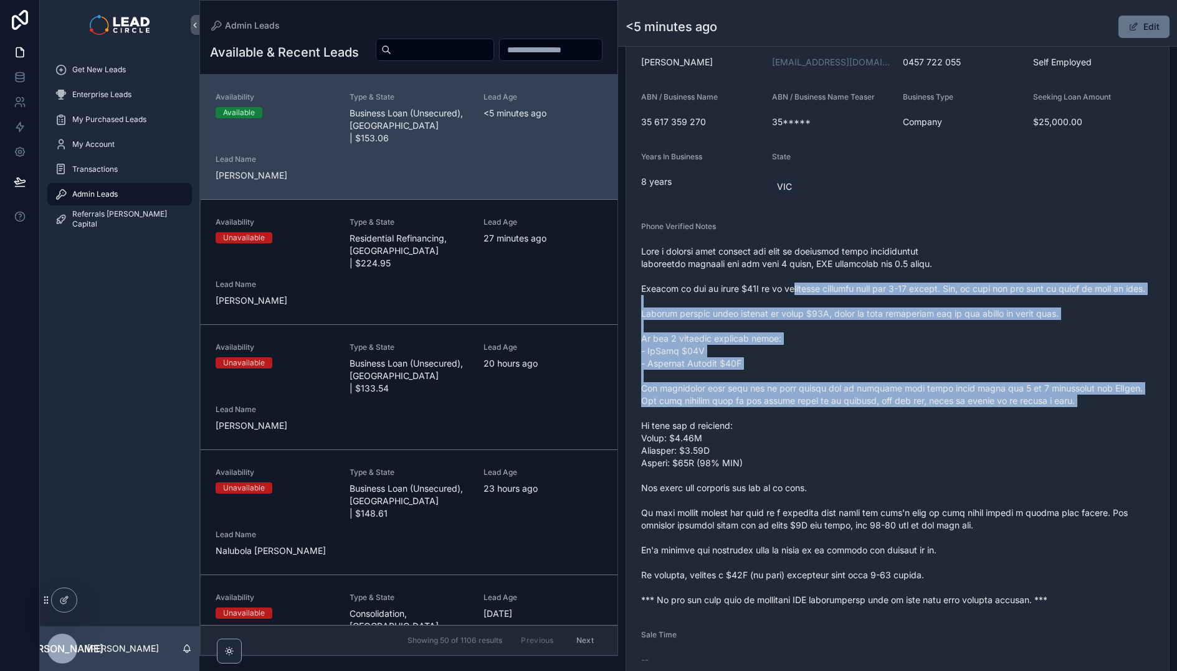
drag, startPoint x: 794, startPoint y: 283, endPoint x: 849, endPoint y: 433, distance: 159.2
click at [849, 433] on span "scrollable content" at bounding box center [897, 425] width 513 height 361
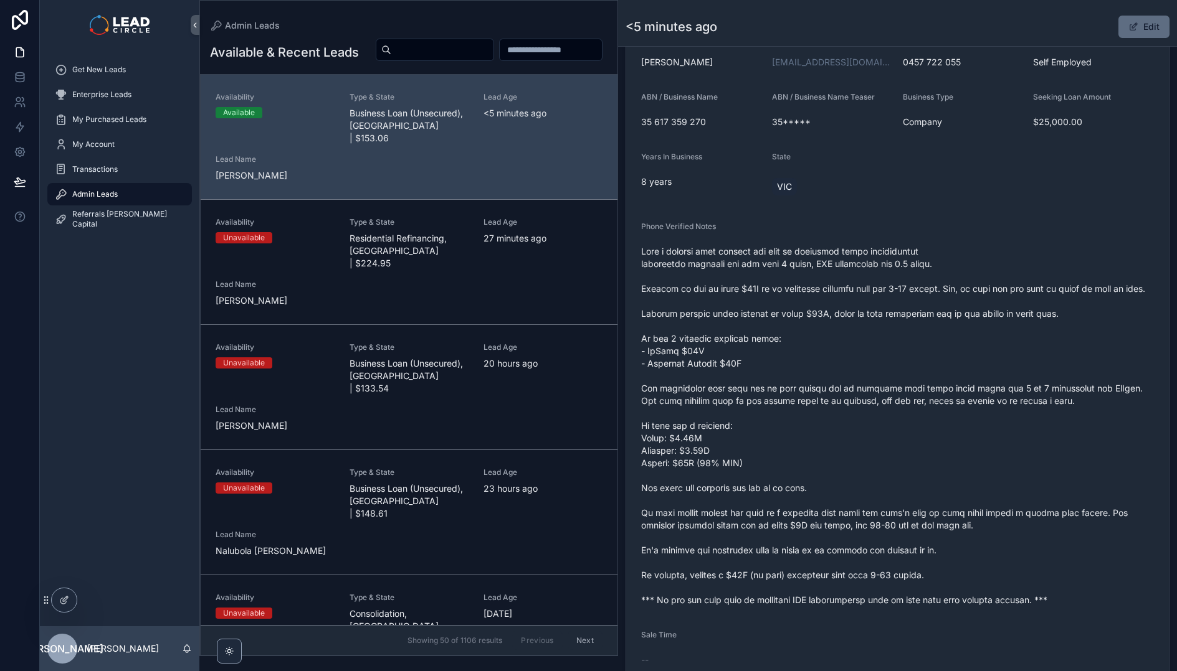
click at [1147, 21] on button "Edit" at bounding box center [1143, 27] width 51 height 22
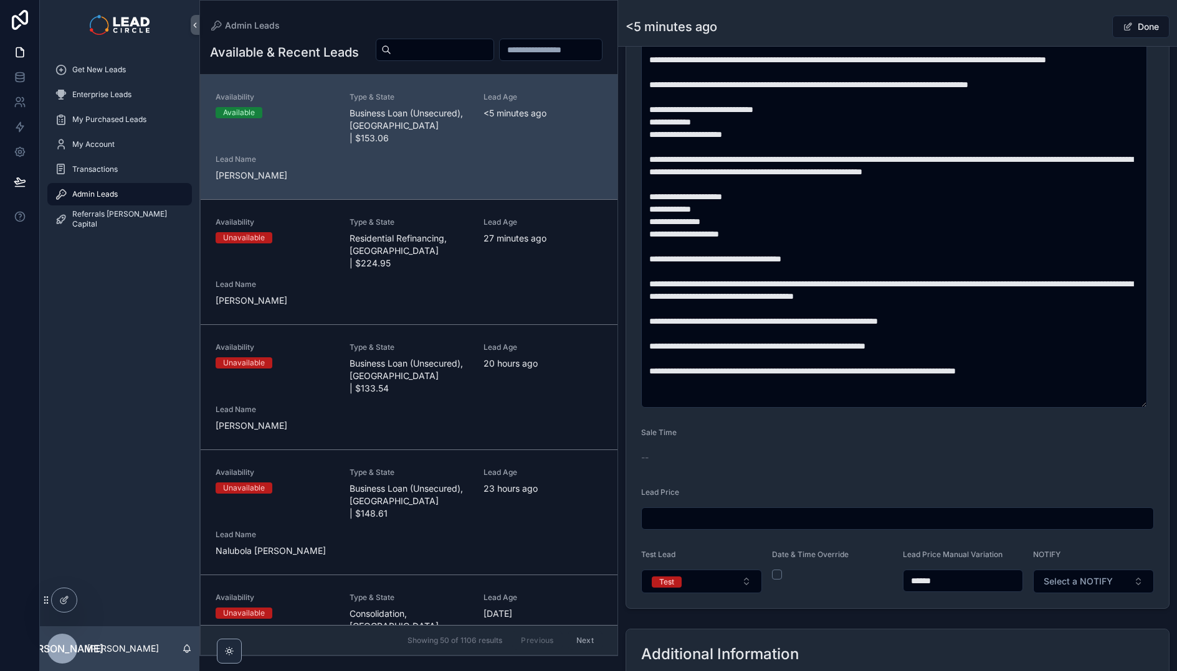
scroll to position [566, 0]
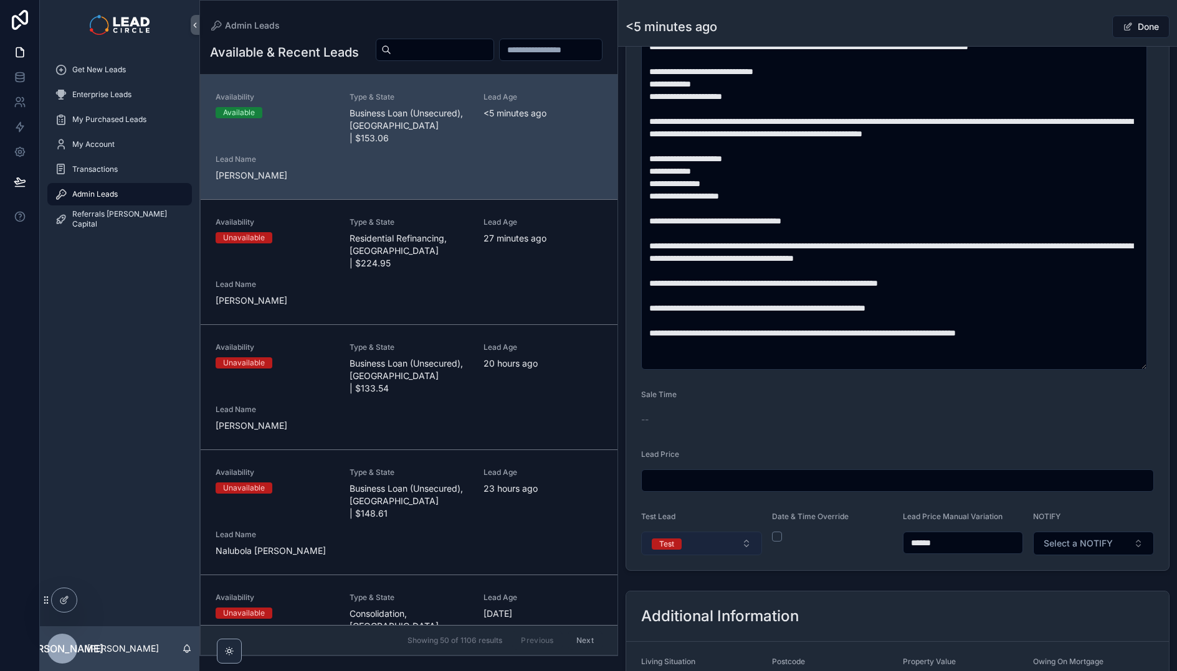
click at [734, 537] on button "Test" at bounding box center [701, 544] width 121 height 24
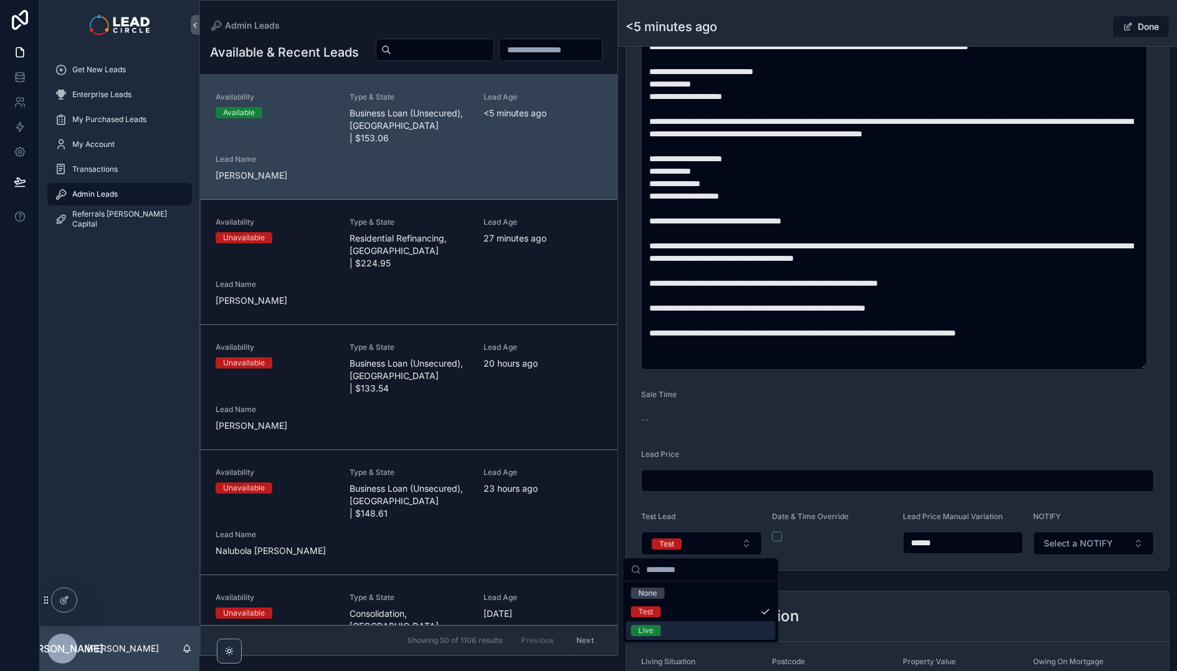
click at [709, 630] on div "Live" at bounding box center [700, 631] width 149 height 19
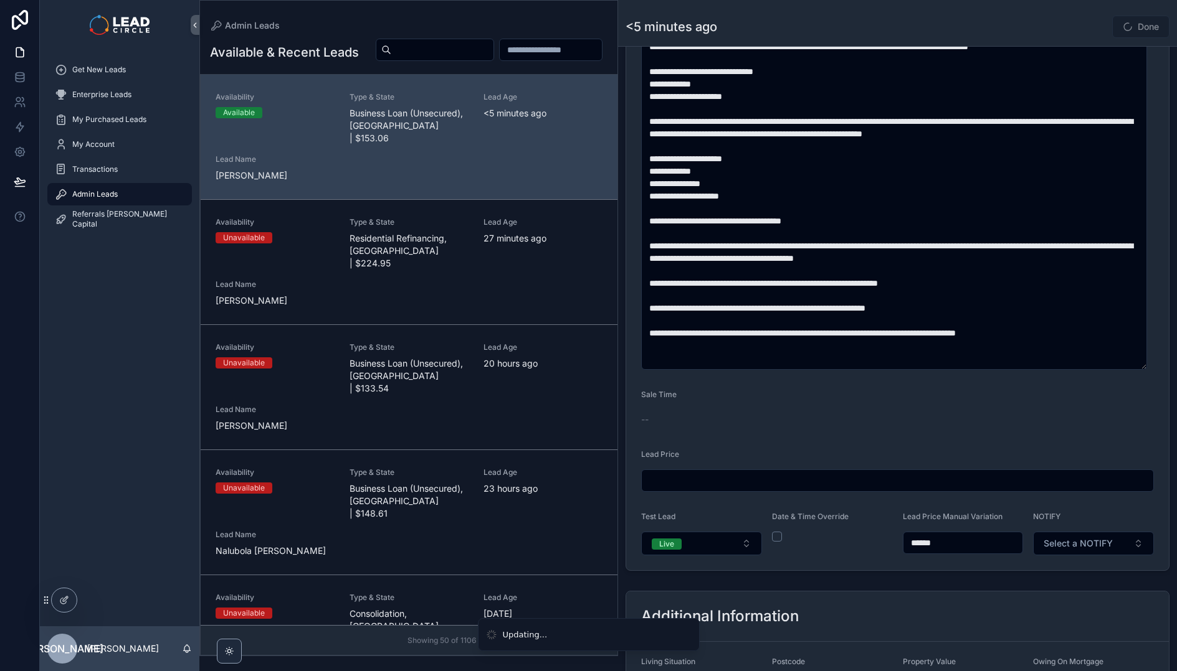
click at [1028, 579] on div "**********" at bounding box center [897, 265] width 559 height 1539
click at [1096, 549] on span "Select a NOTIFY" at bounding box center [1077, 543] width 69 height 12
click at [1066, 596] on div "Notify" at bounding box center [1087, 593] width 149 height 19
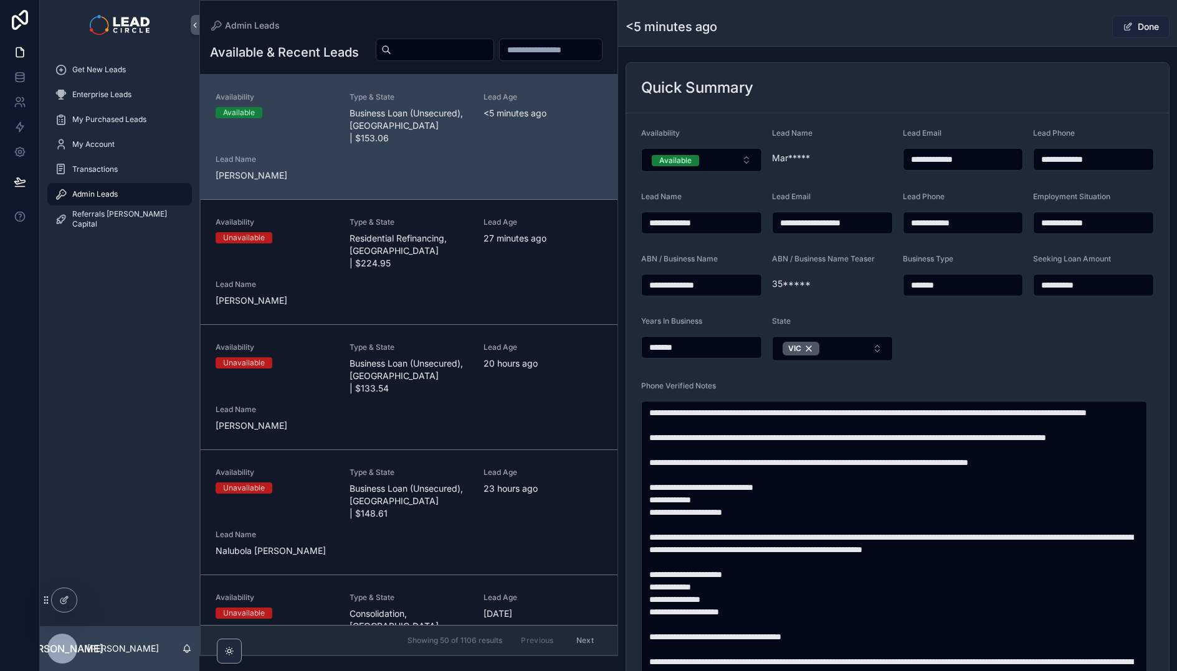
click at [1140, 27] on button "Done" at bounding box center [1140, 27] width 57 height 22
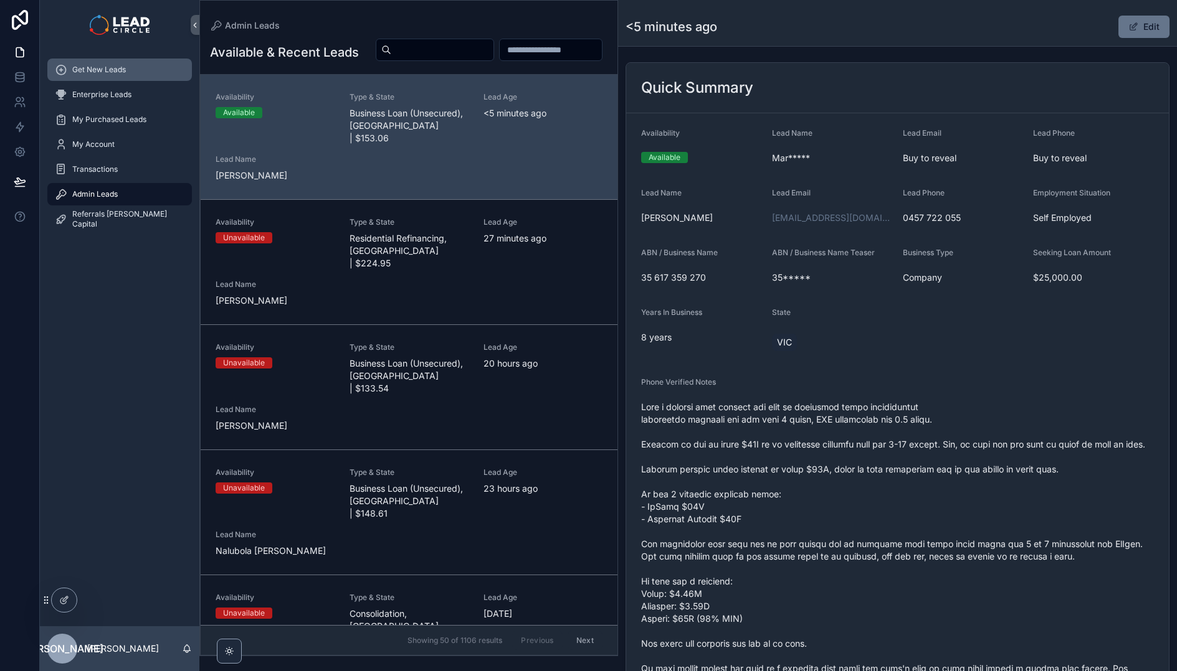
click at [123, 79] on div "Get New Leads" at bounding box center [120, 70] width 130 height 20
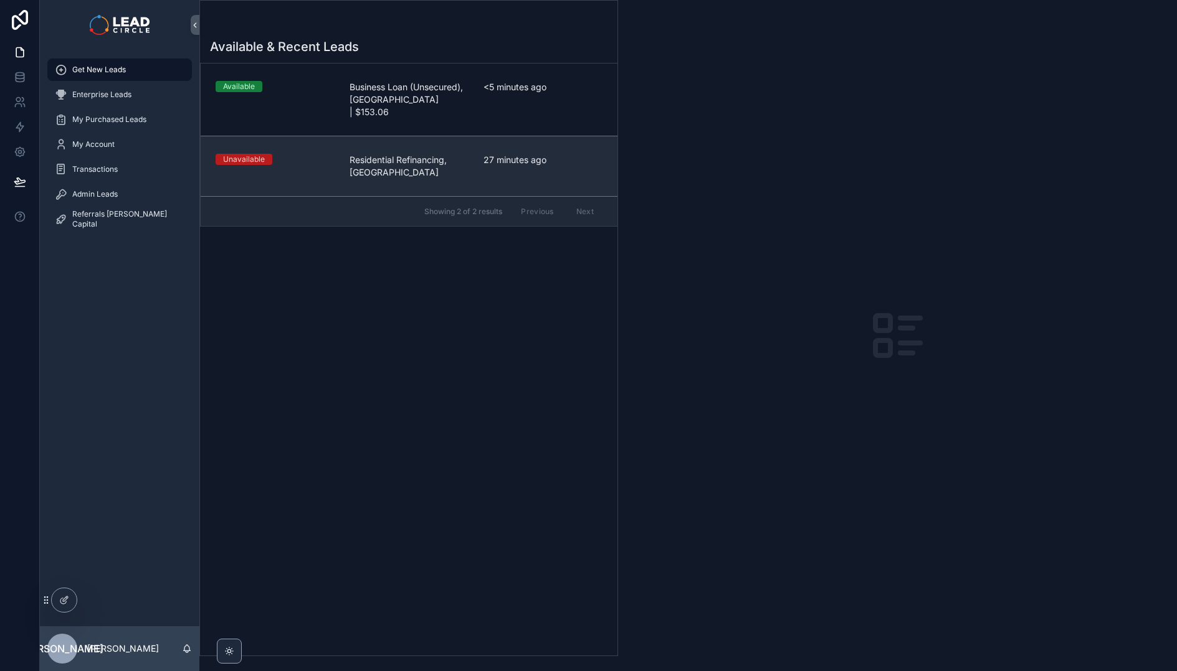
click at [391, 156] on span "Residential Refinancing, [GEOGRAPHIC_DATA]" at bounding box center [408, 166] width 119 height 25
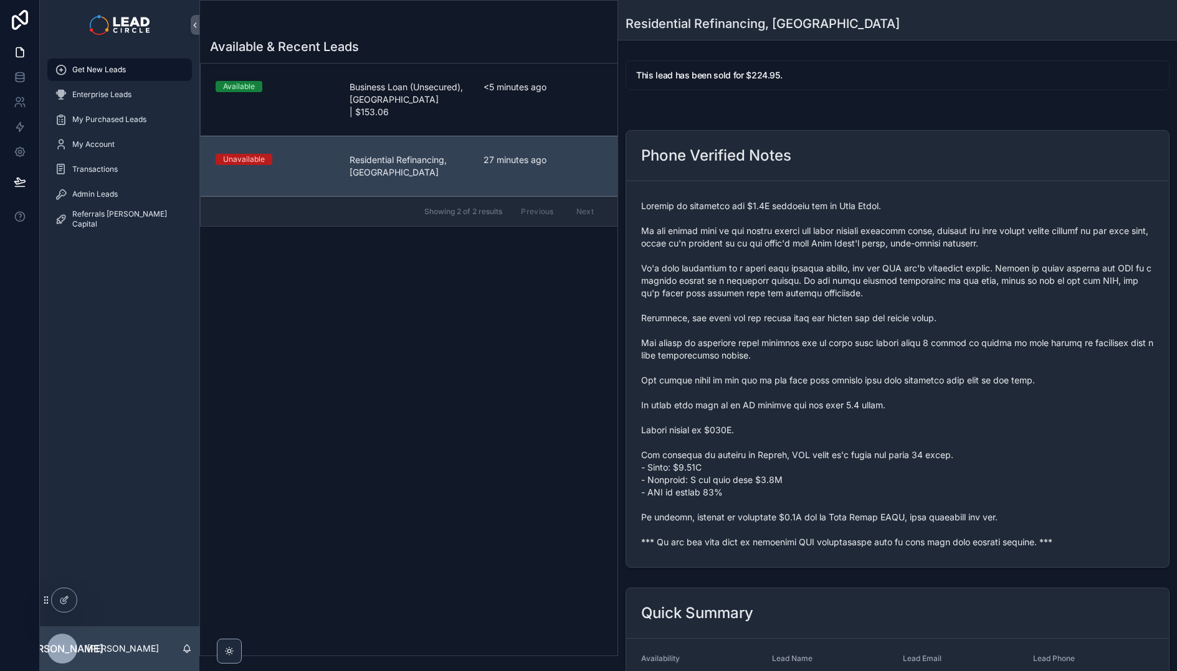
click at [419, 101] on span "Business Loan (Unsecured), [GEOGRAPHIC_DATA] | $153.06" at bounding box center [408, 99] width 119 height 37
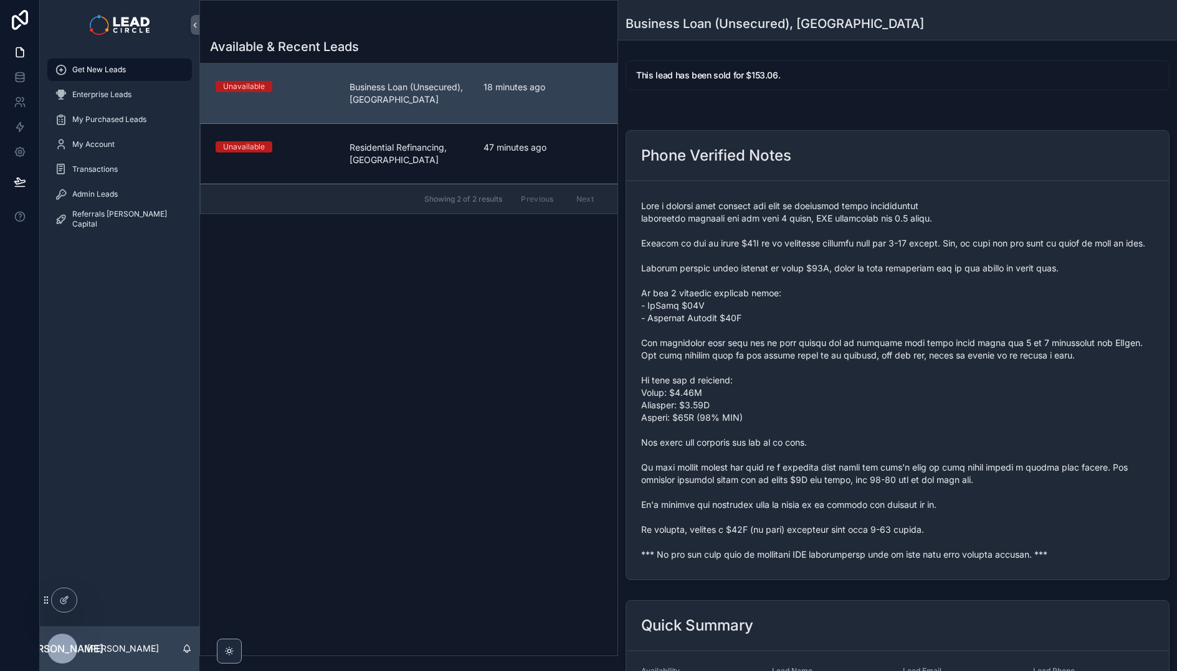
click at [721, 561] on span "scrollable content" at bounding box center [897, 380] width 513 height 361
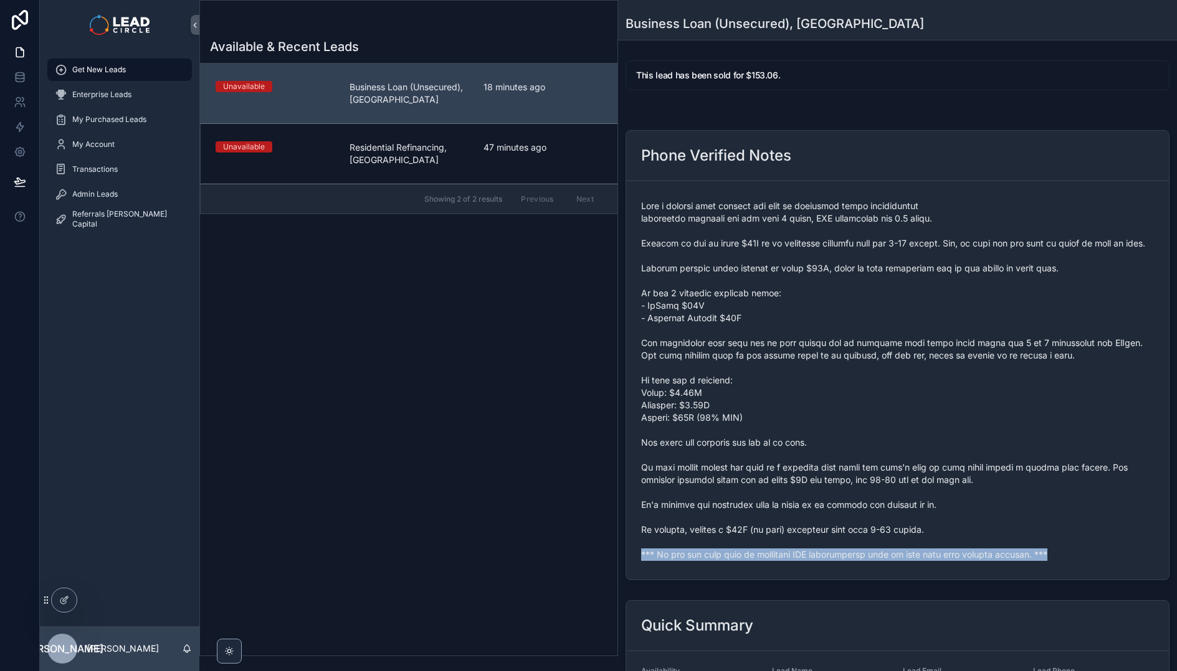
click at [721, 561] on span "scrollable content" at bounding box center [897, 380] width 513 height 361
copy span "*** If you buy this lead an automatic SMS introduction will be sent with your c…"
click at [126, 192] on div "Admin Leads" at bounding box center [120, 194] width 130 height 20
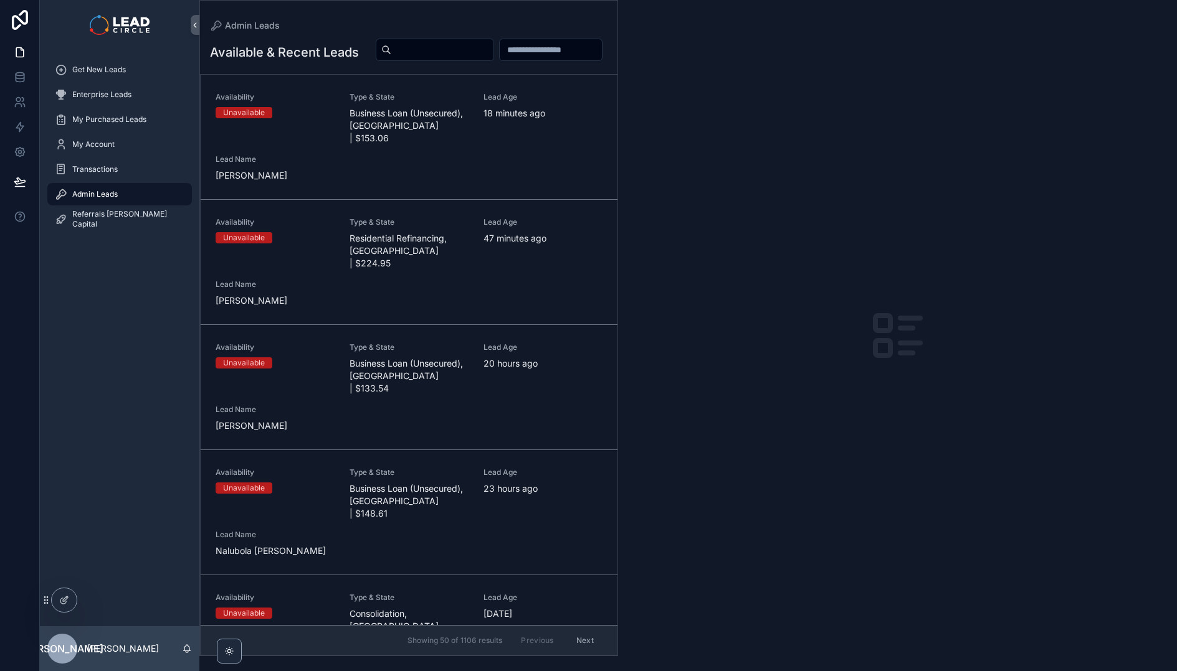
click at [517, 35] on div "Available & Recent Leads Availability Unavailable Type & State Business Loan (U…" at bounding box center [408, 343] width 417 height 625
click at [493, 51] on input "scrollable content" at bounding box center [442, 49] width 102 height 17
paste input "**********"
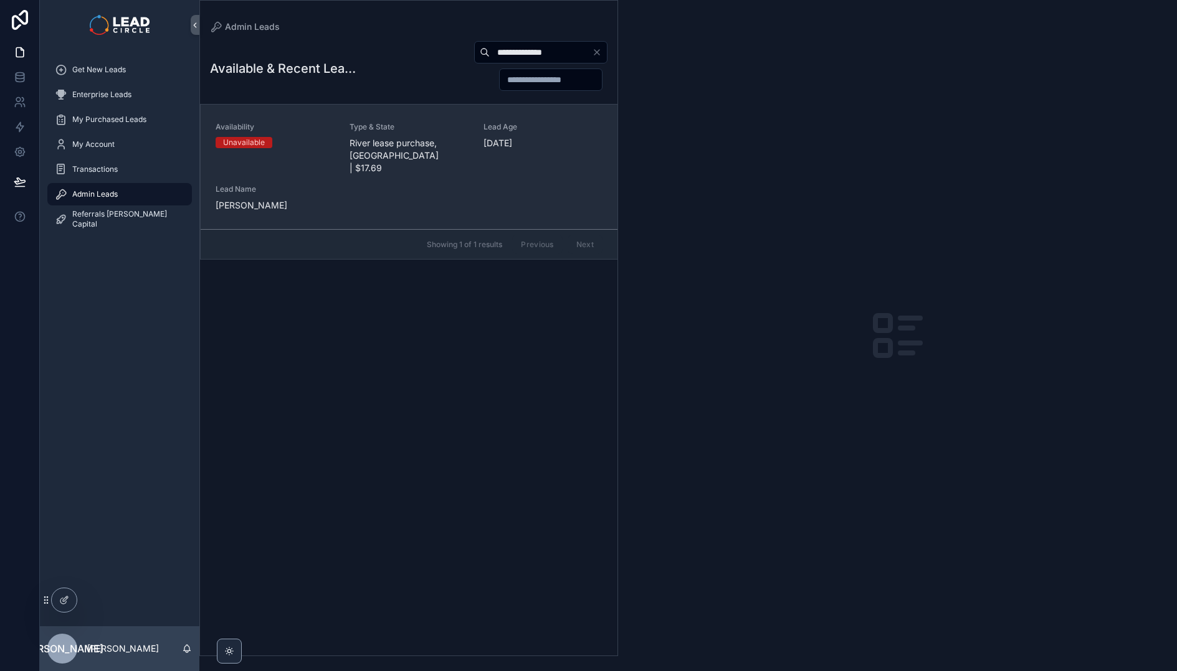
click at [386, 134] on div "Type & State River lease purchase, [GEOGRAPHIC_DATA] | $17.69" at bounding box center [408, 148] width 119 height 52
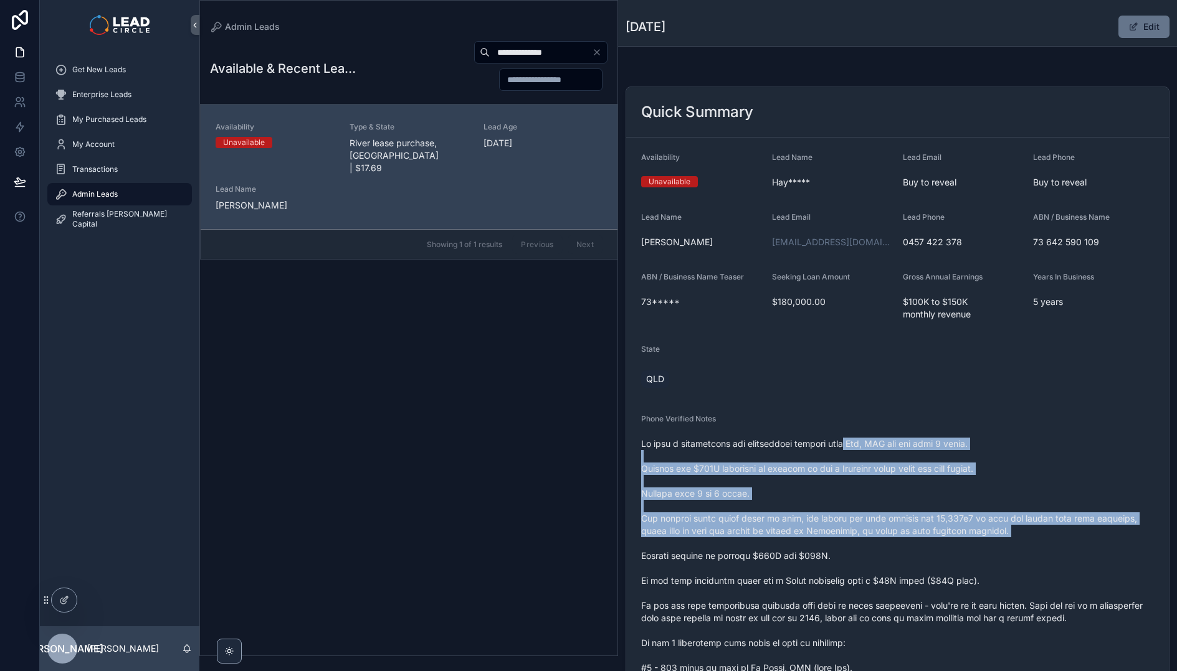
drag, startPoint x: 866, startPoint y: 441, endPoint x: 939, endPoint y: 546, distance: 127.9
click at [939, 546] on span "scrollable content" at bounding box center [897, 637] width 513 height 399
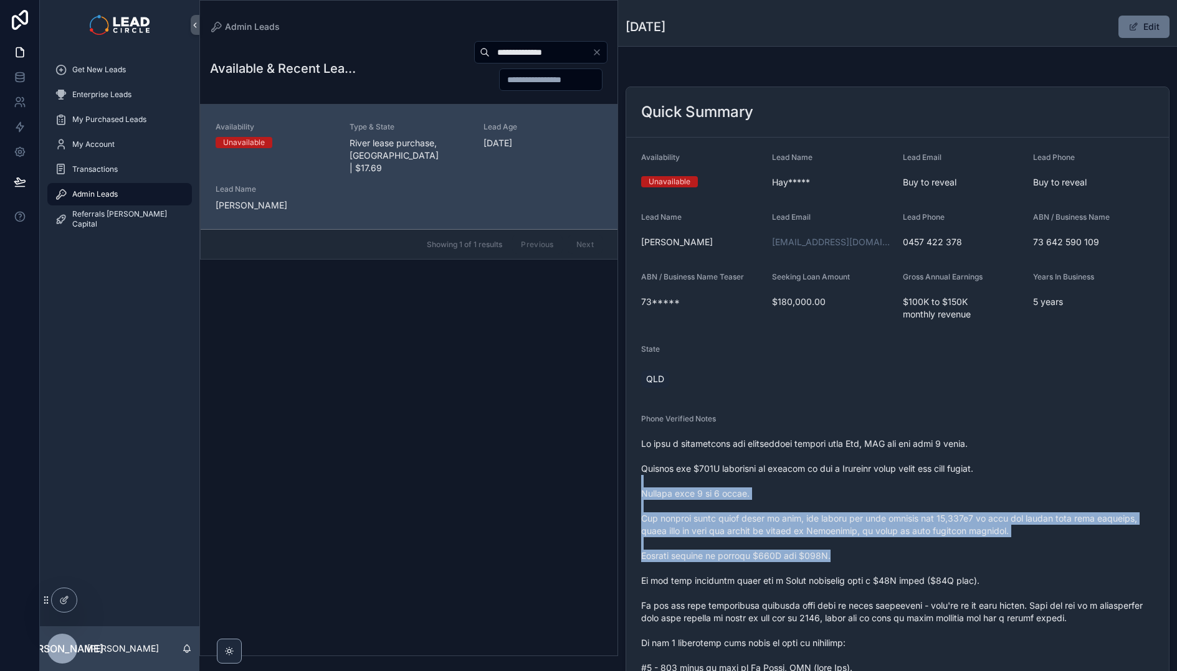
click at [892, 476] on span "scrollable content" at bounding box center [897, 637] width 513 height 399
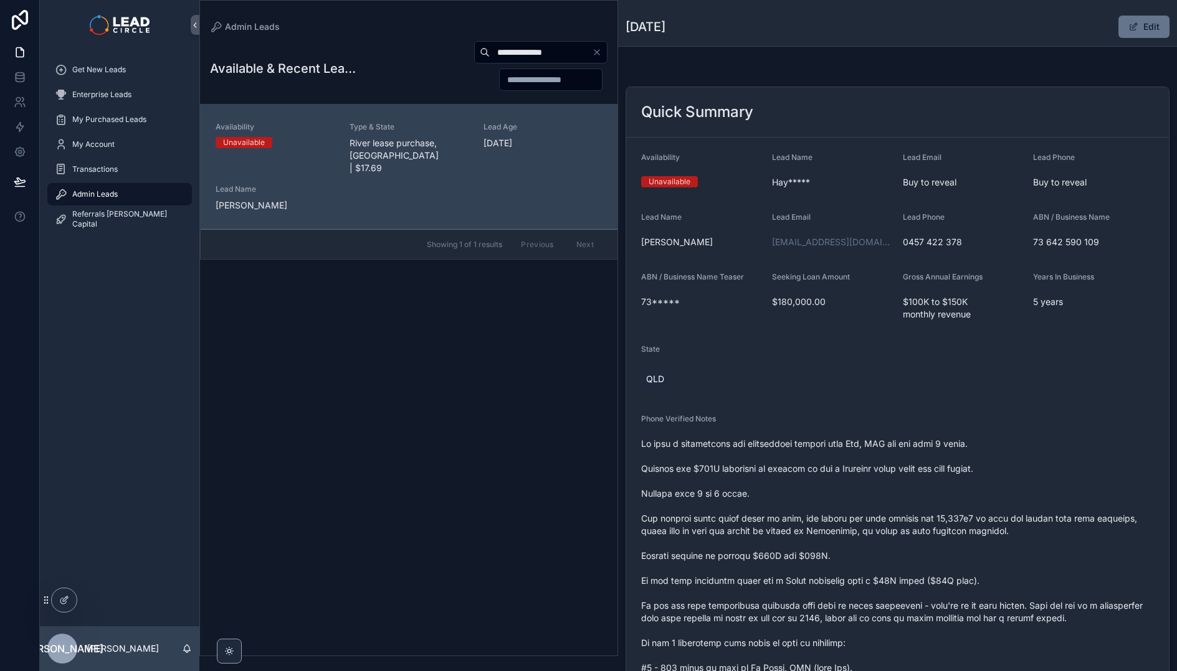
click at [889, 471] on span "scrollable content" at bounding box center [897, 637] width 513 height 399
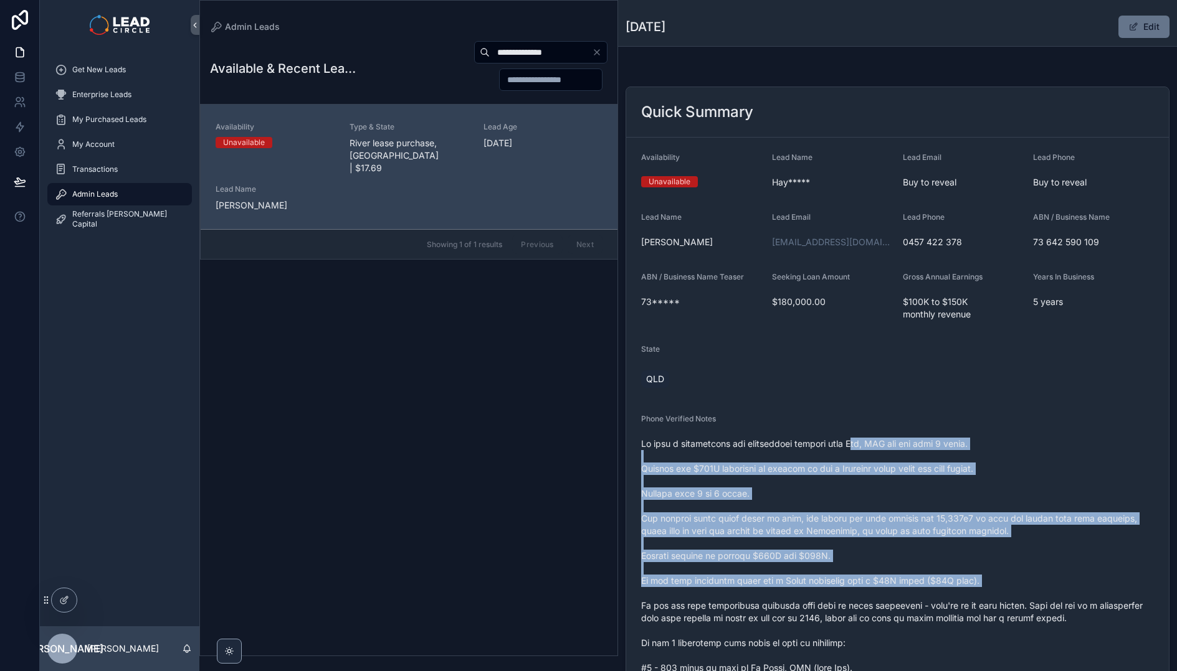
drag, startPoint x: 874, startPoint y: 447, endPoint x: 990, endPoint y: 597, distance: 190.0
click at [990, 597] on span "scrollable content" at bounding box center [897, 637] width 513 height 399
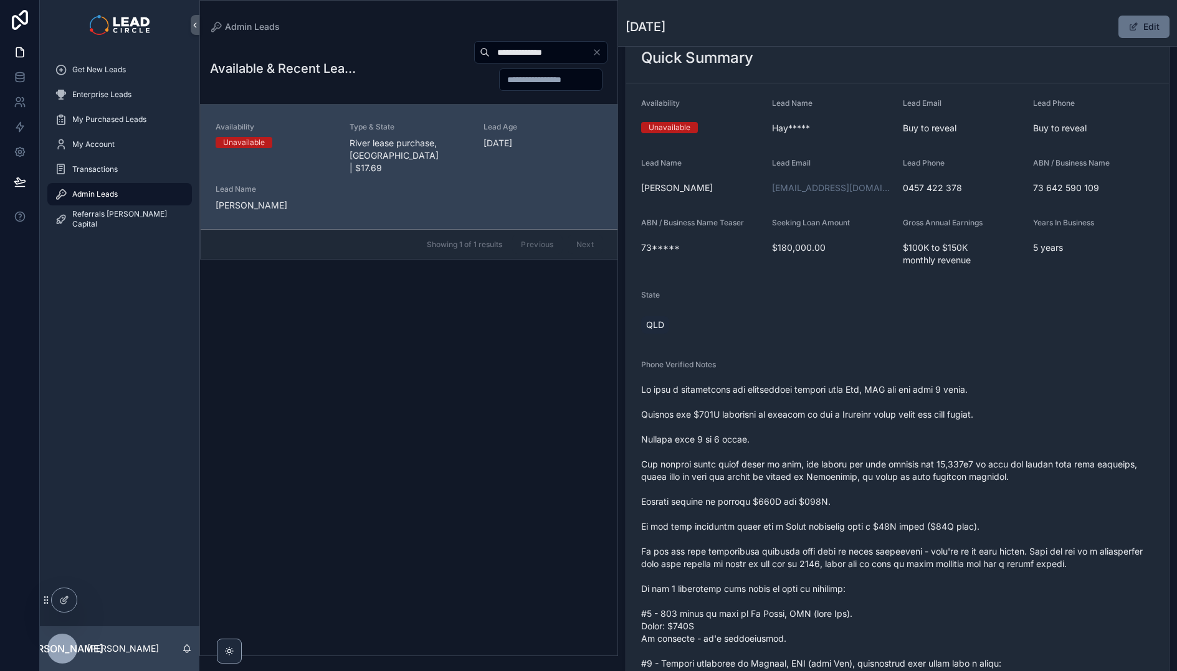
scroll to position [108, 0]
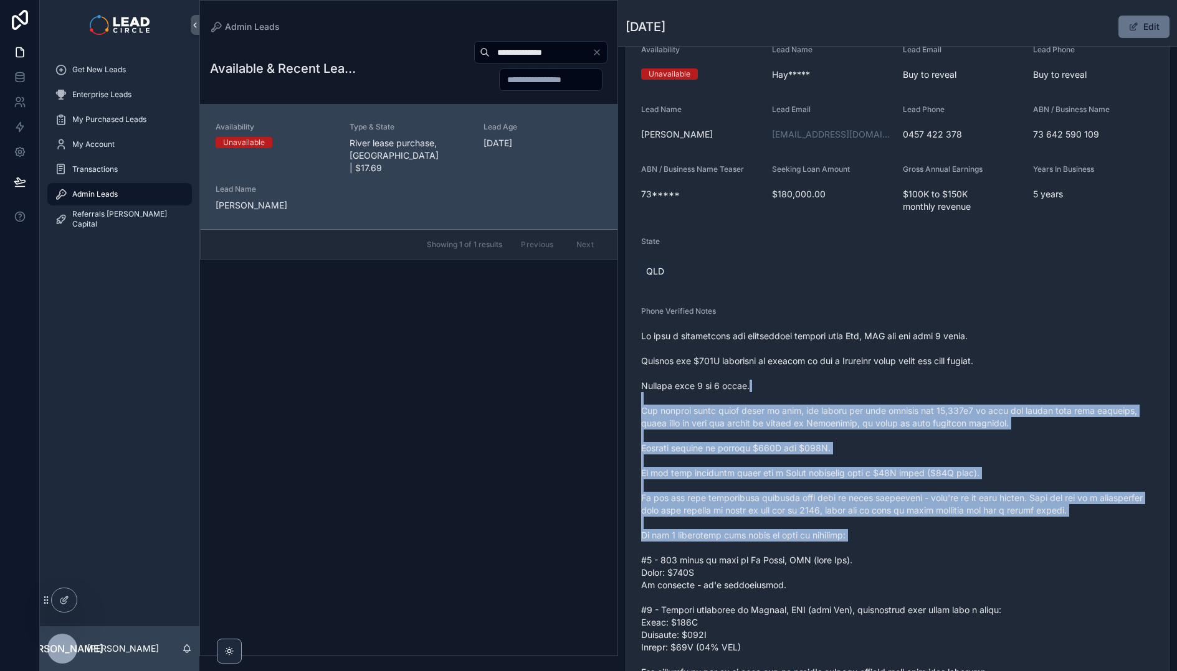
drag, startPoint x: 920, startPoint y: 382, endPoint x: 1008, endPoint y: 550, distance: 190.0
click at [1008, 550] on span "scrollable content" at bounding box center [897, 529] width 513 height 399
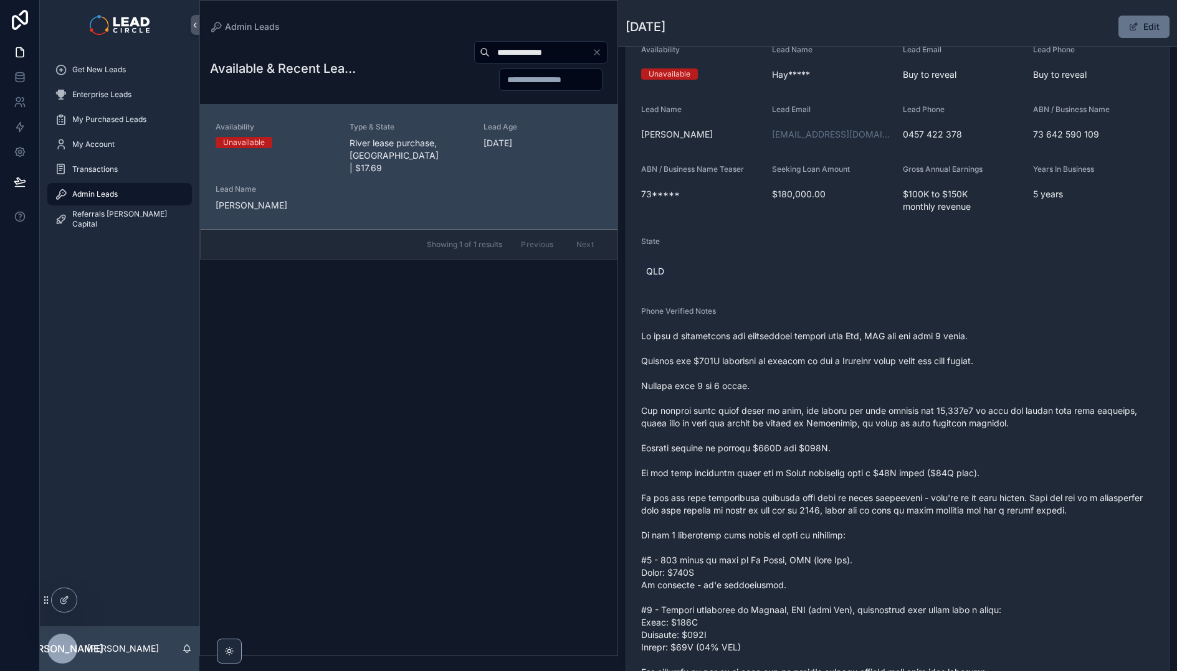
click at [1027, 575] on span "scrollable content" at bounding box center [897, 529] width 513 height 399
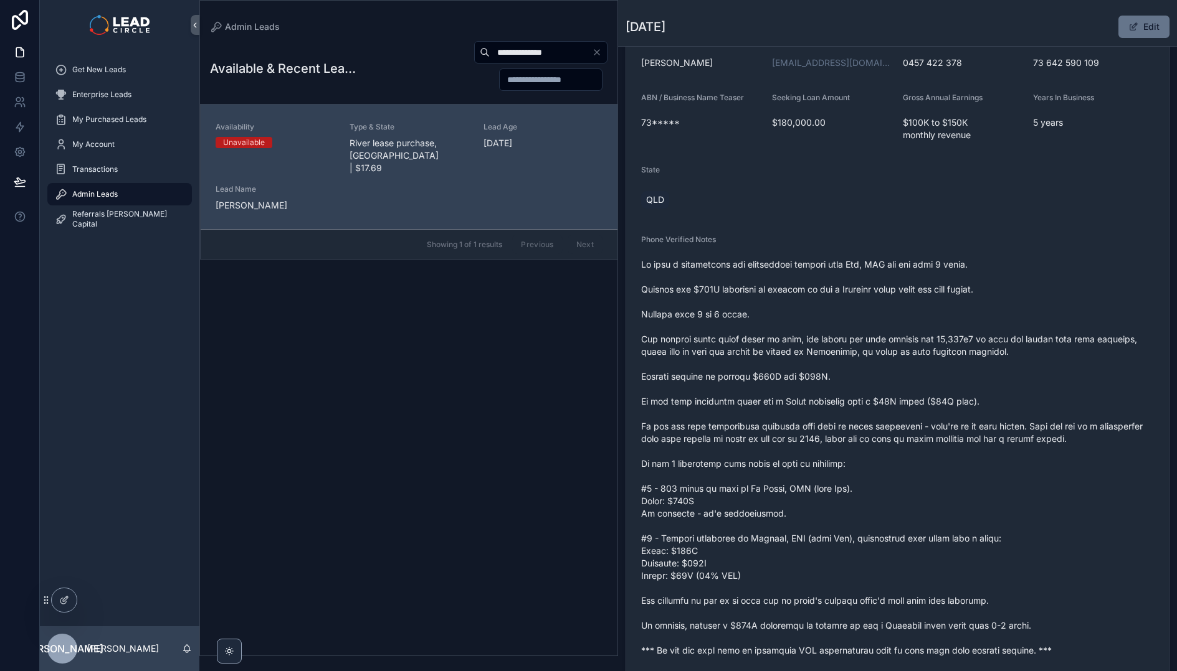
scroll to position [344, 0]
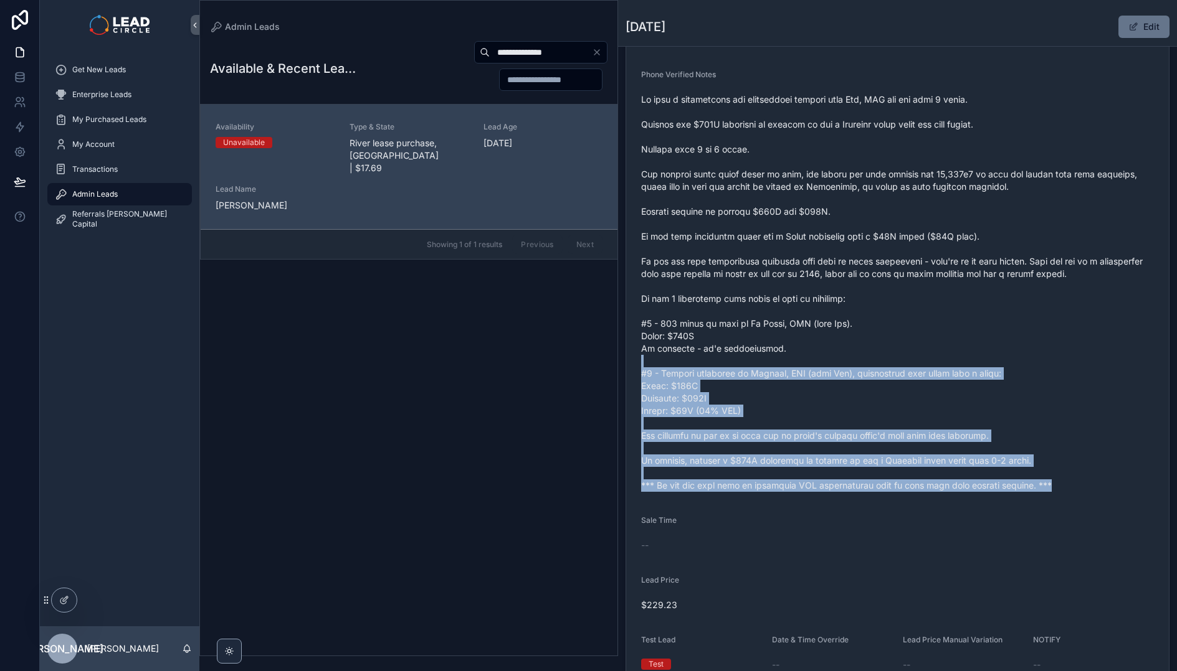
drag, startPoint x: 1019, startPoint y: 513, endPoint x: 872, endPoint y: 354, distance: 215.9
click at [874, 357] on form "Availability Unavailable Lead Name [PERSON_NAME]***** Lead Email Buy to reveal …" at bounding box center [897, 241] width 542 height 897
click at [872, 354] on span "scrollable content" at bounding box center [897, 292] width 513 height 399
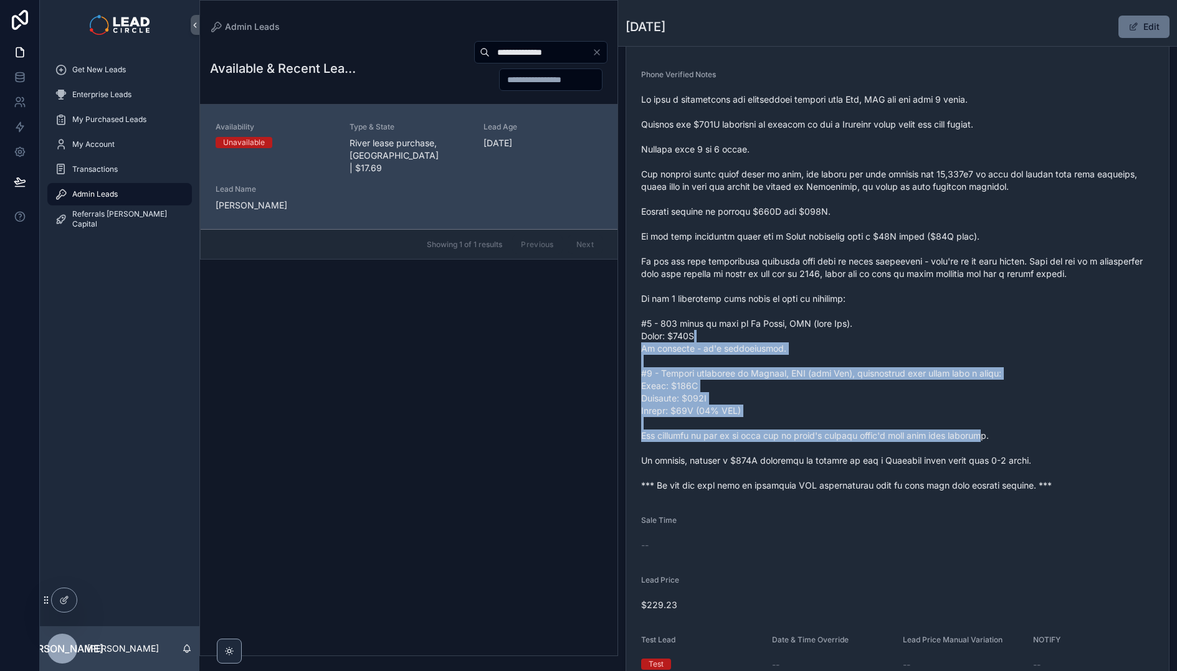
drag, startPoint x: 871, startPoint y: 341, endPoint x: 1030, endPoint y: 465, distance: 201.5
click at [1028, 465] on span "scrollable content" at bounding box center [897, 292] width 513 height 399
click at [1031, 465] on span "scrollable content" at bounding box center [897, 292] width 513 height 399
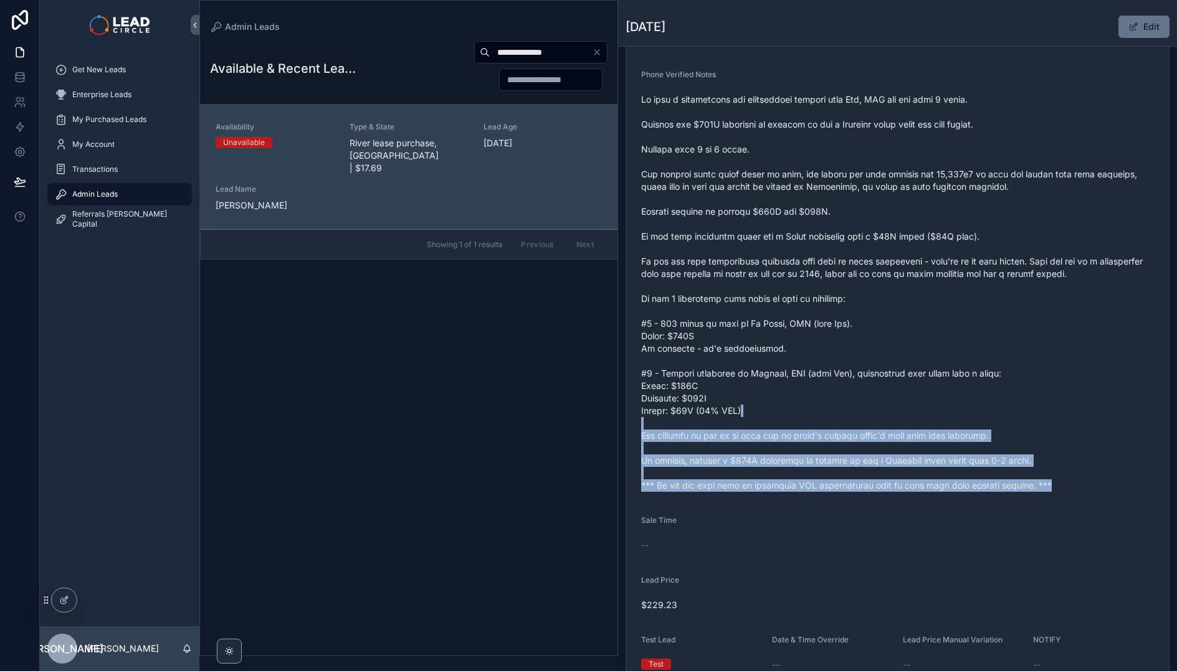
drag, startPoint x: 1072, startPoint y: 491, endPoint x: 941, endPoint y: 382, distance: 171.1
click at [950, 388] on div "scrollable content" at bounding box center [897, 293] width 513 height 406
click at [941, 382] on span "scrollable content" at bounding box center [897, 292] width 513 height 399
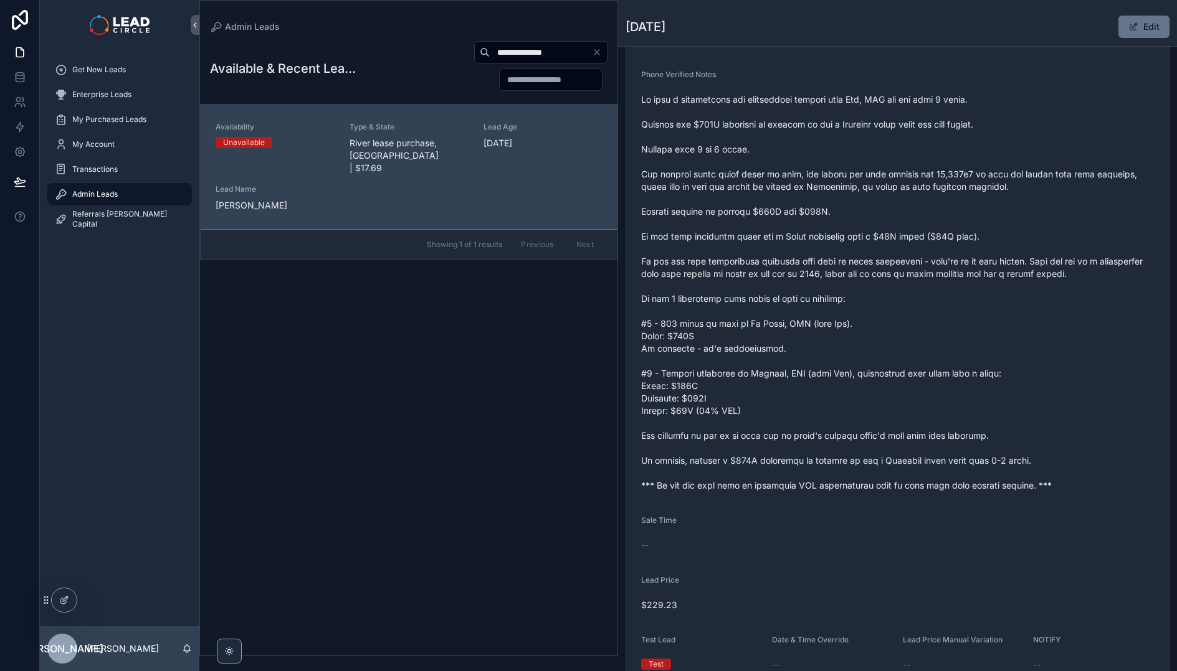
scroll to position [94, 0]
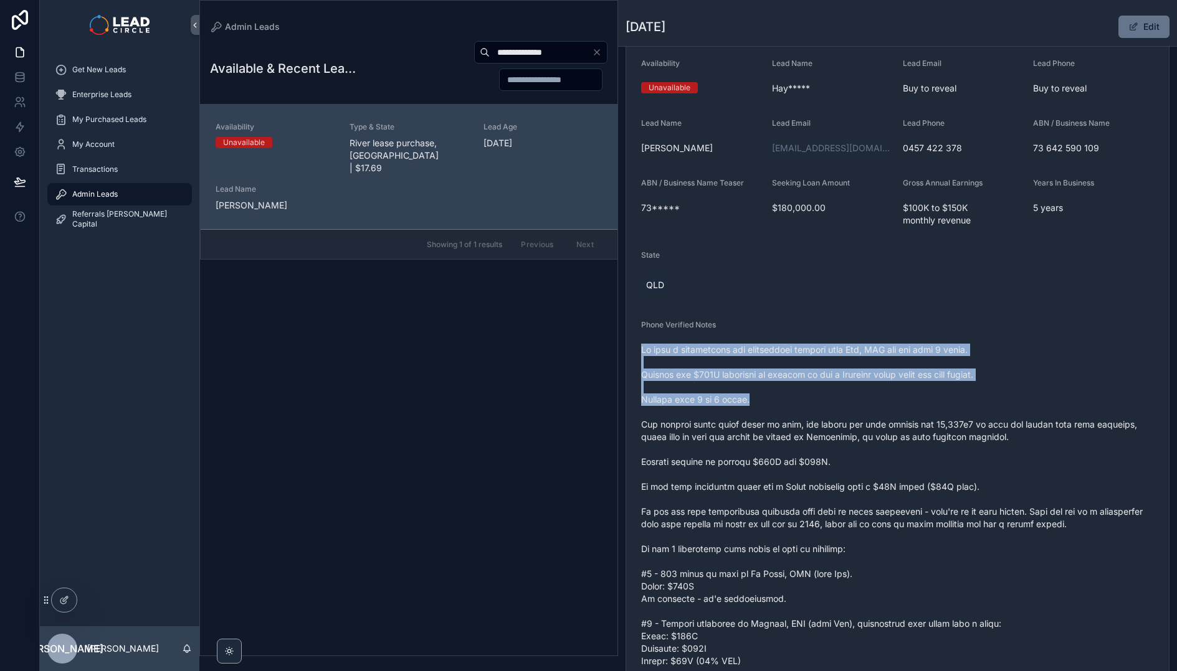
drag, startPoint x: 813, startPoint y: 338, endPoint x: 846, endPoint y: 427, distance: 95.2
click at [846, 427] on div "Phone Verified Notes" at bounding box center [897, 533] width 513 height 426
click at [846, 427] on span "scrollable content" at bounding box center [897, 543] width 513 height 399
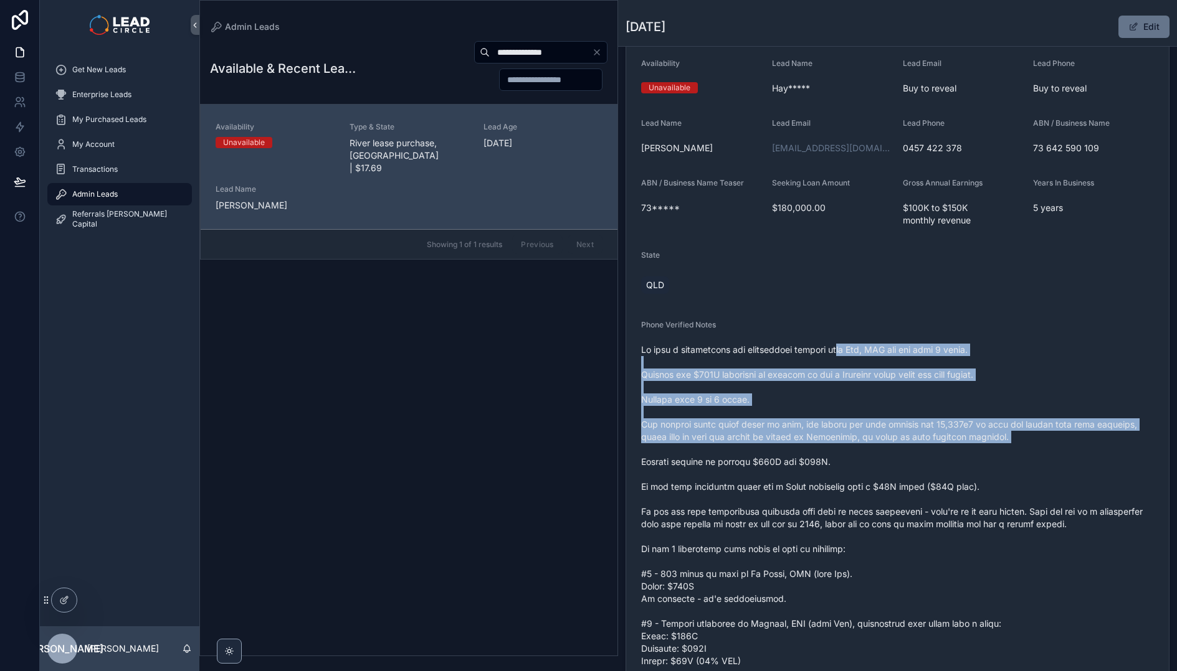
drag, startPoint x: 894, startPoint y: 466, endPoint x: 899, endPoint y: 471, distance: 6.6
click at [899, 470] on span "scrollable content" at bounding box center [897, 543] width 513 height 399
click at [899, 471] on span "scrollable content" at bounding box center [897, 543] width 513 height 399
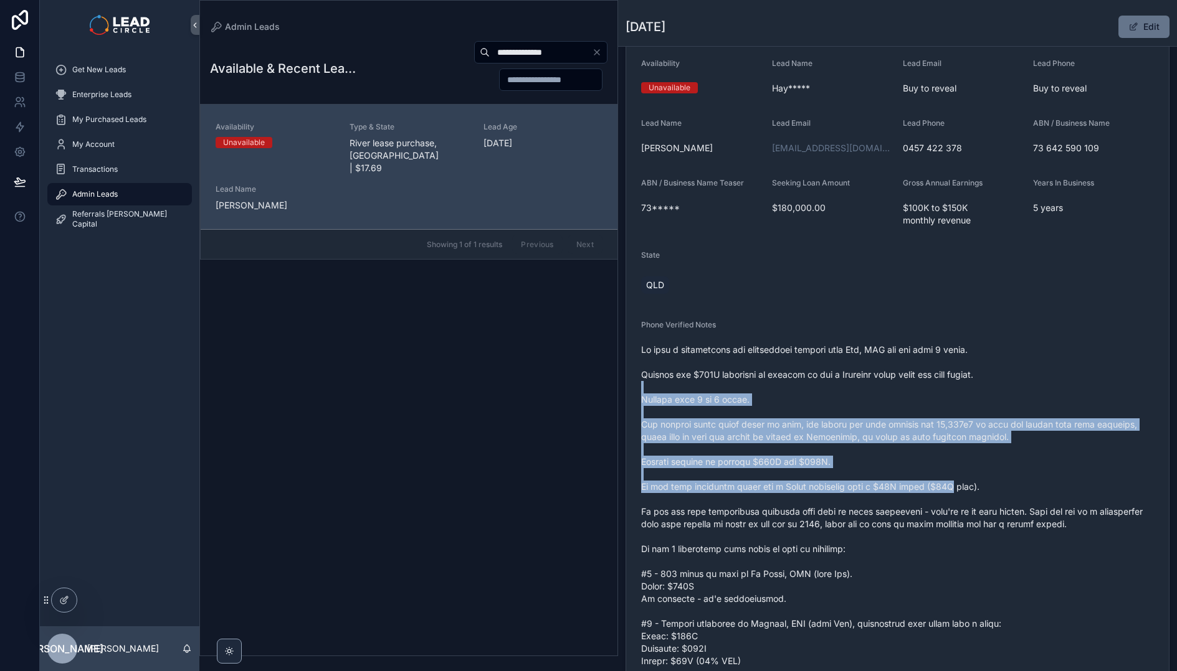
drag, startPoint x: 914, startPoint y: 407, endPoint x: 957, endPoint y: 495, distance: 97.2
click at [957, 495] on span "scrollable content" at bounding box center [897, 543] width 513 height 399
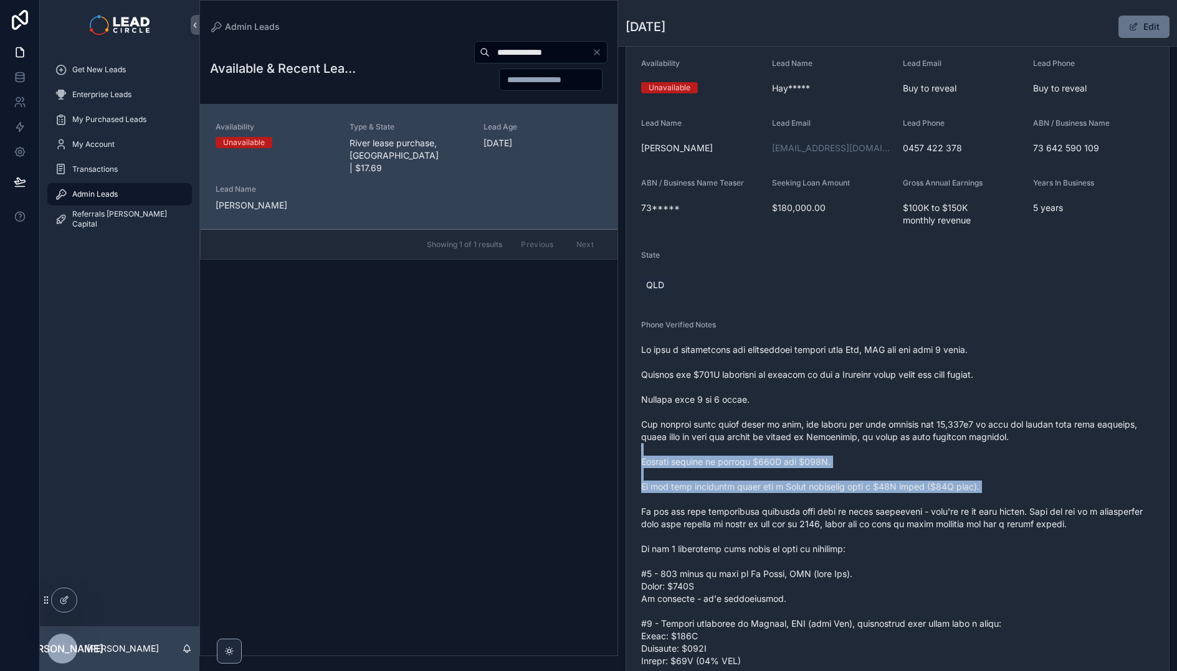
drag, startPoint x: 965, startPoint y: 495, endPoint x: 858, endPoint y: 417, distance: 131.6
click at [858, 418] on span "scrollable content" at bounding box center [897, 543] width 513 height 399
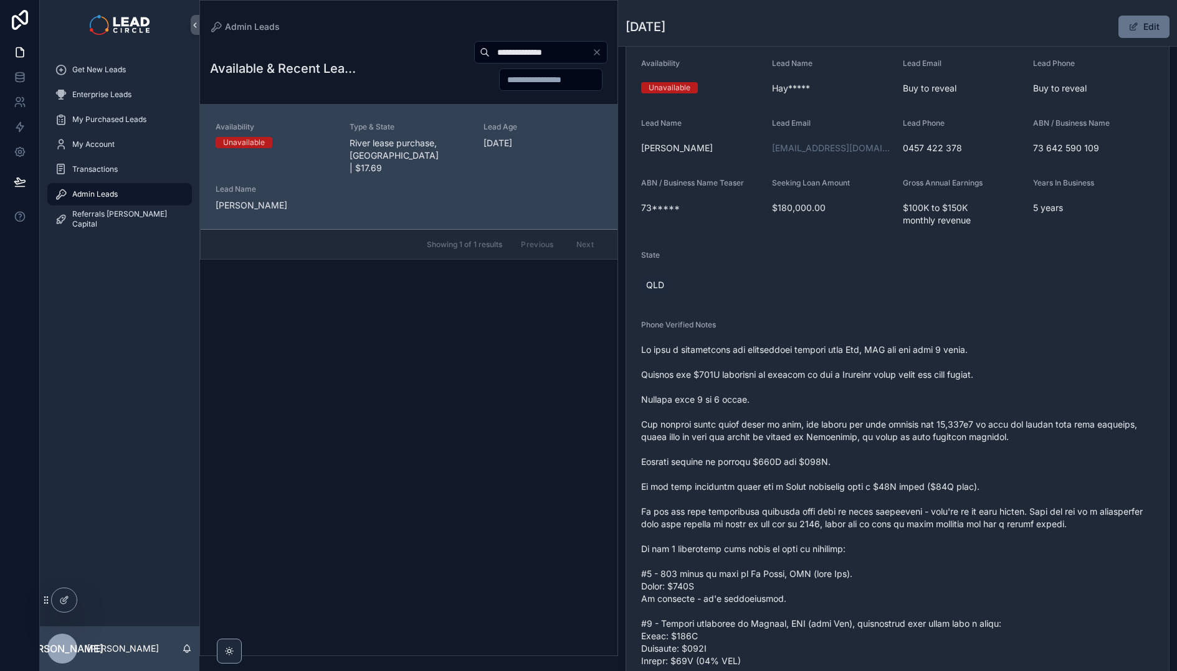
click at [858, 417] on span "scrollable content" at bounding box center [897, 543] width 513 height 399
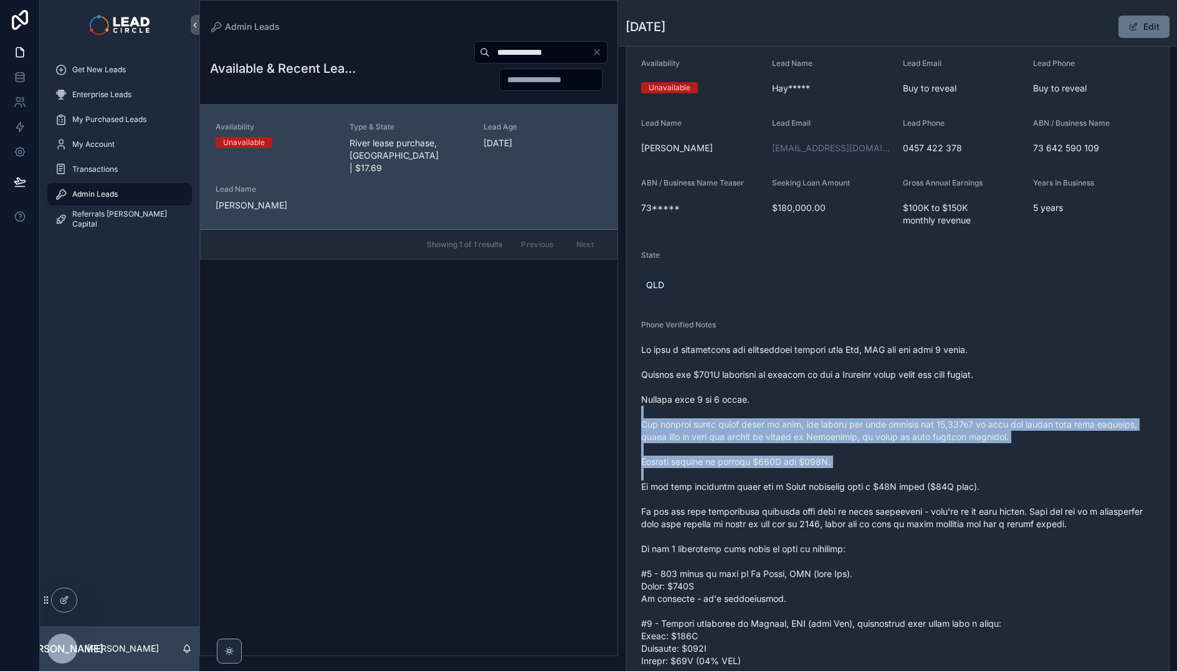
drag, startPoint x: 858, startPoint y: 417, endPoint x: 938, endPoint y: 483, distance: 103.5
click at [927, 480] on span "scrollable content" at bounding box center [897, 543] width 513 height 399
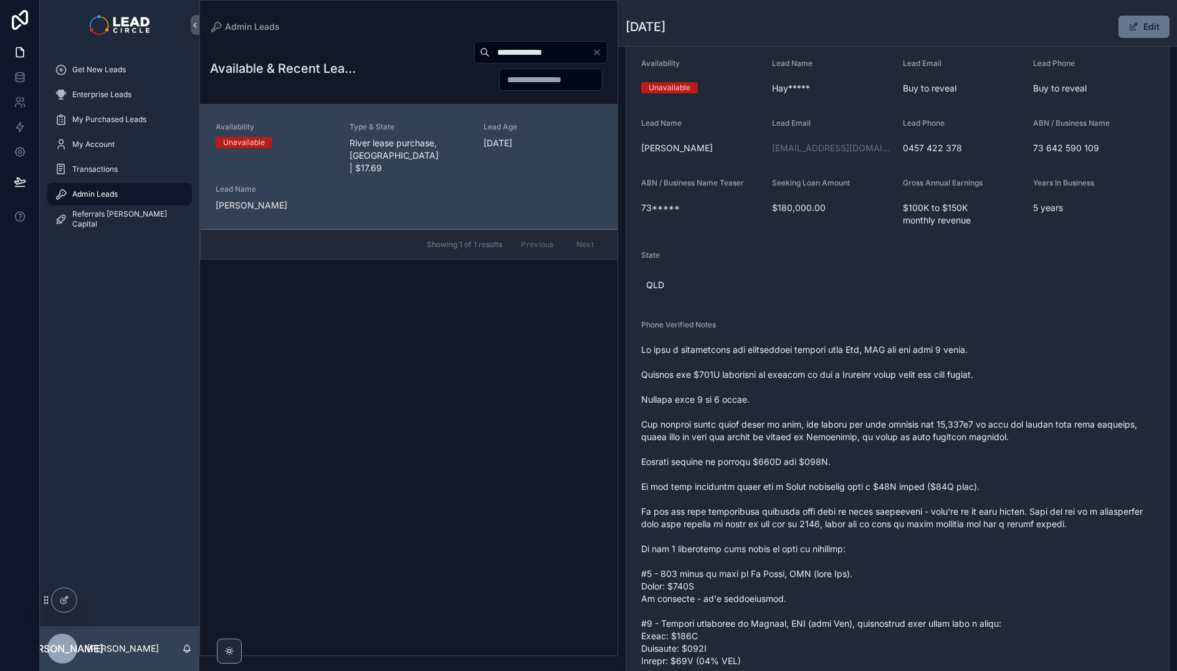
click at [938, 483] on span "scrollable content" at bounding box center [897, 543] width 513 height 399
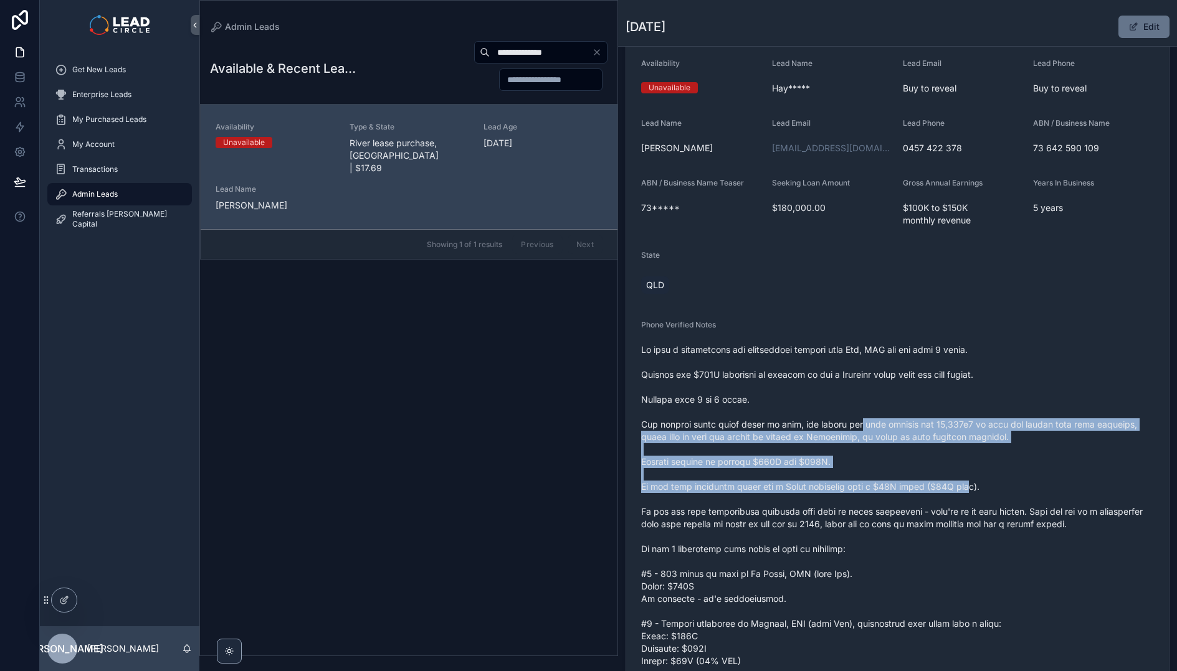
drag, startPoint x: 888, startPoint y: 437, endPoint x: 860, endPoint y: 424, distance: 31.2
click at [860, 424] on span "scrollable content" at bounding box center [897, 543] width 513 height 399
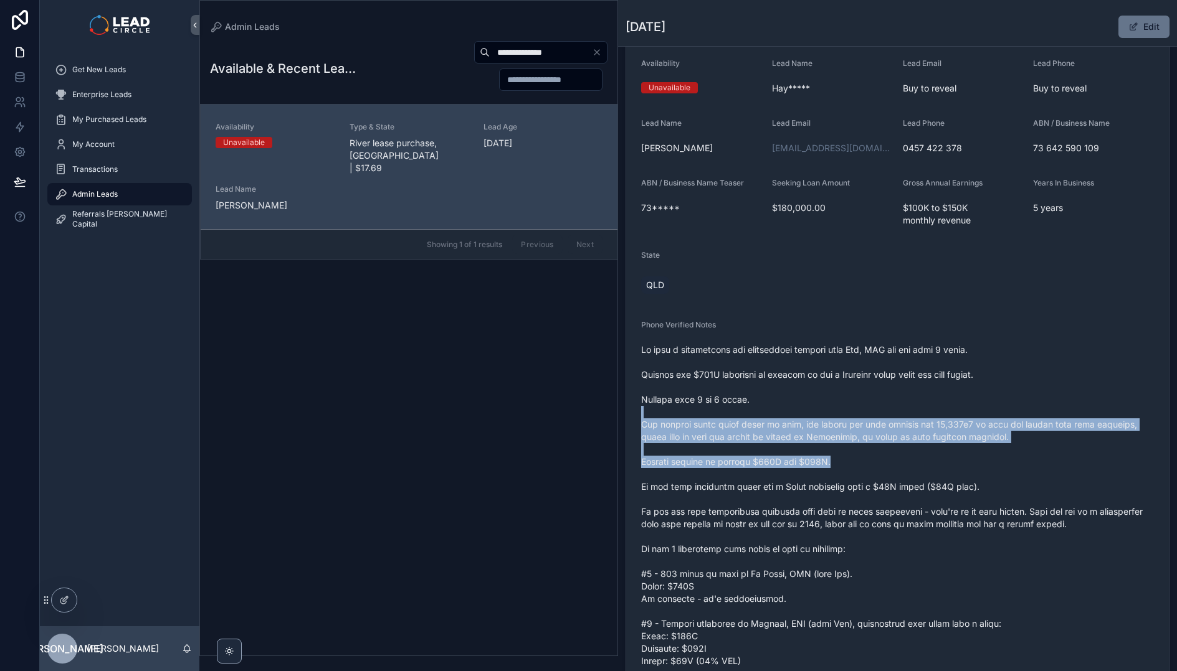
drag, startPoint x: 855, startPoint y: 405, endPoint x: 962, endPoint y: 471, distance: 125.5
click at [954, 469] on span "scrollable content" at bounding box center [897, 543] width 513 height 399
click at [1033, 478] on span "scrollable content" at bounding box center [897, 543] width 513 height 399
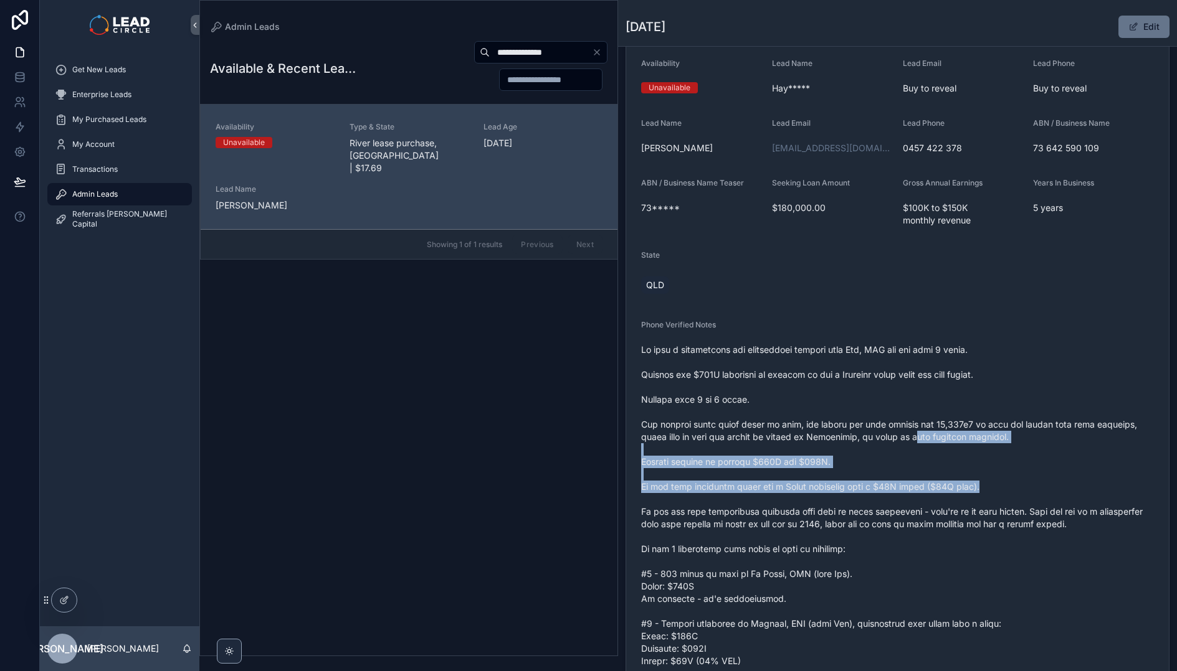
drag, startPoint x: 1038, startPoint y: 486, endPoint x: 876, endPoint y: 419, distance: 175.1
click at [880, 421] on span "scrollable content" at bounding box center [897, 543] width 513 height 399
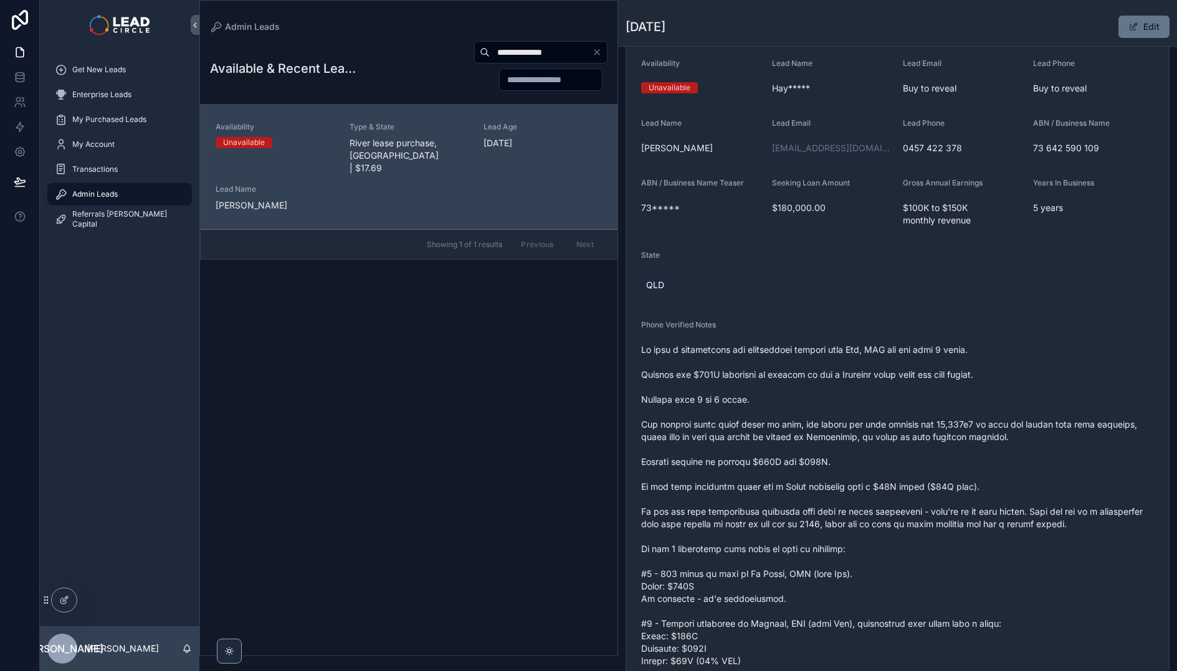
click at [876, 419] on span "scrollable content" at bounding box center [897, 543] width 513 height 399
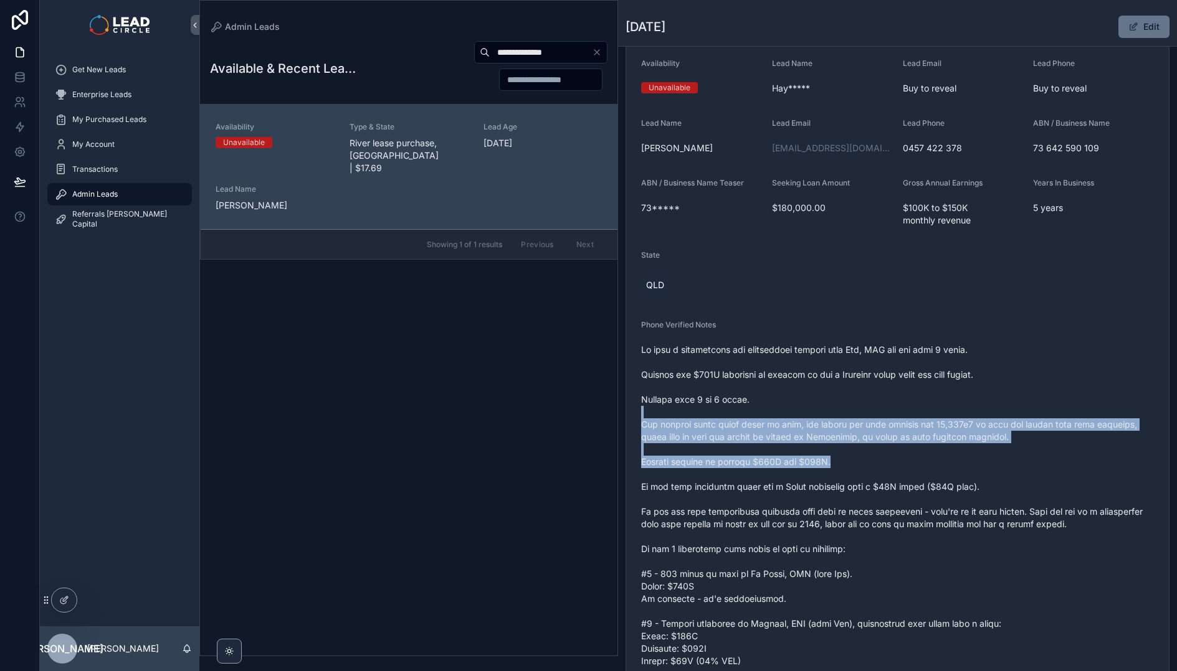
drag, startPoint x: 886, startPoint y: 419, endPoint x: 1013, endPoint y: 466, distance: 135.8
click at [997, 462] on span "scrollable content" at bounding box center [897, 543] width 513 height 399
click at [1013, 466] on span "scrollable content" at bounding box center [897, 543] width 513 height 399
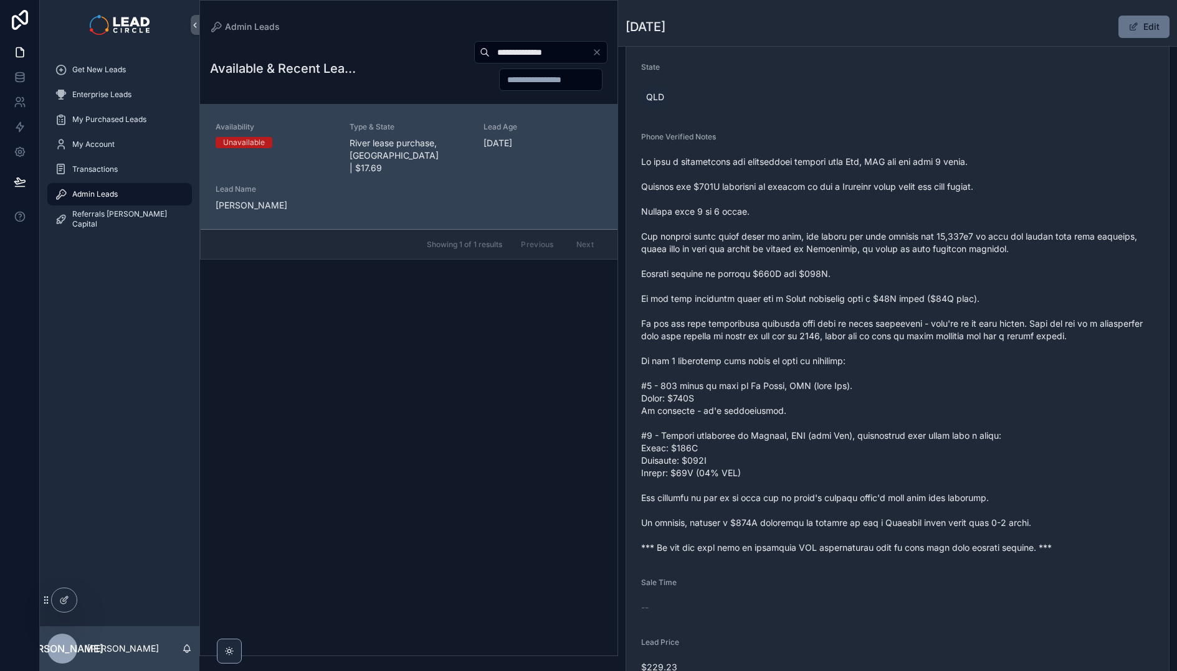
scroll to position [352, 0]
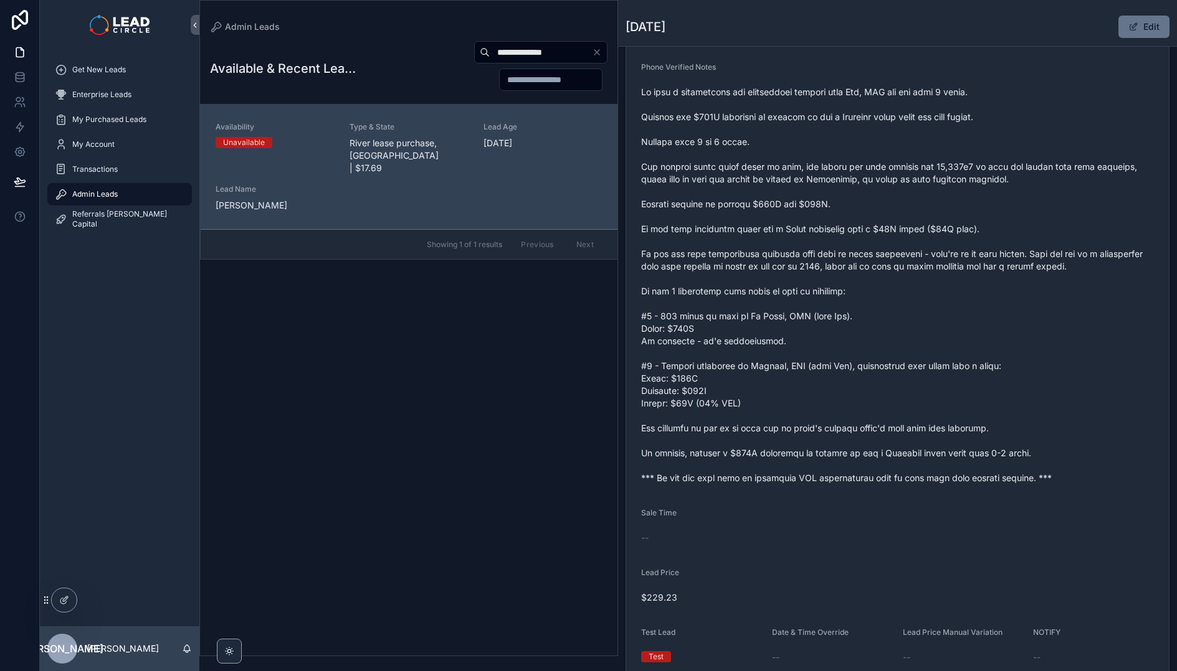
click at [542, 54] on input "**********" at bounding box center [541, 52] width 102 height 17
paste input "**********"
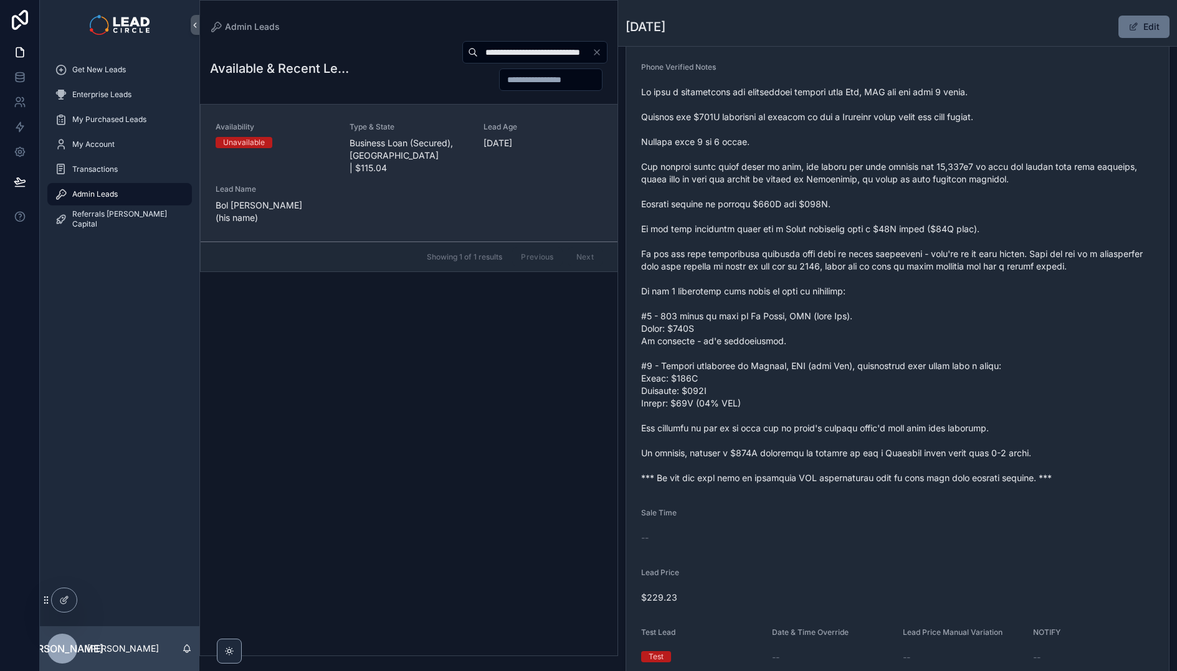
click at [415, 146] on span "Business Loan (Secured), [GEOGRAPHIC_DATA] | $115.04" at bounding box center [408, 155] width 119 height 37
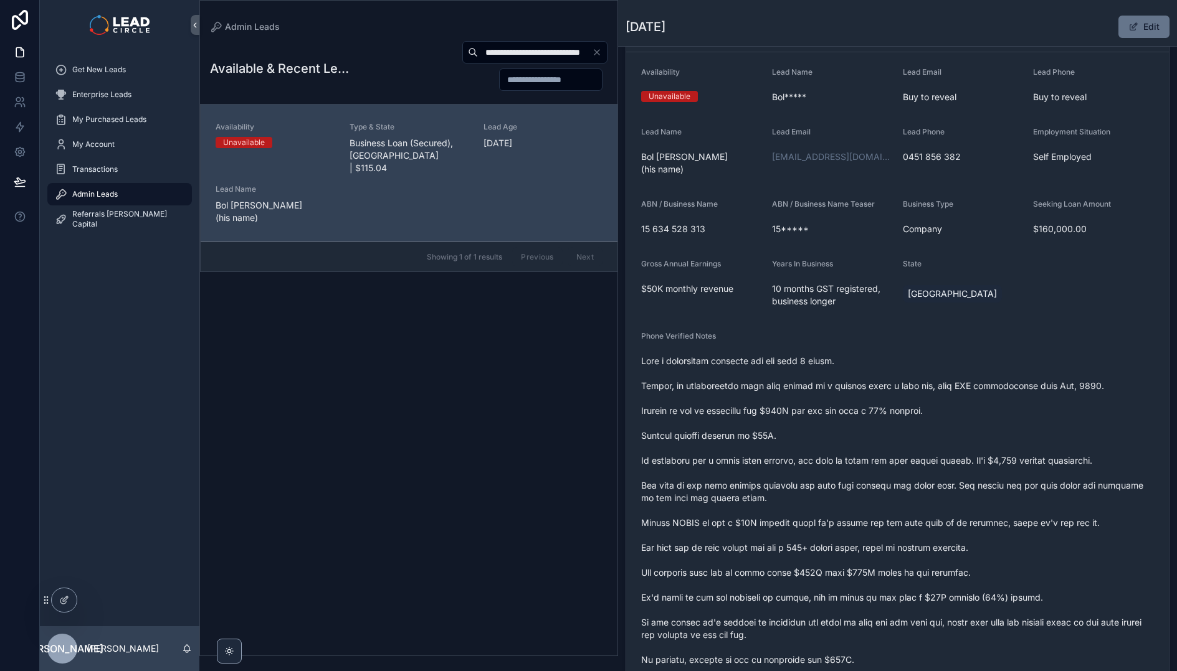
scroll to position [98, 0]
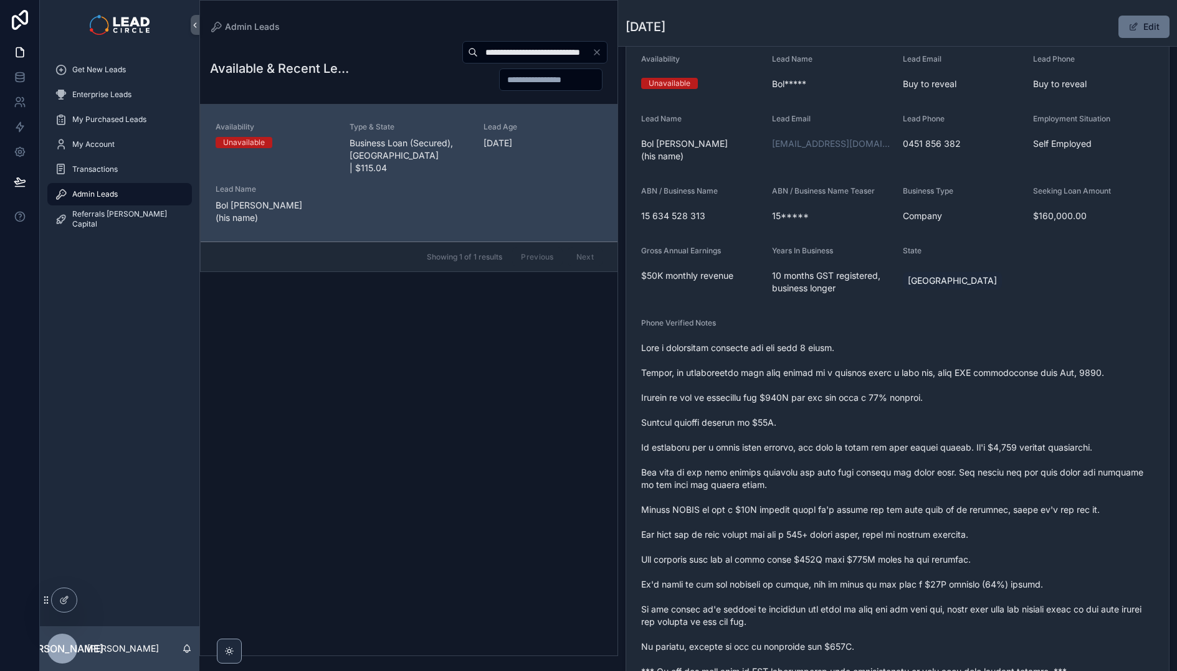
click at [514, 50] on input "**********" at bounding box center [535, 52] width 114 height 17
paste input "scrollable content"
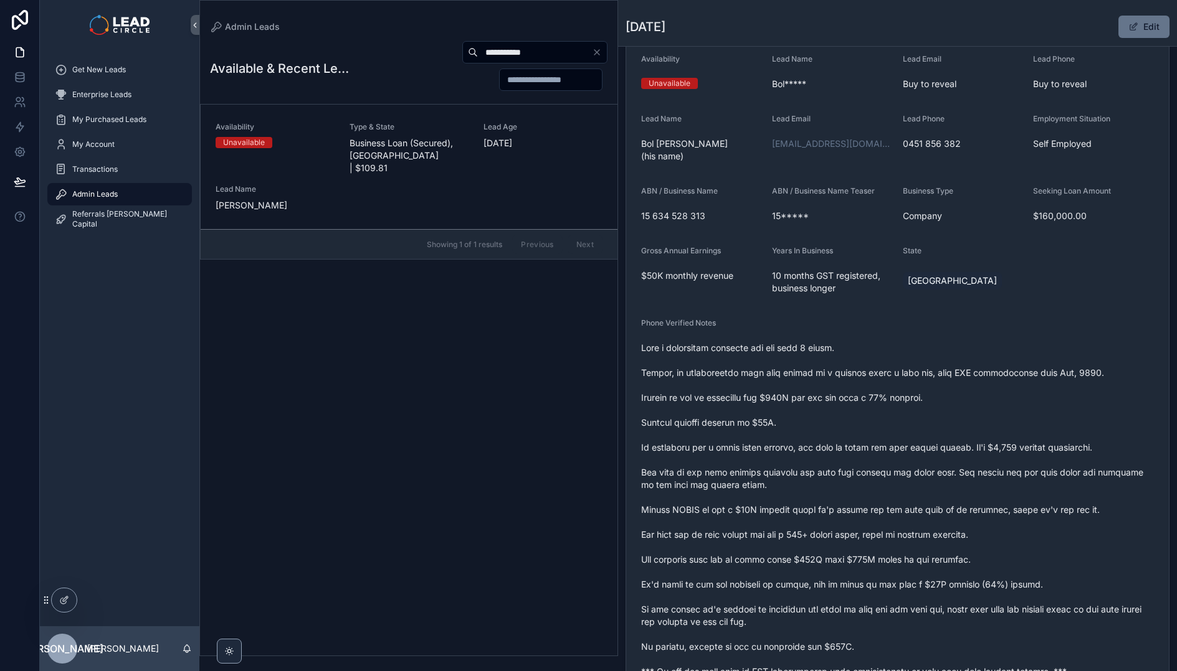
type input "**********"
click at [437, 138] on span "Business Loan (Secured), [GEOGRAPHIC_DATA] | $109.81" at bounding box center [408, 155] width 119 height 37
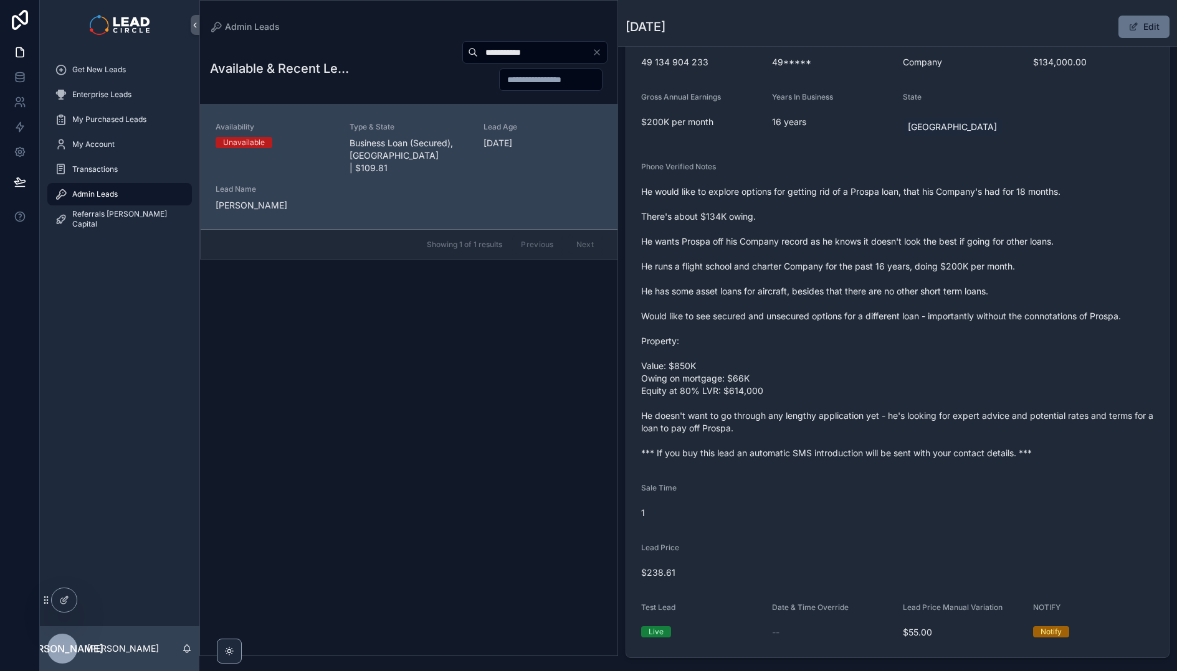
scroll to position [248, 0]
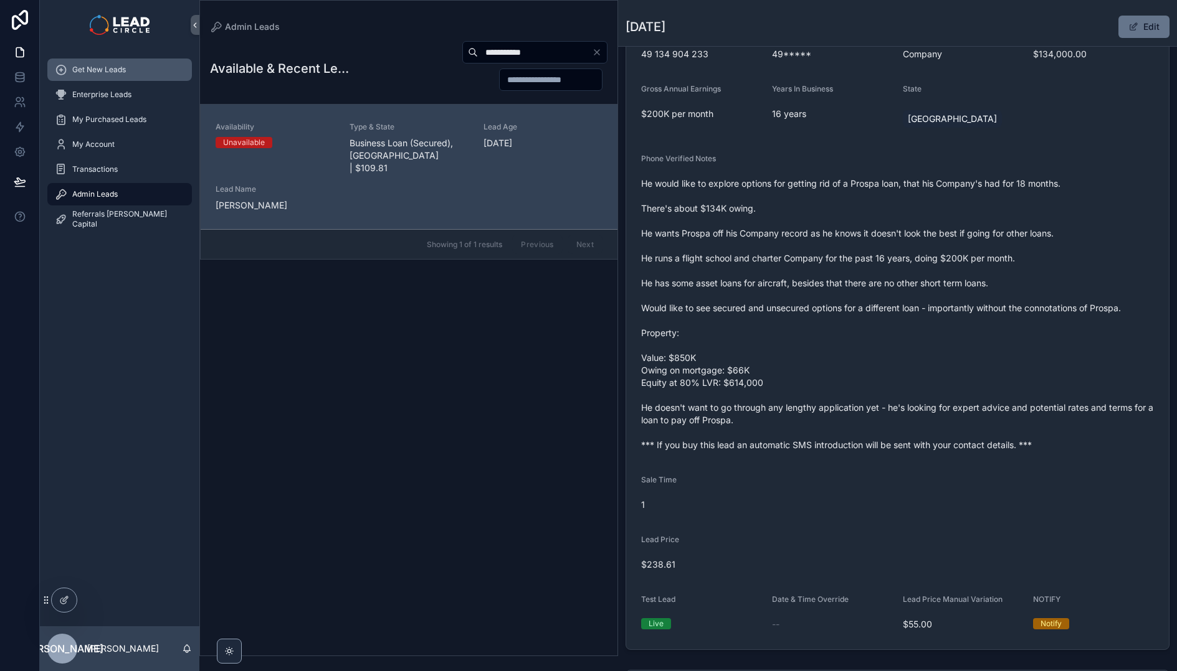
click at [86, 67] on span "Get New Leads" at bounding box center [99, 70] width 54 height 10
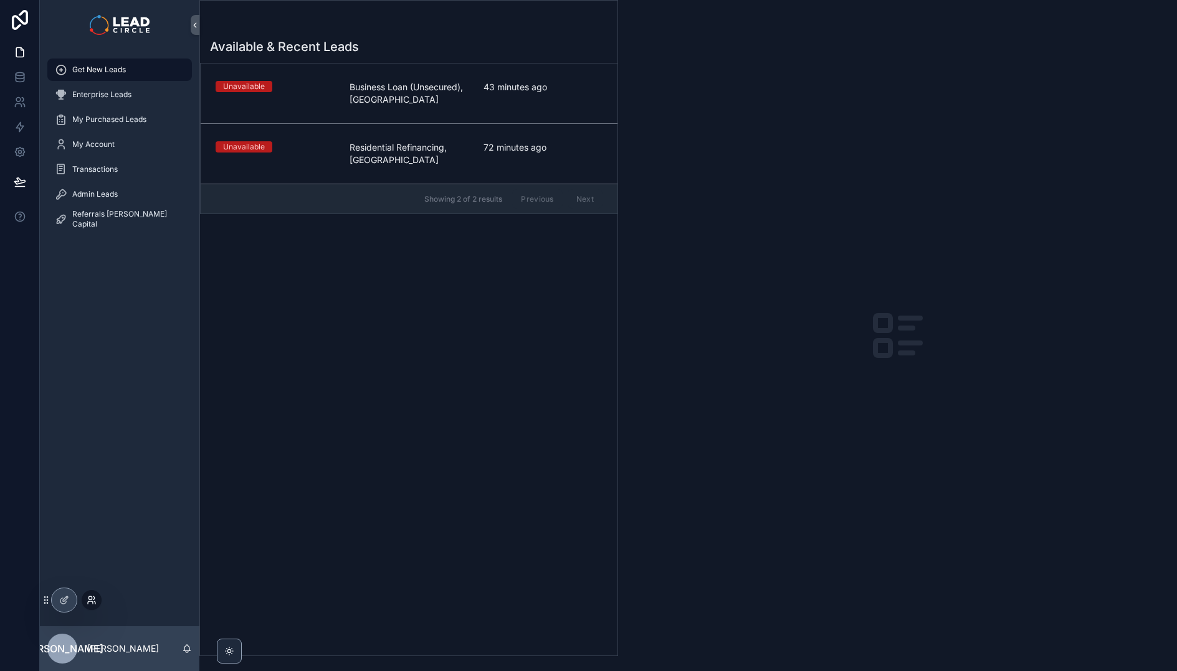
click at [95, 598] on icon at bounding box center [92, 600] width 10 height 10
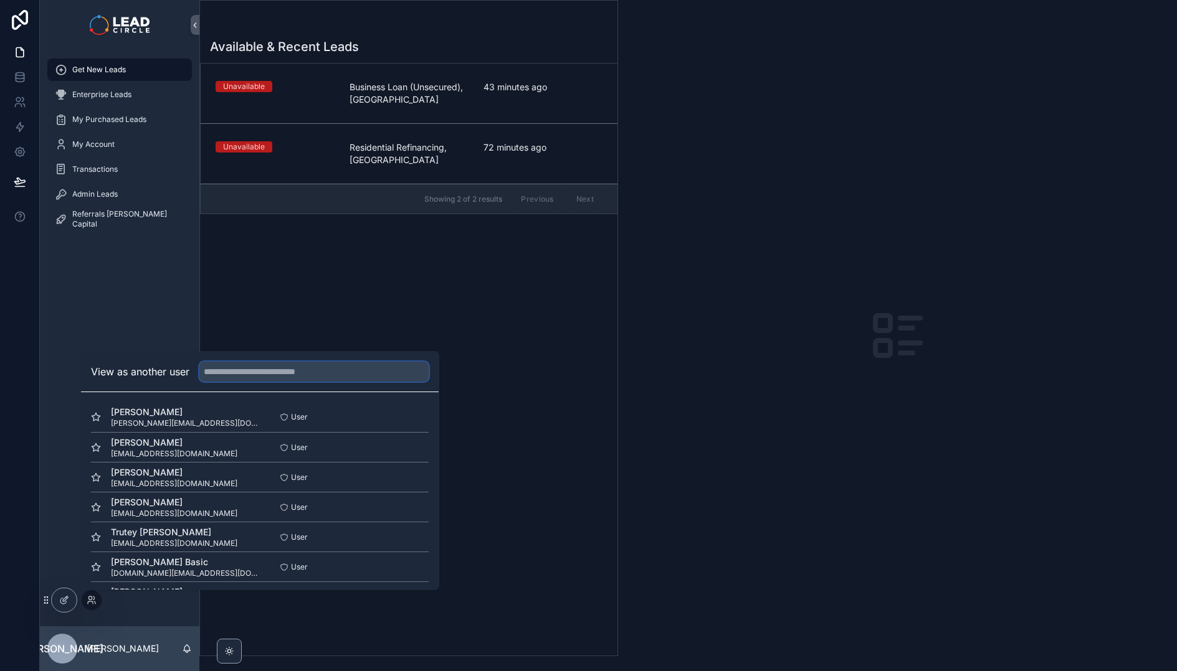
click at [262, 367] on input "text" at bounding box center [313, 372] width 229 height 20
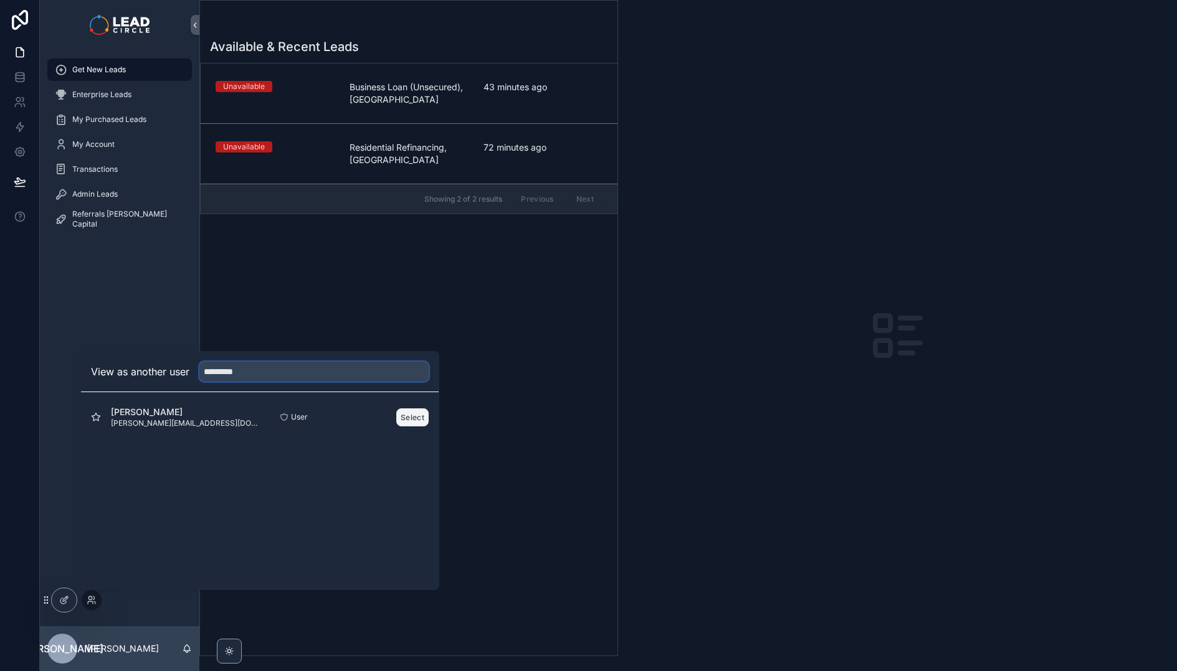
type input "*********"
click at [406, 412] on button "Select" at bounding box center [412, 418] width 32 height 18
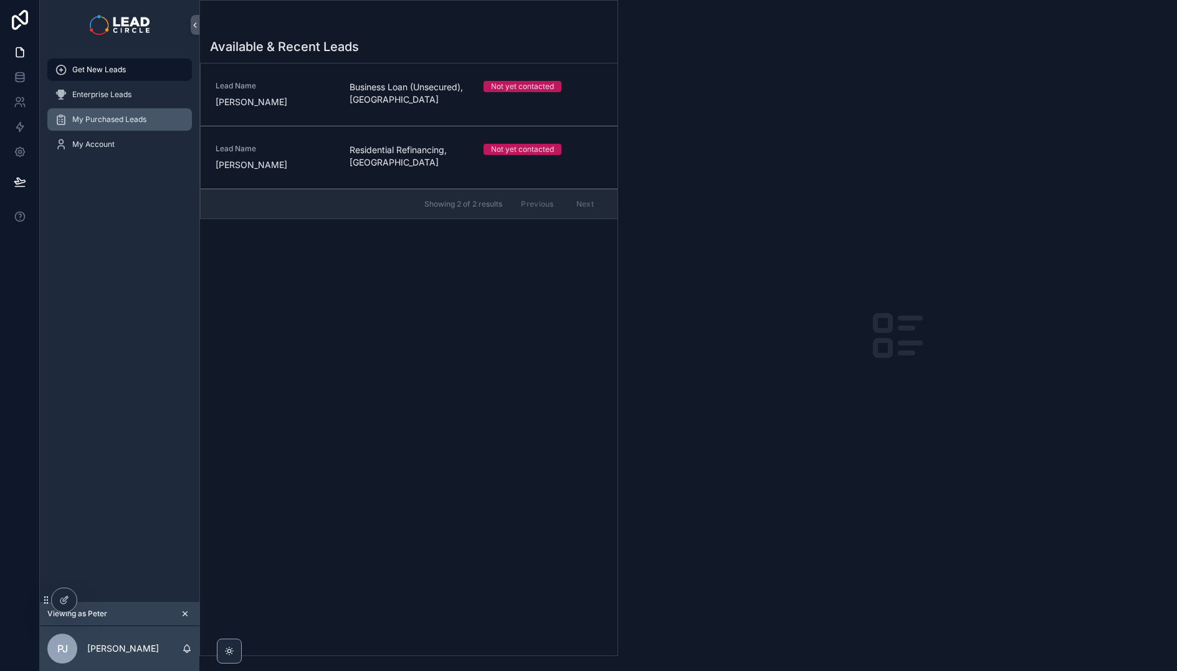
click at [134, 117] on span "My Purchased Leads" at bounding box center [109, 120] width 74 height 10
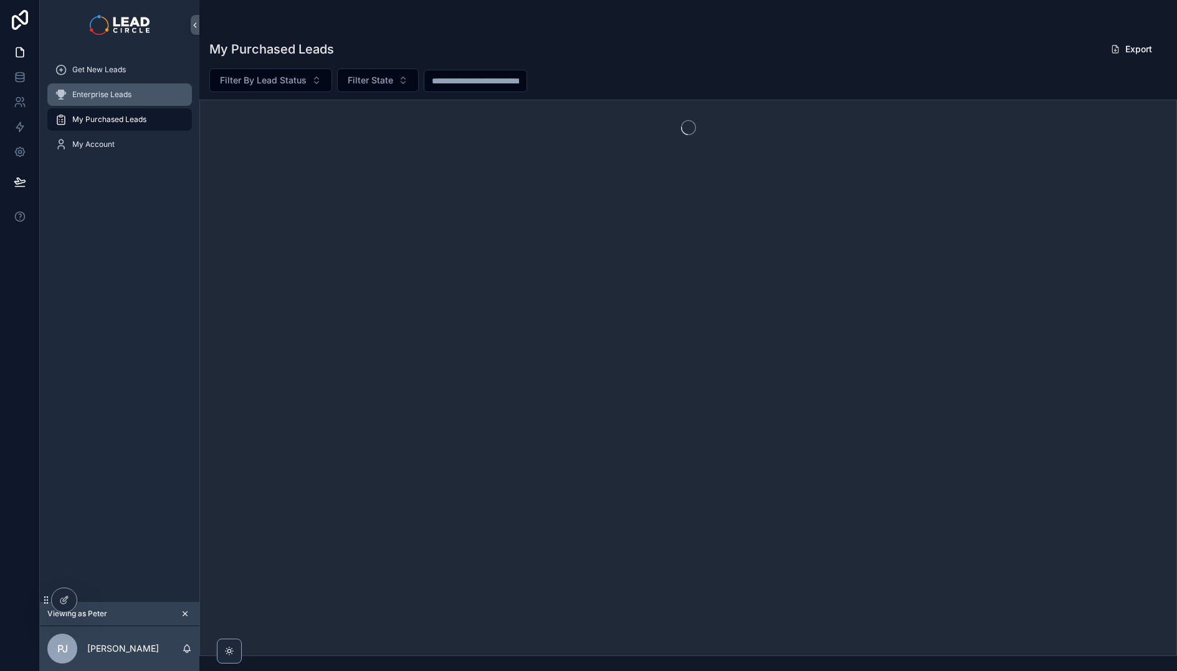
click at [135, 90] on div "Enterprise Leads" at bounding box center [120, 95] width 130 height 20
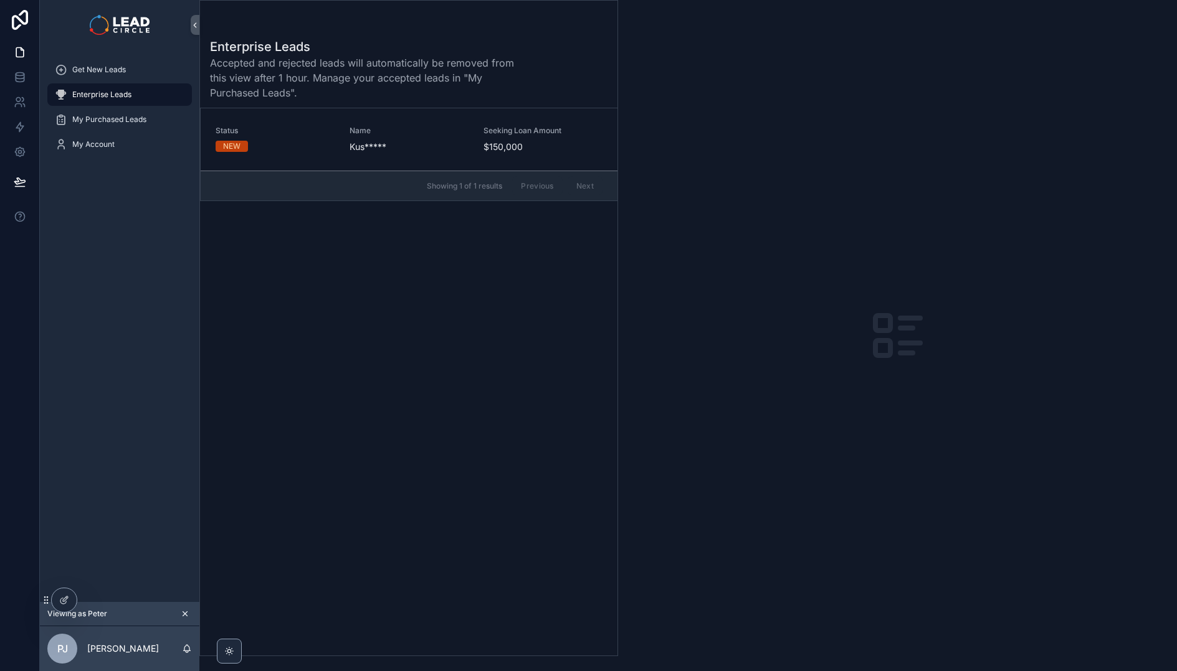
click at [362, 143] on span "Kus*****" at bounding box center [408, 147] width 119 height 12
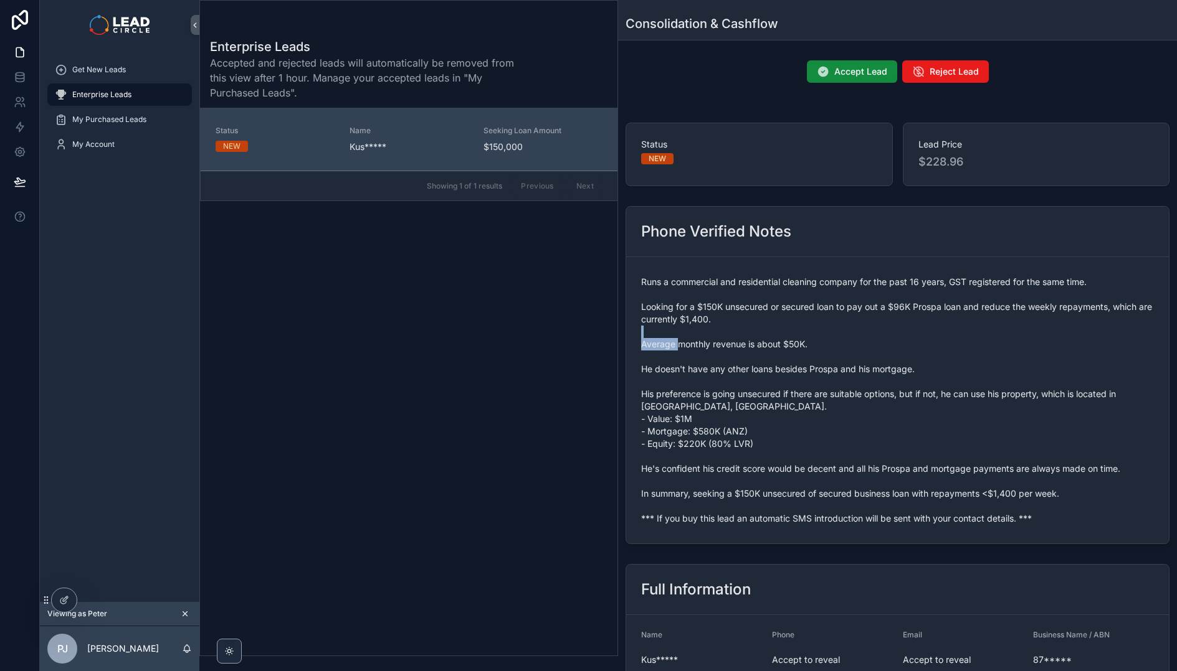
drag, startPoint x: 679, startPoint y: 346, endPoint x: 846, endPoint y: 338, distance: 167.1
click at [846, 338] on span "Runs a commercial and residential cleaning company for the past 16 years, GST r…" at bounding box center [897, 400] width 513 height 249
drag, startPoint x: 821, startPoint y: 349, endPoint x: 813, endPoint y: 351, distance: 8.9
click at [819, 349] on span "Runs a commercial and residential cleaning company for the past 16 years, GST r…" at bounding box center [897, 400] width 513 height 249
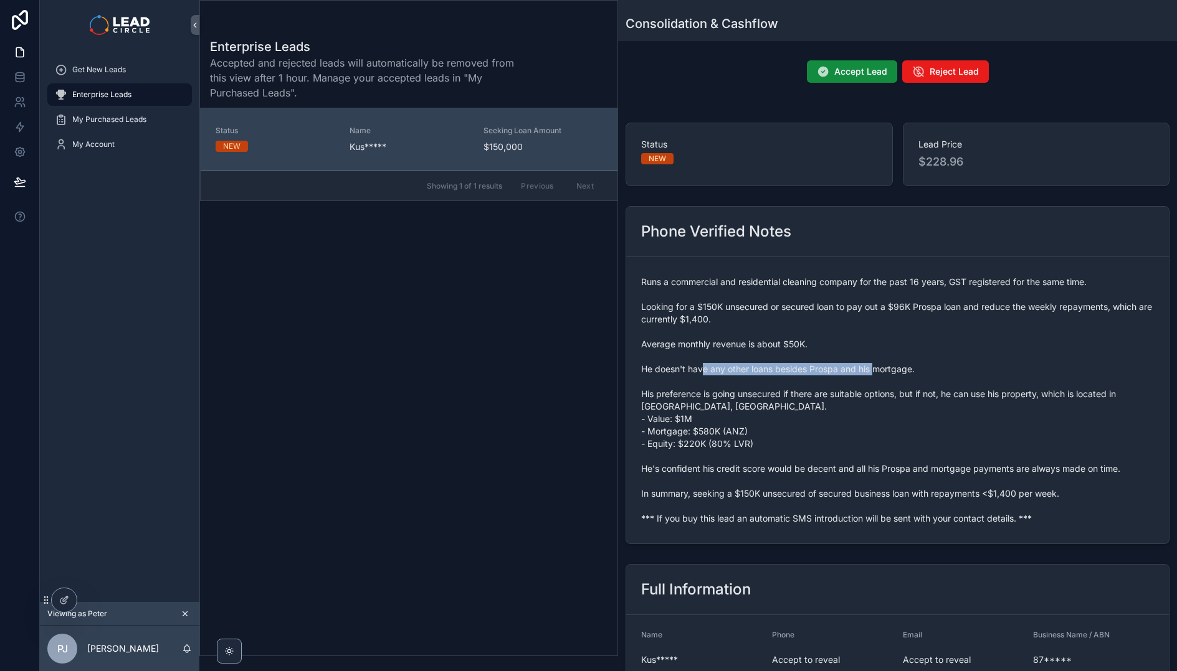
drag, startPoint x: 702, startPoint y: 364, endPoint x: 881, endPoint y: 363, distance: 179.4
click at [877, 364] on span "Runs a commercial and residential cleaning company for the past 16 years, GST r…" at bounding box center [897, 400] width 513 height 249
click at [881, 363] on span "Runs a commercial and residential cleaning company for the past 16 years, GST r…" at bounding box center [897, 400] width 513 height 249
drag, startPoint x: 858, startPoint y: 371, endPoint x: 806, endPoint y: 374, distance: 51.8
click at [808, 373] on span "Runs a commercial and residential cleaning company for the past 16 years, GST r…" at bounding box center [897, 400] width 513 height 249
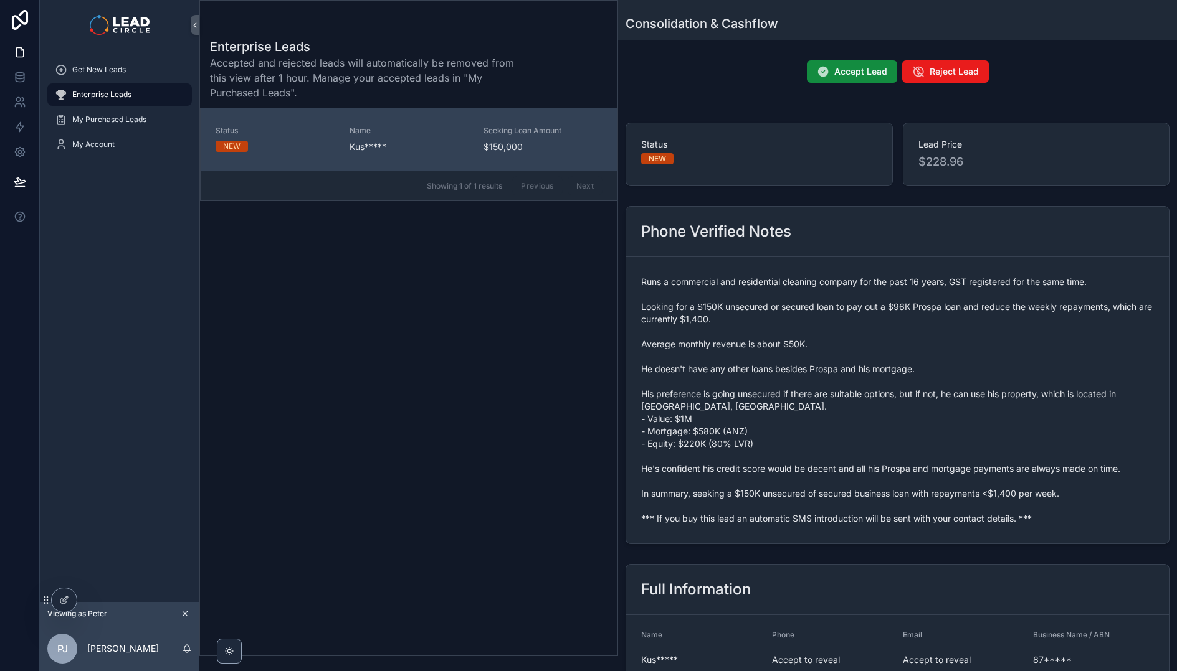
click at [805, 374] on span "Runs a commercial and residential cleaning company for the past 16 years, GST r…" at bounding box center [897, 400] width 513 height 249
drag, startPoint x: 708, startPoint y: 391, endPoint x: 880, endPoint y: 394, distance: 172.5
click at [874, 394] on span "Runs a commercial and residential cleaning company for the past 16 years, GST r…" at bounding box center [897, 400] width 513 height 249
click at [880, 394] on span "Runs a commercial and residential cleaning company for the past 16 years, GST r…" at bounding box center [897, 400] width 513 height 249
drag, startPoint x: 880, startPoint y: 394, endPoint x: 805, endPoint y: 394, distance: 74.7
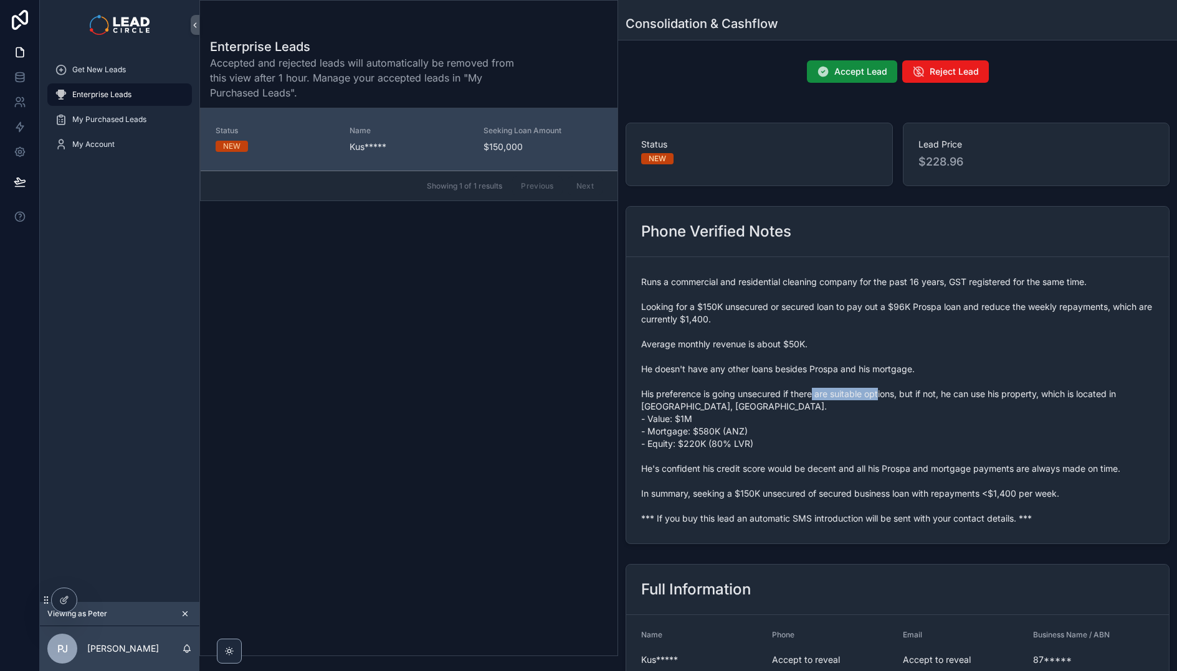
click at [807, 395] on span "Runs a commercial and residential cleaning company for the past 16 years, GST r…" at bounding box center [897, 400] width 513 height 249
click at [805, 394] on span "Runs a commercial and residential cleaning company for the past 16 years, GST r…" at bounding box center [897, 400] width 513 height 249
drag, startPoint x: 777, startPoint y: 395, endPoint x: 938, endPoint y: 395, distance: 160.7
click at [928, 395] on span "Runs a commercial and residential cleaning company for the past 16 years, GST r…" at bounding box center [897, 400] width 513 height 249
click at [938, 395] on span "Runs a commercial and residential cleaning company for the past 16 years, GST r…" at bounding box center [897, 400] width 513 height 249
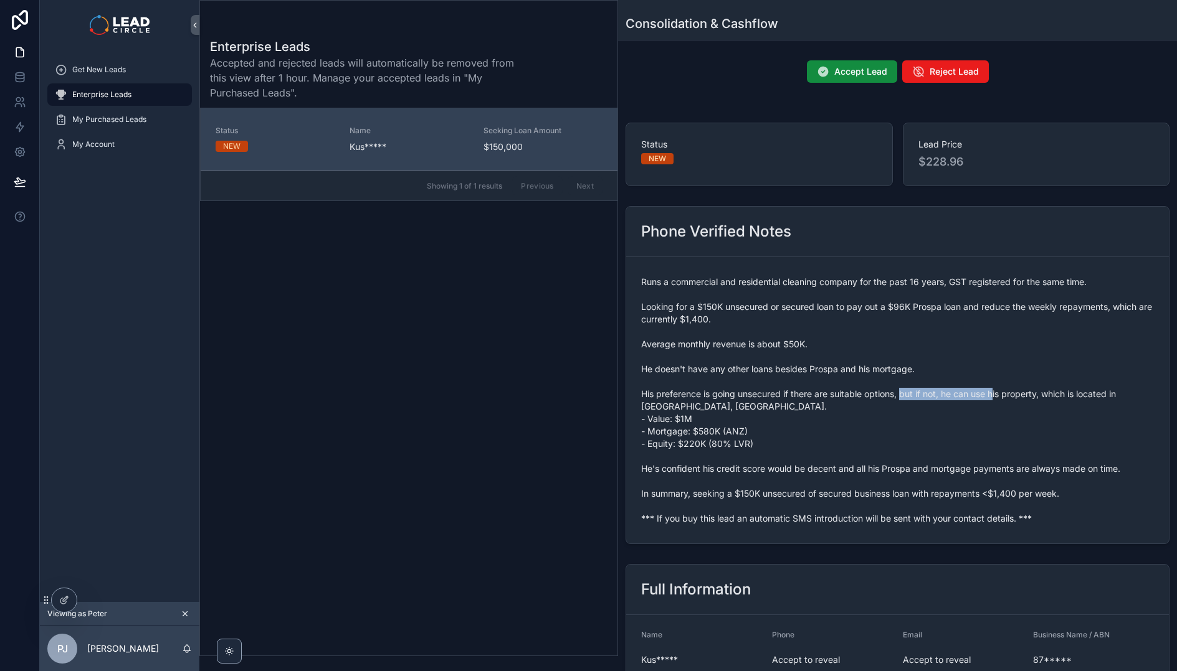
drag, startPoint x: 997, startPoint y: 396, endPoint x: 900, endPoint y: 394, distance: 97.2
click at [901, 394] on span "Runs a commercial and residential cleaning company for the past 16 years, GST r…" at bounding box center [897, 400] width 513 height 249
click at [900, 394] on span "Runs a commercial and residential cleaning company for the past 16 years, GST r…" at bounding box center [897, 400] width 513 height 249
drag, startPoint x: 900, startPoint y: 394, endPoint x: 1046, endPoint y: 394, distance: 145.7
click at [1043, 394] on span "Runs a commercial and residential cleaning company for the past 16 years, GST r…" at bounding box center [897, 400] width 513 height 249
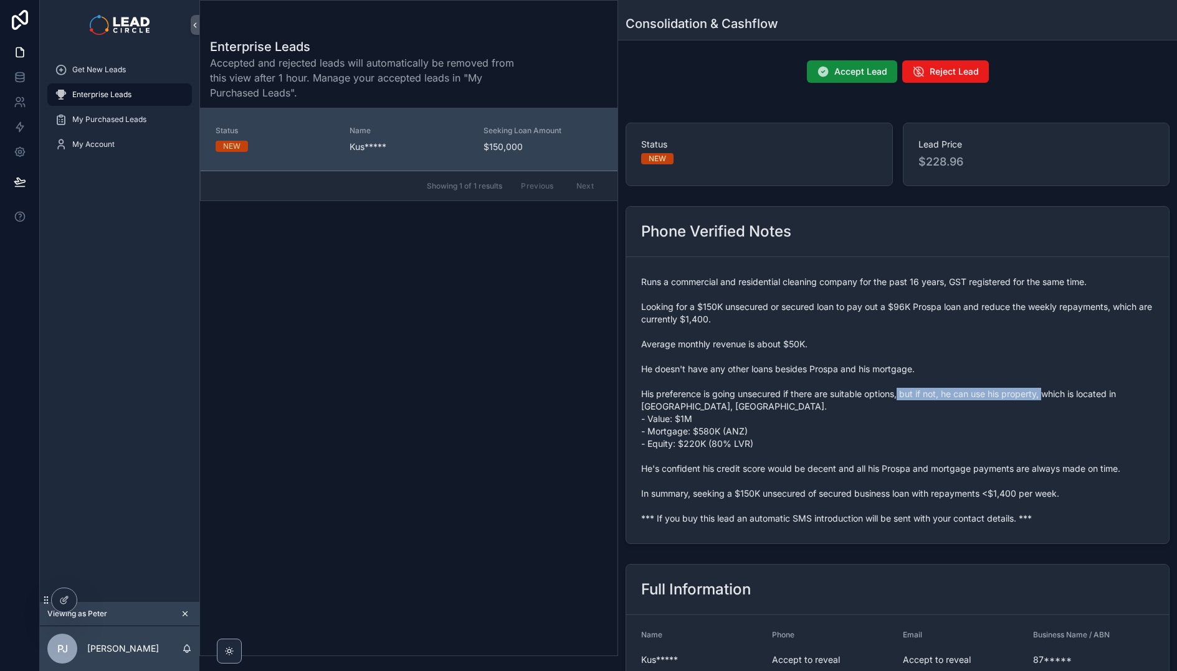
click at [1046, 394] on span "Runs a commercial and residential cleaning company for the past 16 years, GST r…" at bounding box center [897, 400] width 513 height 249
click at [703, 523] on span "Runs a commercial and residential cleaning company for the past 16 years, GST r…" at bounding box center [897, 400] width 513 height 249
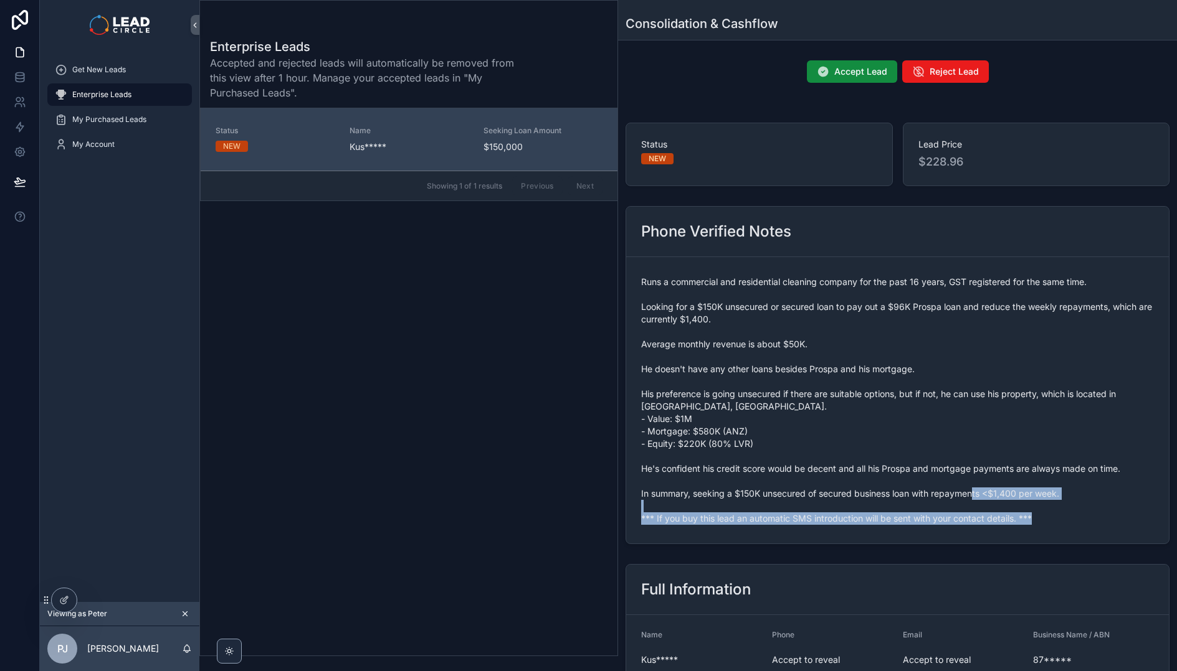
click at [703, 523] on span "Runs a commercial and residential cleaning company for the past 16 years, GST r…" at bounding box center [897, 400] width 513 height 249
copy span "*** If you buy this lead an automatic SMS introduction will be sent with your c…"
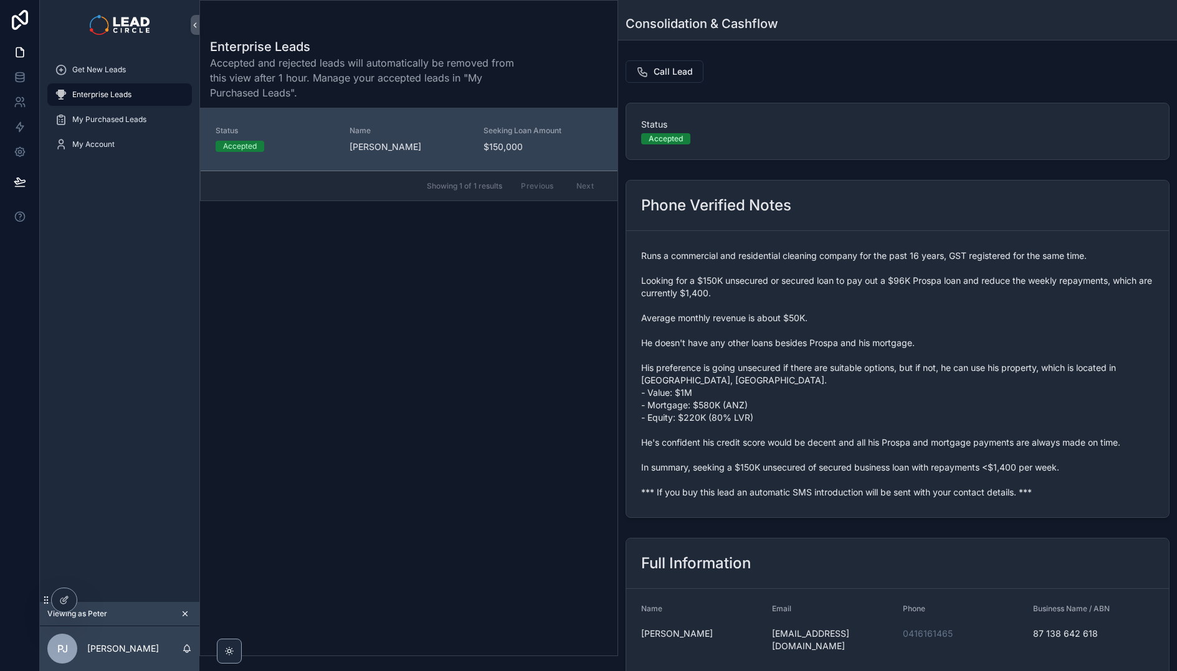
click at [183, 615] on icon "scrollable content" at bounding box center [185, 614] width 4 height 4
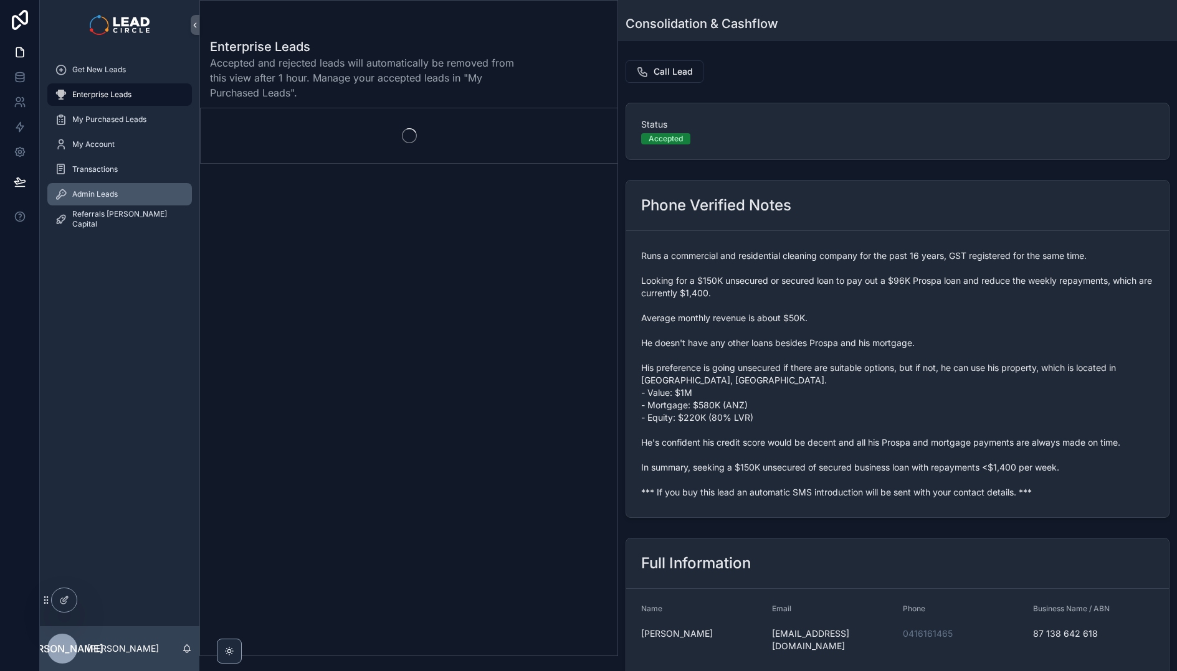
click at [143, 202] on div "Admin Leads" at bounding box center [120, 194] width 130 height 20
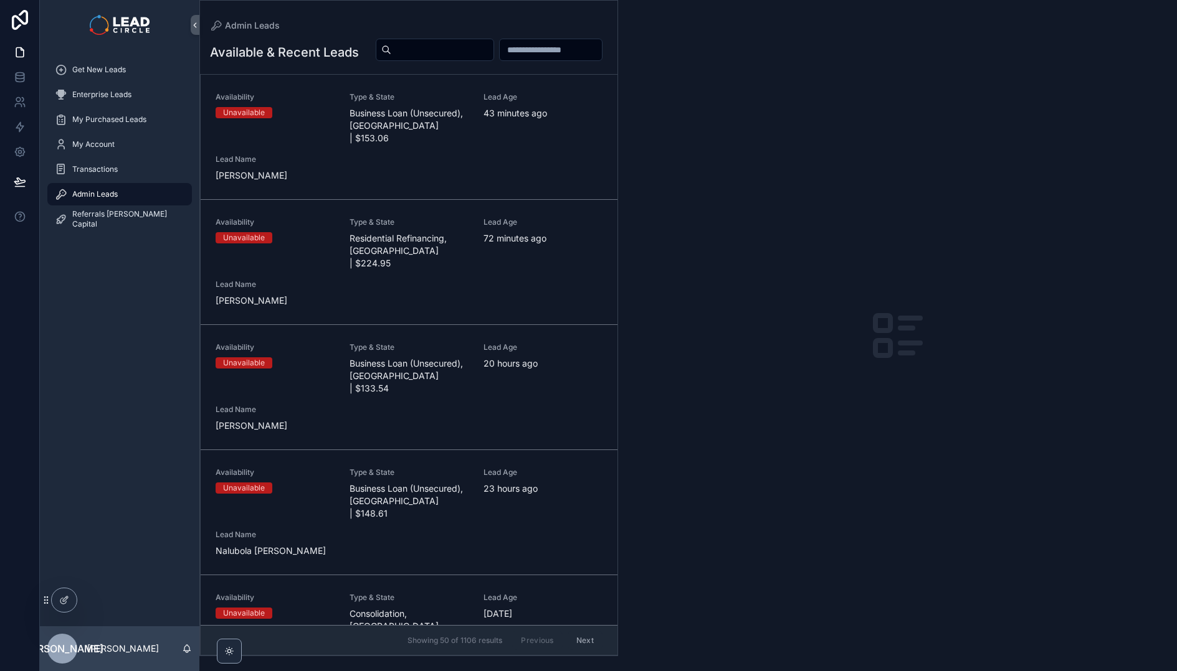
click at [493, 47] on input "scrollable content" at bounding box center [442, 49] width 102 height 17
paste input "**********"
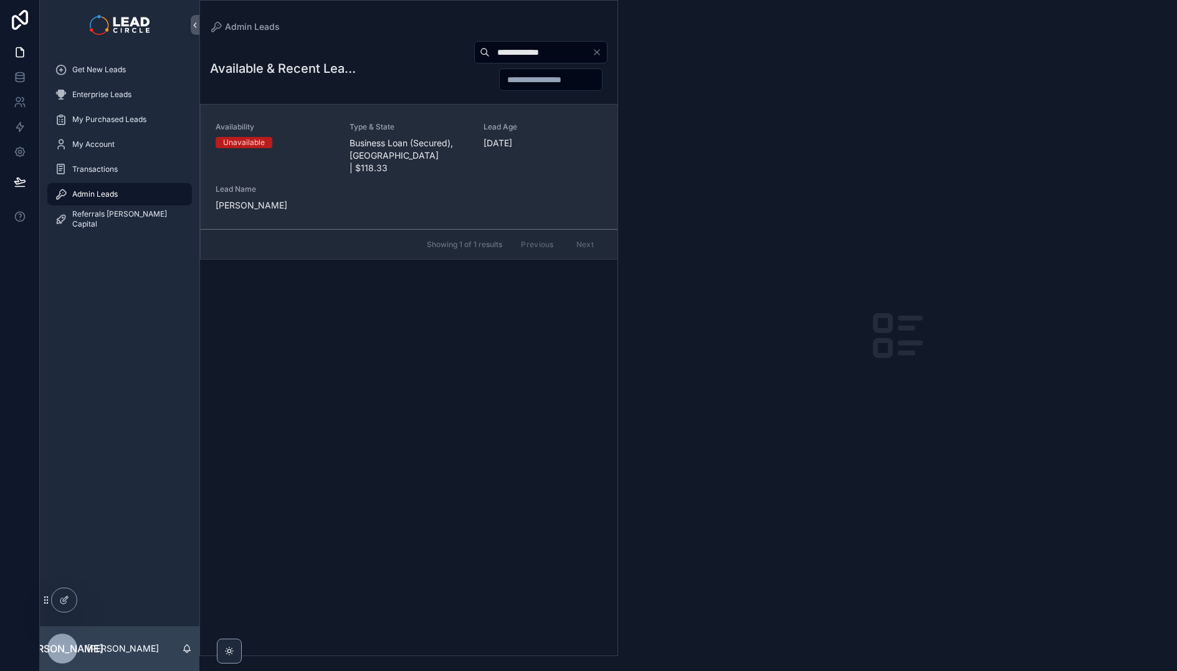
click at [363, 146] on span "Business Loan (Secured), WA | $118.33" at bounding box center [408, 155] width 119 height 37
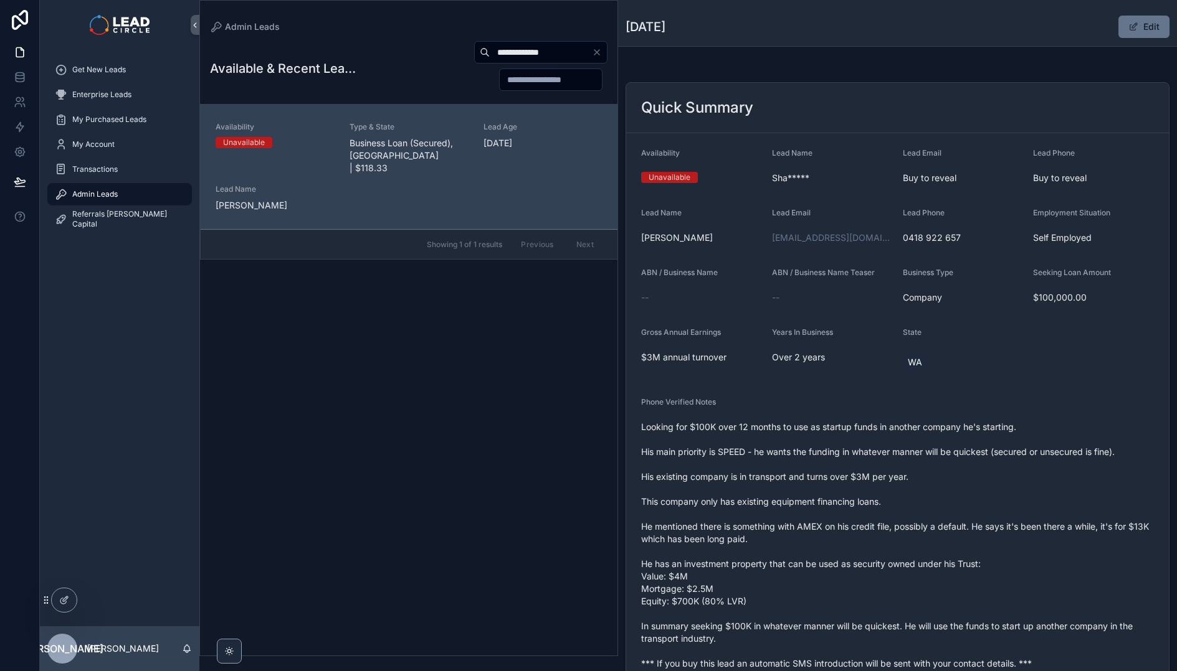
scroll to position [117, 0]
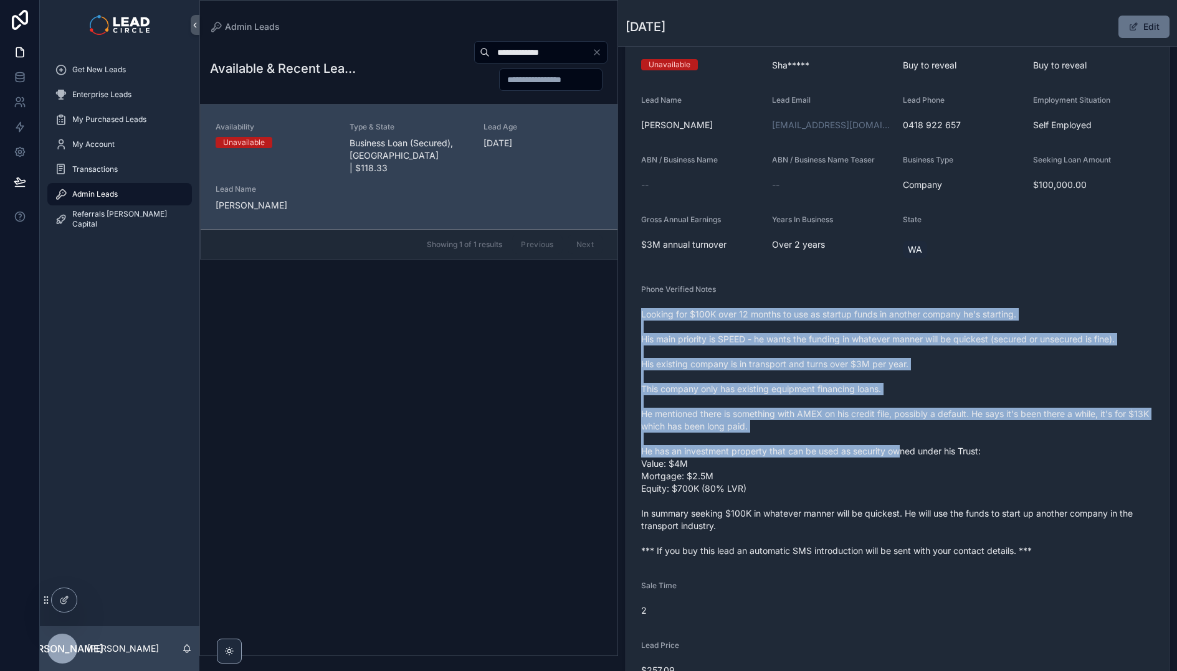
drag, startPoint x: 807, startPoint y: 288, endPoint x: 902, endPoint y: 447, distance: 185.5
click at [902, 447] on div "Phone Verified Notes Looking for $100K over 12 months to use as startup funds i…" at bounding box center [897, 423] width 513 height 277
click at [902, 447] on span "Looking for $100K over 12 months to use as startup funds in another company he'…" at bounding box center [897, 432] width 513 height 249
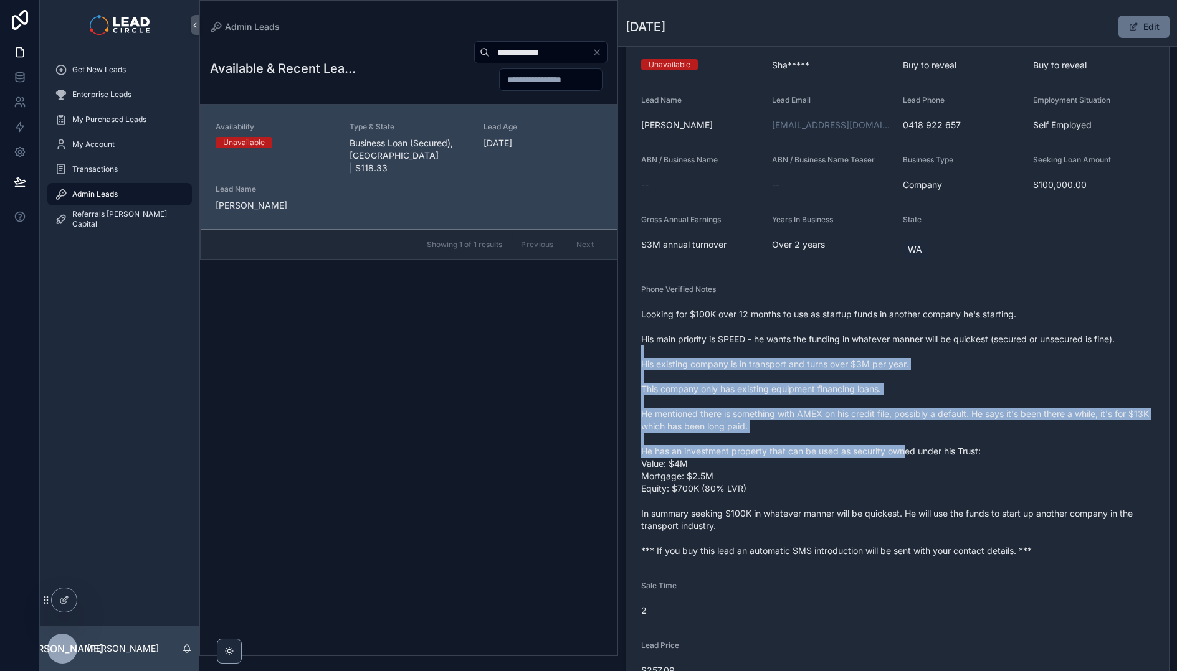
drag, startPoint x: 906, startPoint y: 447, endPoint x: 884, endPoint y: 334, distance: 114.3
click at [886, 340] on span "Looking for $100K over 12 months to use as startup funds in another company he'…" at bounding box center [897, 432] width 513 height 249
click at [883, 333] on span "Looking for $100K over 12 months to use as startup funds in another company he'…" at bounding box center [897, 432] width 513 height 249
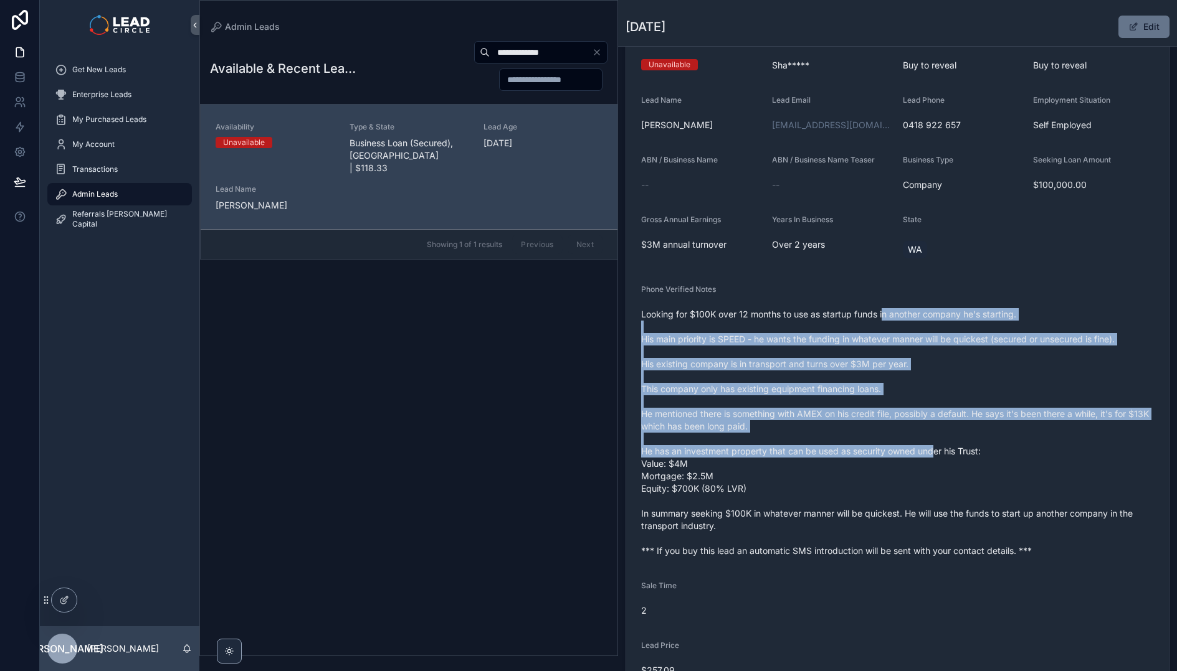
drag, startPoint x: 882, startPoint y: 311, endPoint x: 935, endPoint y: 453, distance: 151.5
click at [935, 453] on span "Looking for $100K over 12 months to use as startup funds in another company he'…" at bounding box center [897, 432] width 513 height 249
drag, startPoint x: 964, startPoint y: 466, endPoint x: 911, endPoint y: 314, distance: 161.5
click at [911, 314] on span "Looking for $100K over 12 months to use as startup funds in another company he'…" at bounding box center [897, 432] width 513 height 249
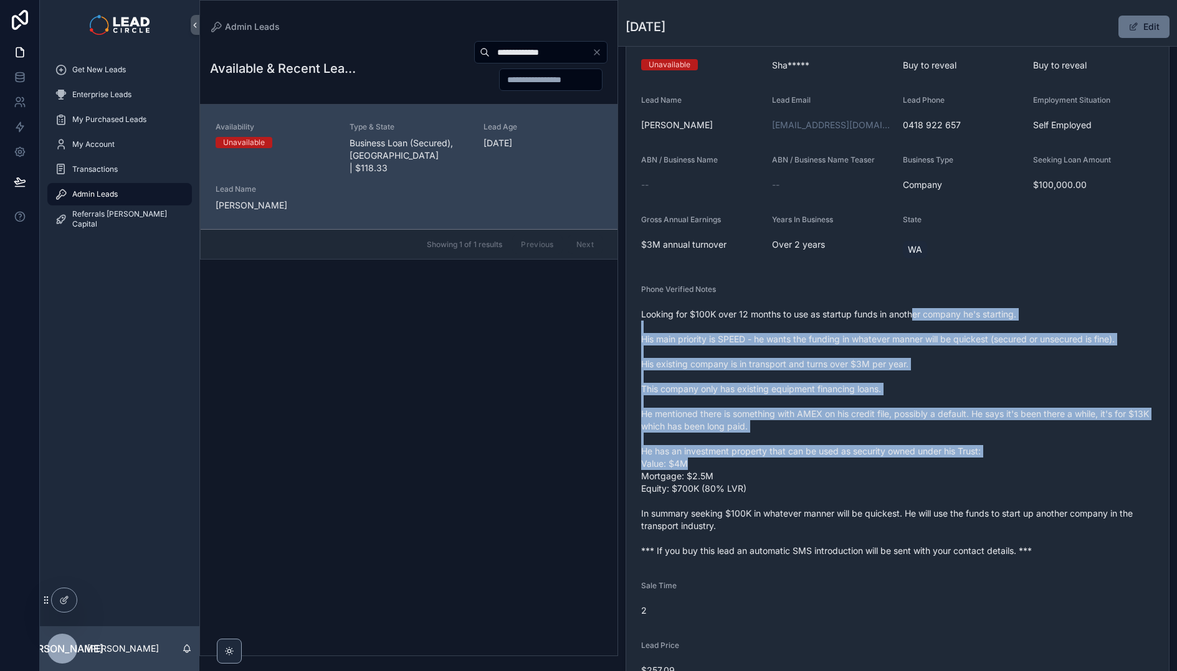
click at [911, 314] on span "Looking for $100K over 12 months to use as startup funds in another company he'…" at bounding box center [897, 432] width 513 height 249
drag, startPoint x: 911, startPoint y: 314, endPoint x: 949, endPoint y: 430, distance: 121.7
click at [949, 430] on span "Looking for $100K over 12 months to use as startup funds in another company he'…" at bounding box center [897, 432] width 513 height 249
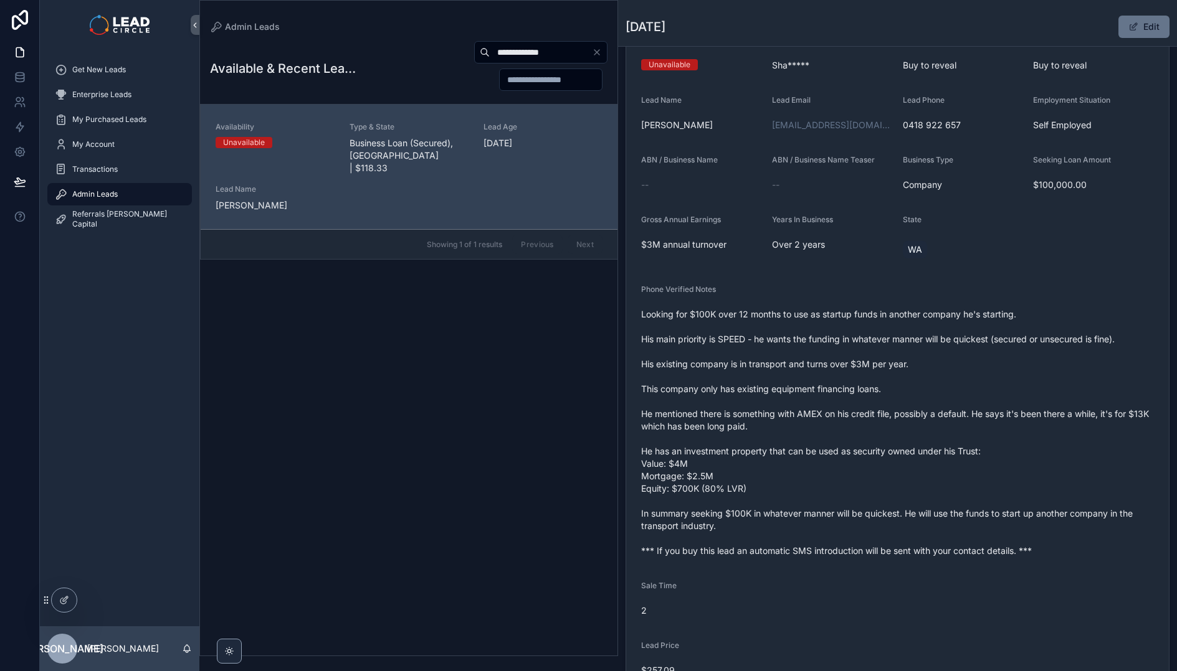
drag, startPoint x: 949, startPoint y: 430, endPoint x: 954, endPoint y: 442, distance: 12.0
click at [949, 430] on span "Looking for $100K over 12 months to use as startup funds in another company he'…" at bounding box center [897, 432] width 513 height 249
click at [760, 447] on span "Looking for $100K over 12 months to use as startup funds in another company he'…" at bounding box center [897, 432] width 513 height 249
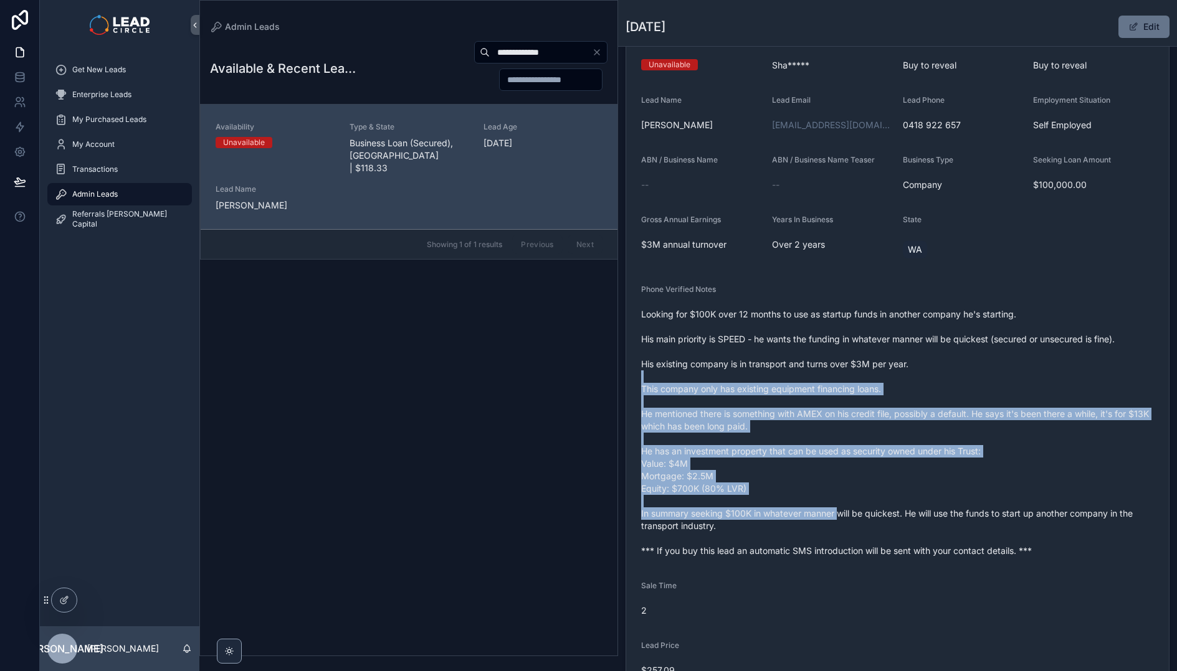
click at [856, 551] on span "Looking for $100K over 12 months to use as startup funds in another company he'…" at bounding box center [897, 432] width 513 height 249
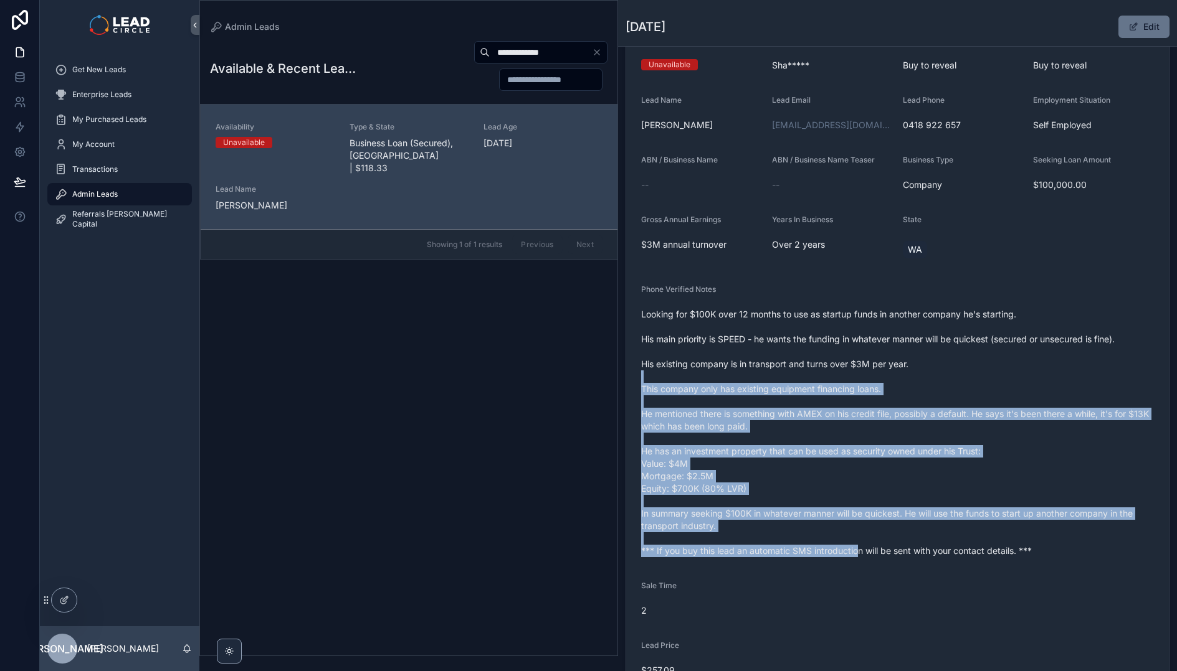
click at [857, 552] on span "Looking for $100K over 12 months to use as startup funds in another company he'…" at bounding box center [897, 432] width 513 height 249
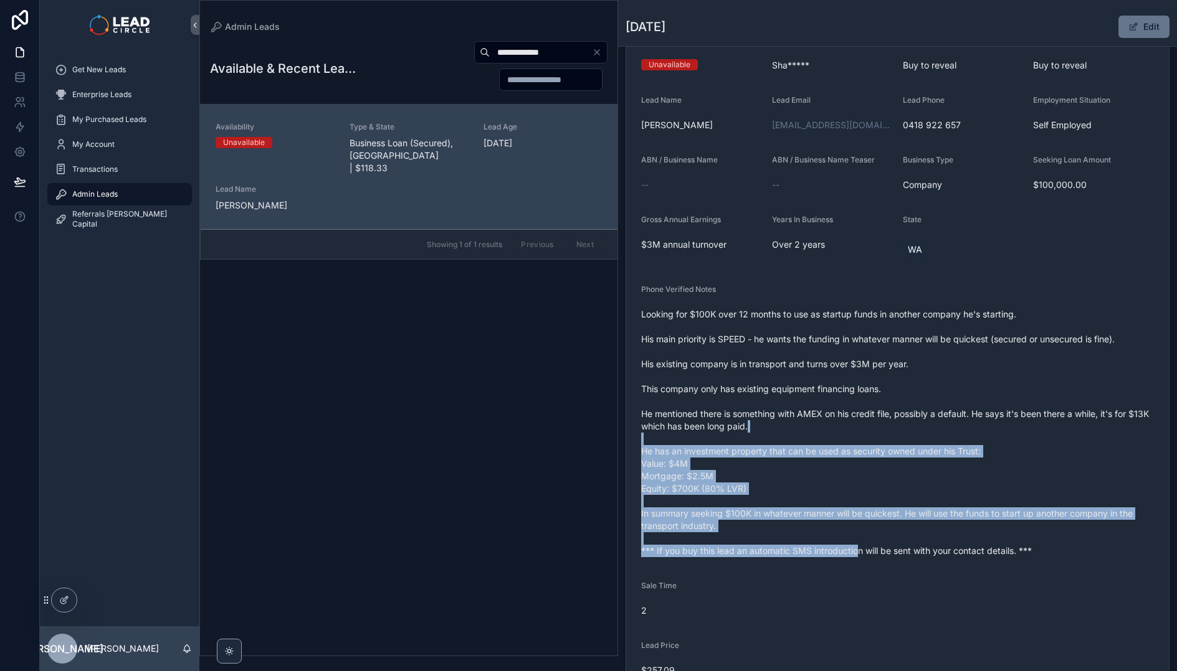
drag, startPoint x: 857, startPoint y: 552, endPoint x: 813, endPoint y: 399, distance: 159.3
click at [813, 399] on span "Looking for $100K over 12 months to use as startup funds in another company he'…" at bounding box center [897, 432] width 513 height 249
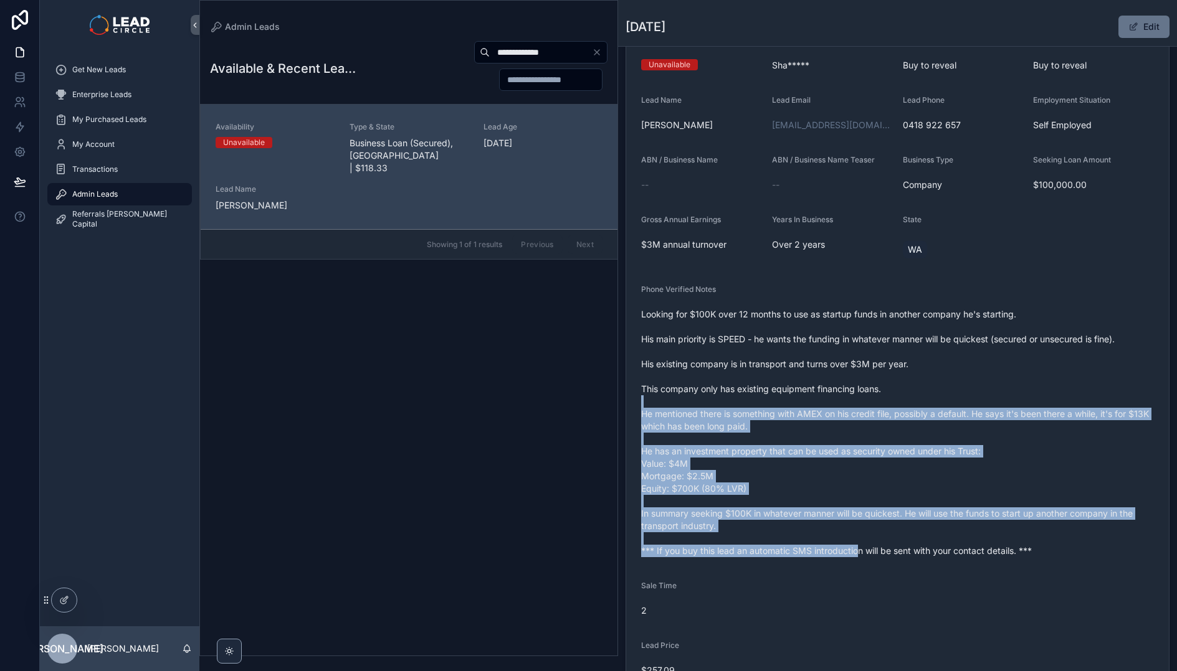
click at [813, 399] on span "Looking for $100K over 12 months to use as startup funds in another company he'…" at bounding box center [897, 432] width 513 height 249
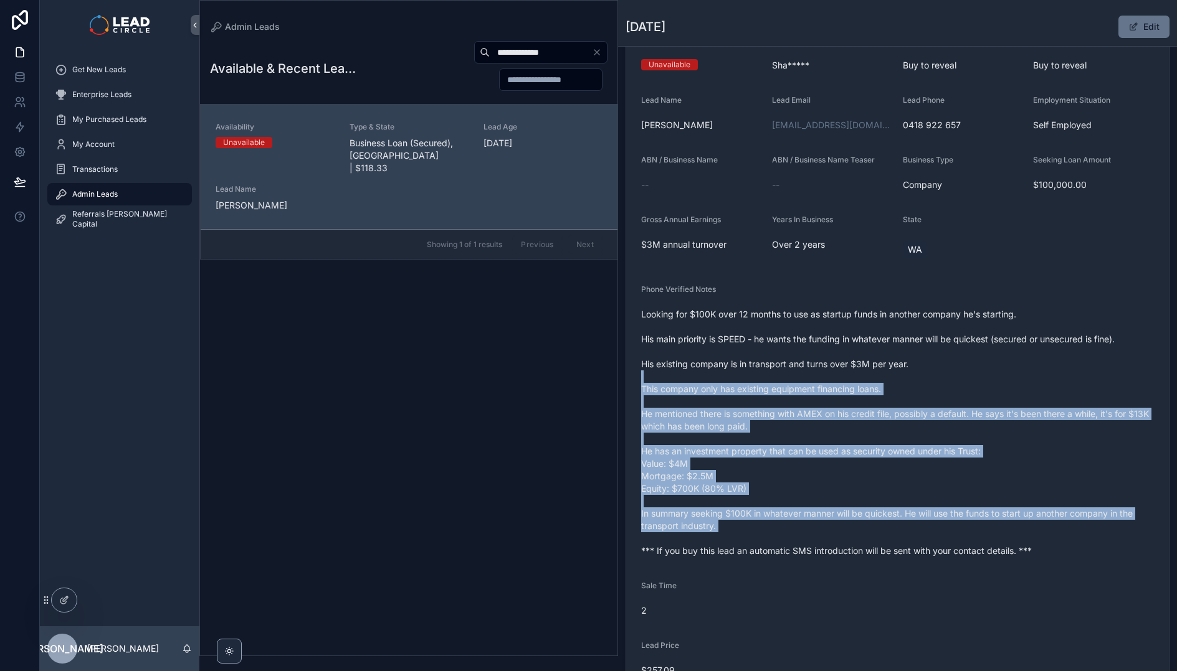
drag, startPoint x: 826, startPoint y: 405, endPoint x: 891, endPoint y: 540, distance: 149.0
click at [891, 540] on span "Looking for $100K over 12 months to use as startup funds in another company he'…" at bounding box center [897, 432] width 513 height 249
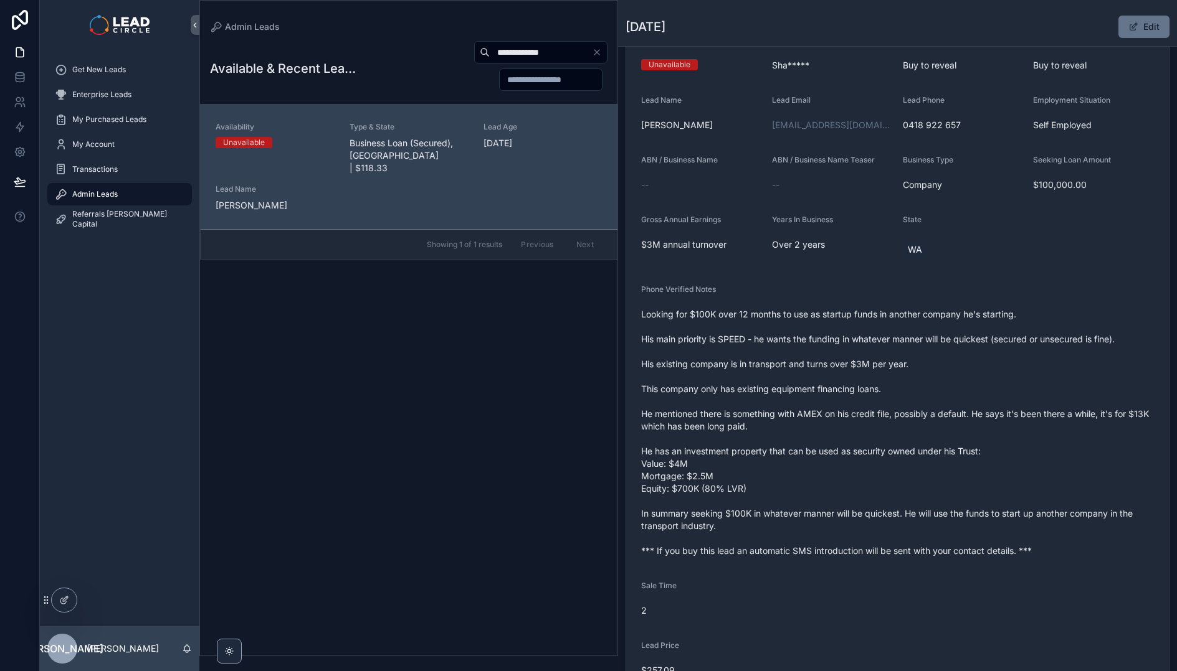
click at [543, 50] on input "**********" at bounding box center [541, 52] width 102 height 17
paste input "scrollable content"
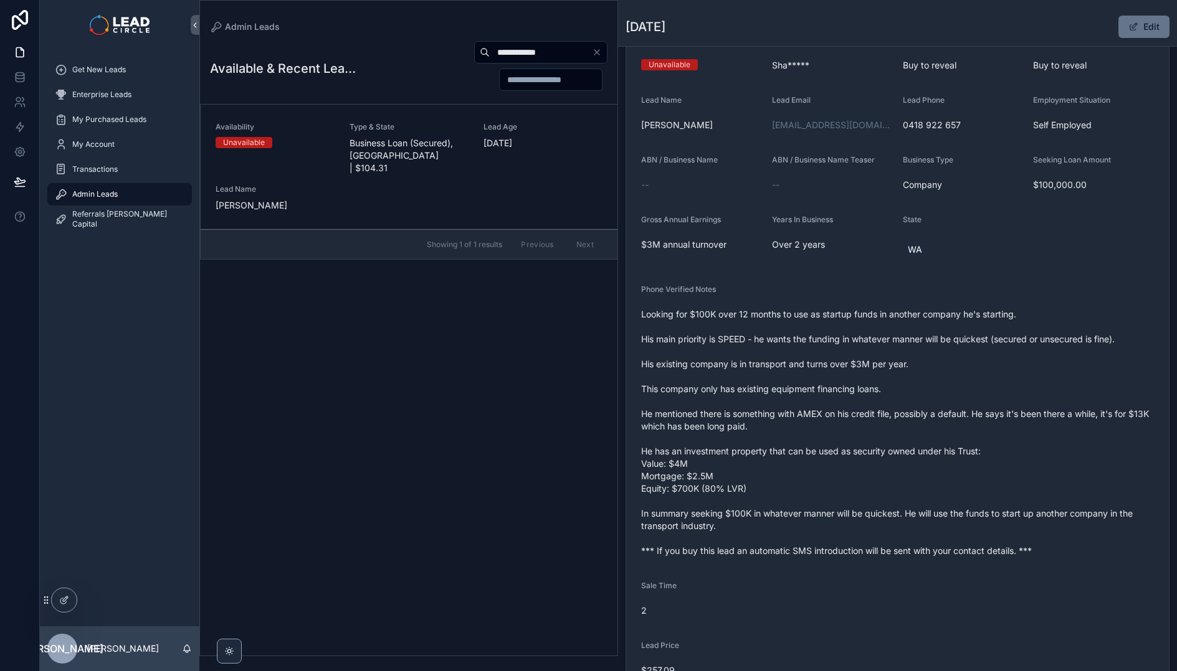
click at [433, 154] on span "Business Loan (Secured), VIC | $104.31" at bounding box center [408, 155] width 119 height 37
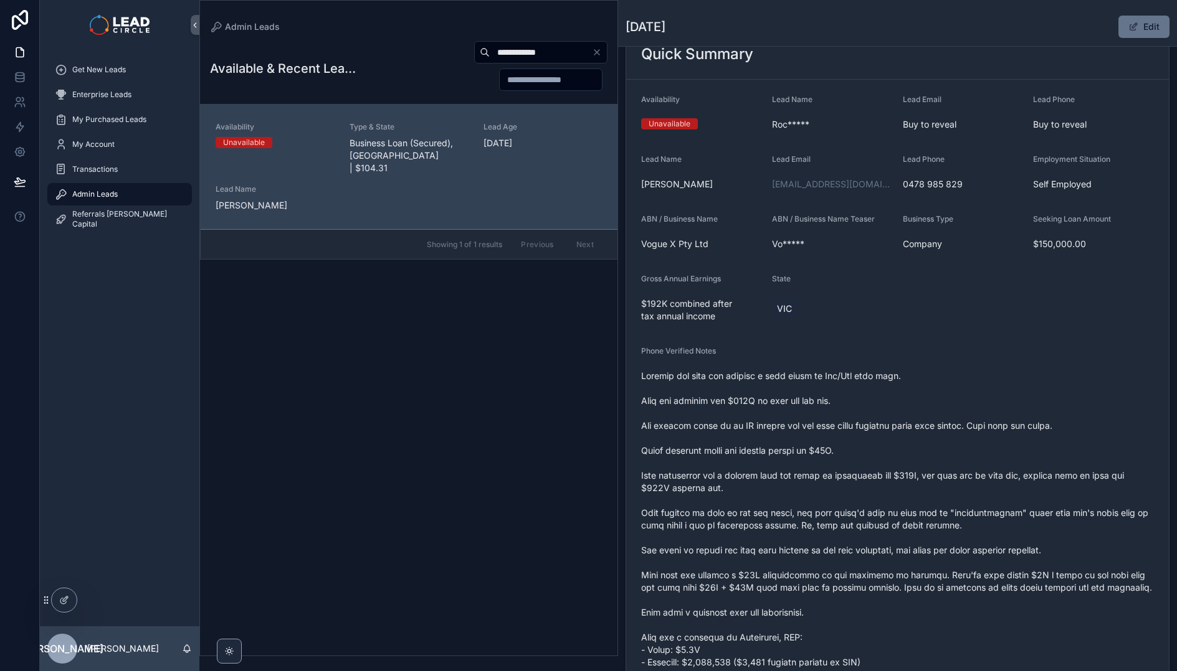
scroll to position [131, 0]
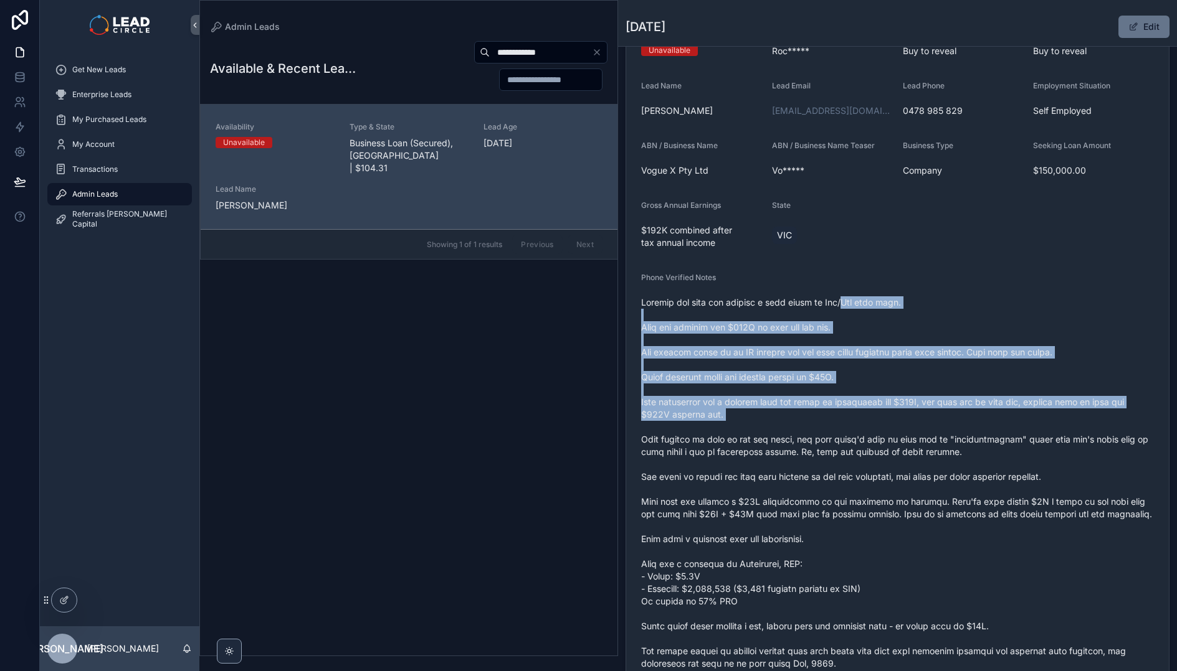
drag, startPoint x: 844, startPoint y: 298, endPoint x: 902, endPoint y: 441, distance: 154.5
click at [901, 440] on span "scrollable content" at bounding box center [897, 539] width 513 height 486
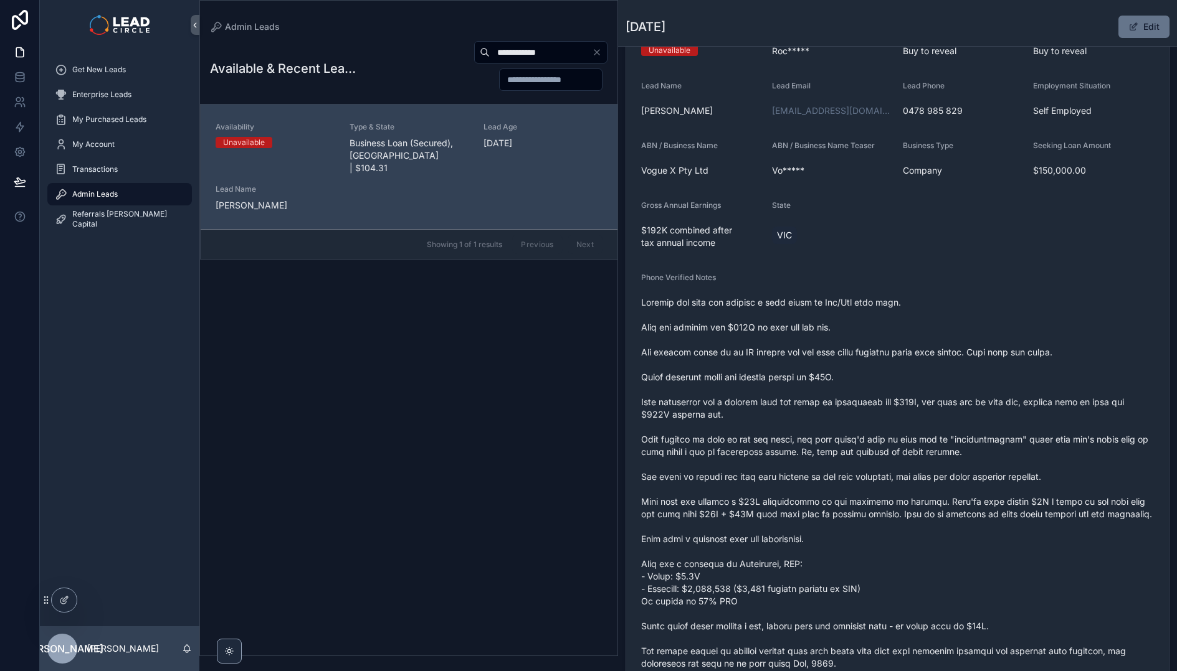
click at [902, 441] on span "scrollable content" at bounding box center [897, 539] width 513 height 486
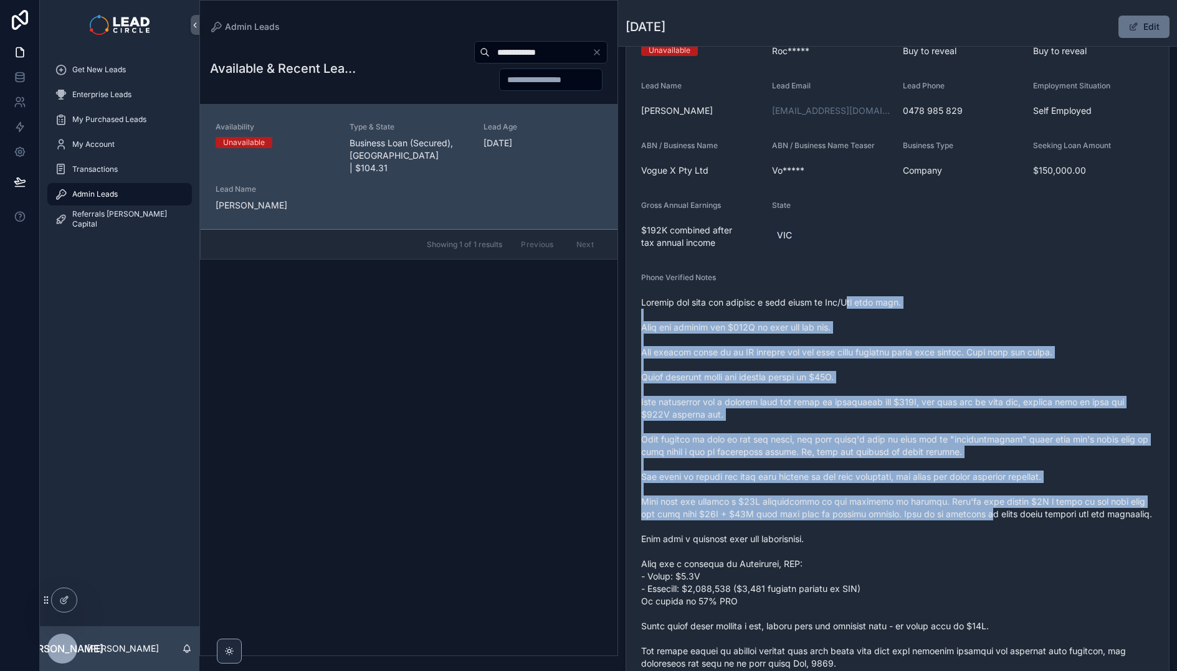
drag, startPoint x: 955, startPoint y: 467, endPoint x: 851, endPoint y: 298, distance: 198.3
click at [851, 298] on span "scrollable content" at bounding box center [897, 539] width 513 height 486
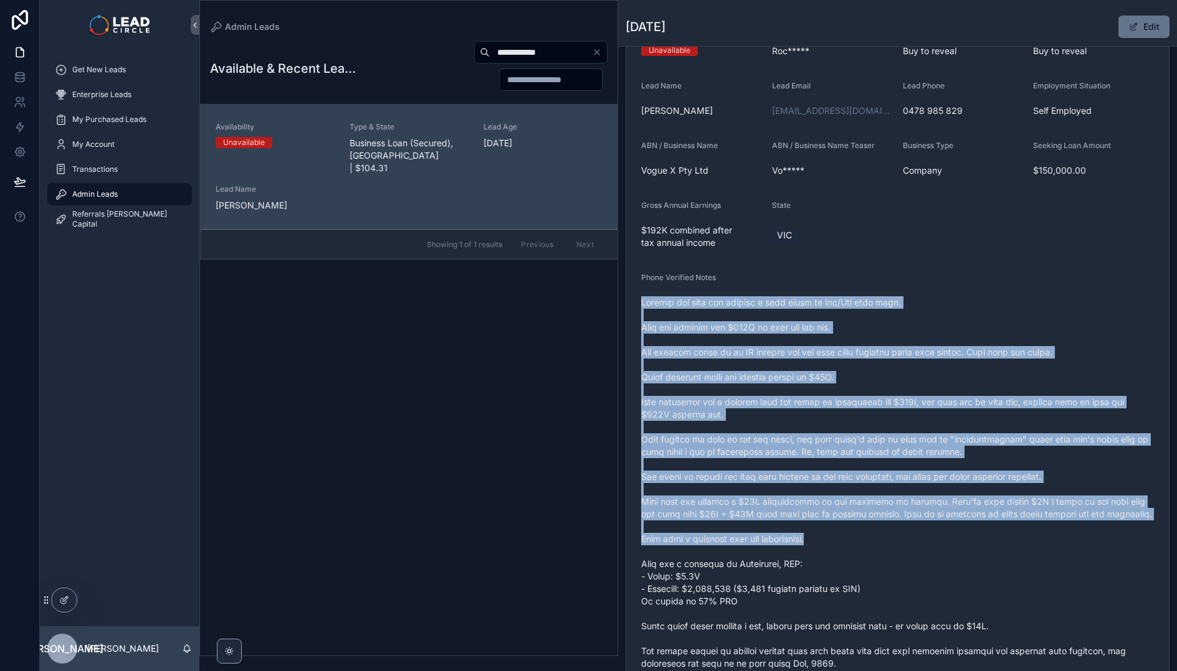
drag, startPoint x: 861, startPoint y: 323, endPoint x: 963, endPoint y: 544, distance: 243.8
click at [963, 544] on div "scrollable content" at bounding box center [897, 539] width 513 height 493
click at [963, 544] on span "scrollable content" at bounding box center [897, 539] width 513 height 486
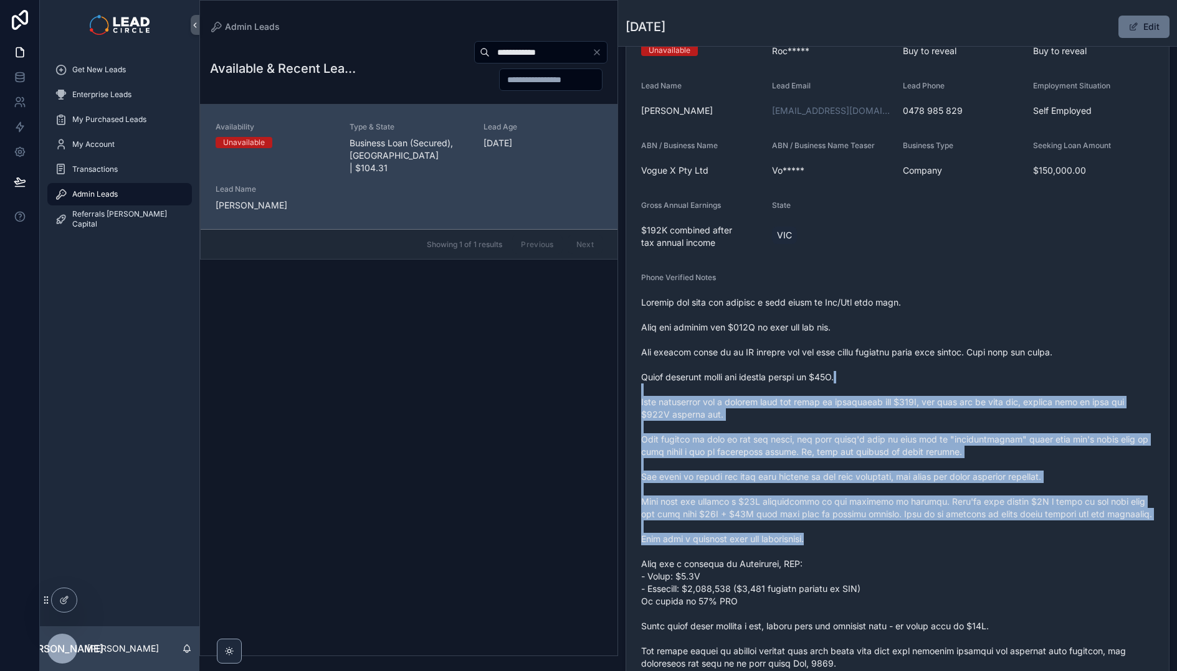
drag, startPoint x: 914, startPoint y: 400, endPoint x: 891, endPoint y: 348, distance: 57.4
click at [891, 348] on span "scrollable content" at bounding box center [897, 539] width 513 height 486
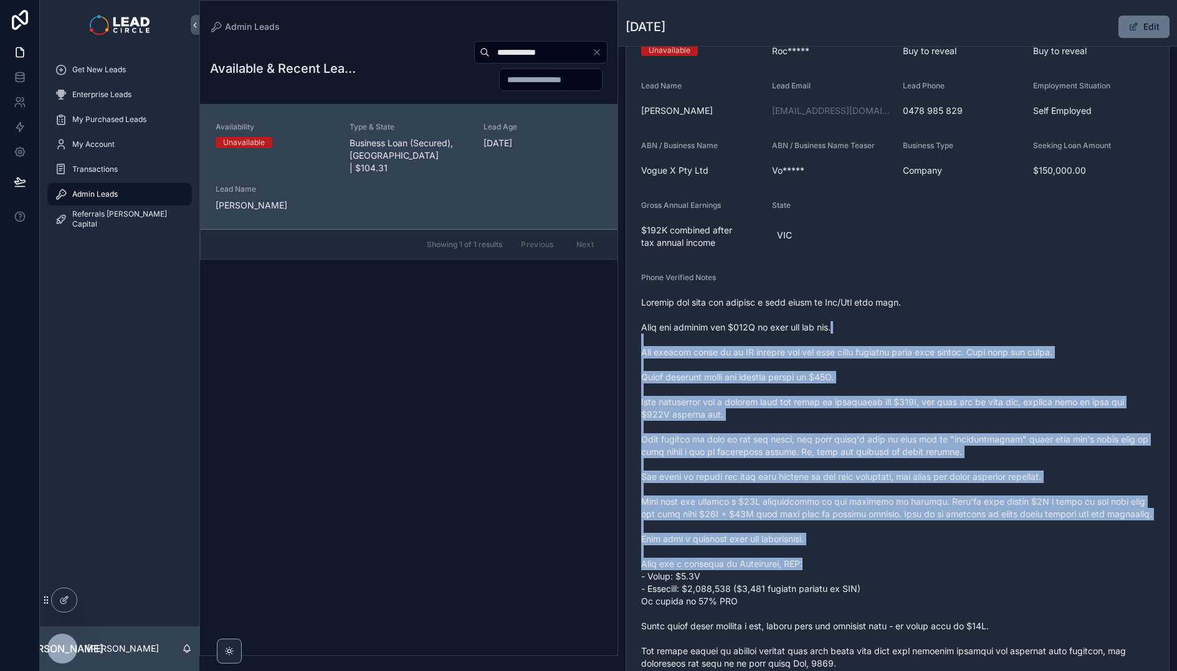
drag, startPoint x: 900, startPoint y: 323, endPoint x: 1028, endPoint y: 565, distance: 273.9
click at [1028, 565] on span "scrollable content" at bounding box center [897, 539] width 513 height 486
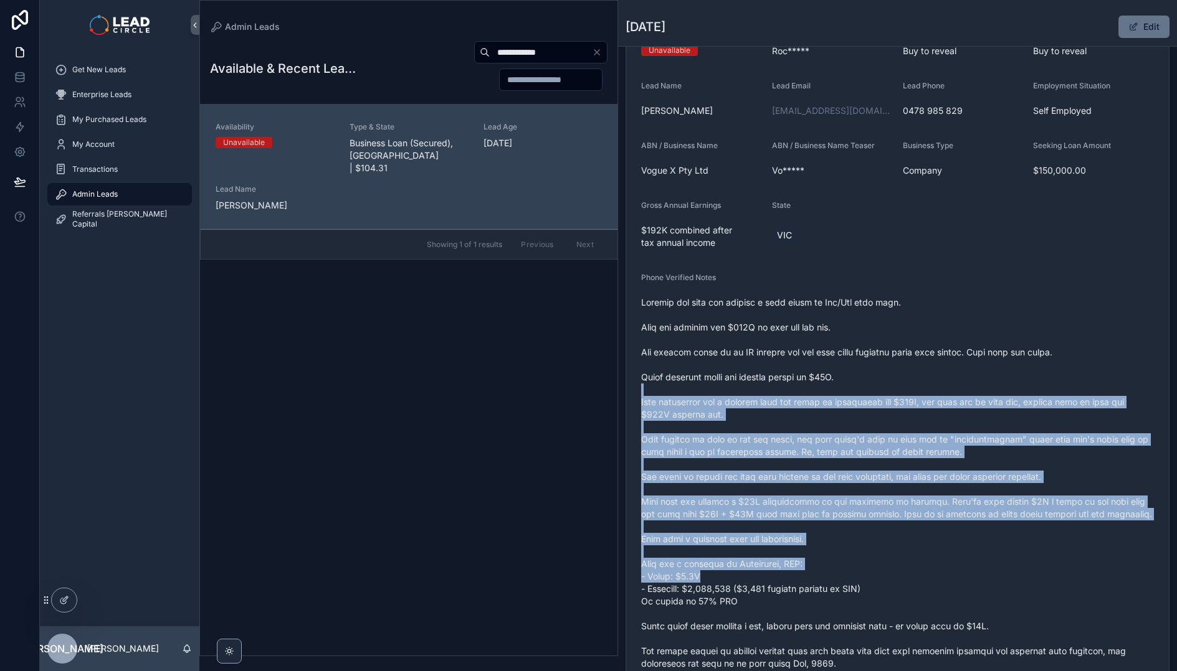
drag, startPoint x: 1033, startPoint y: 570, endPoint x: 892, endPoint y: 348, distance: 264.0
click at [893, 353] on span "scrollable content" at bounding box center [897, 539] width 513 height 486
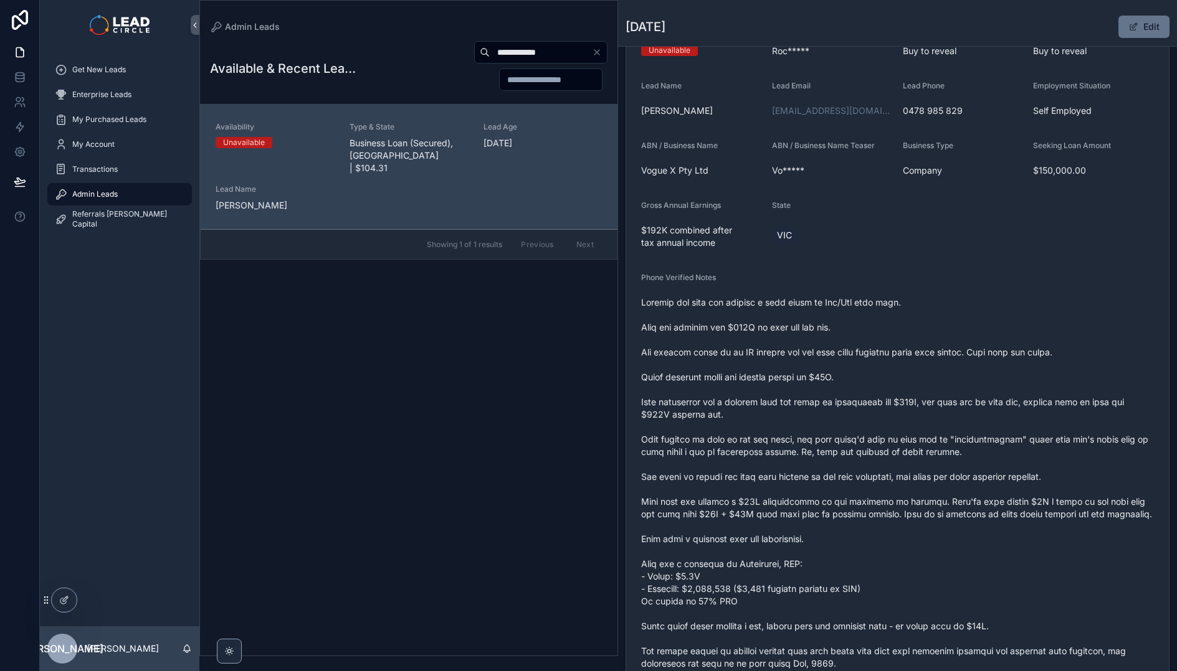
click at [892, 348] on span "scrollable content" at bounding box center [897, 539] width 513 height 486
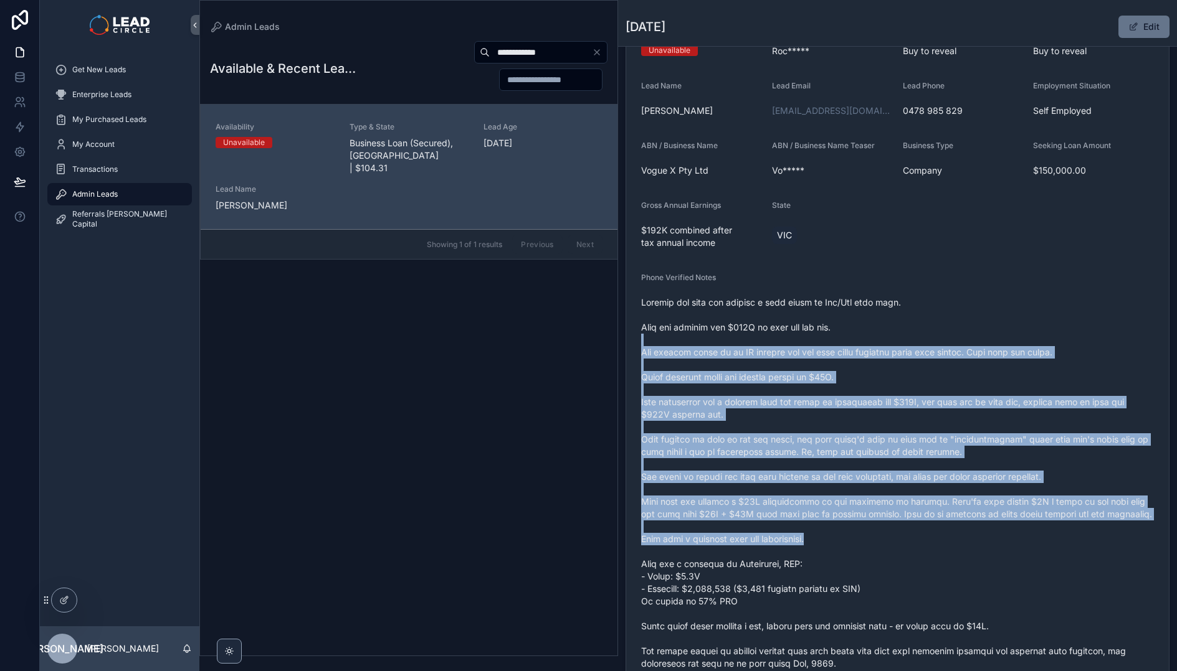
drag, startPoint x: 910, startPoint y: 382, endPoint x: 978, endPoint y: 550, distance: 180.8
click at [978, 550] on span "scrollable content" at bounding box center [897, 539] width 513 height 486
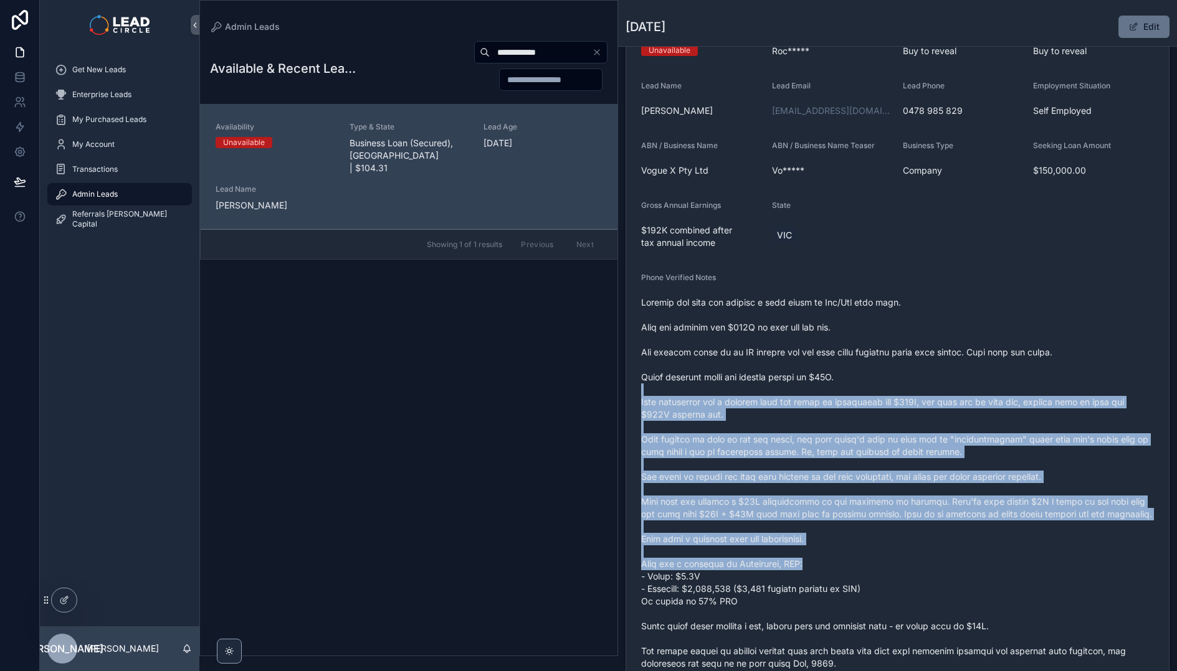
drag, startPoint x: 1005, startPoint y: 570, endPoint x: 851, endPoint y: 343, distance: 274.5
click at [851, 343] on span "scrollable content" at bounding box center [897, 539] width 513 height 486
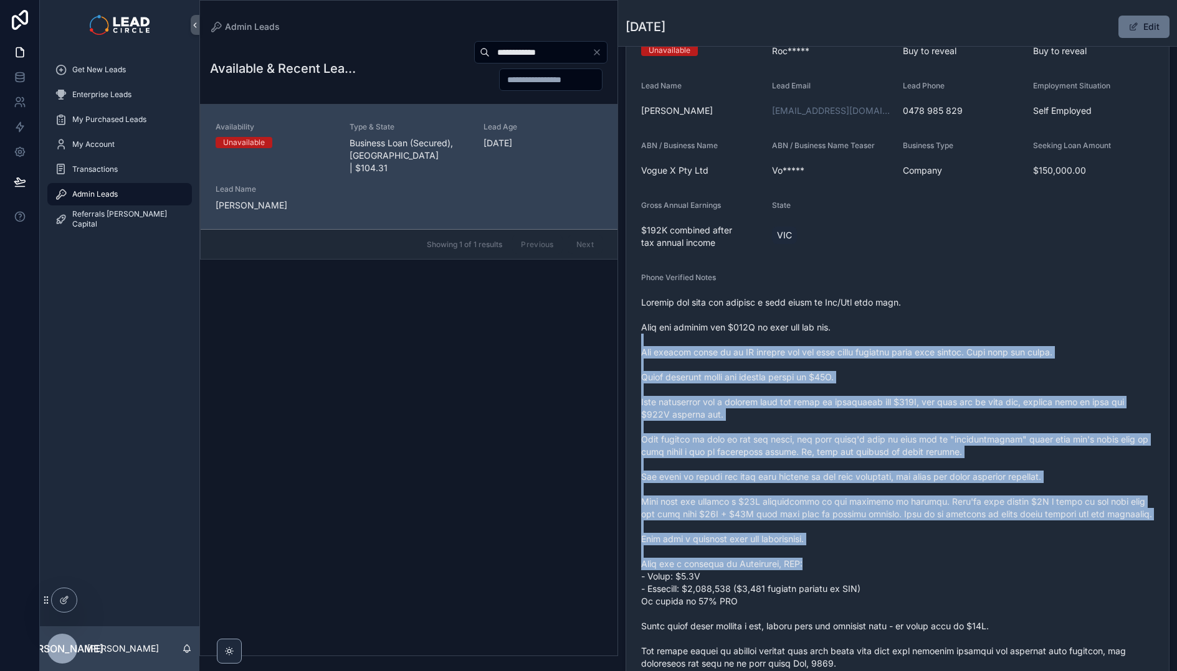
click at [851, 343] on span "scrollable content" at bounding box center [897, 539] width 513 height 486
drag, startPoint x: 881, startPoint y: 379, endPoint x: 987, endPoint y: 564, distance: 212.8
click at [987, 564] on span "scrollable content" at bounding box center [897, 539] width 513 height 486
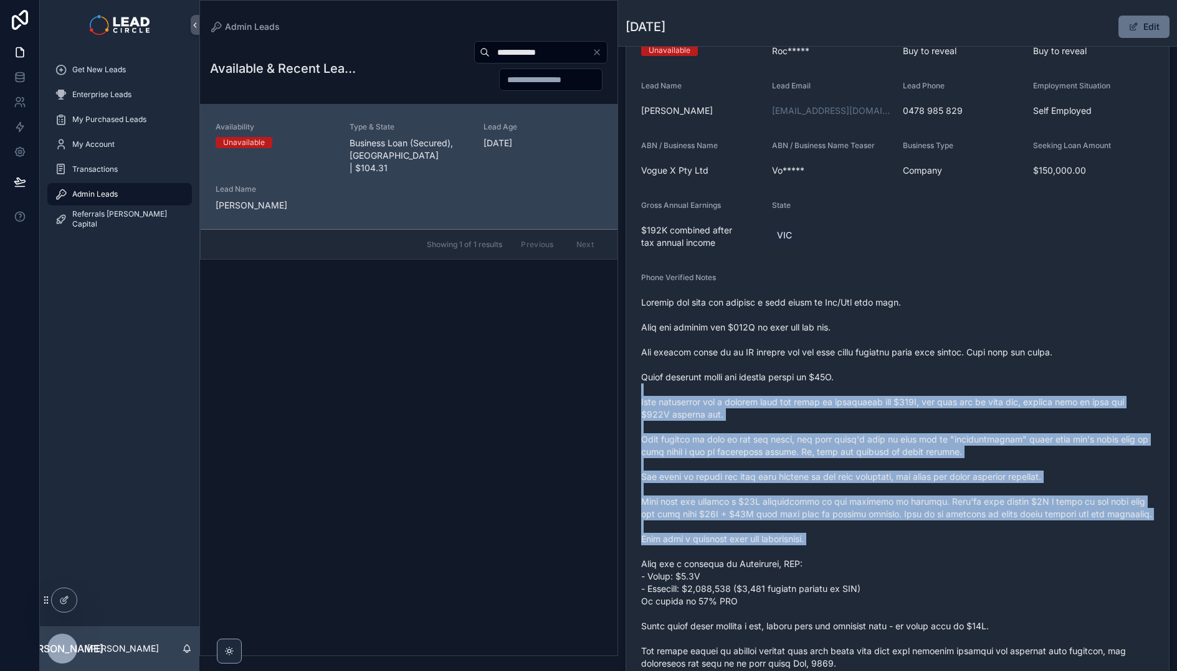
drag, startPoint x: 937, startPoint y: 424, endPoint x: 909, endPoint y: 347, distance: 82.2
click at [909, 347] on span "scrollable content" at bounding box center [897, 539] width 513 height 486
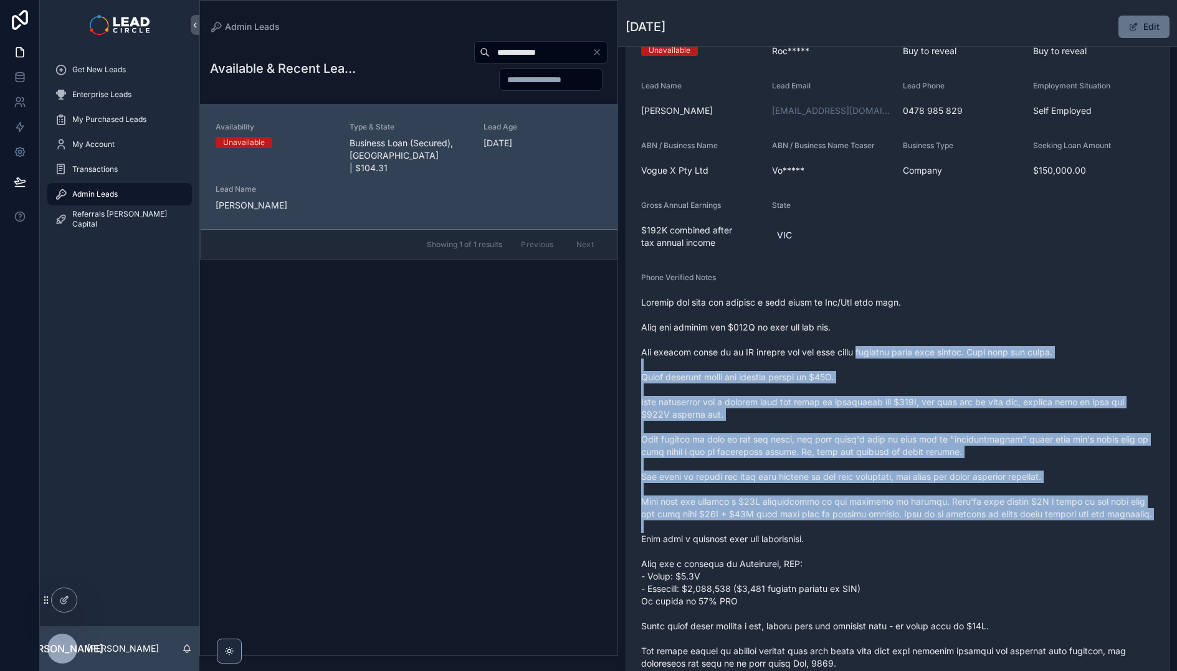
drag, startPoint x: 909, startPoint y: 347, endPoint x: 991, endPoint y: 549, distance: 218.2
click at [983, 533] on span "scrollable content" at bounding box center [897, 539] width 513 height 486
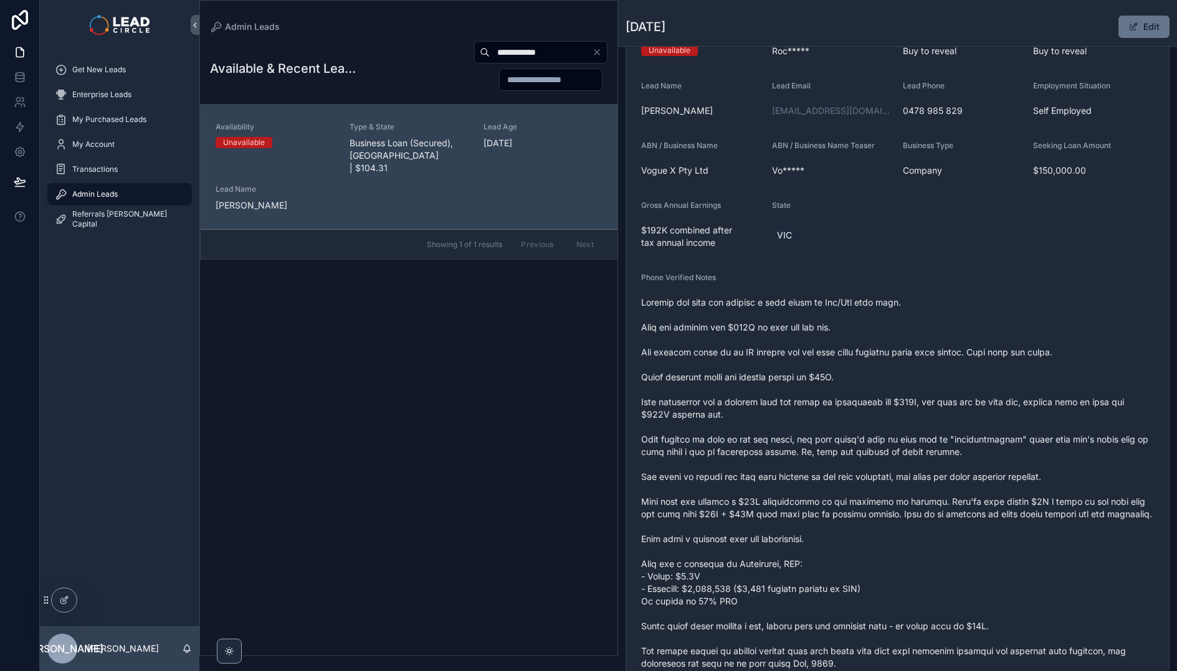
click at [1001, 567] on span "scrollable content" at bounding box center [897, 539] width 513 height 486
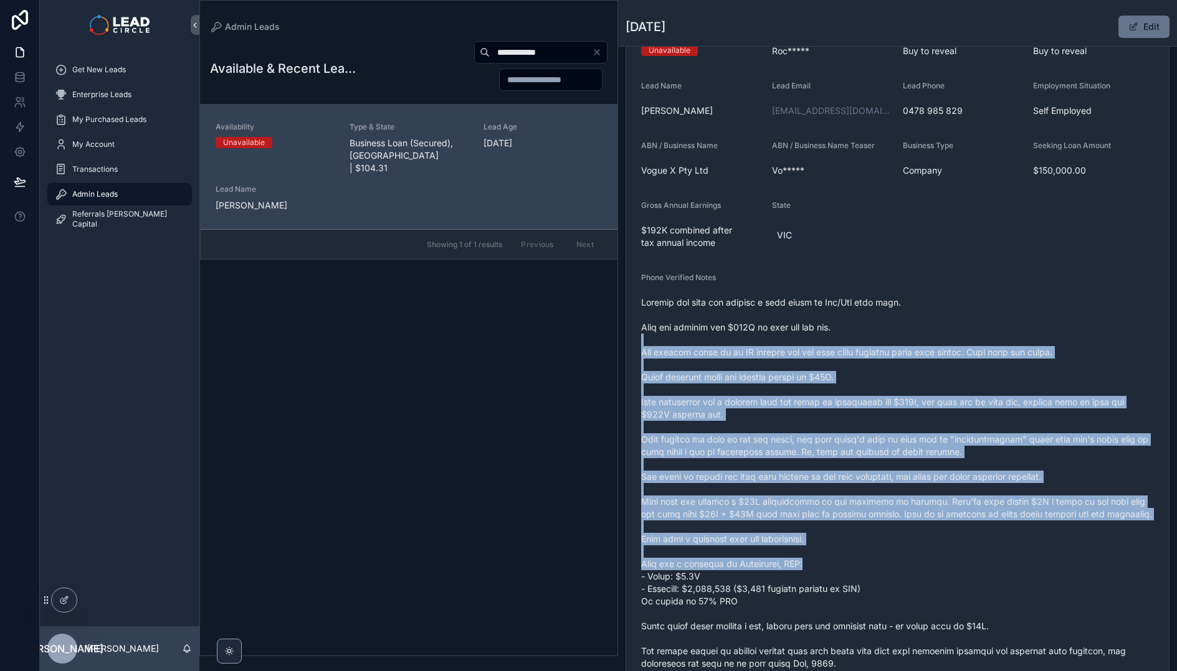
drag, startPoint x: 1003, startPoint y: 569, endPoint x: 832, endPoint y: 328, distance: 295.2
click at [832, 328] on span "scrollable content" at bounding box center [897, 539] width 513 height 486
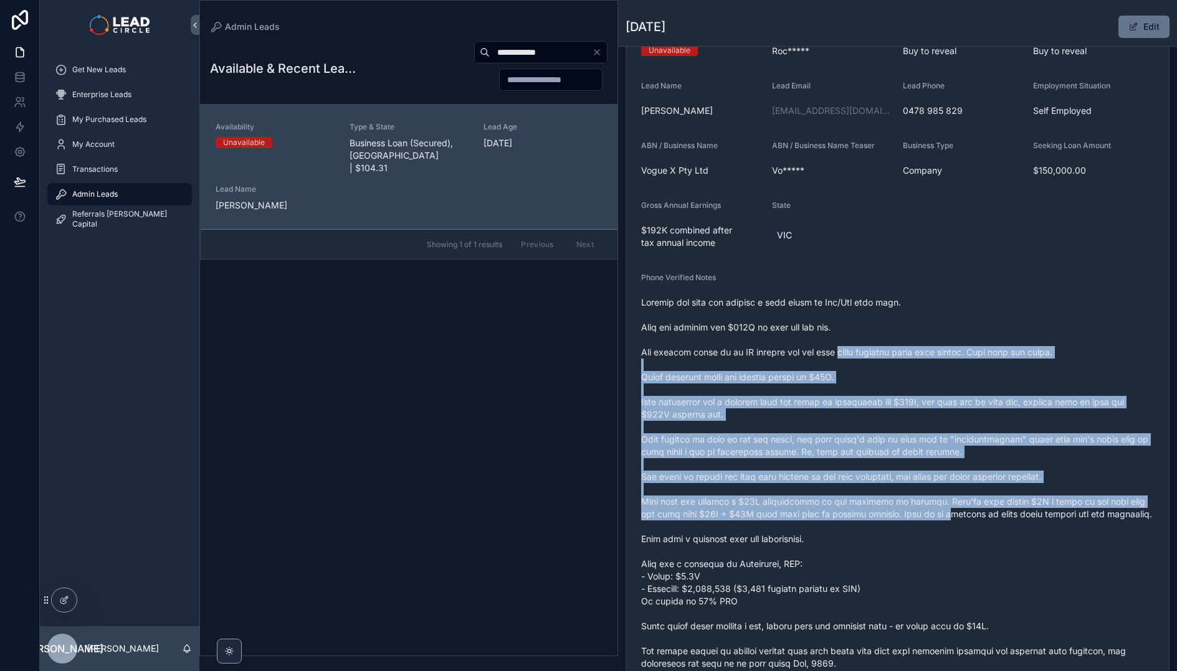
drag, startPoint x: 934, startPoint y: 501, endPoint x: 945, endPoint y: 519, distance: 21.5
click at [945, 519] on span "scrollable content" at bounding box center [897, 539] width 513 height 486
click at [945, 520] on span "scrollable content" at bounding box center [897, 539] width 513 height 486
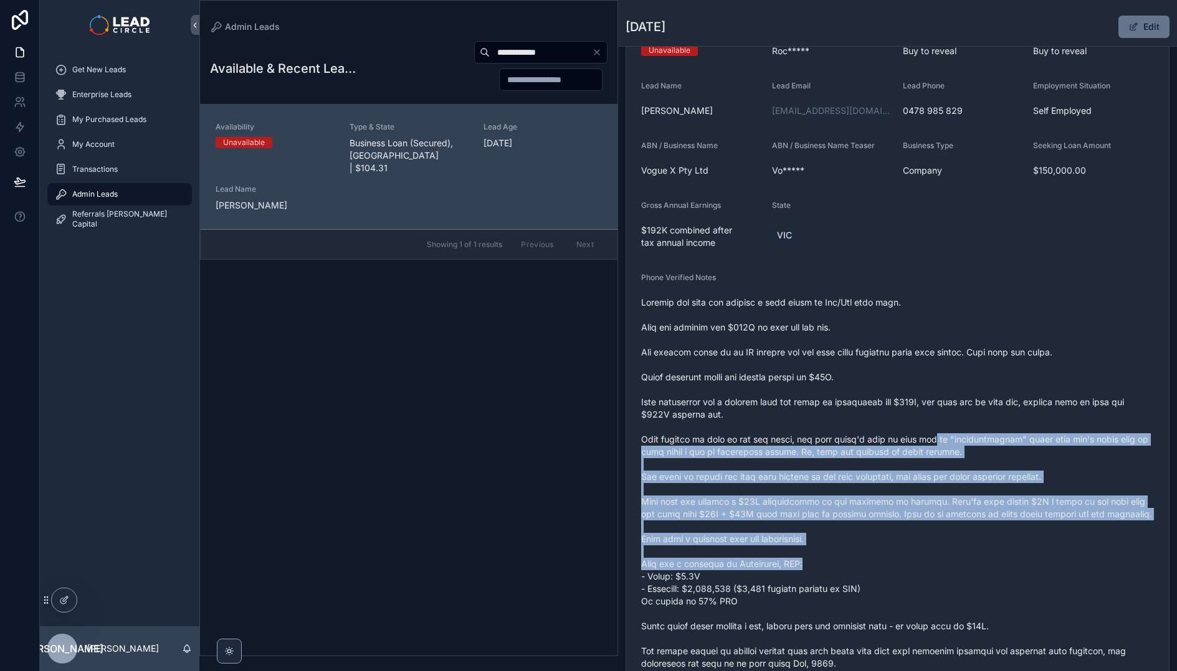
drag, startPoint x: 914, startPoint y: 400, endPoint x: 891, endPoint y: 359, distance: 47.1
click at [891, 359] on span "scrollable content" at bounding box center [897, 539] width 513 height 486
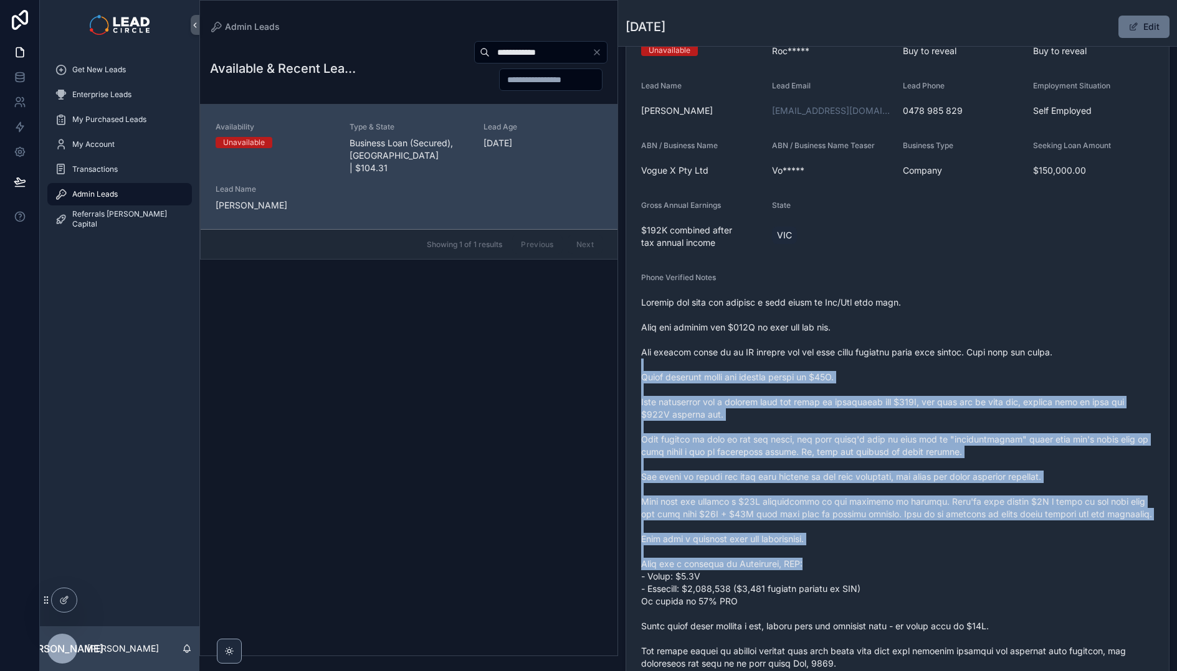
click at [891, 359] on span "scrollable content" at bounding box center [897, 539] width 513 height 486
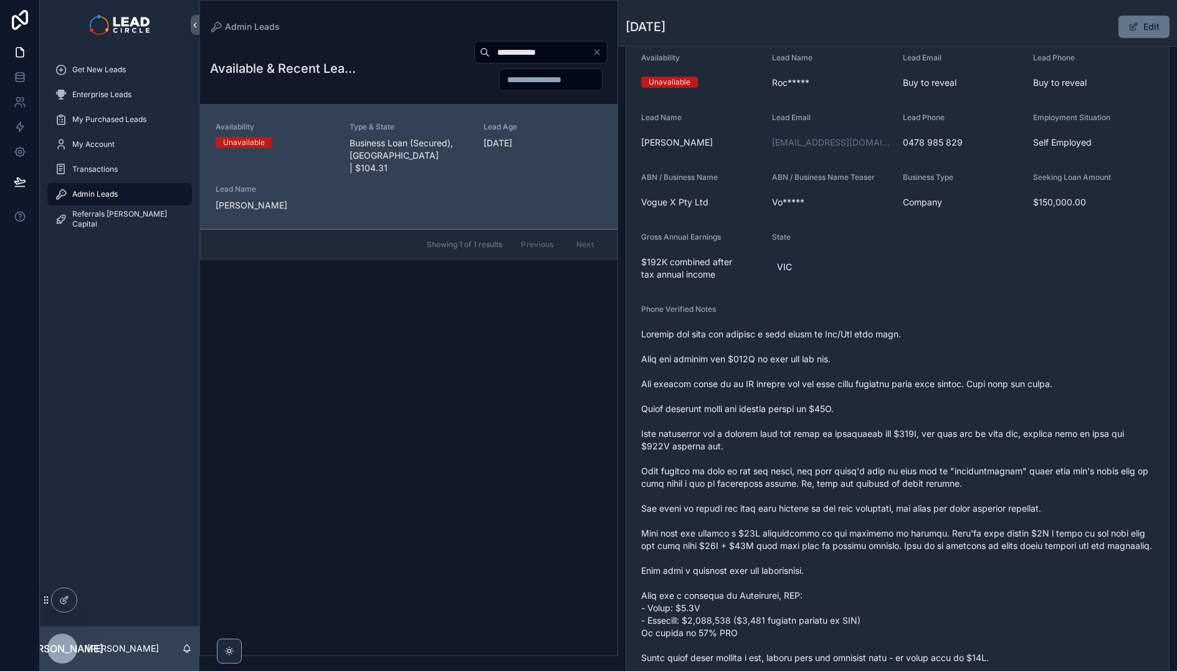
scroll to position [28, 0]
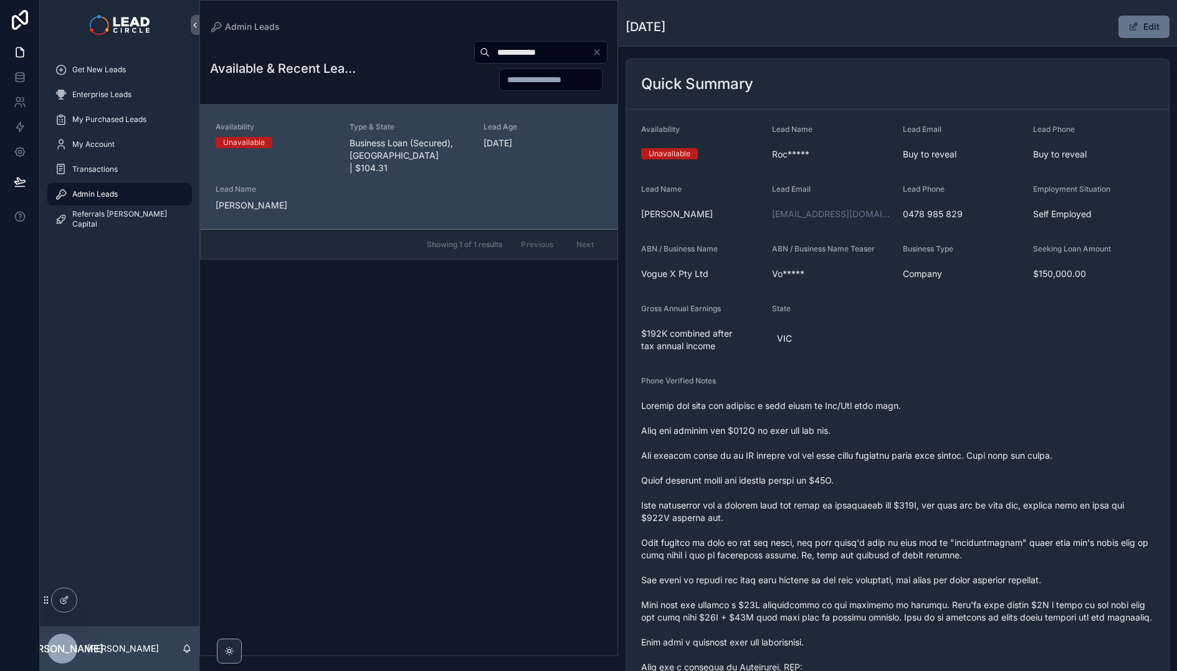
click at [536, 50] on input "**********" at bounding box center [541, 52] width 102 height 17
paste input "**"
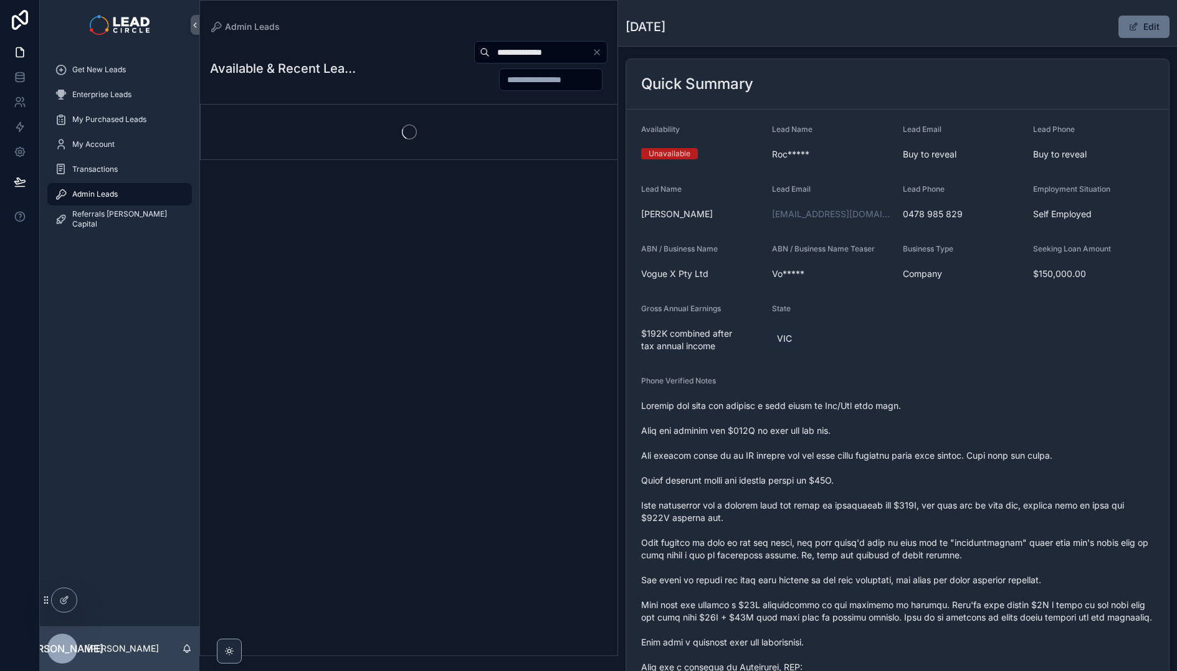
click at [419, 76] on div "**********" at bounding box center [482, 65] width 252 height 51
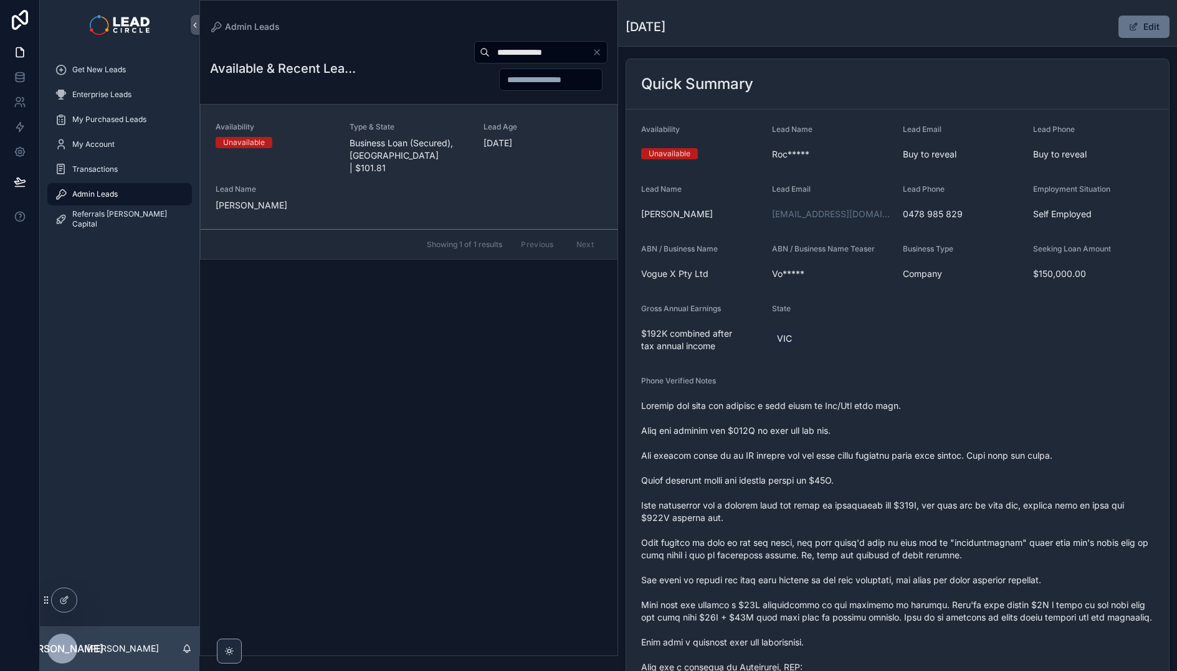
click at [421, 141] on span "Business Loan (Secured), VIC | $101.81" at bounding box center [408, 155] width 119 height 37
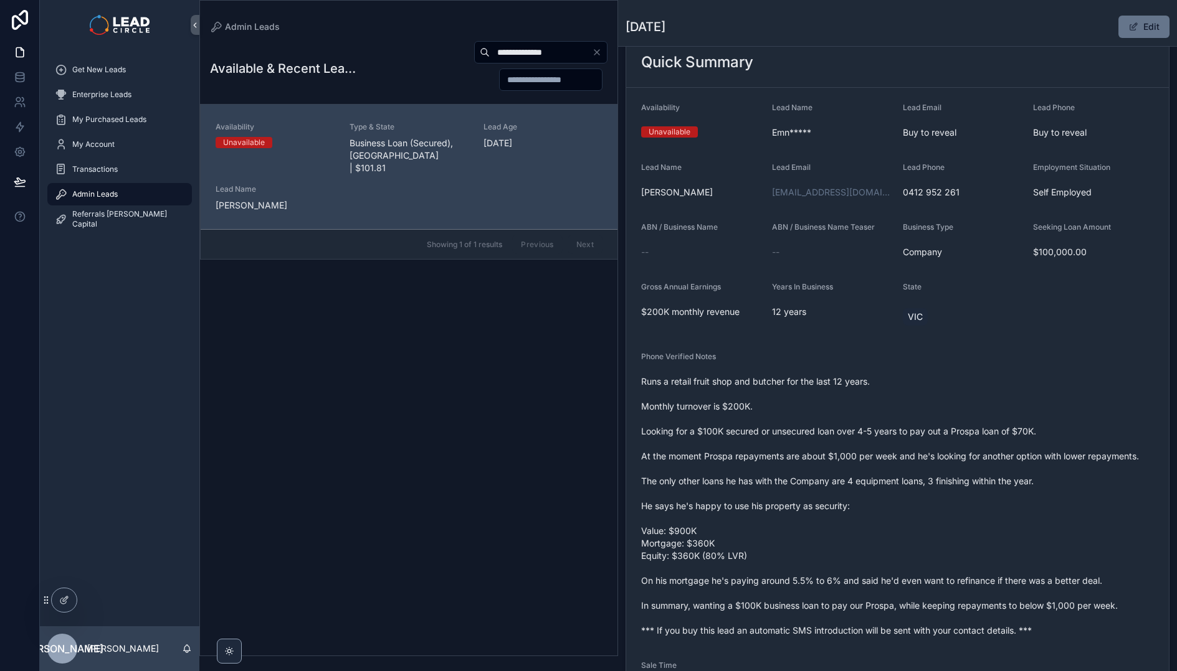
scroll to position [123, 0]
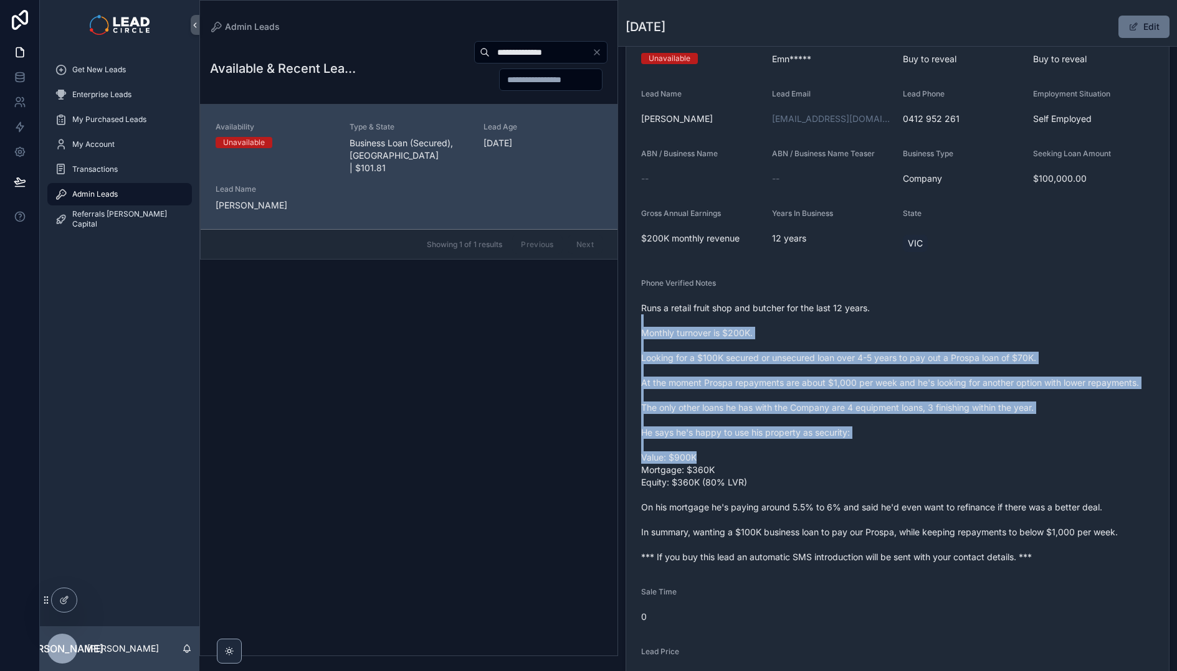
drag, startPoint x: 726, startPoint y: 318, endPoint x: 926, endPoint y: 453, distance: 241.7
click at [926, 453] on span "Runs a retail fruit shop and butcher for the last 12 years. Monthly turnover is…" at bounding box center [897, 433] width 513 height 262
drag, startPoint x: 781, startPoint y: 325, endPoint x: 753, endPoint y: 296, distance: 40.1
click at [753, 296] on div "Phone Verified Notes Runs a retail fruit shop and butcher for the last 12 years…" at bounding box center [897, 422] width 513 height 289
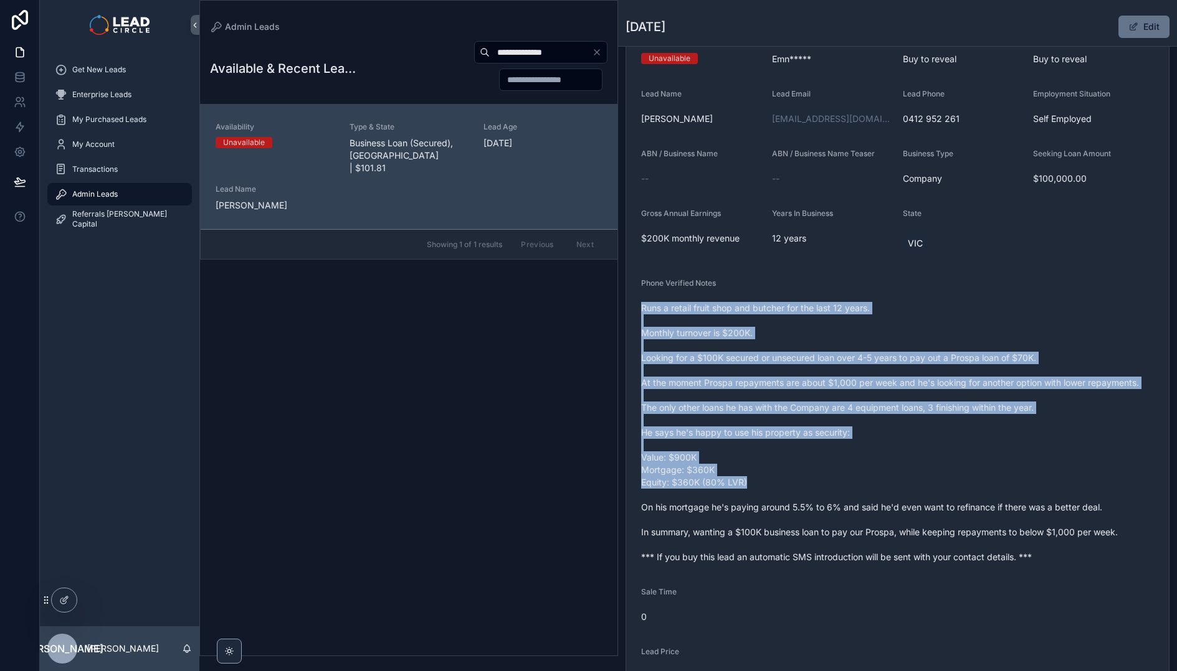
click at [753, 296] on div "Phone Verified Notes Runs a retail fruit shop and butcher for the last 12 years…" at bounding box center [897, 422] width 513 height 289
drag, startPoint x: 901, startPoint y: 487, endPoint x: 908, endPoint y: 492, distance: 8.5
click at [908, 492] on span "Runs a retail fruit shop and butcher for the last 12 years. Monthly turnover is…" at bounding box center [897, 433] width 513 height 262
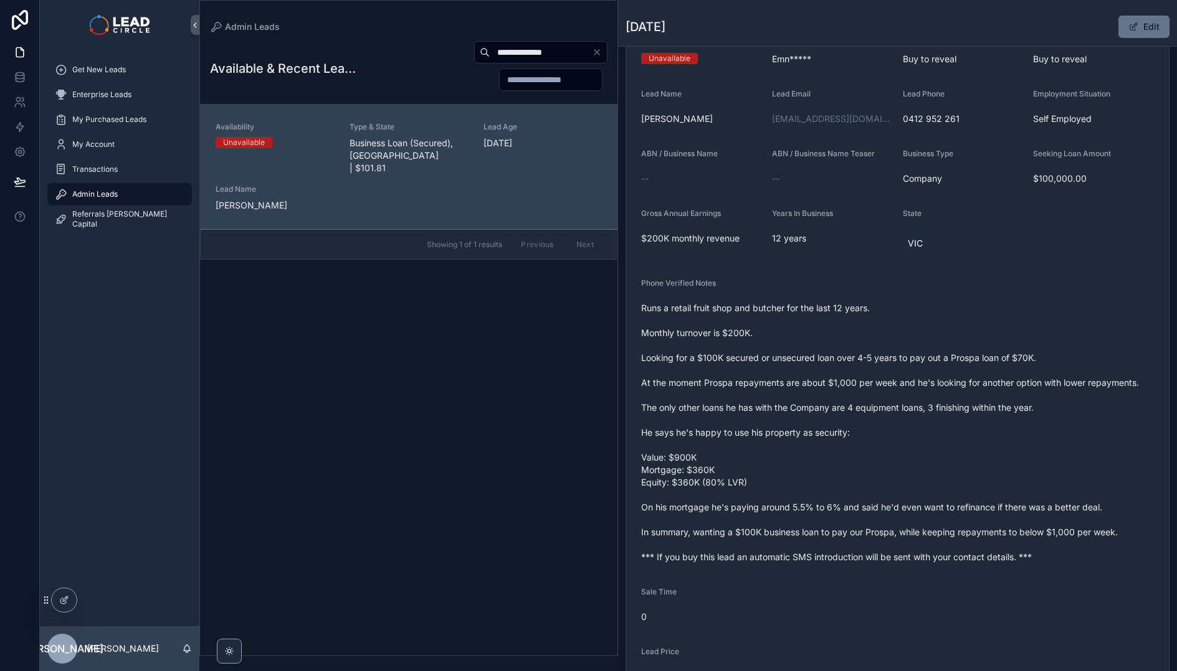
click at [541, 51] on input "**********" at bounding box center [541, 52] width 102 height 17
paste input "******"
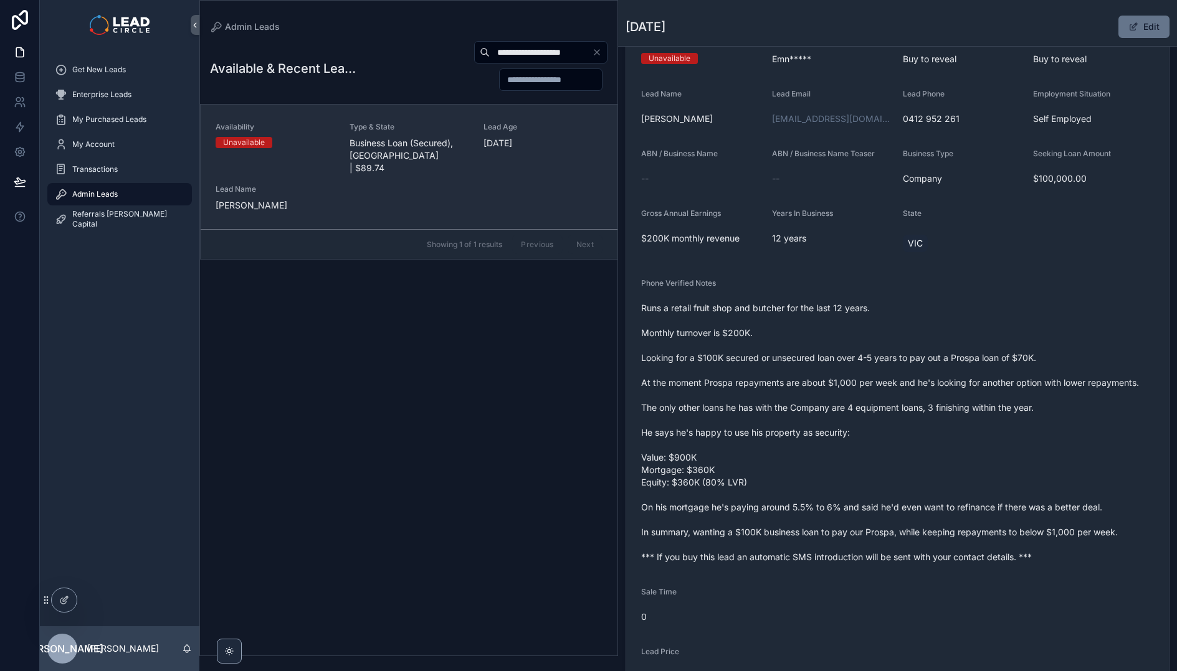
click at [480, 185] on div "Availability Unavailable Type & State Business Loan (Secured), QLD | $89.74 Lea…" at bounding box center [408, 167] width 387 height 90
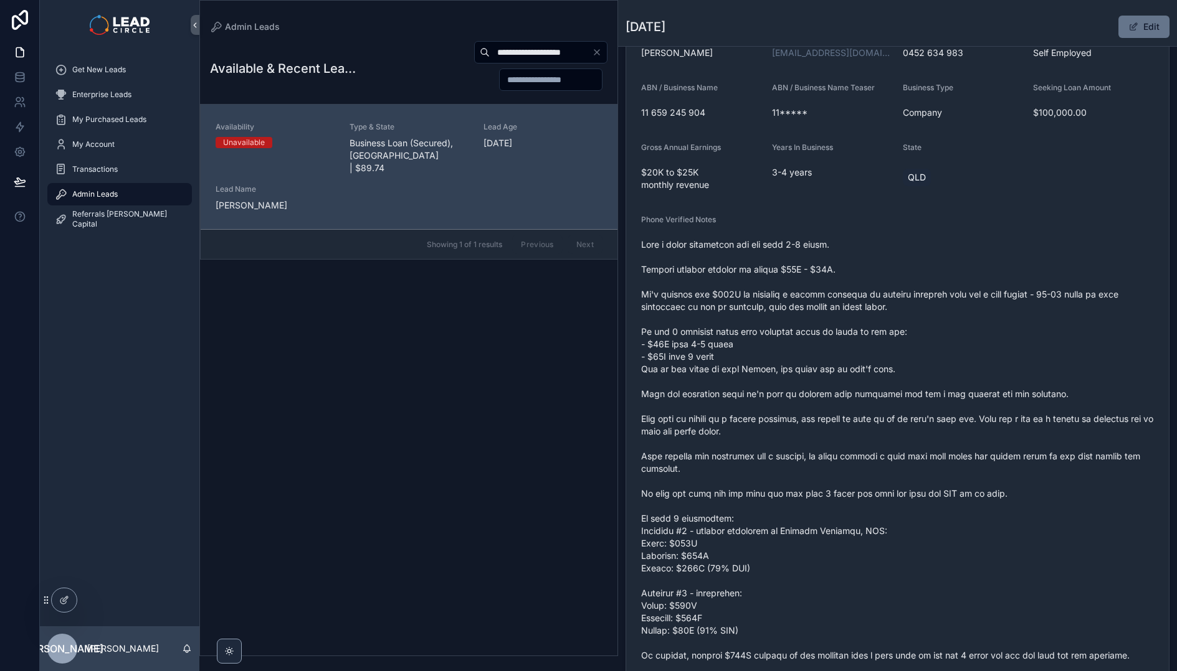
scroll to position [267, 0]
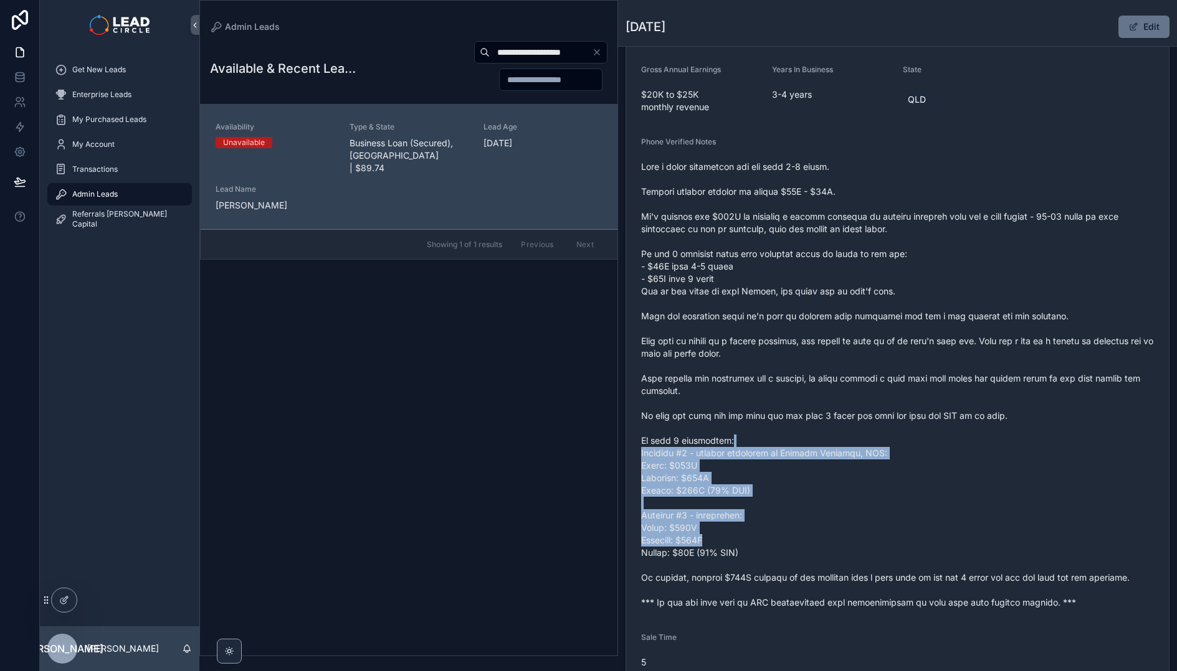
drag, startPoint x: 815, startPoint y: 545, endPoint x: 776, endPoint y: 437, distance: 114.5
click at [776, 438] on span "scrollable content" at bounding box center [897, 385] width 513 height 448
click at [776, 437] on span "scrollable content" at bounding box center [897, 385] width 513 height 448
drag, startPoint x: 776, startPoint y: 437, endPoint x: 839, endPoint y: 537, distance: 118.4
click at [839, 537] on span "scrollable content" at bounding box center [897, 385] width 513 height 448
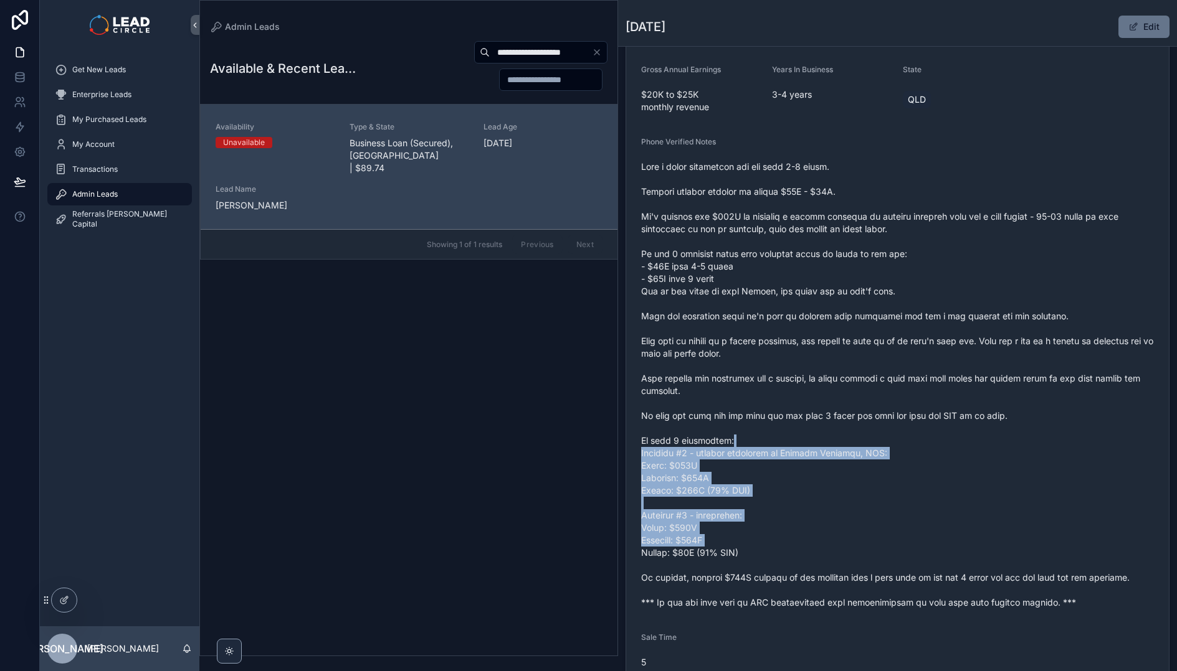
click at [839, 537] on span "scrollable content" at bounding box center [897, 385] width 513 height 448
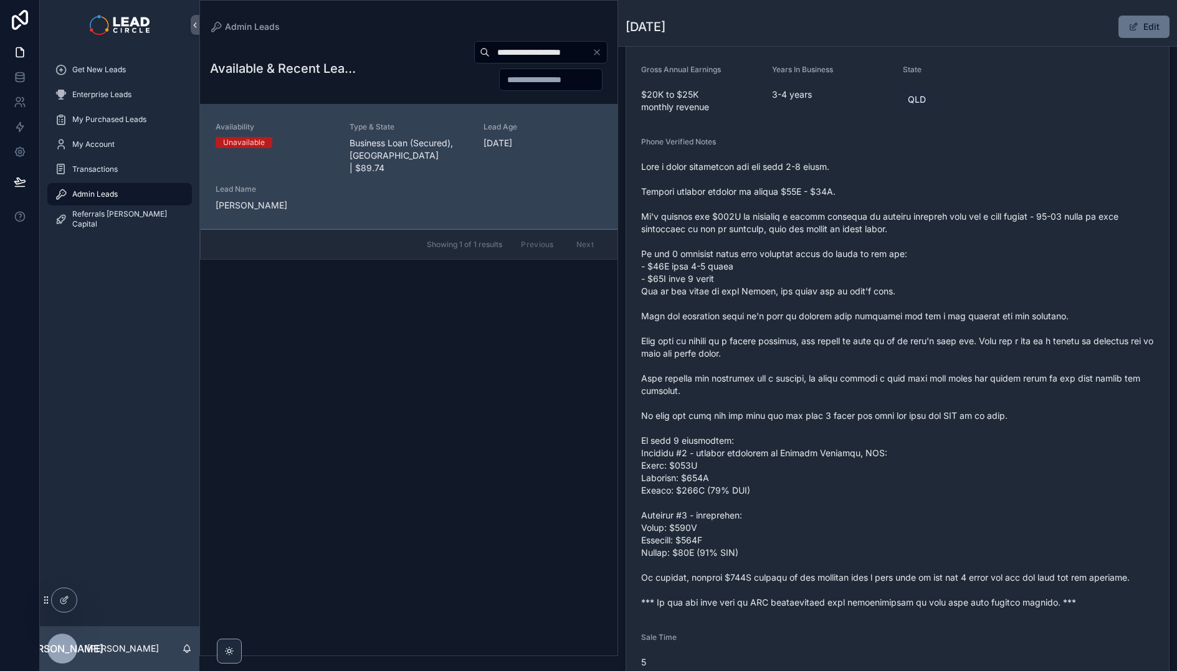
drag, startPoint x: 899, startPoint y: 298, endPoint x: 978, endPoint y: 480, distance: 198.3
click at [975, 480] on span "scrollable content" at bounding box center [897, 385] width 513 height 448
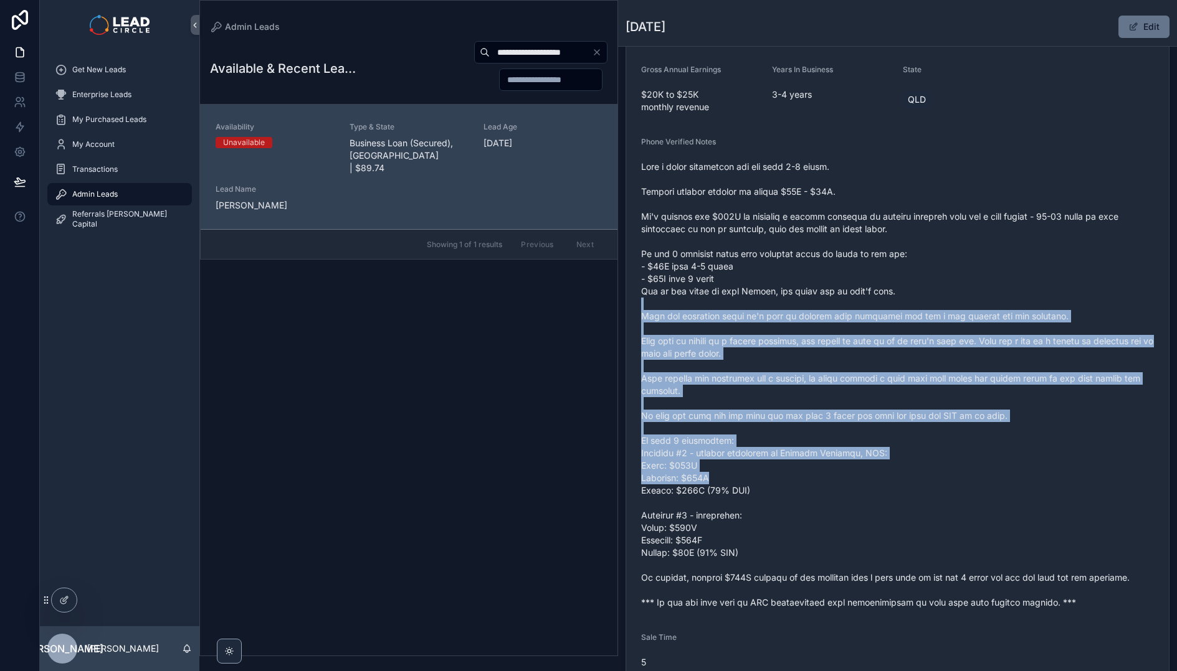
click at [978, 480] on span "scrollable content" at bounding box center [897, 385] width 513 height 448
click at [916, 300] on span "scrollable content" at bounding box center [897, 385] width 513 height 448
click at [916, 298] on span "scrollable content" at bounding box center [897, 385] width 513 height 448
drag, startPoint x: 918, startPoint y: 284, endPoint x: 976, endPoint y: 479, distance: 203.4
click at [976, 479] on span "scrollable content" at bounding box center [897, 385] width 513 height 448
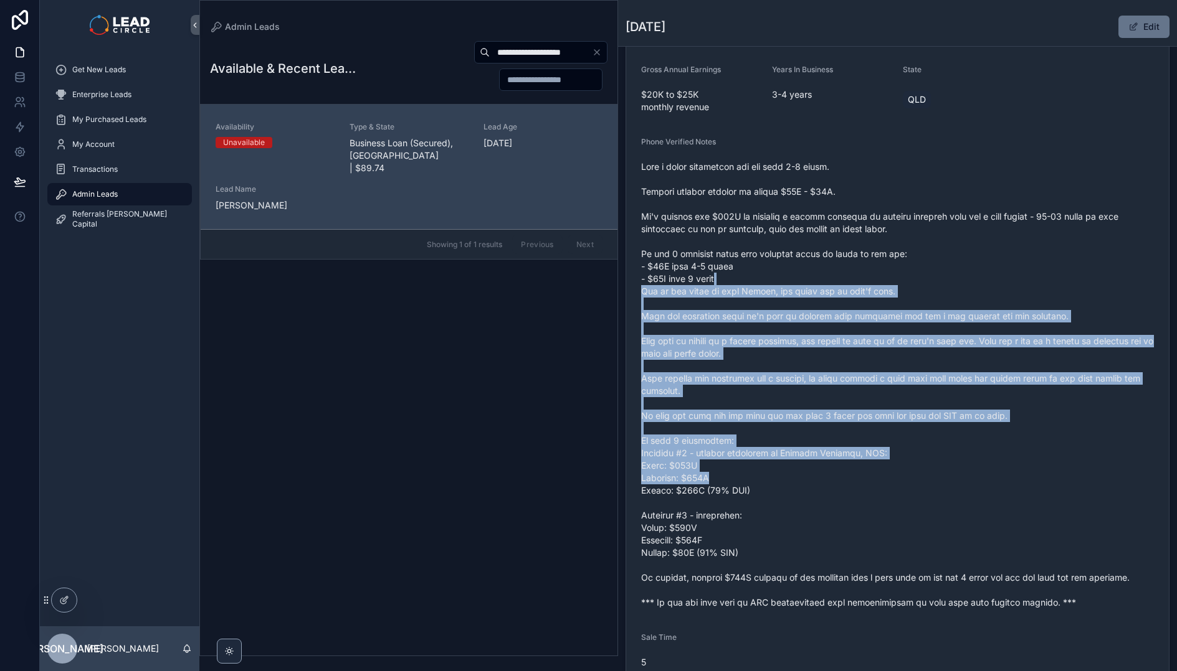
click at [976, 479] on span "scrollable content" at bounding box center [897, 385] width 513 height 448
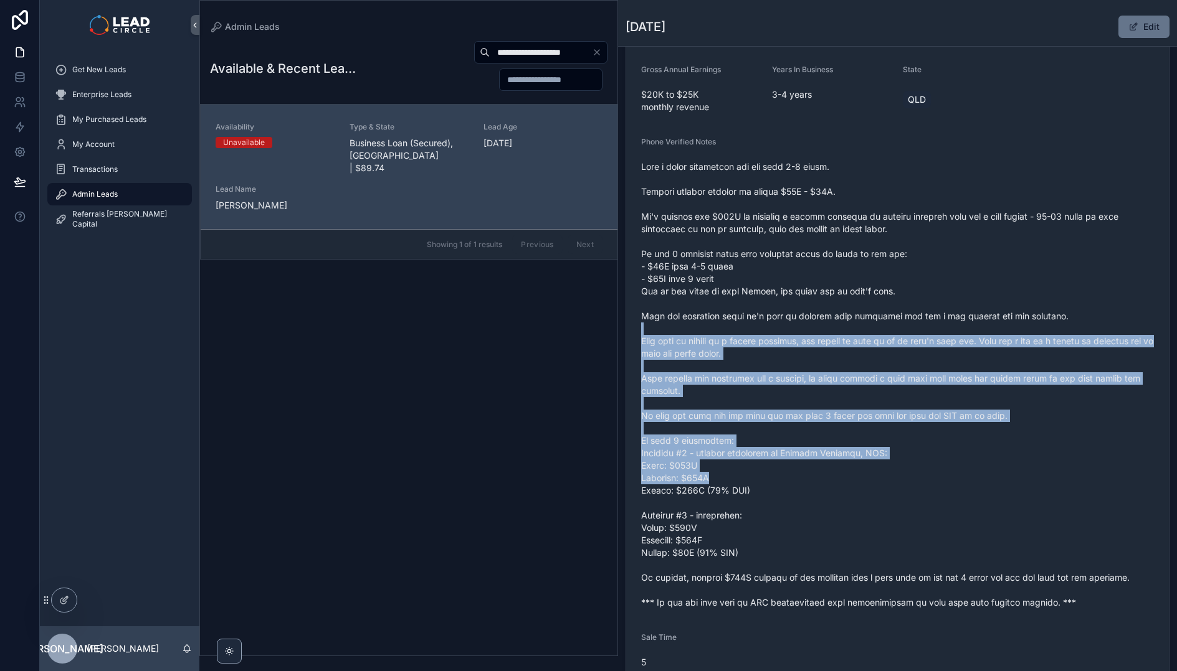
drag, startPoint x: 977, startPoint y: 479, endPoint x: 922, endPoint y: 305, distance: 182.2
click at [922, 305] on span "scrollable content" at bounding box center [897, 385] width 513 height 448
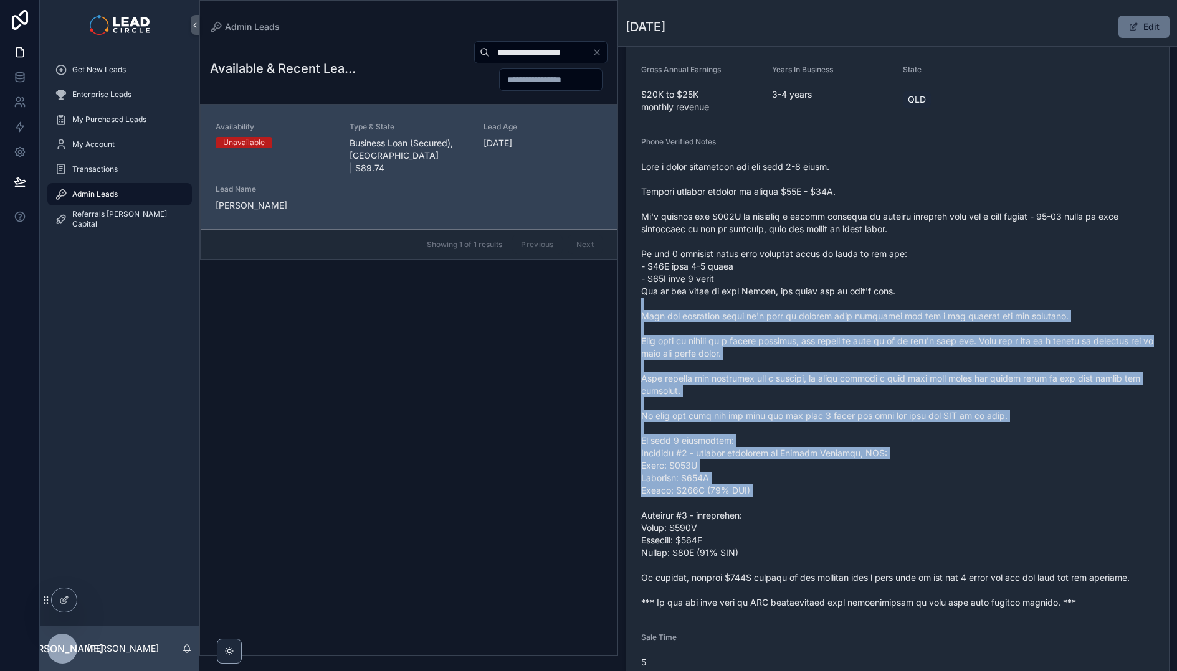
drag, startPoint x: 922, startPoint y: 305, endPoint x: 973, endPoint y: 488, distance: 190.1
click at [973, 488] on span "scrollable content" at bounding box center [897, 385] width 513 height 448
drag, startPoint x: 942, startPoint y: 378, endPoint x: 908, endPoint y: 290, distance: 94.0
click at [908, 290] on span "scrollable content" at bounding box center [897, 385] width 513 height 448
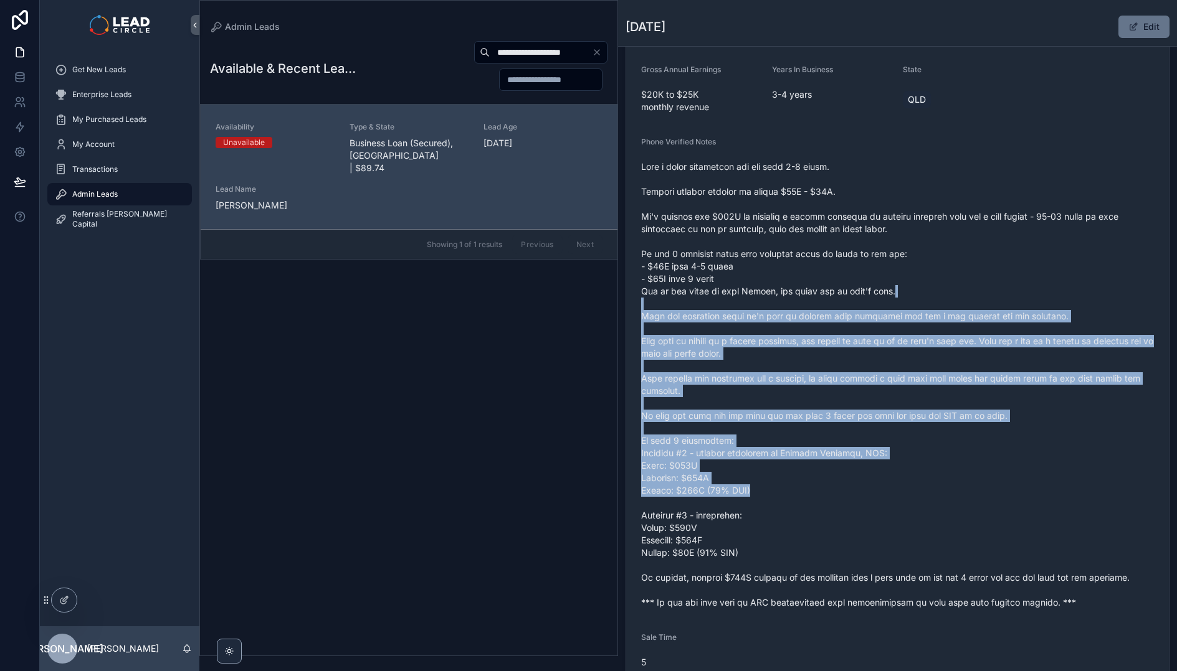
click at [908, 290] on span "scrollable content" at bounding box center [897, 385] width 513 height 448
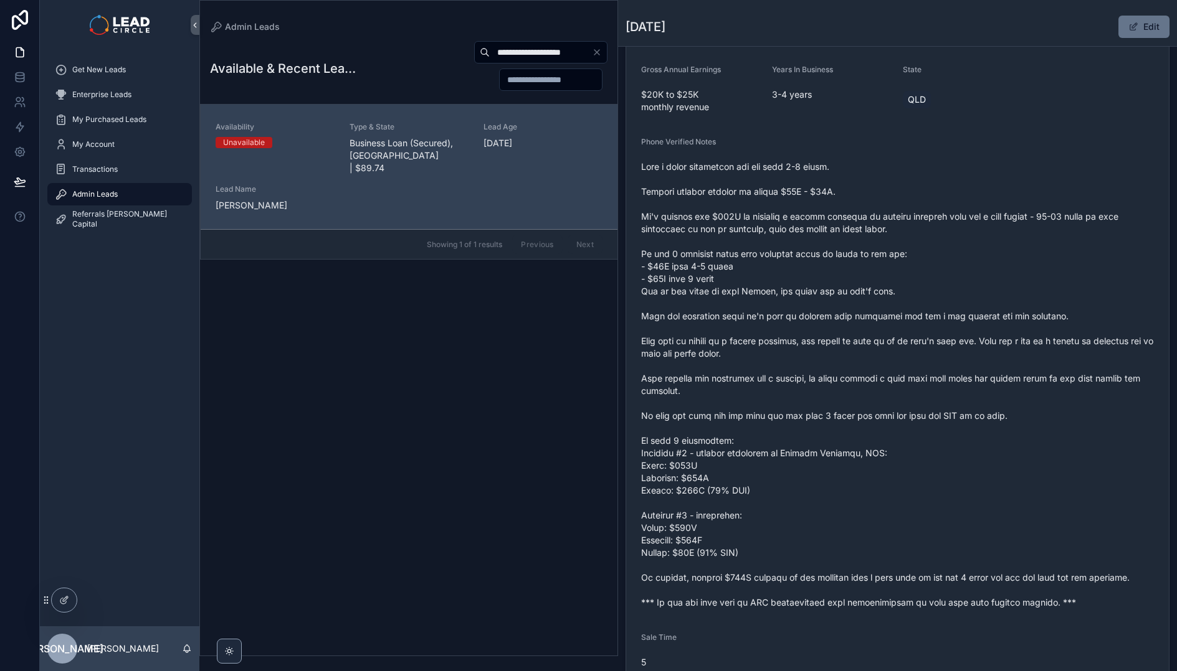
click at [504, 60] on input "**********" at bounding box center [541, 52] width 102 height 17
paste input "scrollable content"
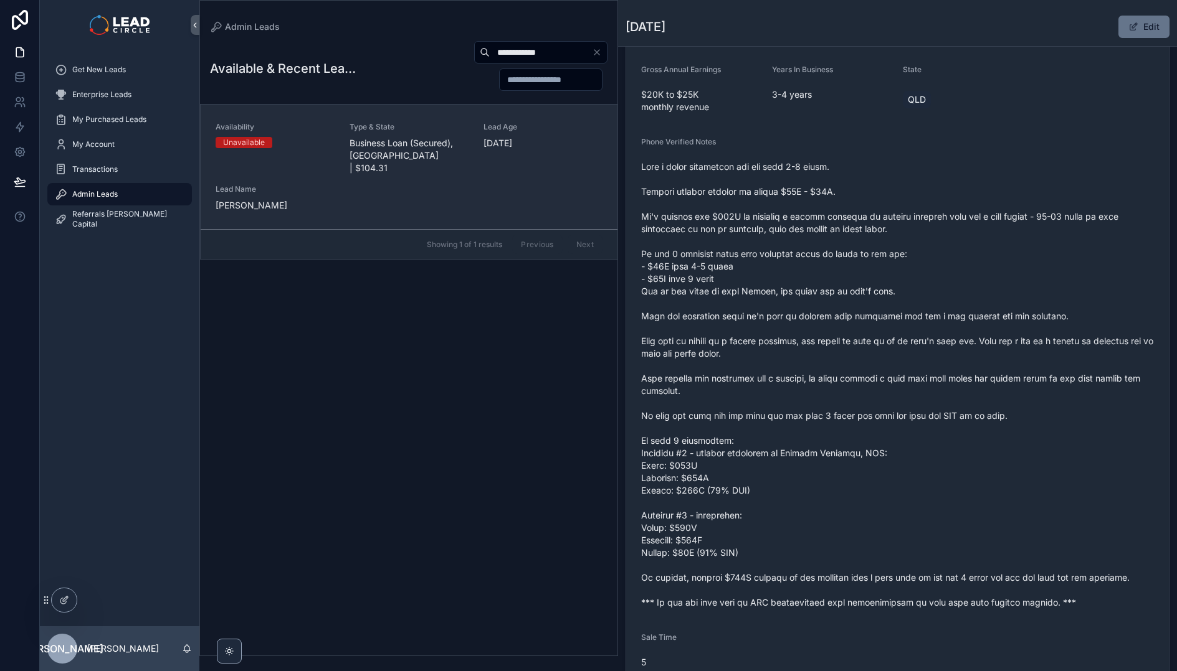
type input "**********"
click at [454, 141] on span "Business Loan (Secured), VIC | $104.31" at bounding box center [408, 155] width 119 height 37
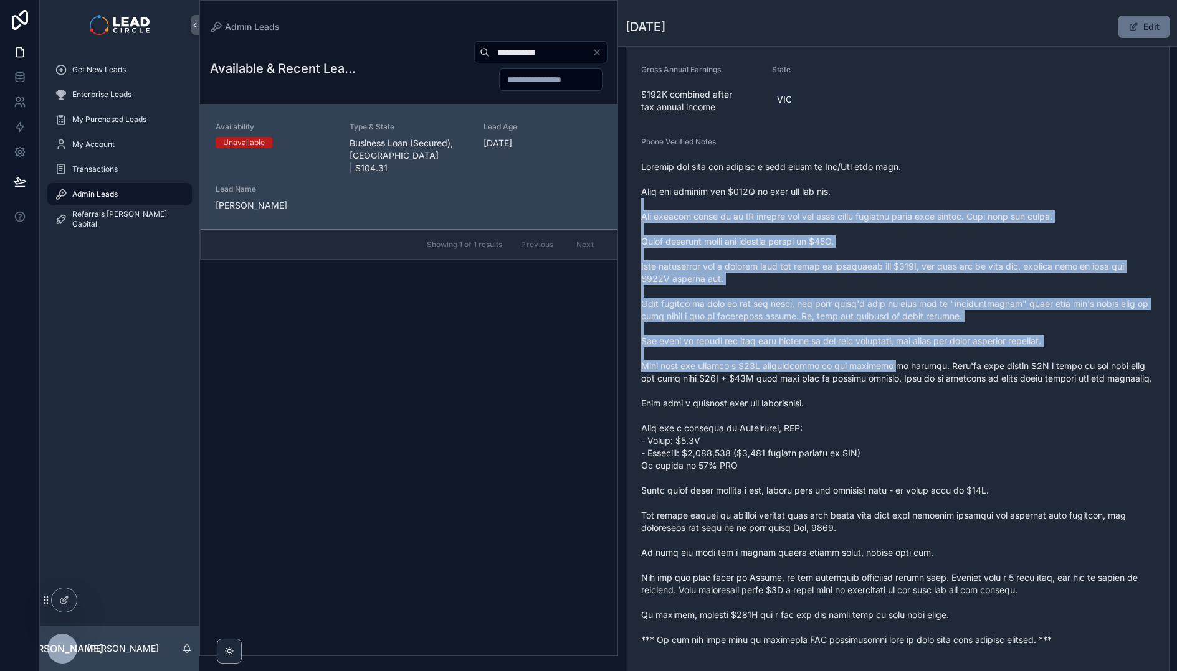
drag, startPoint x: 767, startPoint y: 221, endPoint x: 895, endPoint y: 381, distance: 205.1
click at [887, 377] on span "scrollable content" at bounding box center [897, 404] width 513 height 486
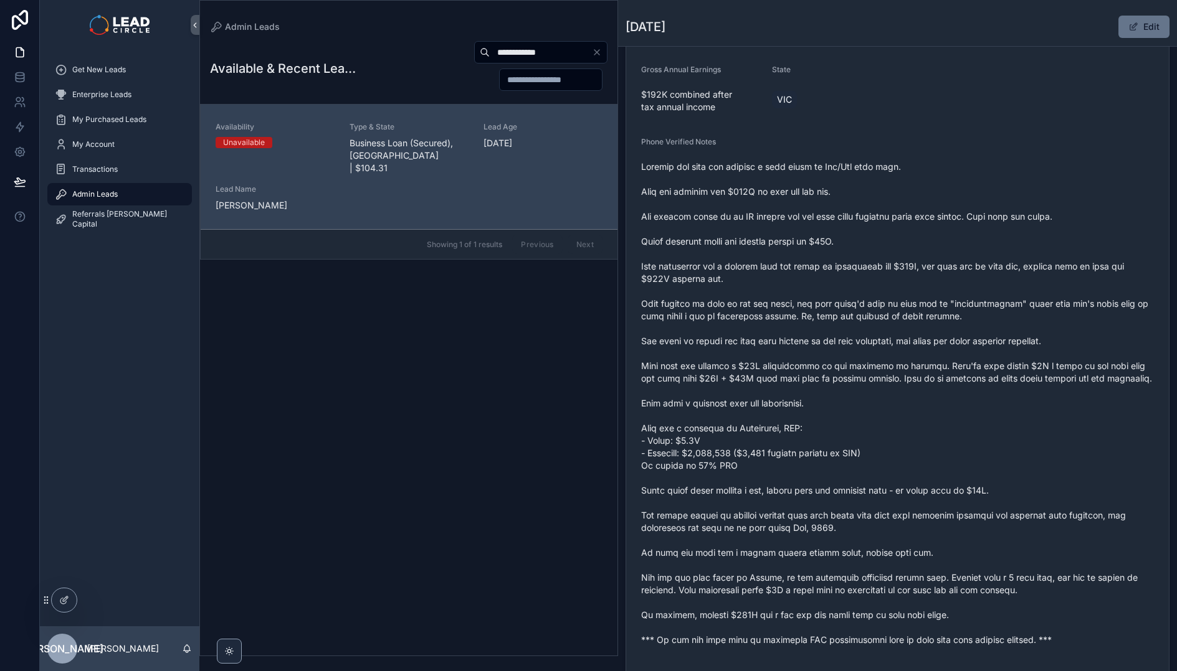
click at [899, 381] on span "scrollable content" at bounding box center [897, 404] width 513 height 486
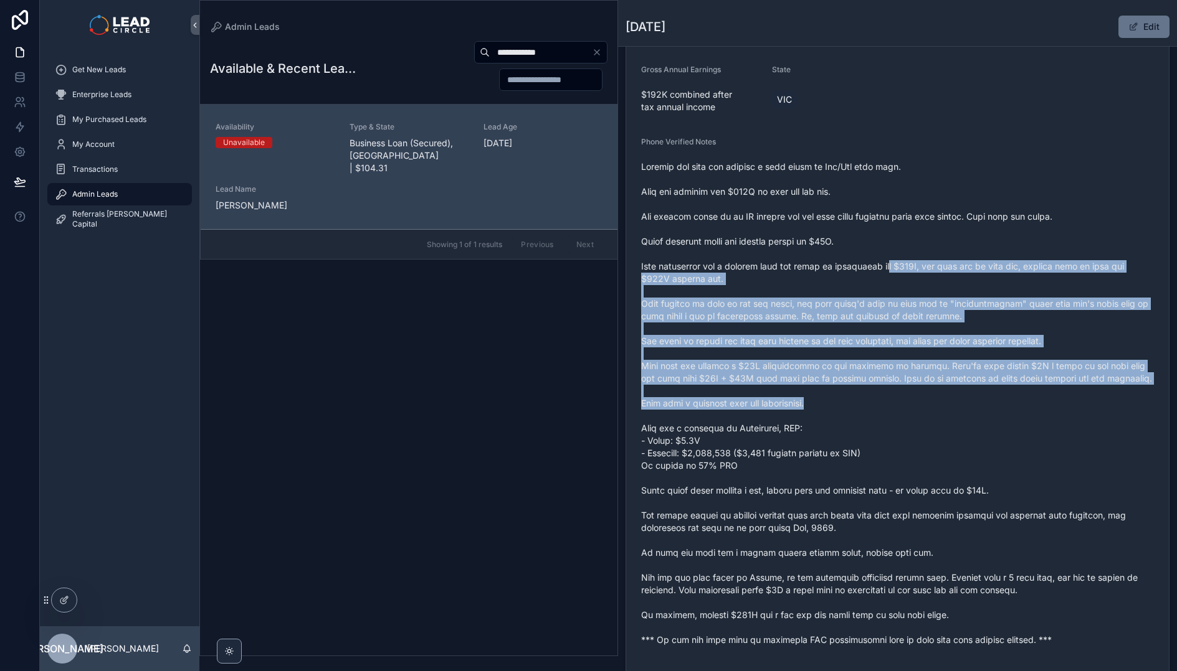
drag, startPoint x: 908, startPoint y: 404, endPoint x: 888, endPoint y: 265, distance: 141.0
click at [888, 265] on span "scrollable content" at bounding box center [897, 404] width 513 height 486
drag, startPoint x: 886, startPoint y: 235, endPoint x: 969, endPoint y: 443, distance: 223.3
click at [969, 443] on span "scrollable content" at bounding box center [897, 404] width 513 height 486
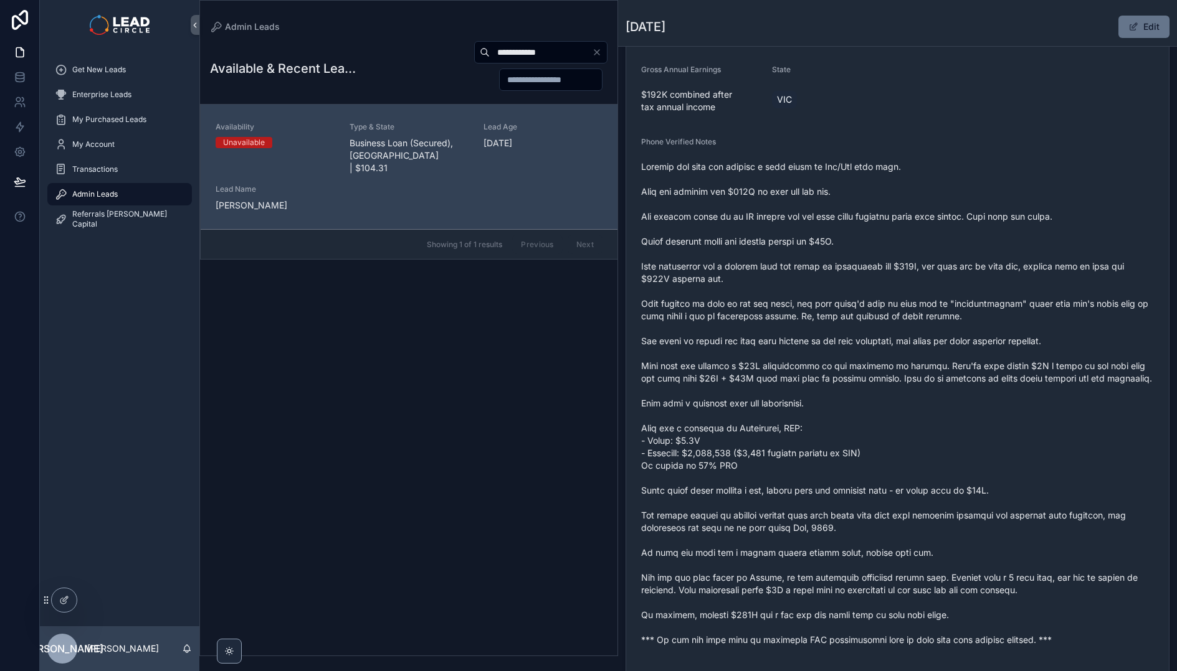
click at [970, 443] on span "scrollable content" at bounding box center [897, 404] width 513 height 486
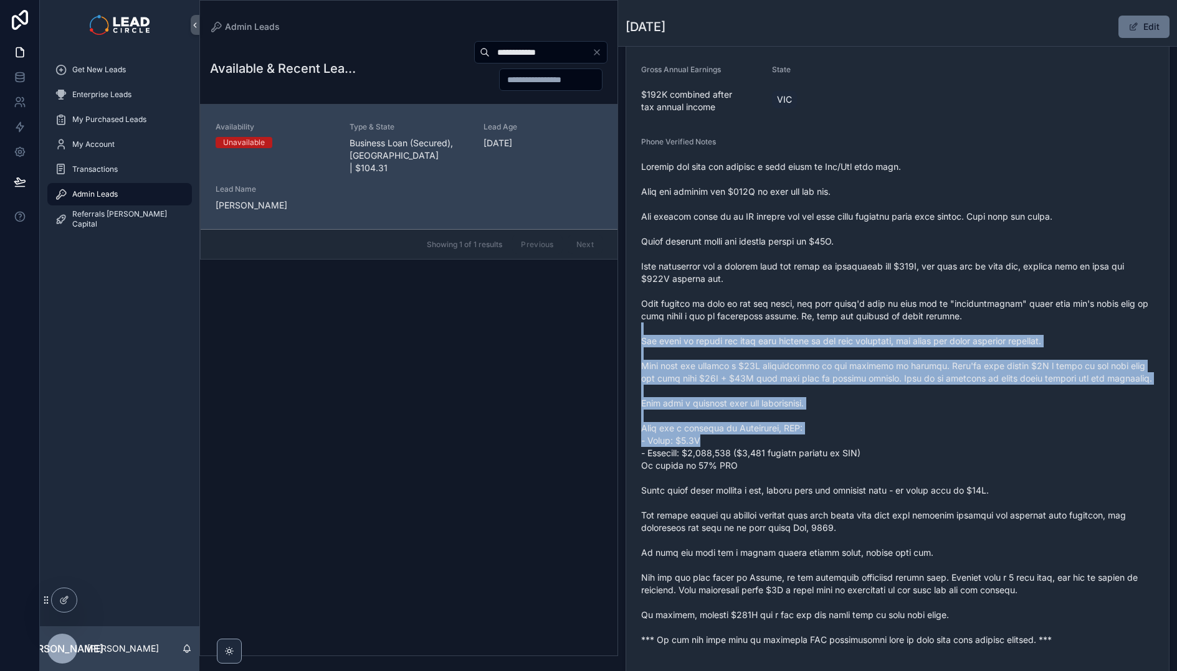
drag, startPoint x: 970, startPoint y: 443, endPoint x: 946, endPoint y: 323, distance: 122.5
click at [946, 323] on span "scrollable content" at bounding box center [897, 404] width 513 height 486
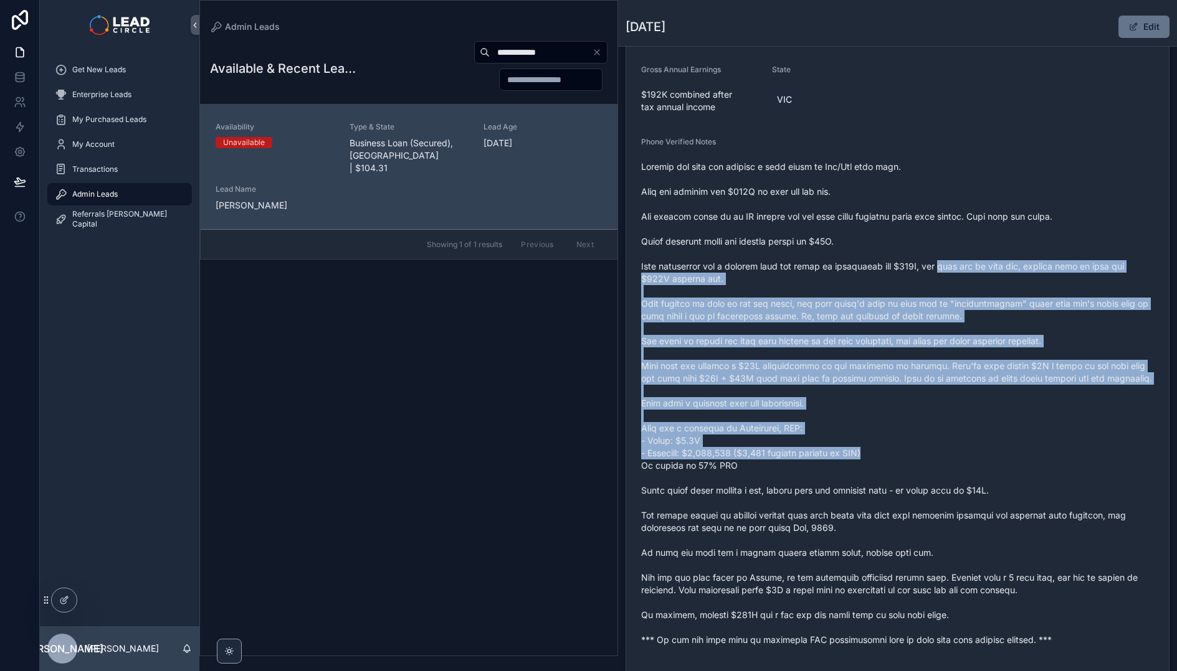
drag, startPoint x: 968, startPoint y: 372, endPoint x: 992, endPoint y: 458, distance: 89.7
click at [992, 458] on span "scrollable content" at bounding box center [897, 404] width 513 height 486
drag, startPoint x: 992, startPoint y: 458, endPoint x: 958, endPoint y: 288, distance: 173.9
click at [958, 288] on span "scrollable content" at bounding box center [897, 404] width 513 height 486
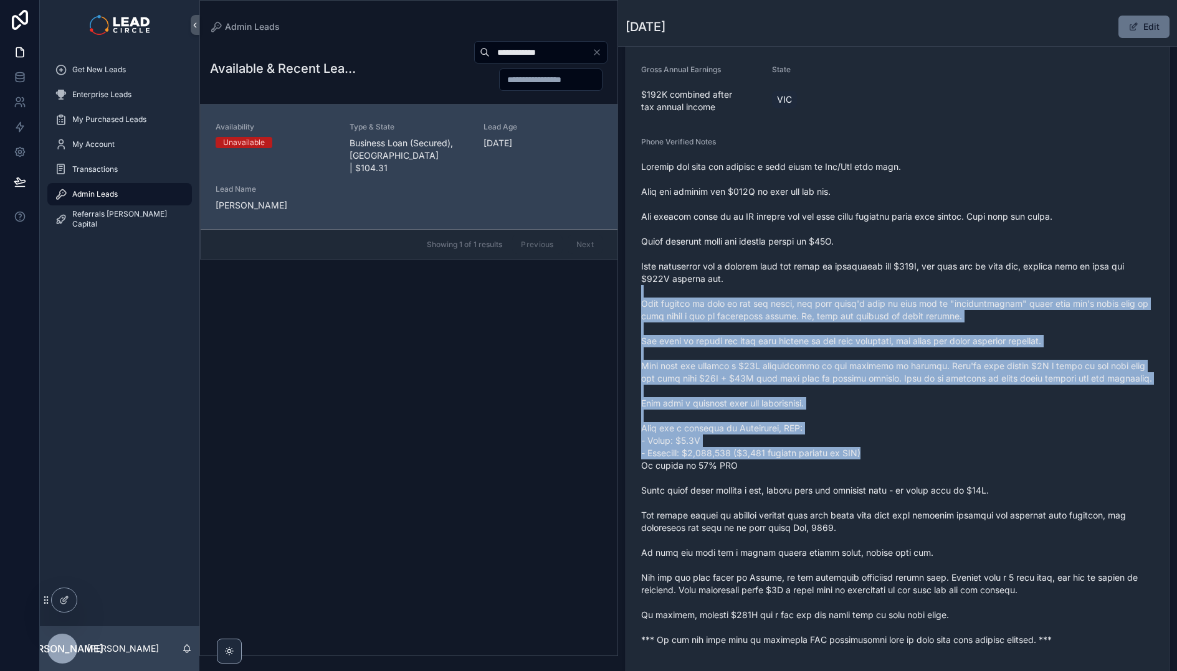
click at [958, 288] on span "scrollable content" at bounding box center [897, 404] width 513 height 486
drag, startPoint x: 960, startPoint y: 262, endPoint x: 1022, endPoint y: 468, distance: 215.4
click at [1022, 468] on span "scrollable content" at bounding box center [897, 404] width 513 height 486
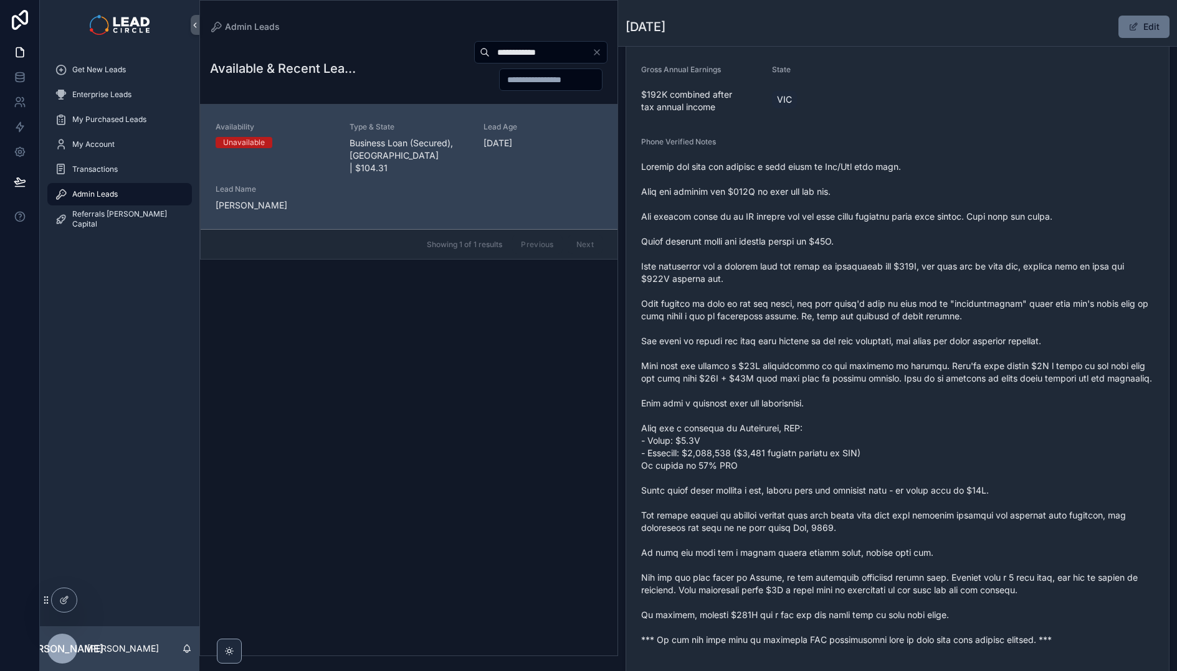
click at [597, 52] on icon "Clear" at bounding box center [596, 52] width 5 height 5
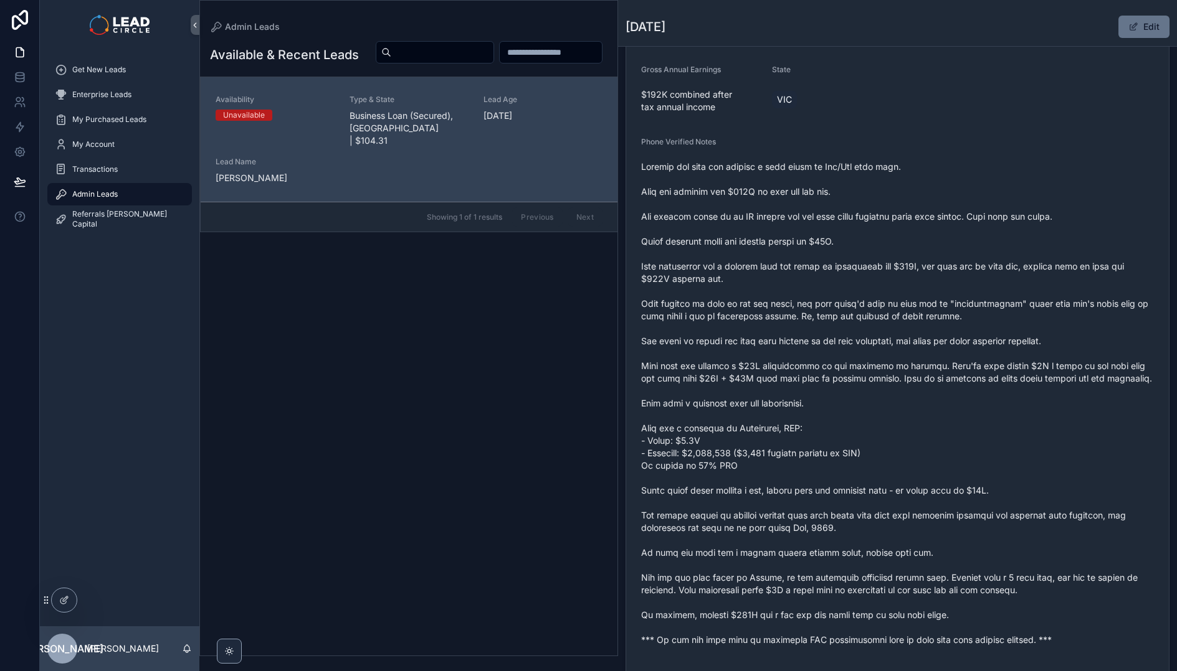
click at [740, 329] on span "scrollable content" at bounding box center [897, 404] width 513 height 486
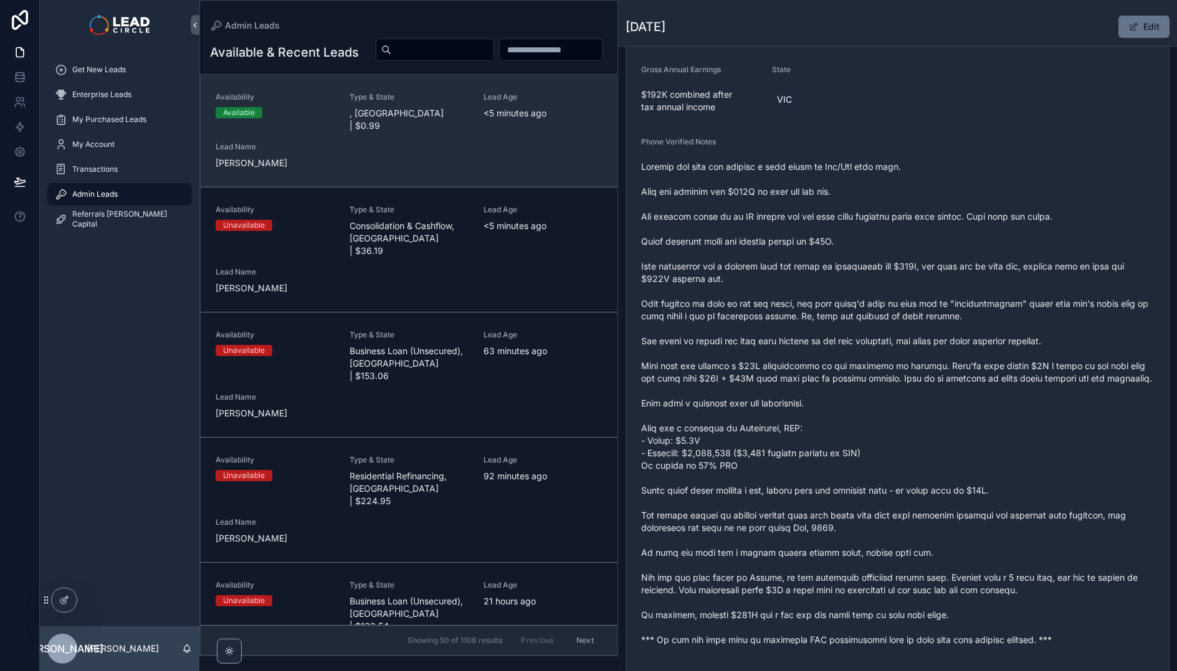
click at [502, 149] on div "Availability Available Type & State , NSW | $0.99 Lead Age <5 minutes ago Lead …" at bounding box center [408, 130] width 387 height 77
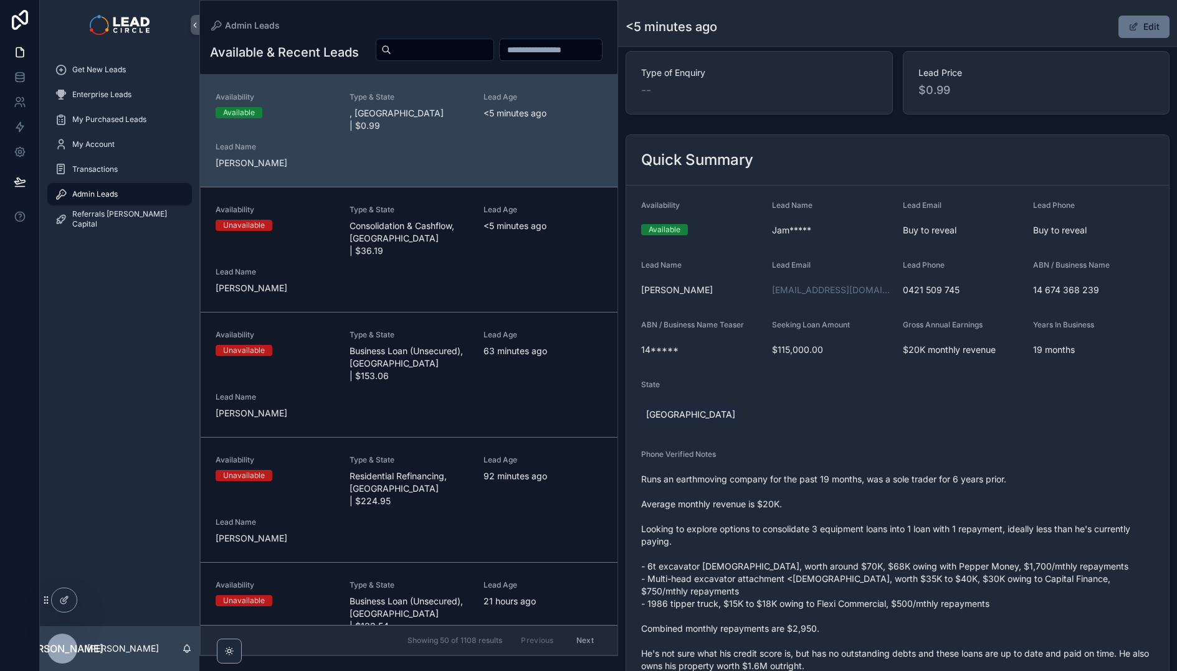
scroll to position [110, 0]
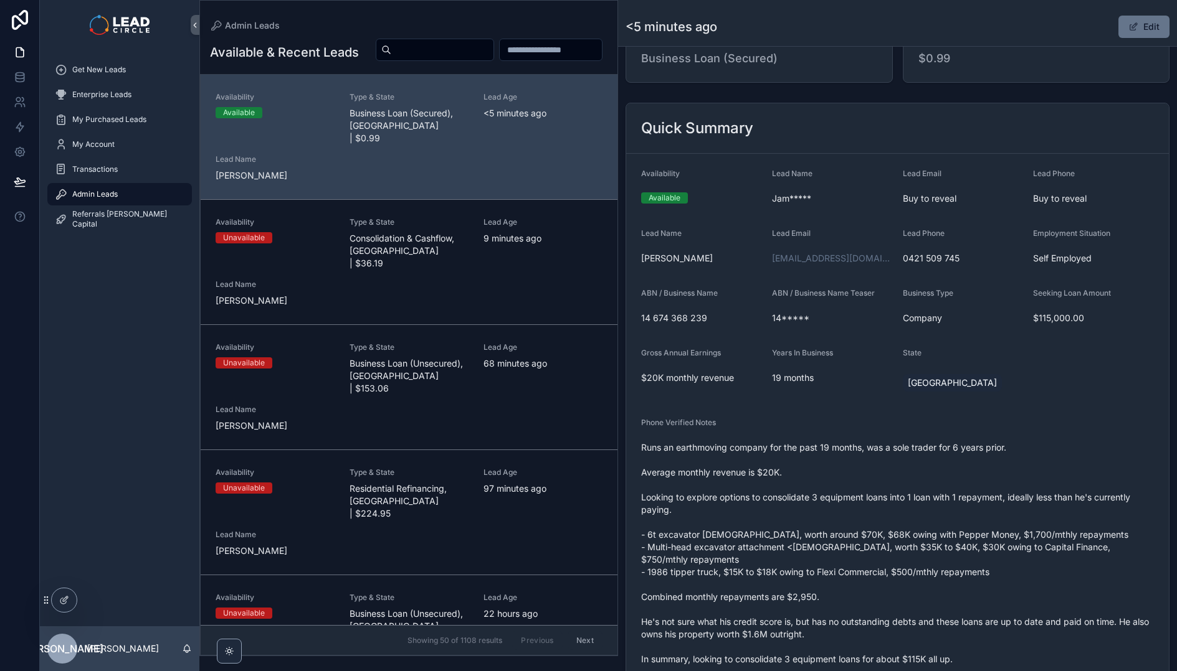
click at [845, 453] on span "Runs an earthmoving company for the past 19 months, was a sole trader for 6 yea…" at bounding box center [897, 566] width 513 height 249
click at [846, 473] on span "Runs an earthmoving company for the past 19 months, was a sole trader for 6 yea…" at bounding box center [897, 566] width 513 height 249
click at [850, 447] on span "Runs an earthmoving company for the past 19 months, was a sole trader for 6 yea…" at bounding box center [897, 566] width 513 height 249
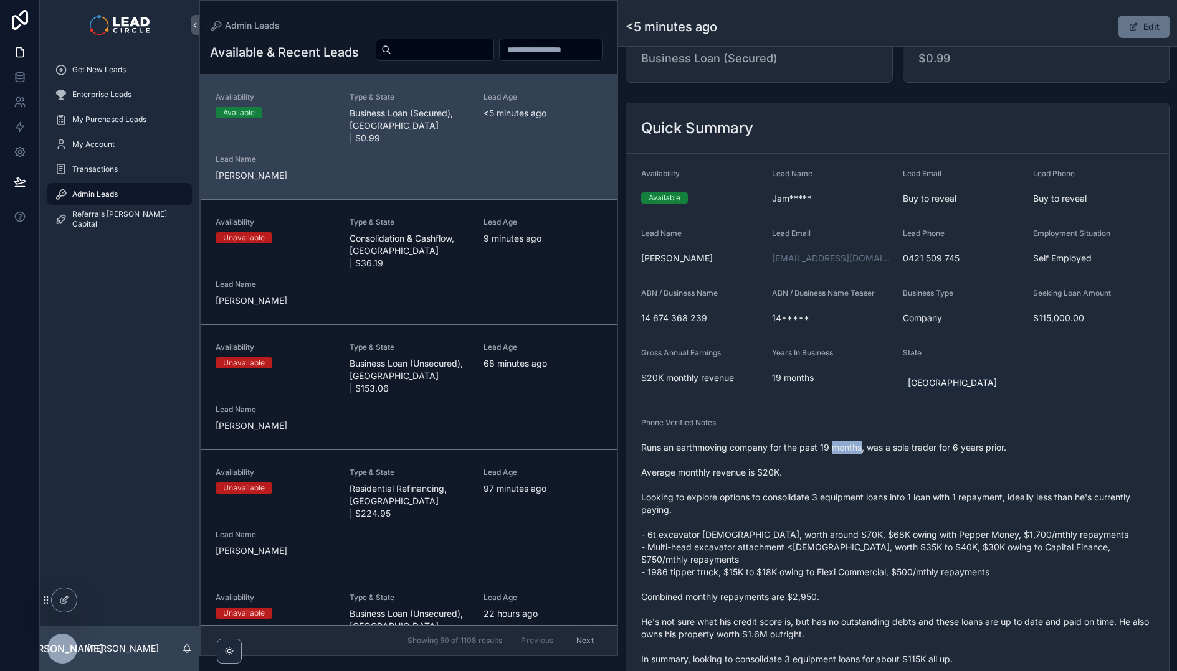
click at [850, 447] on span "Runs an earthmoving company for the past 19 months, was a sole trader for 6 yea…" at bounding box center [897, 566] width 513 height 249
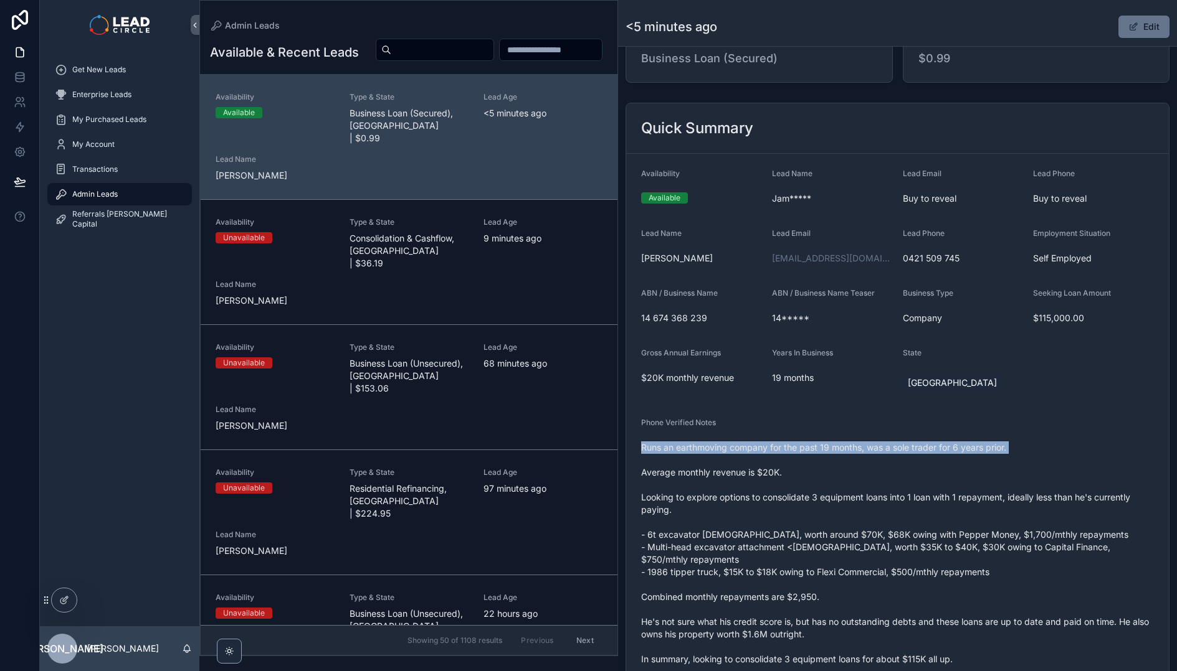
click at [850, 447] on span "Runs an earthmoving company for the past 19 months, was a sole trader for 6 yea…" at bounding box center [897, 566] width 513 height 249
click at [843, 486] on span "Runs an earthmoving company for the past 19 months, was a sole trader for 6 yea…" at bounding box center [897, 566] width 513 height 249
drag, startPoint x: 852, startPoint y: 440, endPoint x: 876, endPoint y: 497, distance: 61.7
click at [876, 497] on div "Runs an earthmoving company for the past 19 months, was a sole trader for 6 yea…" at bounding box center [897, 566] width 513 height 257
click at [876, 497] on span "Runs an earthmoving company for the past 19 months, was a sole trader for 6 yea…" at bounding box center [897, 566] width 513 height 249
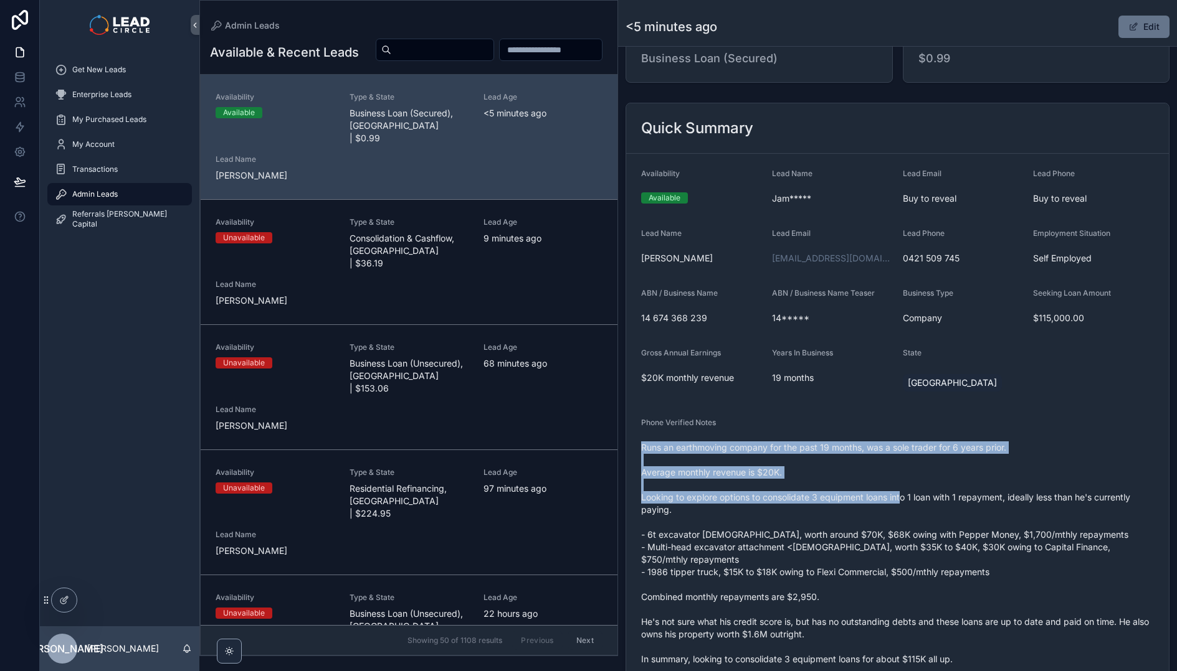
drag, startPoint x: 886, startPoint y: 434, endPoint x: 923, endPoint y: 518, distance: 91.2
click at [911, 511] on div "Phone Verified Notes Runs an earthmoving company for the past 19 months, was a …" at bounding box center [897, 556] width 513 height 277
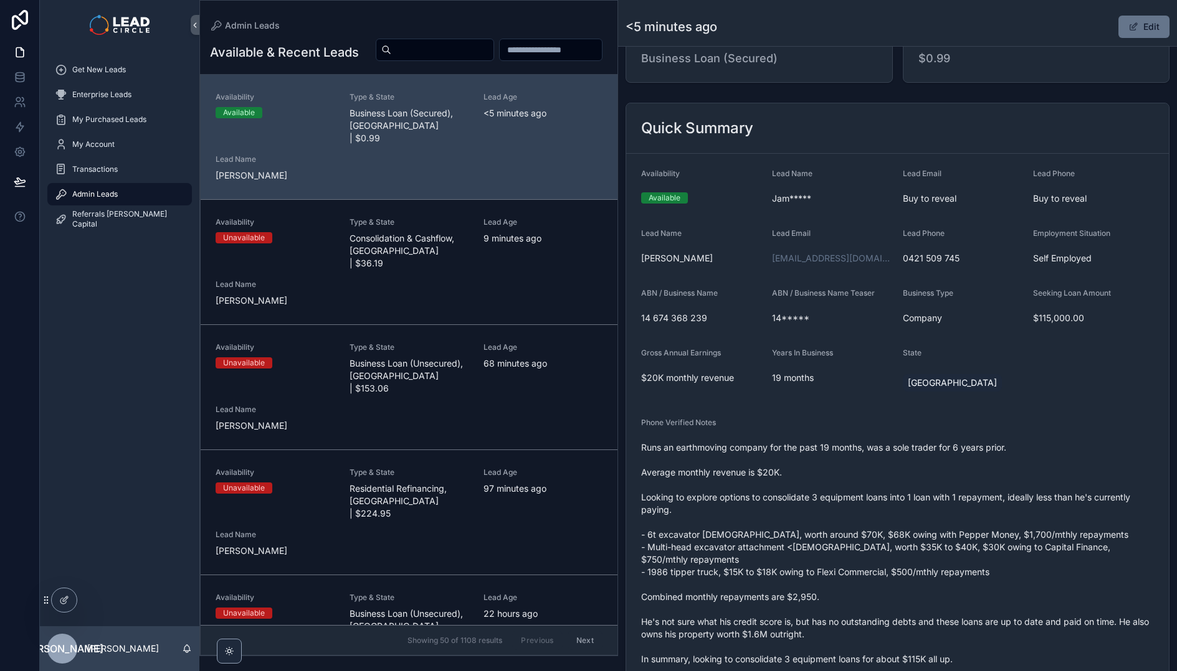
click at [923, 518] on span "Runs an earthmoving company for the past 19 months, was a sole trader for 6 yea…" at bounding box center [897, 566] width 513 height 249
drag, startPoint x: 929, startPoint y: 470, endPoint x: 915, endPoint y: 417, distance: 54.7
click at [916, 431] on div "Phone Verified Notes Runs an earthmoving company for the past 19 months, was a …" at bounding box center [897, 556] width 513 height 277
click at [915, 418] on div "Phone Verified Notes" at bounding box center [897, 425] width 513 height 15
drag, startPoint x: 917, startPoint y: 438, endPoint x: 921, endPoint y: 447, distance: 9.8
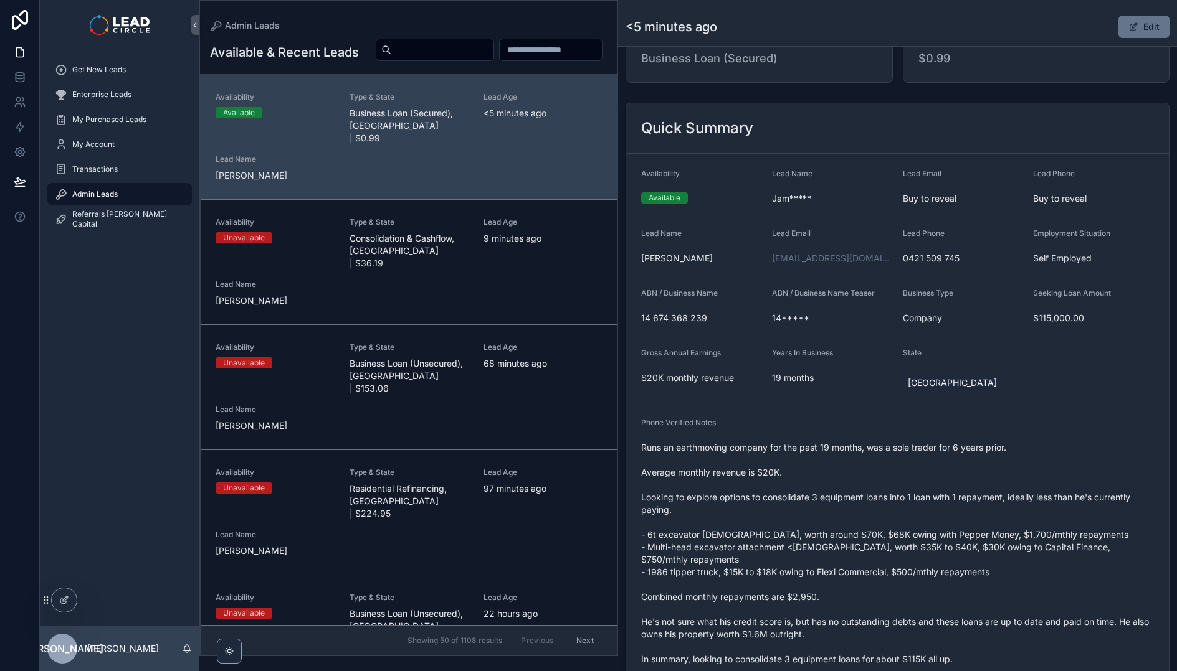
click at [921, 447] on div "Runs an earthmoving company for the past 19 months, was a sole trader for 6 yea…" at bounding box center [897, 566] width 513 height 257
click at [921, 447] on span "Runs an earthmoving company for the past 19 months, was a sole trader for 6 yea…" at bounding box center [897, 566] width 513 height 249
click at [830, 466] on span "Runs an earthmoving company for the past 19 months, was a sole trader for 6 yea…" at bounding box center [897, 566] width 513 height 249
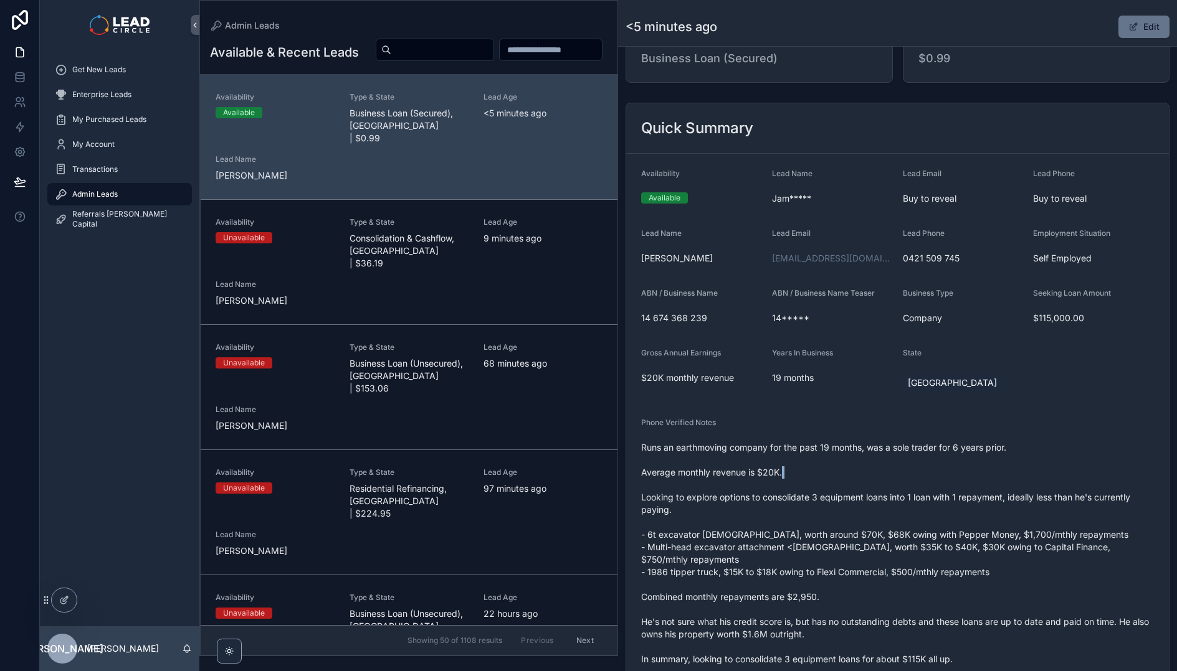
click at [830, 466] on span "Runs an earthmoving company for the past 19 months, was a sole trader for 6 yea…" at bounding box center [897, 566] width 513 height 249
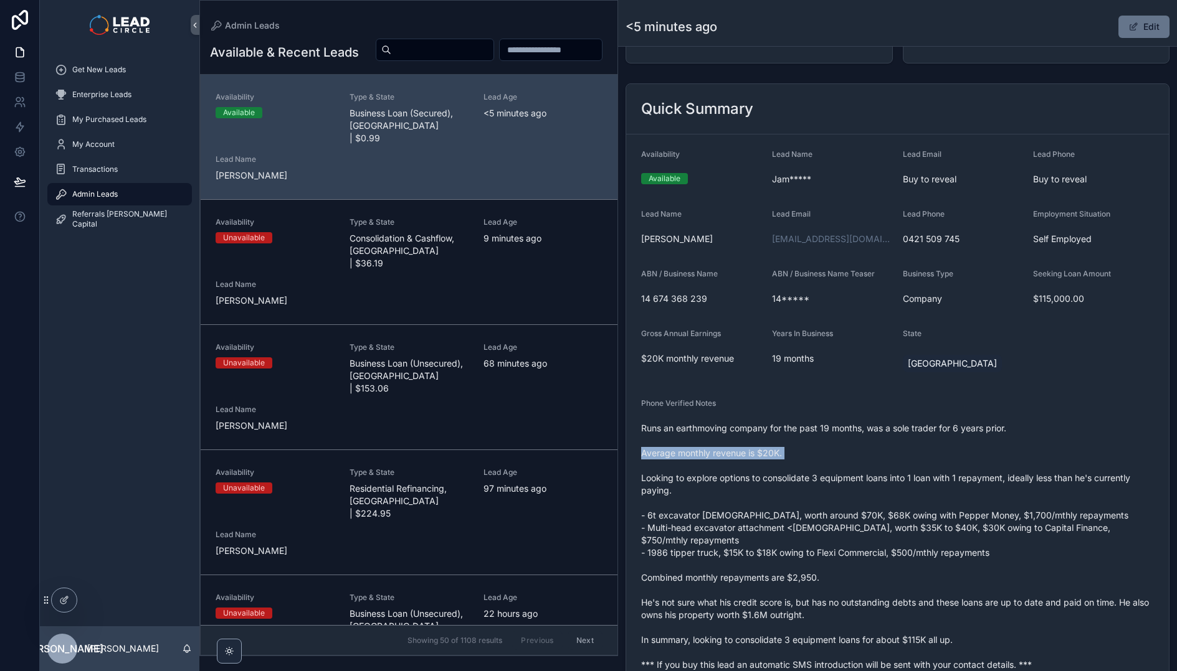
scroll to position [133, 0]
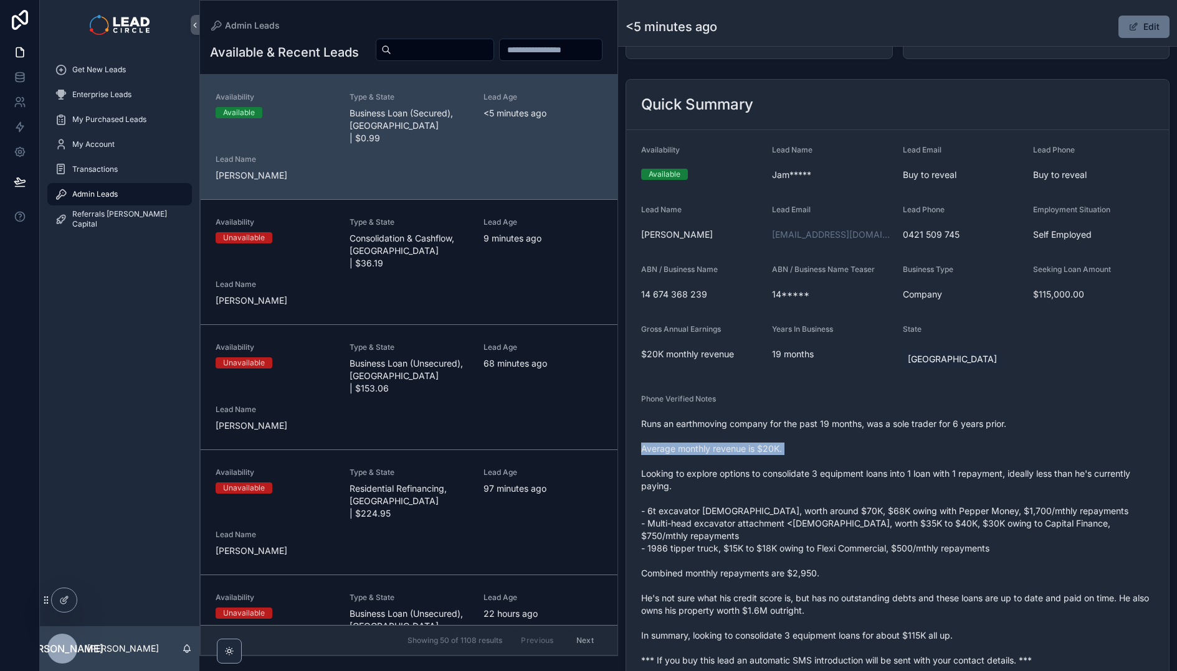
click at [856, 474] on span "Runs an earthmoving company for the past 19 months, was a sole trader for 6 yea…" at bounding box center [897, 542] width 513 height 249
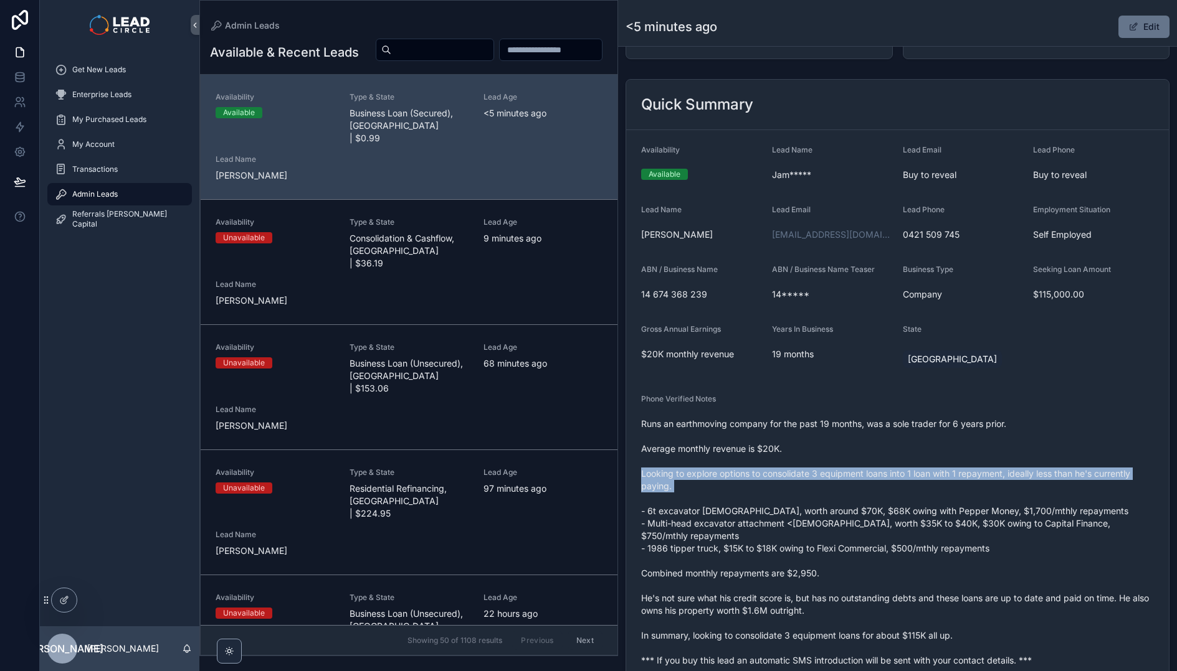
click at [856, 474] on span "Runs an earthmoving company for the past 19 months, was a sole trader for 6 yea…" at bounding box center [897, 542] width 513 height 249
click at [897, 495] on span "Runs an earthmoving company for the past 19 months, was a sole trader for 6 yea…" at bounding box center [897, 542] width 513 height 249
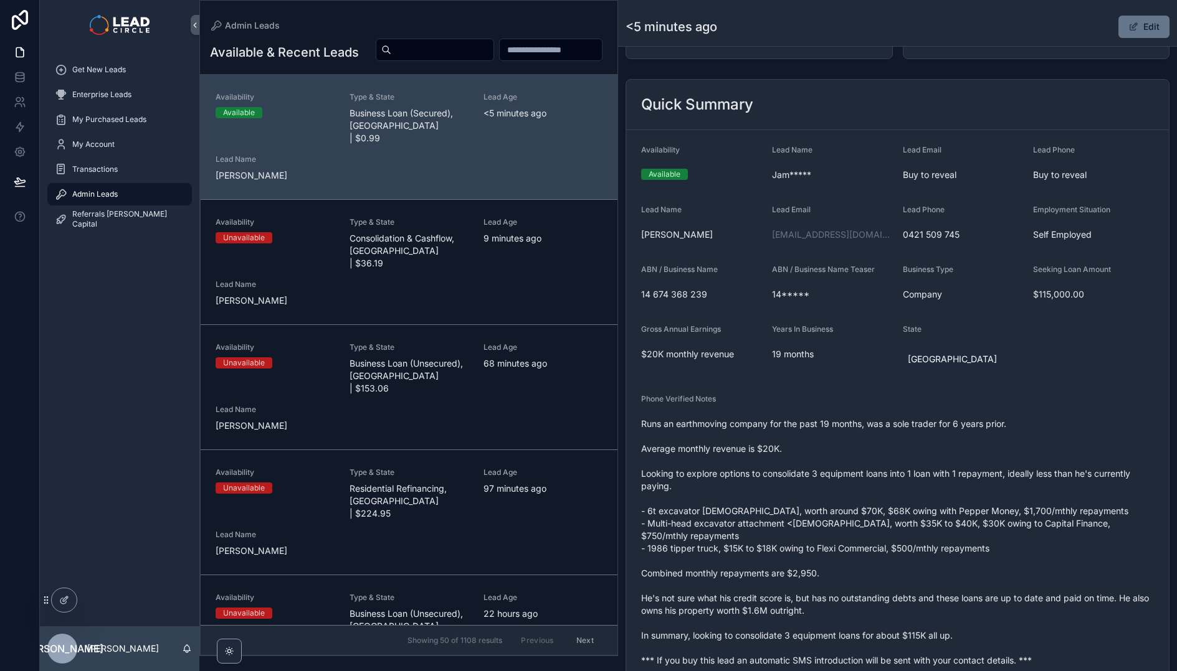
scroll to position [136, 0]
click at [763, 473] on span "Runs an earthmoving company for the past 19 months, was a sole trader for 6 yea…" at bounding box center [897, 539] width 513 height 249
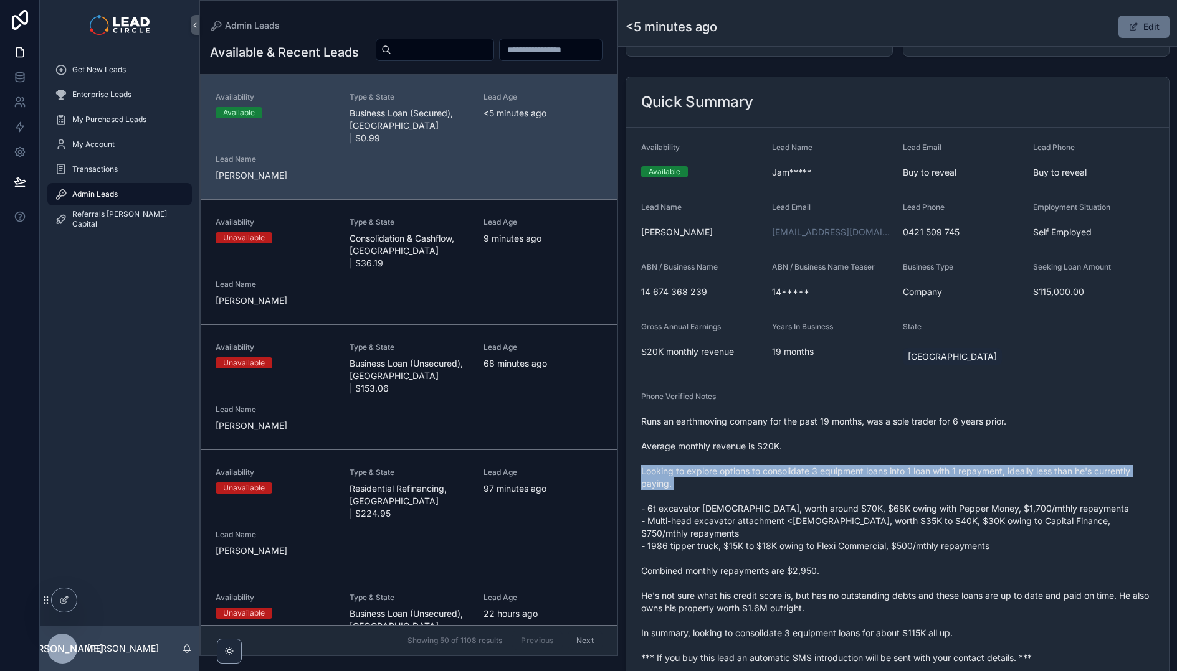
click at [763, 473] on span "Runs an earthmoving company for the past 19 months, was a sole trader for 6 yea…" at bounding box center [897, 539] width 513 height 249
click at [843, 480] on span "Runs an earthmoving company for the past 19 months, was a sole trader for 6 yea…" at bounding box center [897, 539] width 513 height 249
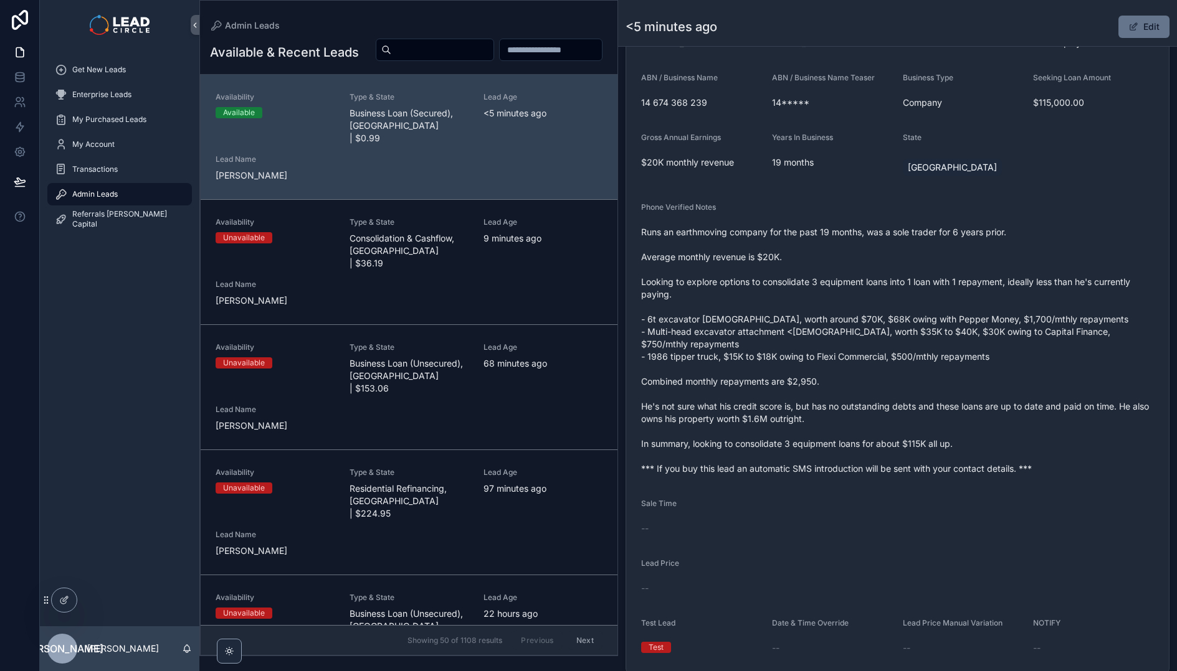
scroll to position [330, 0]
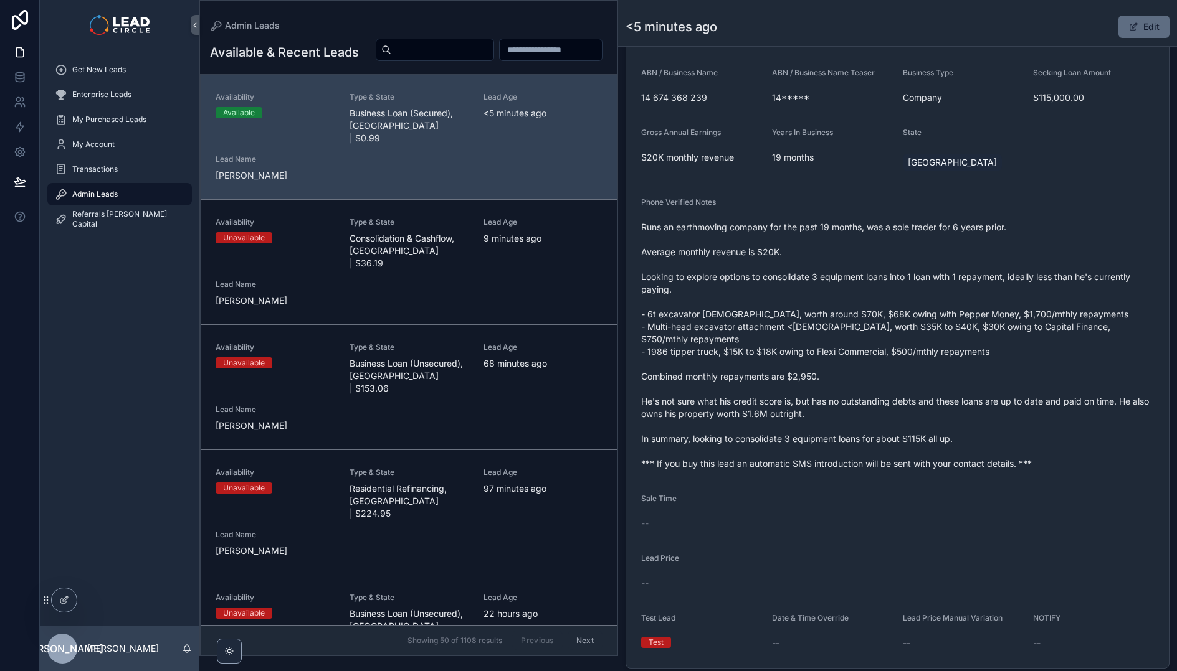
click at [1142, 28] on button "Edit" at bounding box center [1143, 27] width 51 height 22
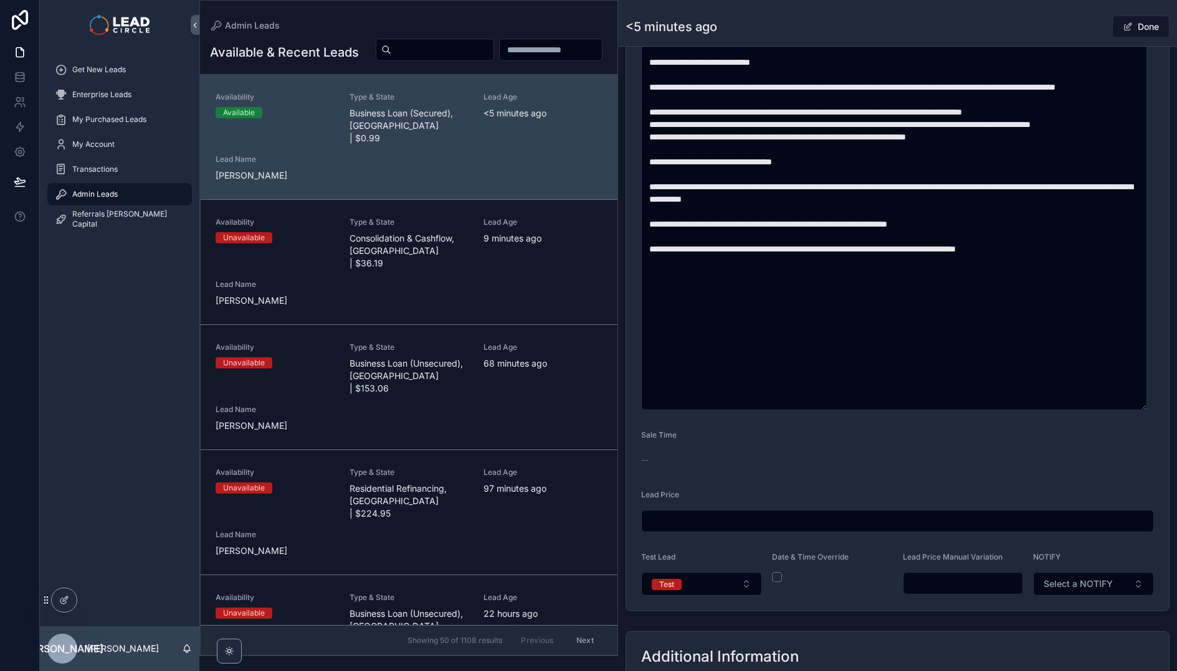
scroll to position [591, 0]
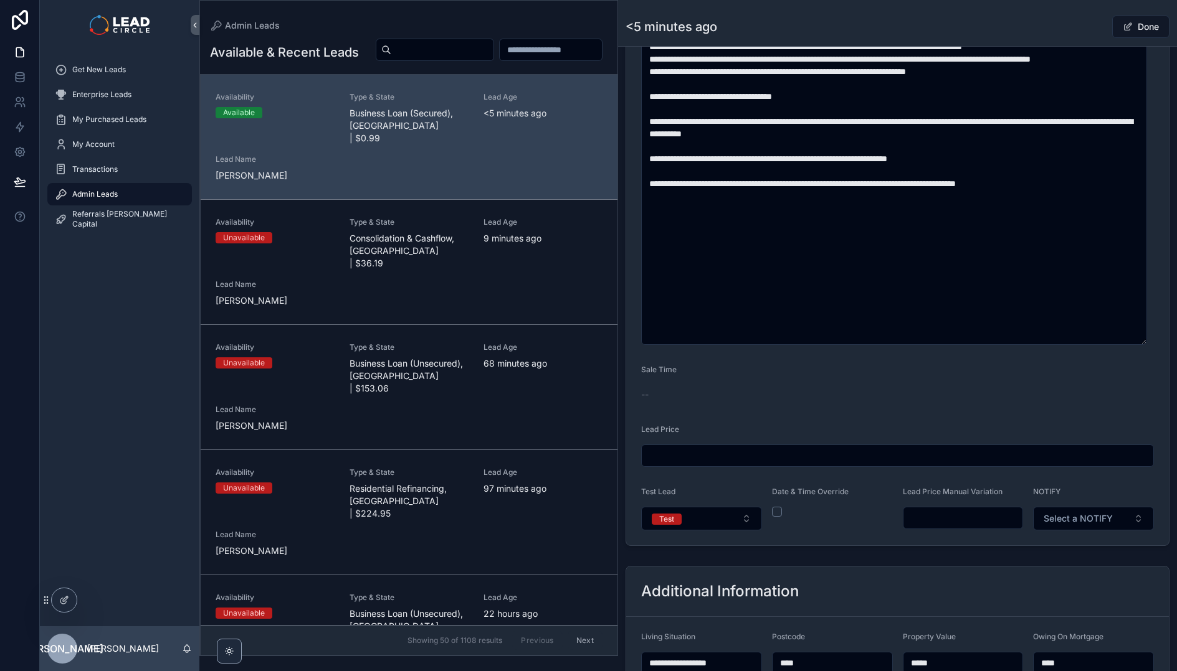
click at [945, 512] on input "scrollable content" at bounding box center [963, 517] width 120 height 17
click at [973, 537] on form "**********" at bounding box center [897, 108] width 542 height 873
click at [926, 517] on input "*******" at bounding box center [963, 517] width 120 height 17
click at [945, 550] on div "**********" at bounding box center [897, 83] width 559 height 935
click at [926, 517] on input "*******" at bounding box center [963, 517] width 120 height 17
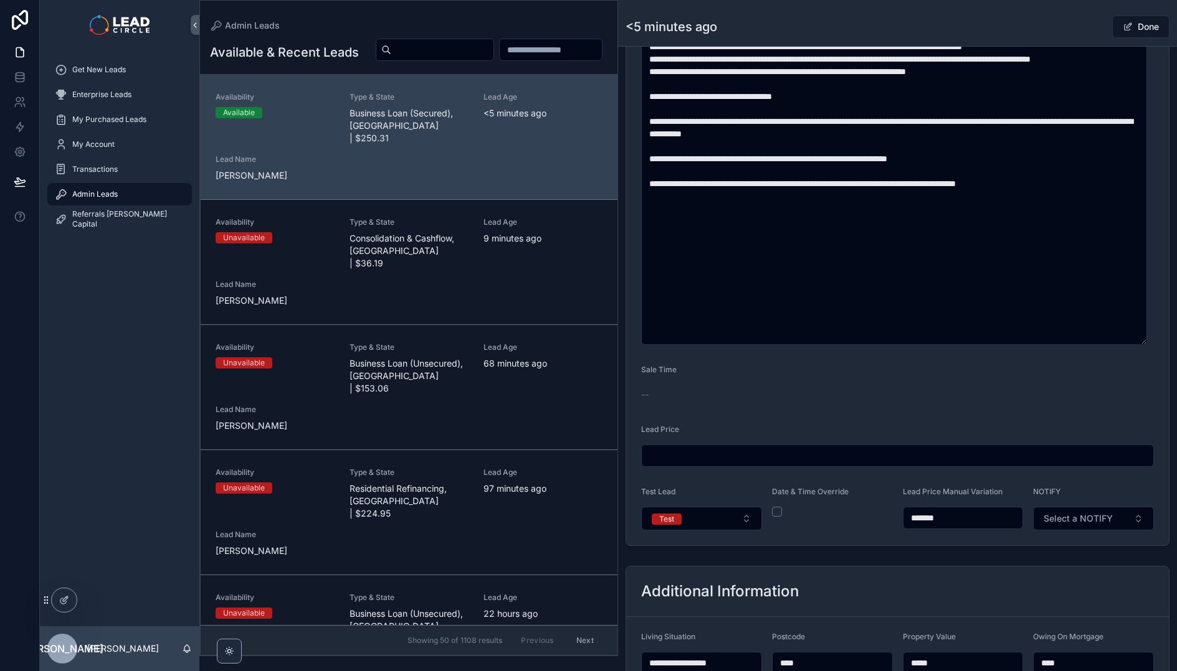
type input "*******"
click at [913, 551] on div "**********" at bounding box center [897, 240] width 559 height 1539
click at [738, 521] on button "Test" at bounding box center [701, 519] width 121 height 24
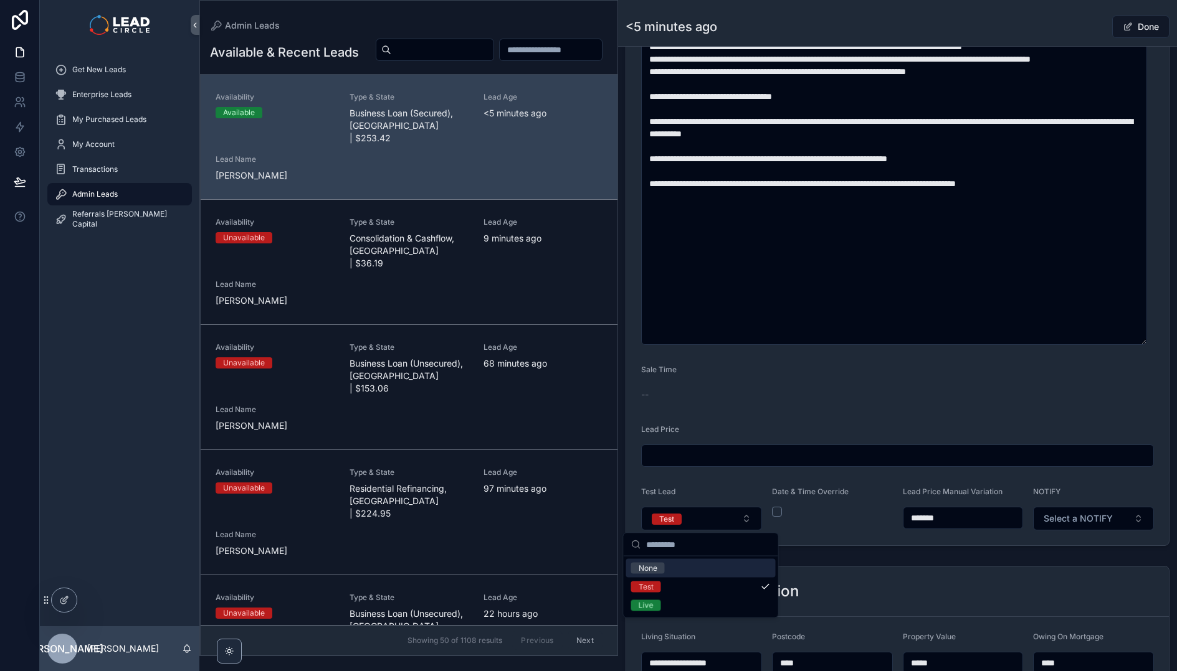
click at [824, 539] on form "**********" at bounding box center [897, 108] width 542 height 873
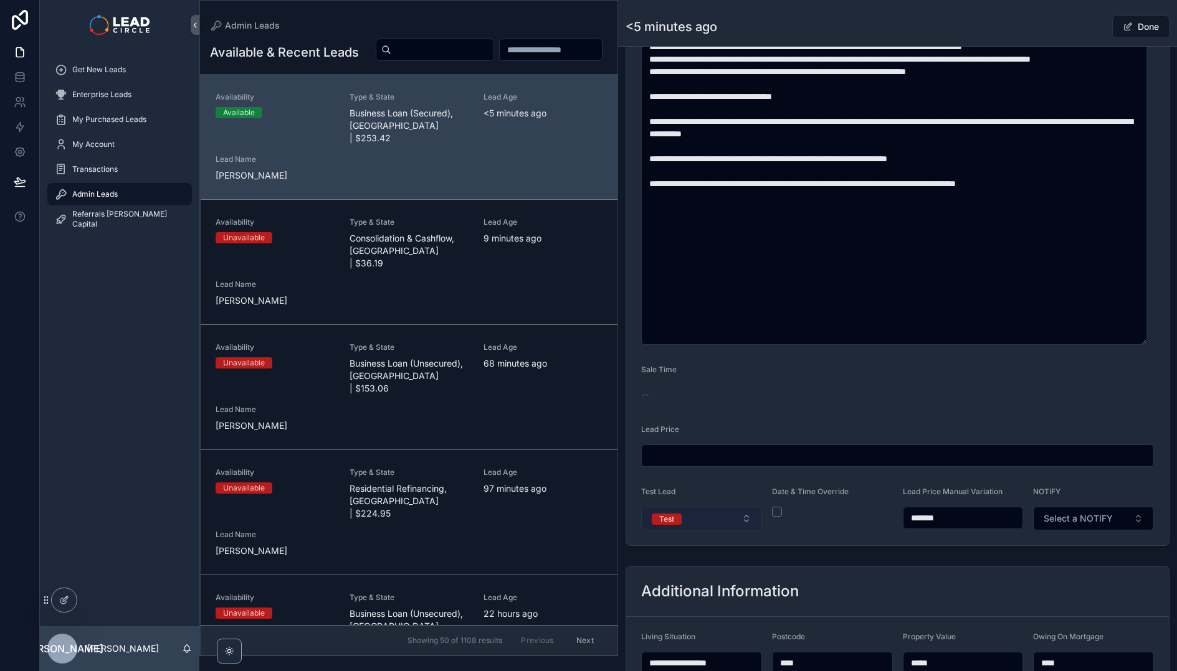
click at [724, 519] on button "Test" at bounding box center [701, 519] width 121 height 24
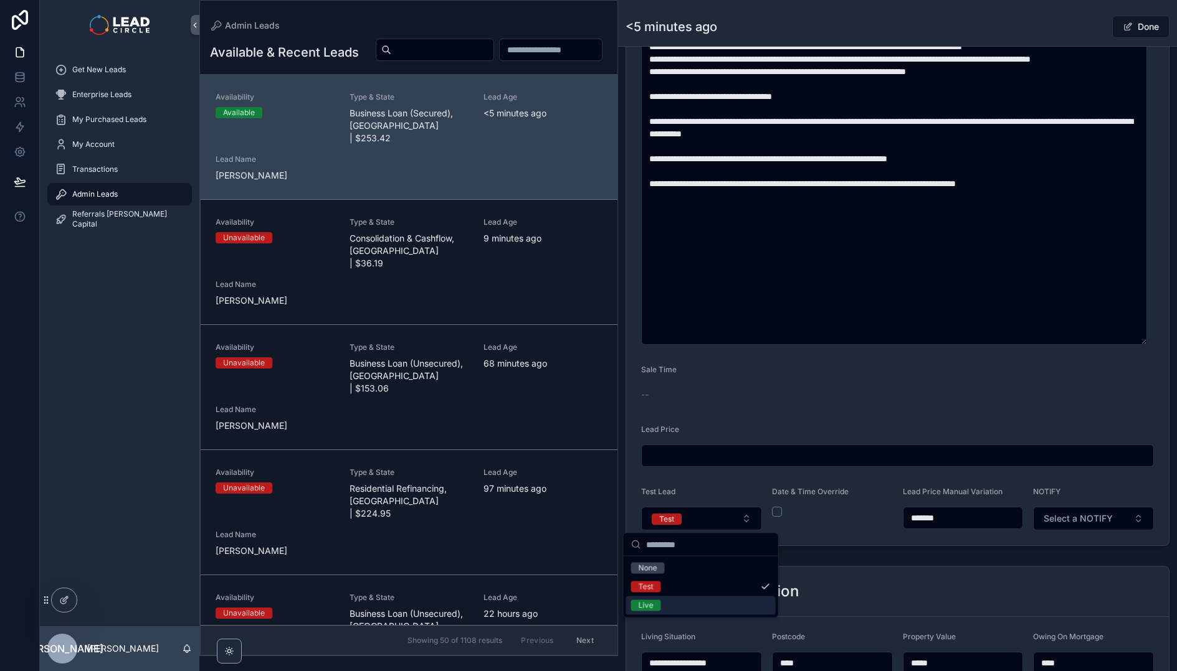
click at [712, 605] on div "Live" at bounding box center [700, 606] width 149 height 19
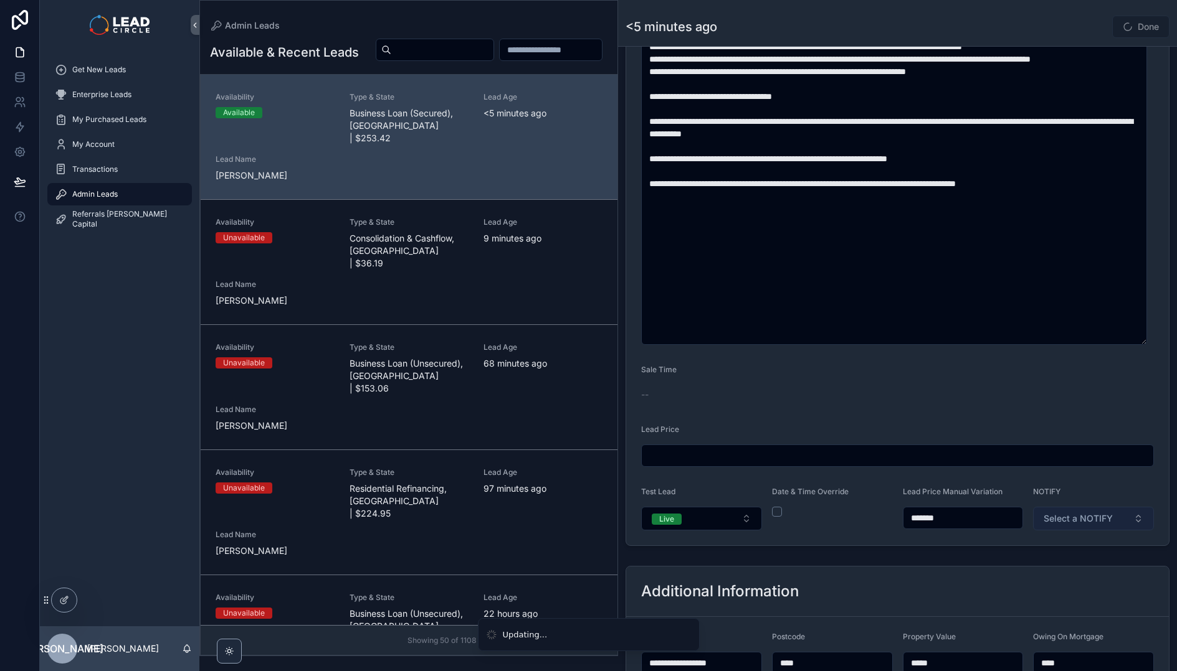
click at [1117, 516] on button "Select a NOTIFY" at bounding box center [1093, 519] width 121 height 24
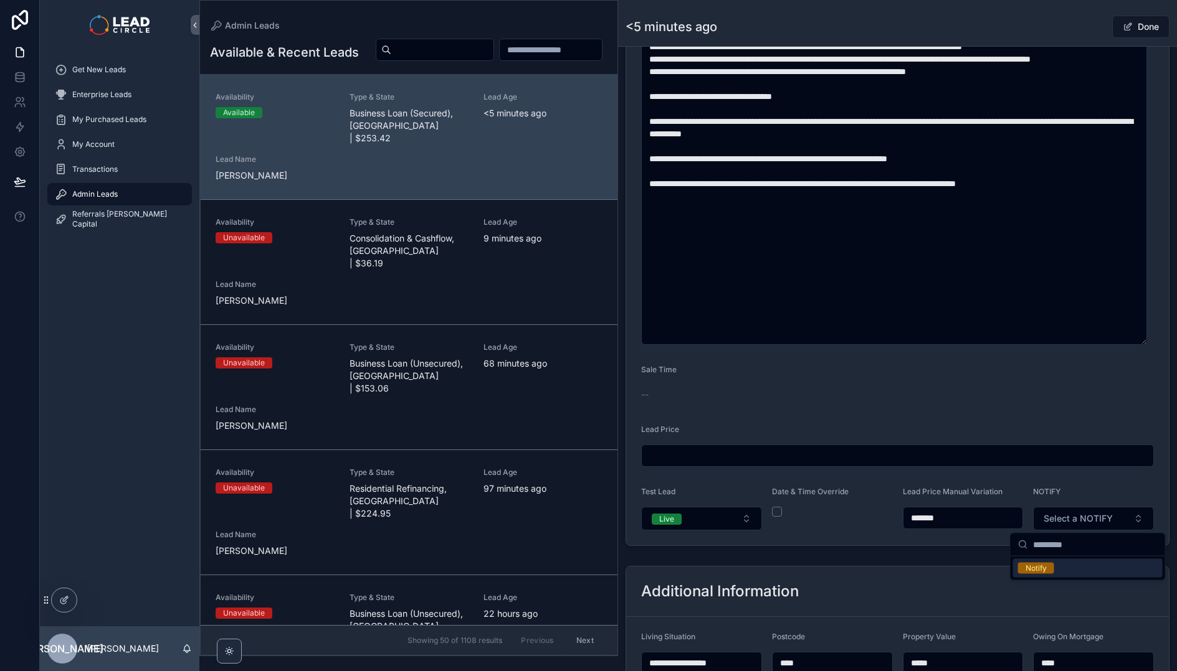
click at [1040, 568] on div "Notify" at bounding box center [1035, 568] width 21 height 11
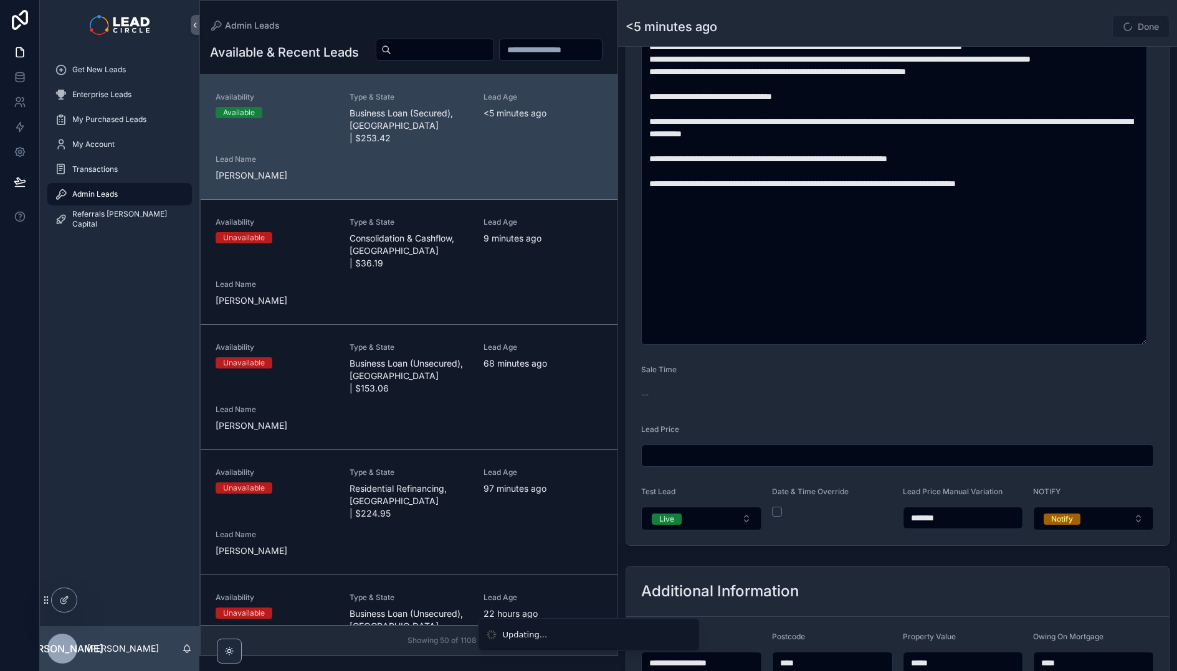
click at [1133, 28] on button "Done" at bounding box center [1140, 27] width 57 height 22
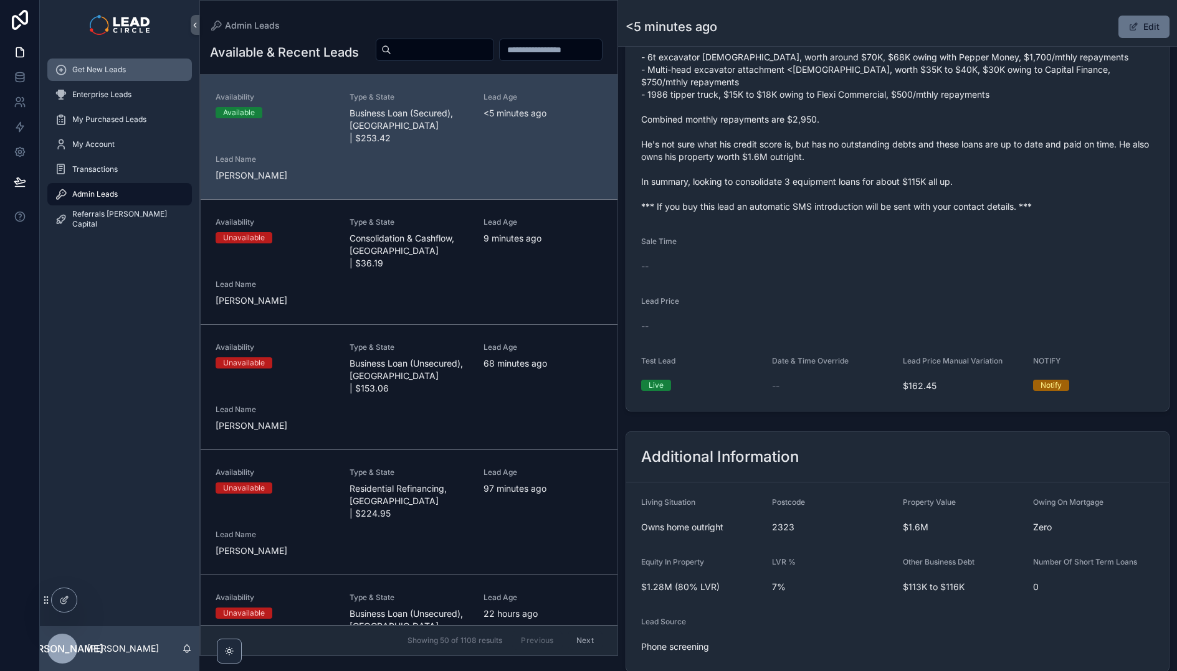
click at [132, 73] on div "Get New Leads" at bounding box center [120, 70] width 130 height 20
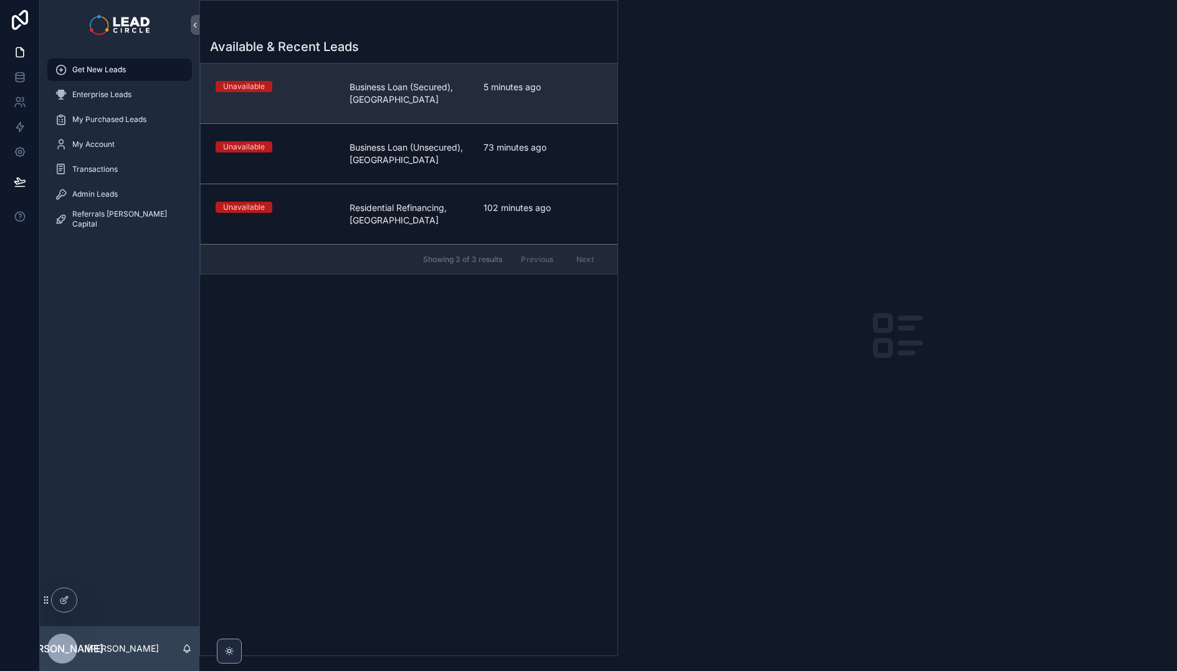
click at [401, 101] on span "Business Loan (Secured), [GEOGRAPHIC_DATA]" at bounding box center [408, 93] width 119 height 25
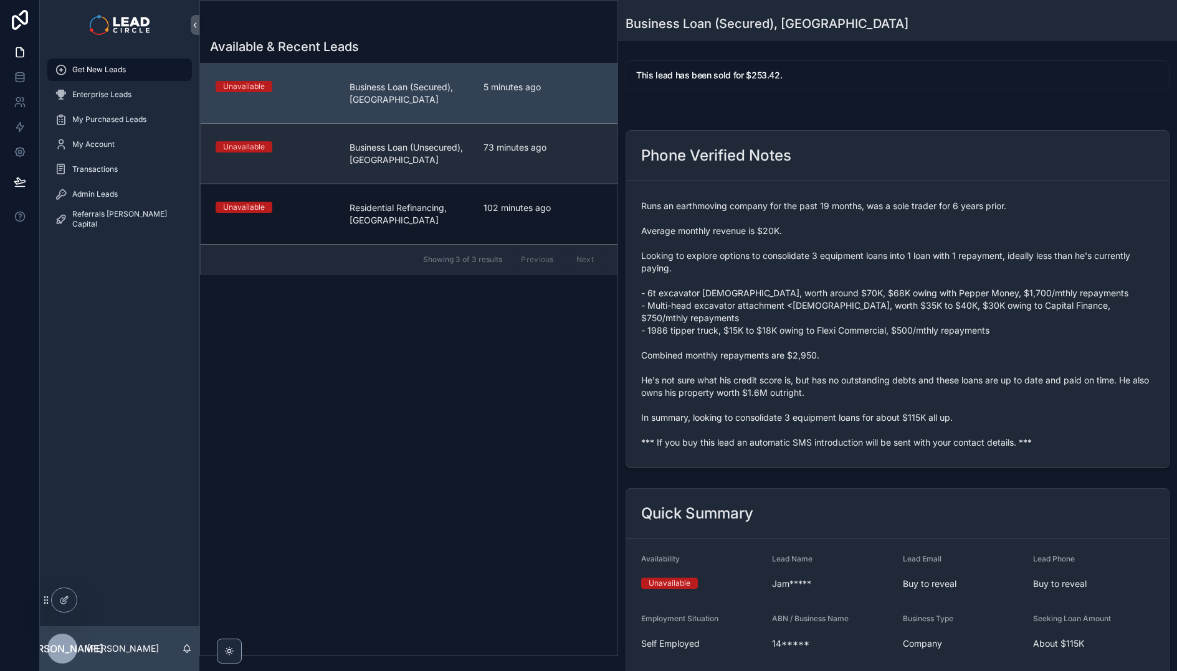
click at [519, 164] on div "73 minutes ago" at bounding box center [542, 153] width 119 height 25
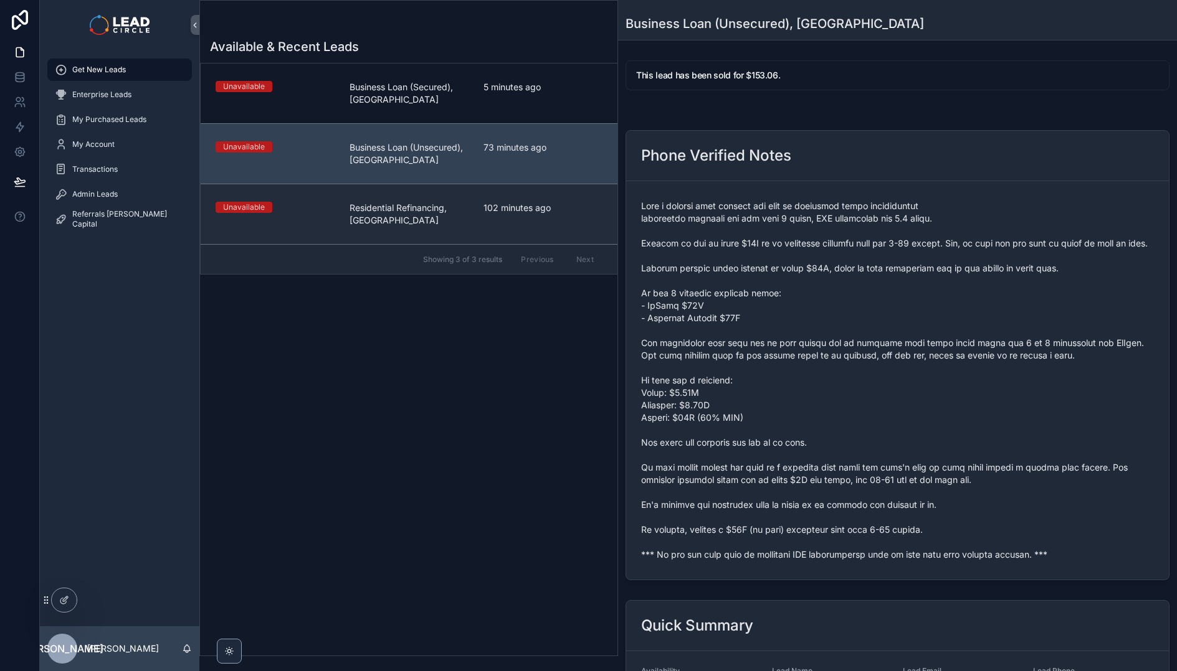
click at [522, 207] on span "102 minutes ago" at bounding box center [542, 208] width 119 height 12
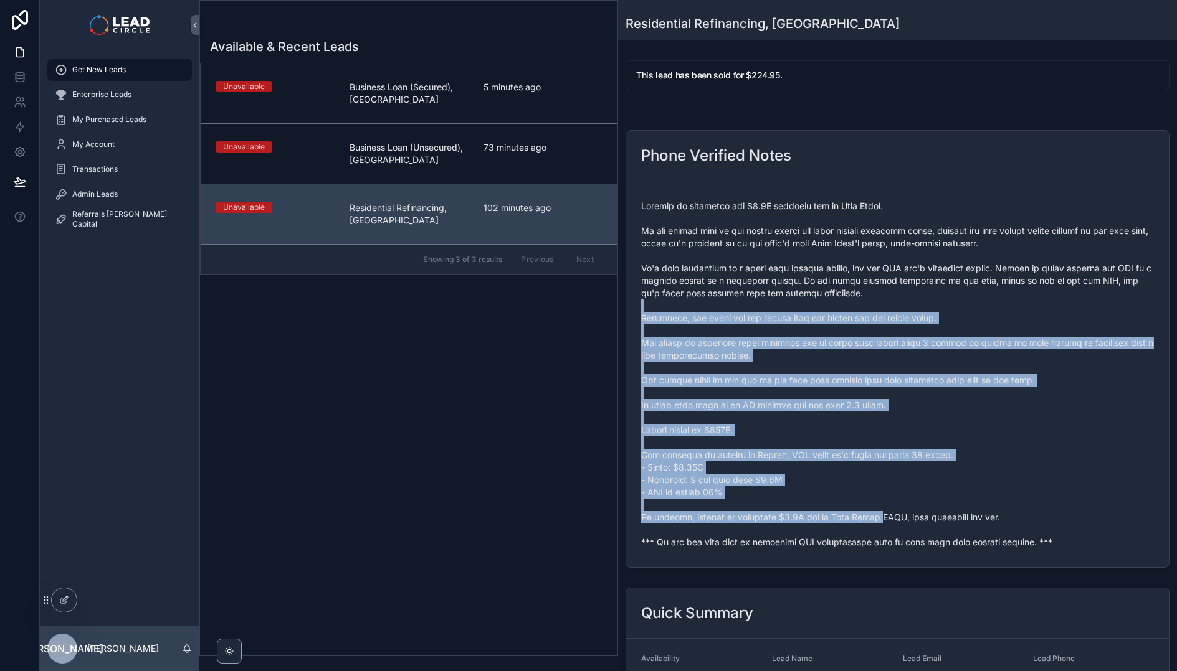
drag, startPoint x: 828, startPoint y: 443, endPoint x: 896, endPoint y: 533, distance: 112.4
click at [896, 533] on span "scrollable content" at bounding box center [897, 374] width 513 height 349
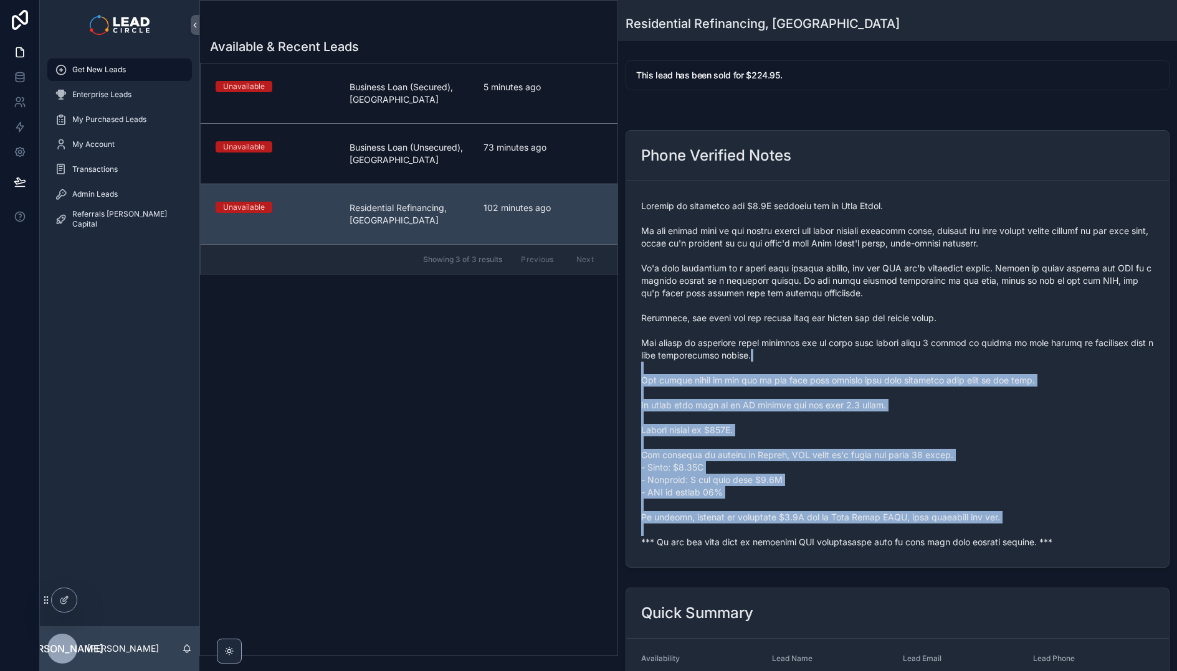
drag, startPoint x: 896, startPoint y: 533, endPoint x: 816, endPoint y: 349, distance: 200.0
click at [816, 349] on span "scrollable content" at bounding box center [897, 374] width 513 height 349
click at [826, 372] on span "scrollable content" at bounding box center [897, 374] width 513 height 349
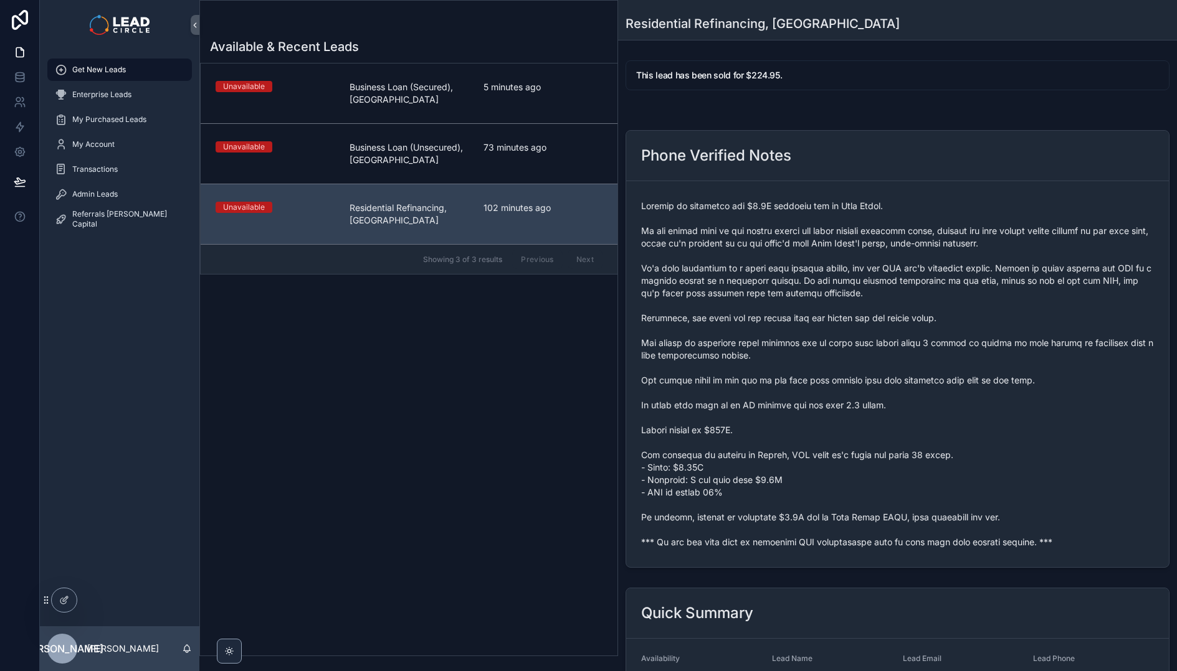
scroll to position [251, 0]
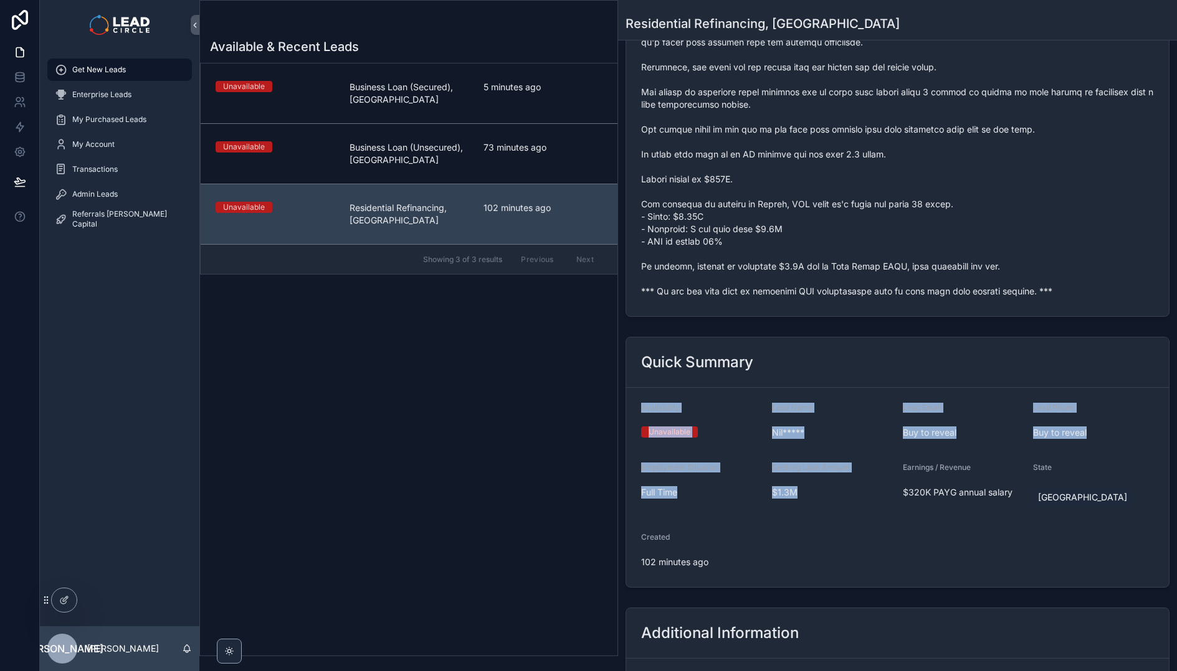
drag, startPoint x: 808, startPoint y: 383, endPoint x: 854, endPoint y: 513, distance: 137.5
click at [854, 513] on div "Quick Summary Availability Unavailable Lead Name Nil***** Lead Email Buy to rev…" at bounding box center [897, 462] width 544 height 251
click at [854, 513] on form "Availability Unavailable Lead Name Nil***** Lead Email Buy to reveal Lead Phone…" at bounding box center [897, 487] width 542 height 199
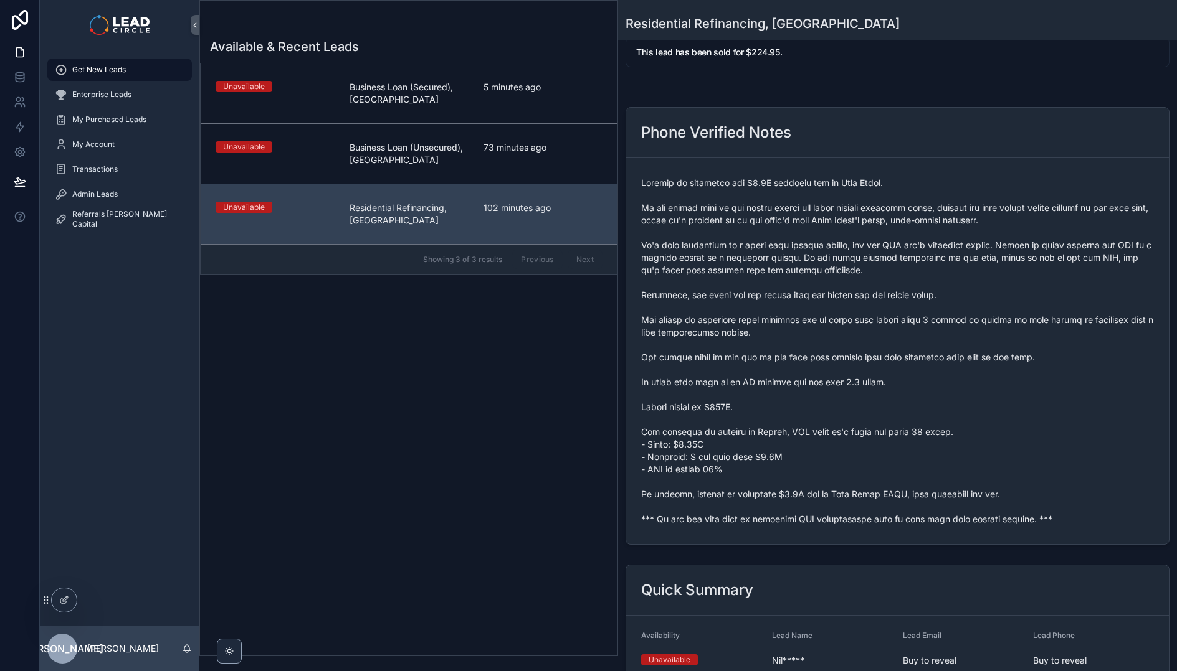
scroll to position [0, 0]
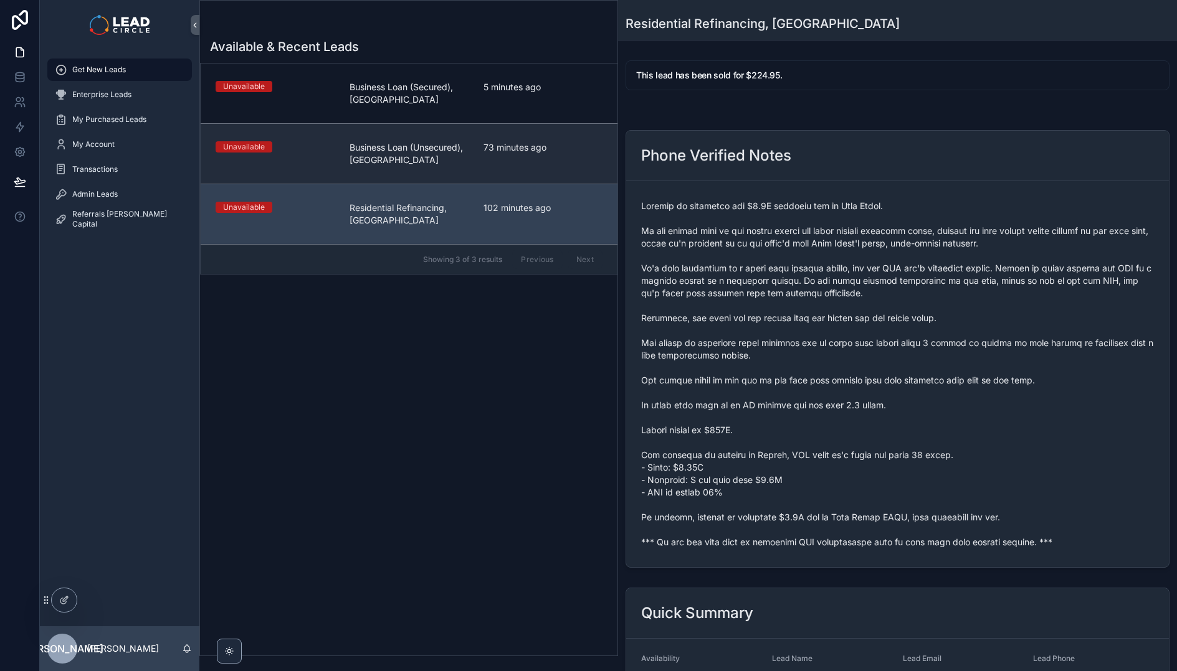
click at [504, 164] on div "73 minutes ago" at bounding box center [542, 153] width 119 height 25
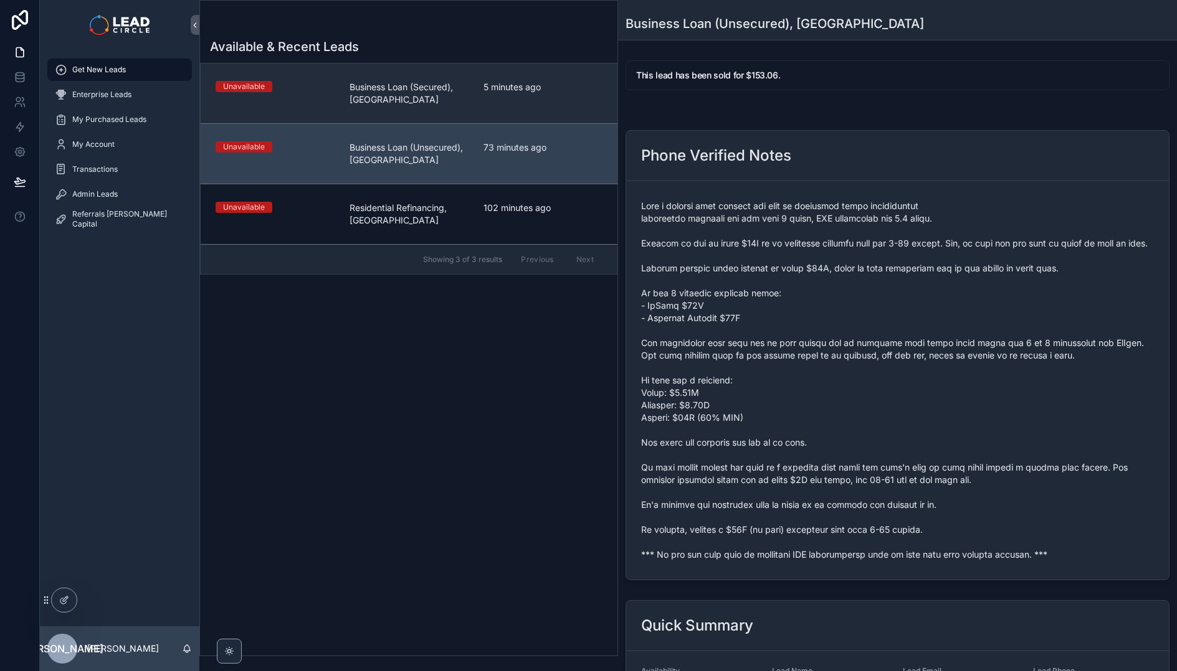
click at [499, 97] on div "5 minutes ago" at bounding box center [542, 93] width 119 height 25
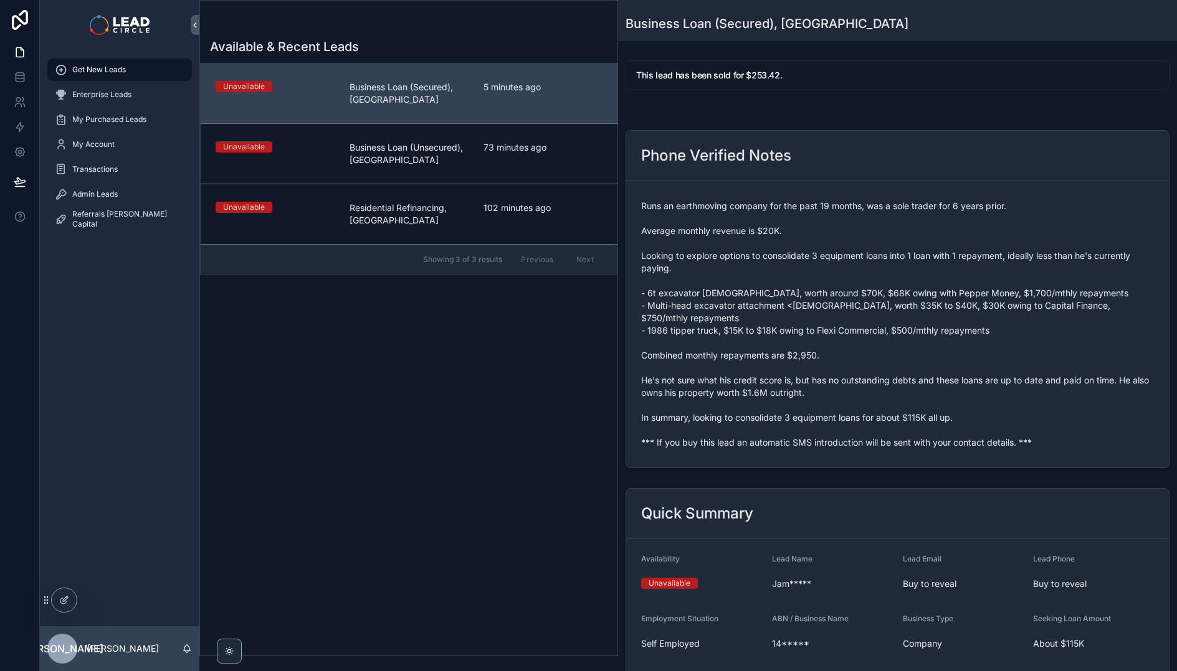
click at [739, 289] on span "Runs an earthmoving company for the past 19 months, was a sole trader for 6 yea…" at bounding box center [897, 324] width 513 height 249
